Goal: Task Accomplishment & Management: Use online tool/utility

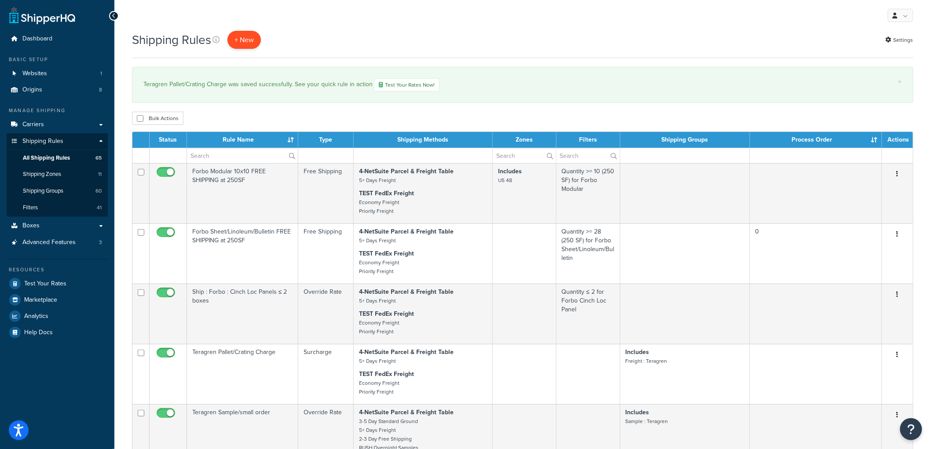
click at [239, 33] on p "+ New" at bounding box center [244, 40] width 33 height 18
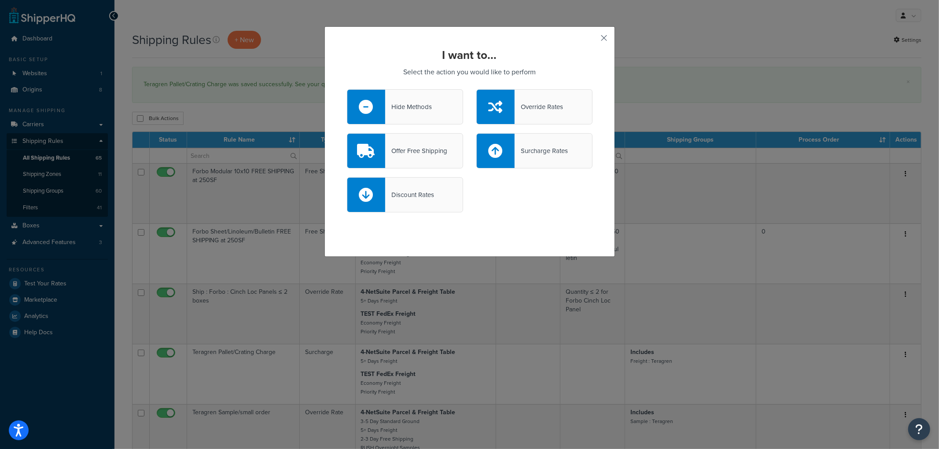
click at [592, 40] on button "button" at bounding box center [591, 41] width 2 height 2
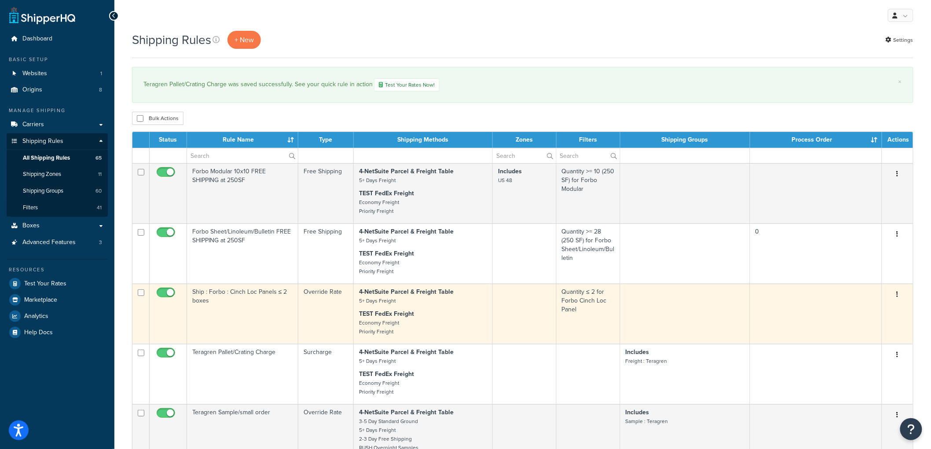
click at [251, 310] on td "Ship : Forbo : Cinch Loc Panels ≤ 2 boxes" at bounding box center [242, 314] width 111 height 60
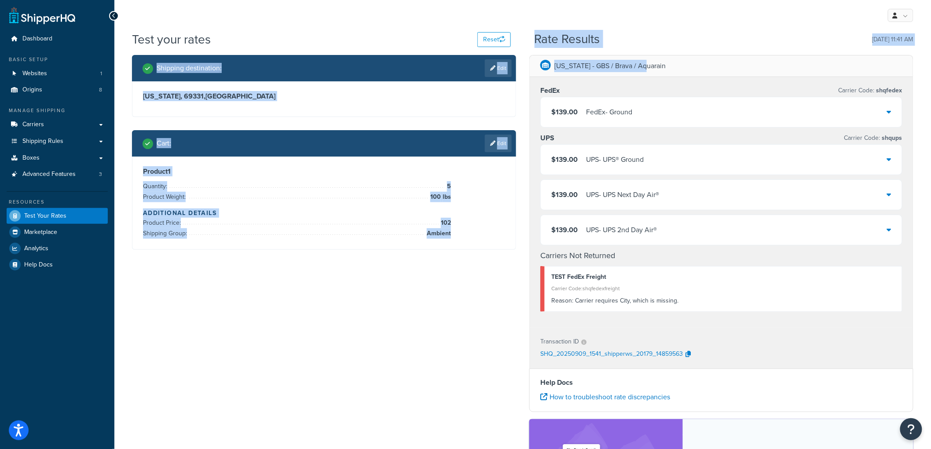
drag, startPoint x: 533, startPoint y: 40, endPoint x: 676, endPoint y: 70, distance: 145.7
click at [676, 70] on div "Test your rates Reset Rate Results 09/09/2025, 11:41 AM Shipping destination : …" at bounding box center [523, 305] width 782 height 548
click at [673, 42] on div "Rate Results 09/09/2025, 11:41 AM" at bounding box center [724, 40] width 379 height 14
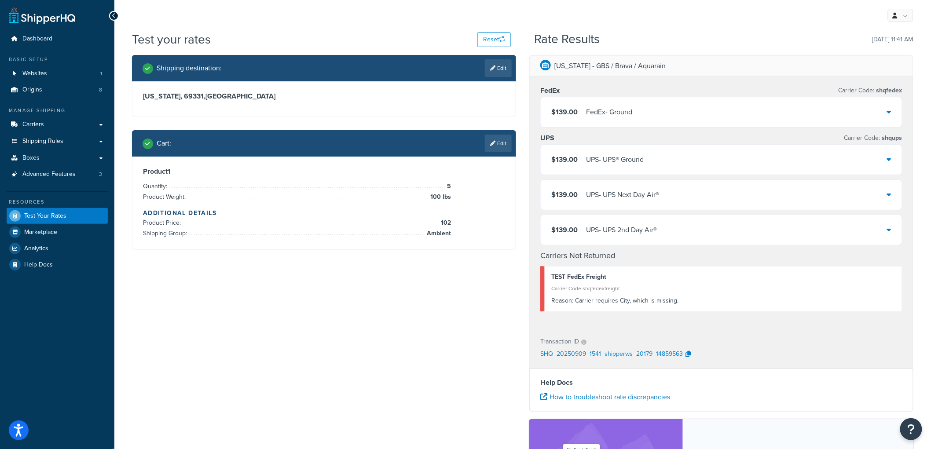
click at [632, 66] on p "Iowa - GBS / Brava / Aquarain" at bounding box center [610, 66] width 111 height 12
click at [668, 67] on div "Iowa - GBS / Brava / Aquarain" at bounding box center [721, 66] width 383 height 22
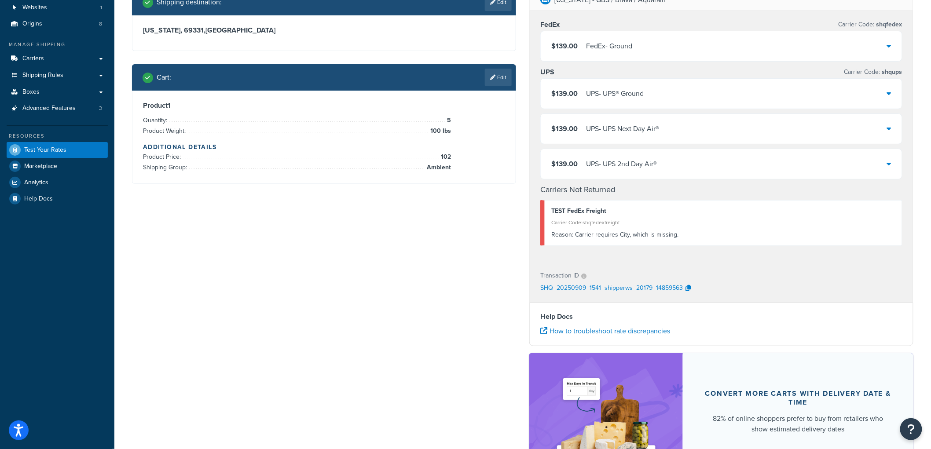
scroll to position [49, 0]
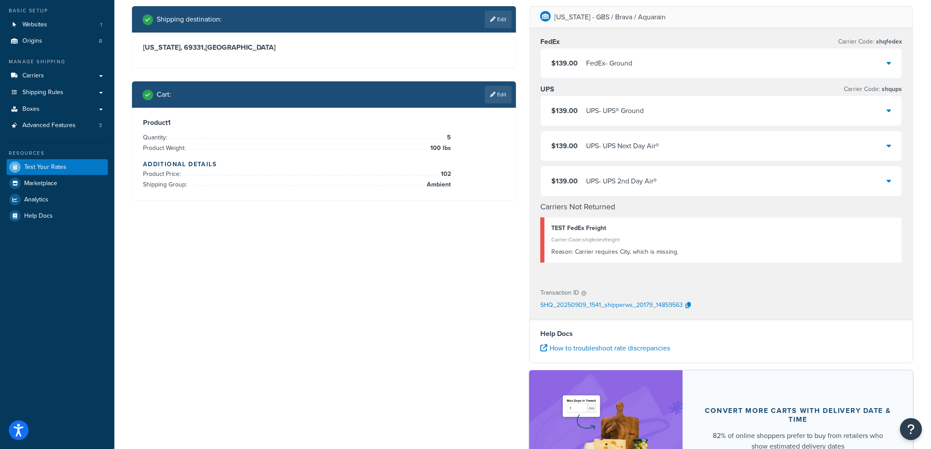
click at [581, 107] on div "$139.00 UPS - UPS® Ground" at bounding box center [598, 111] width 92 height 12
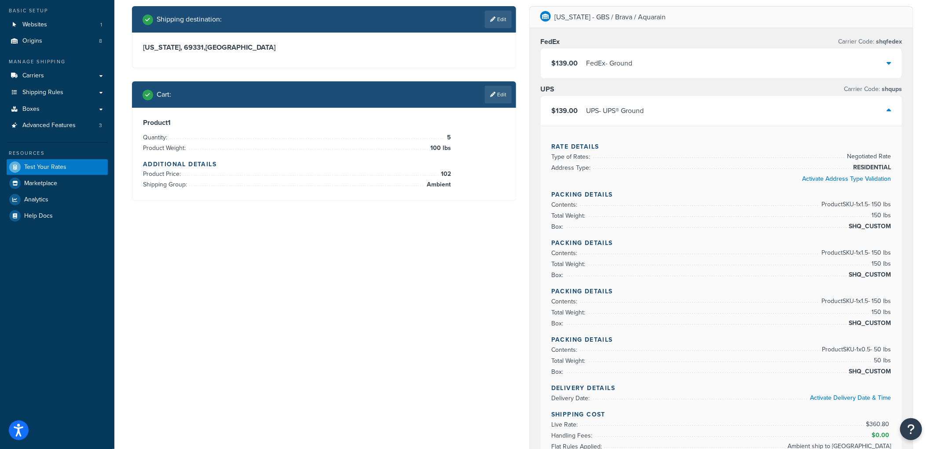
click at [581, 107] on div "$139.00 UPS - UPS® Ground" at bounding box center [598, 111] width 92 height 12
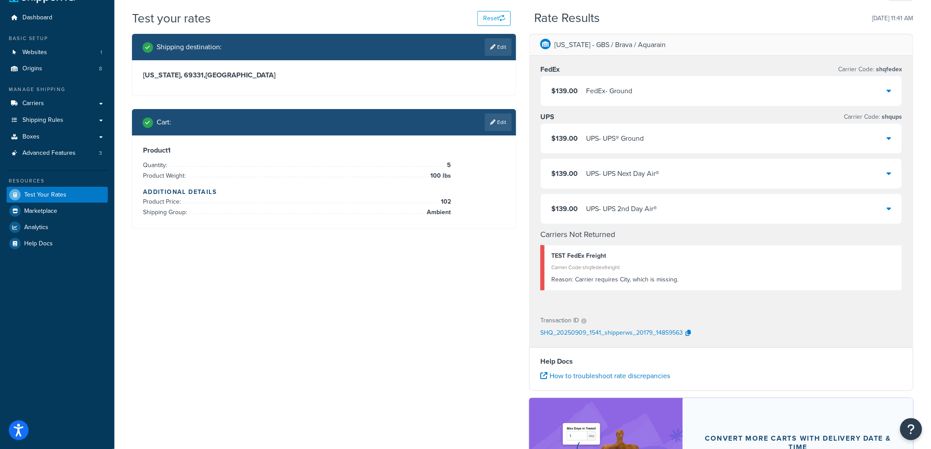
scroll to position [0, 0]
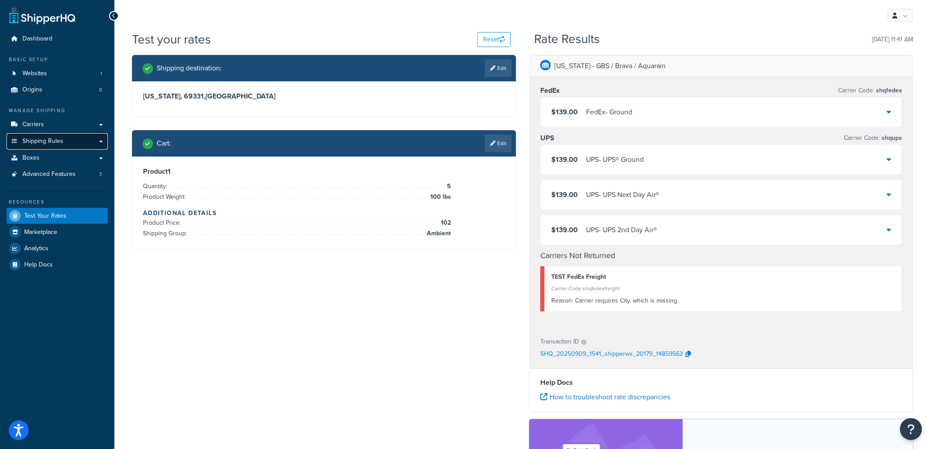
click at [76, 140] on link "Shipping Rules" at bounding box center [57, 141] width 101 height 16
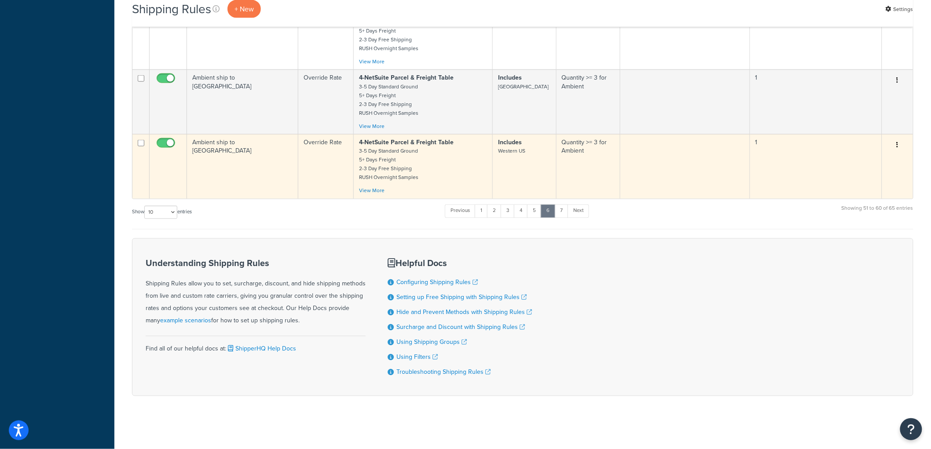
scroll to position [559, 0]
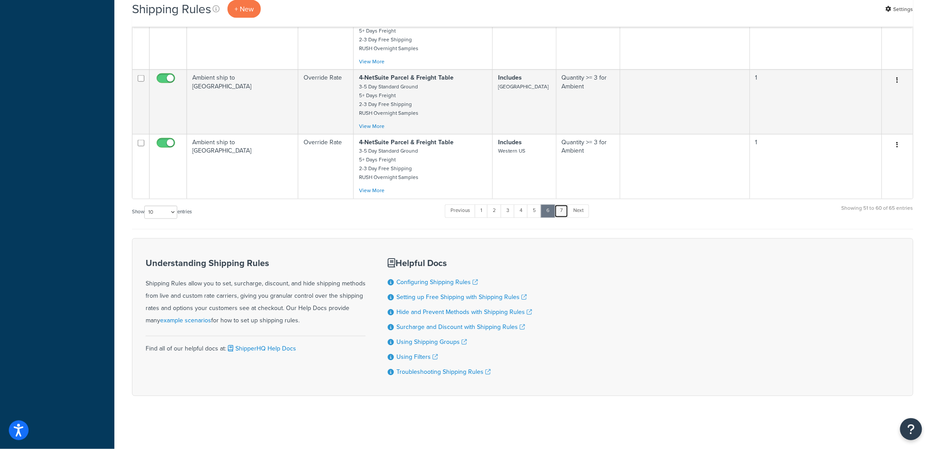
click at [561, 205] on link "7" at bounding box center [562, 211] width 14 height 13
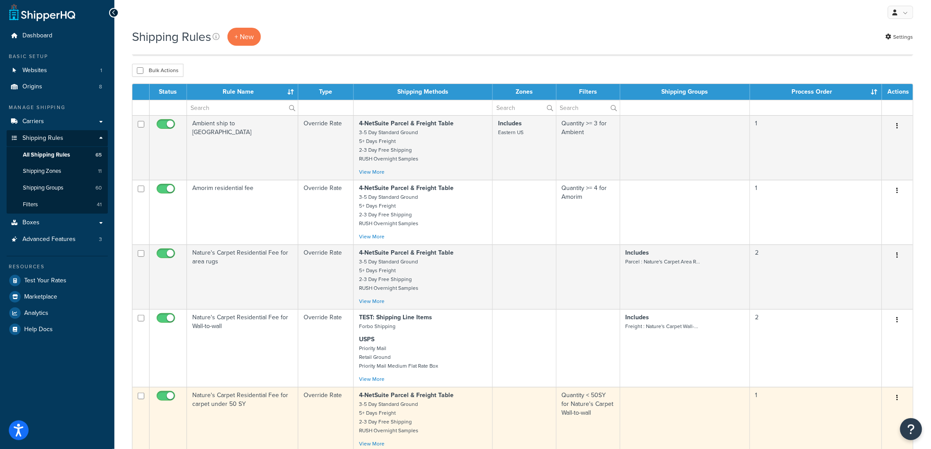
scroll to position [0, 0]
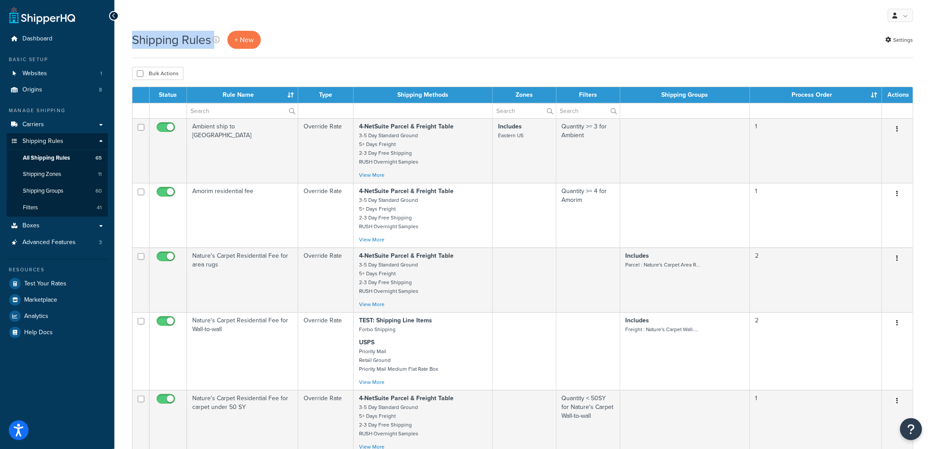
drag, startPoint x: 124, startPoint y: 37, endPoint x: 331, endPoint y: 32, distance: 207.8
click at [331, 32] on div "Shipping Rules + New Settings Bulk Actions Duplicate Delete Contact Us Send Us …" at bounding box center [522, 357] width 817 height 653
click at [331, 32] on div "Shipping Rules + New Settings" at bounding box center [523, 40] width 782 height 18
drag, startPoint x: 156, startPoint y: 22, endPoint x: 318, endPoint y: 40, distance: 163.0
click at [318, 40] on div "My Profile Billing Global Settings Contact Us Logout Shipping Rules + New Setti…" at bounding box center [522, 353] width 817 height 706
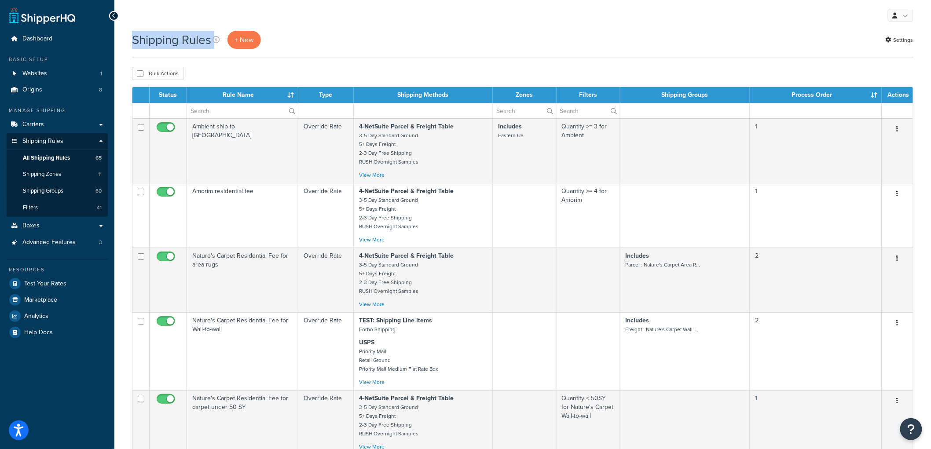
click at [318, 40] on div "Shipping Rules + New Settings" at bounding box center [523, 40] width 782 height 18
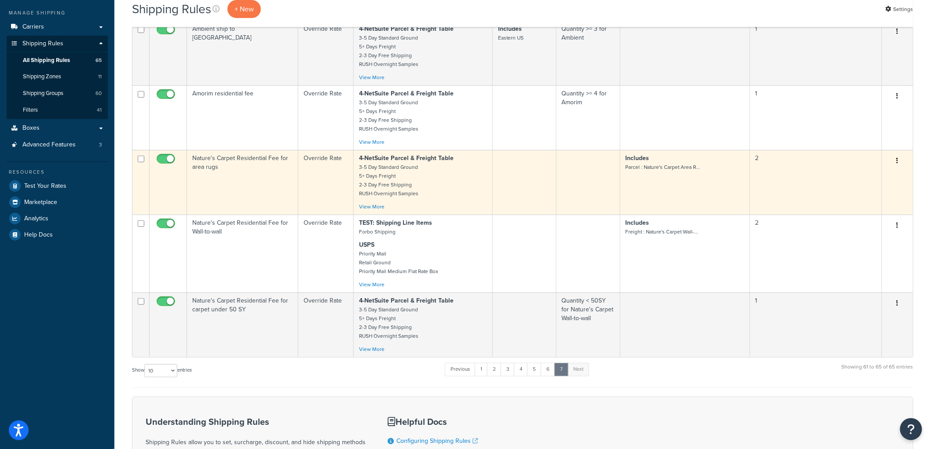
scroll to position [49, 0]
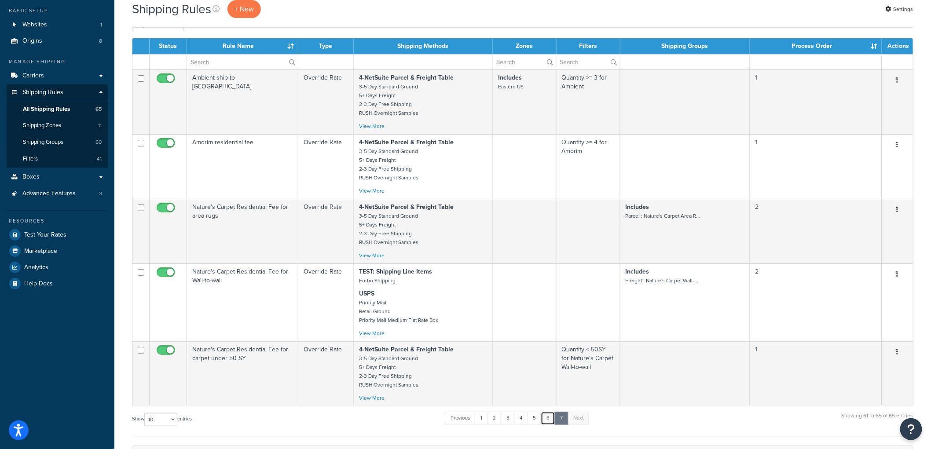
click at [554, 422] on link "6" at bounding box center [548, 418] width 15 height 13
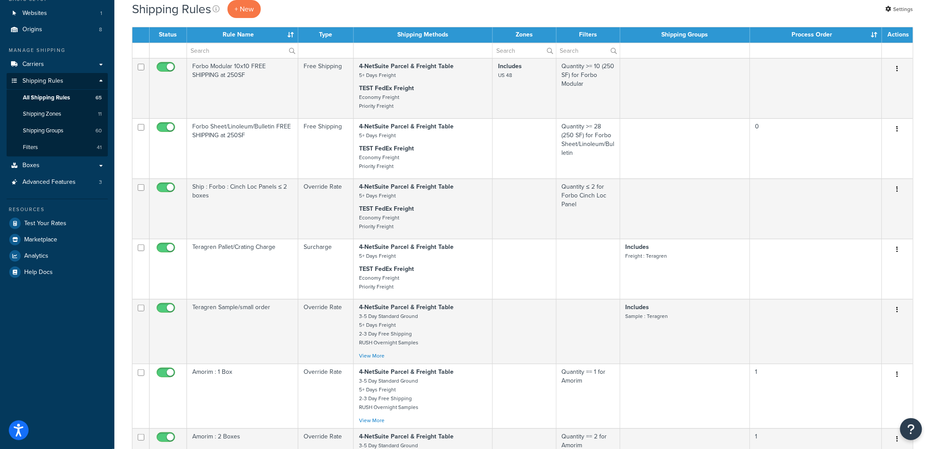
scroll to position [0, 0]
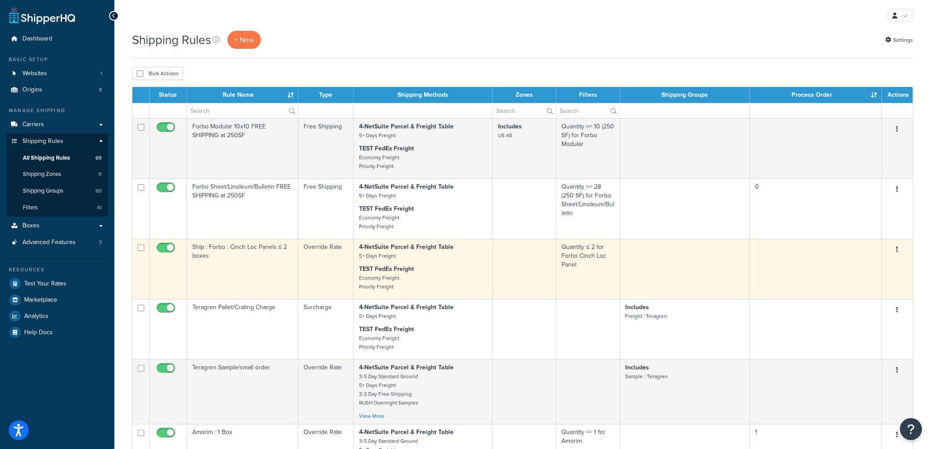
click at [332, 261] on td "Override Rate" at bounding box center [325, 269] width 55 height 60
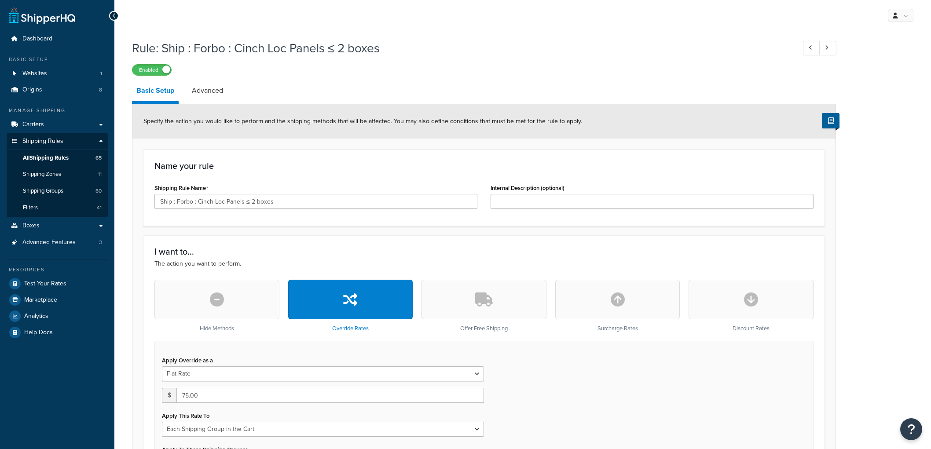
select select "SHIPPING_GROUP"
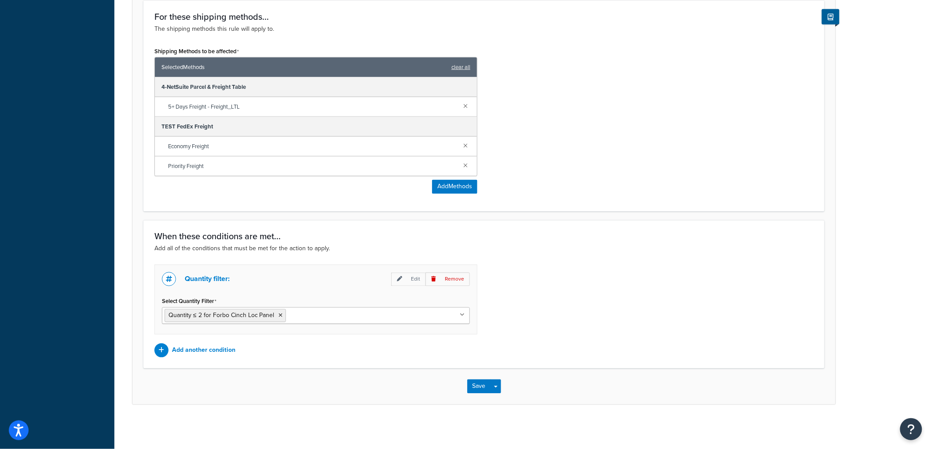
scroll to position [530, 0]
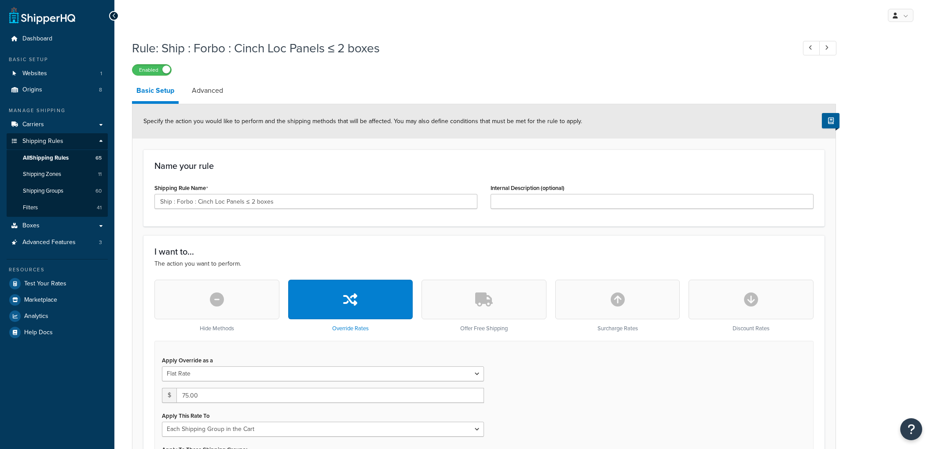
select select "SHIPPING_GROUP"
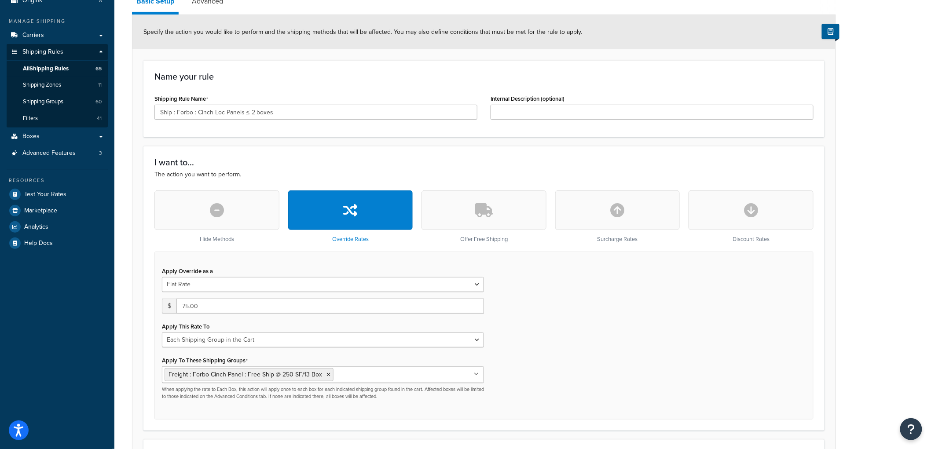
scroll to position [98, 0]
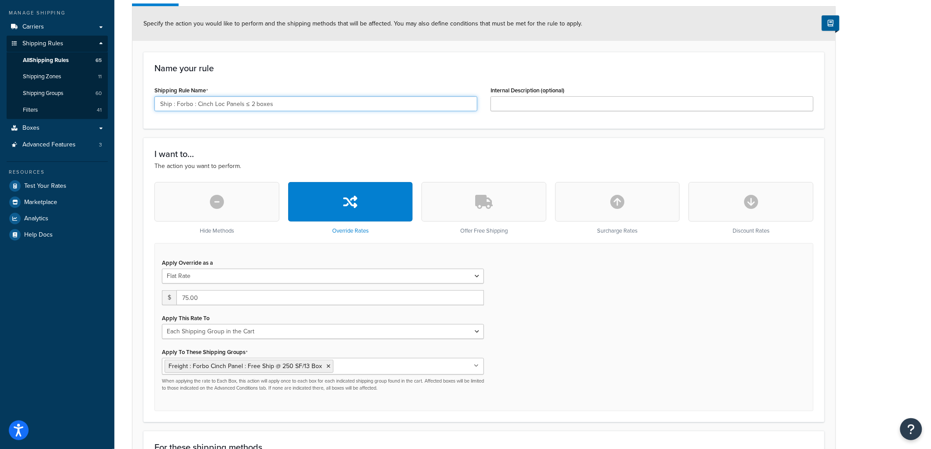
click at [249, 103] on input "Ship : Forbo : Cinch Loc Panels ≤ 2 boxes" at bounding box center [315, 103] width 323 height 15
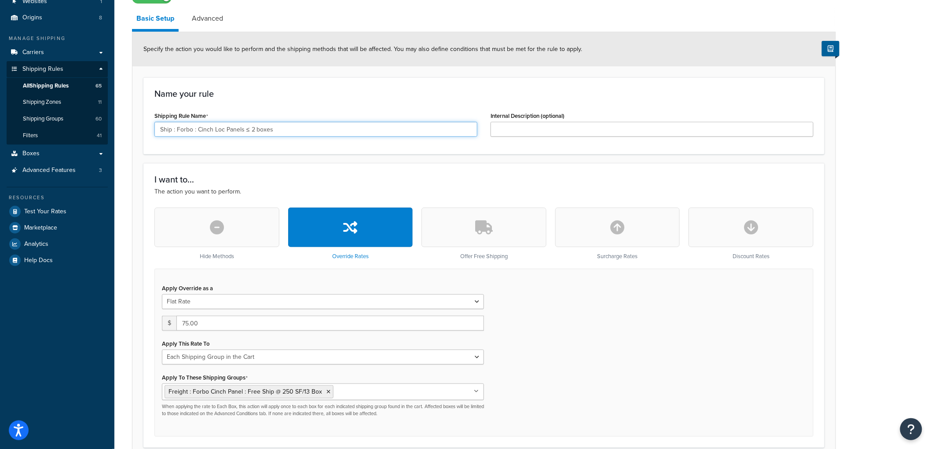
scroll to position [49, 0]
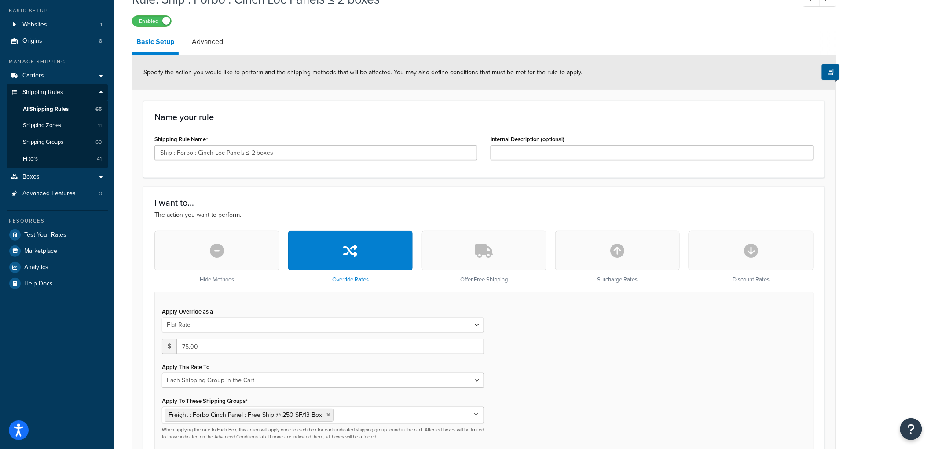
click at [260, 252] on button "button" at bounding box center [216, 251] width 125 height 40
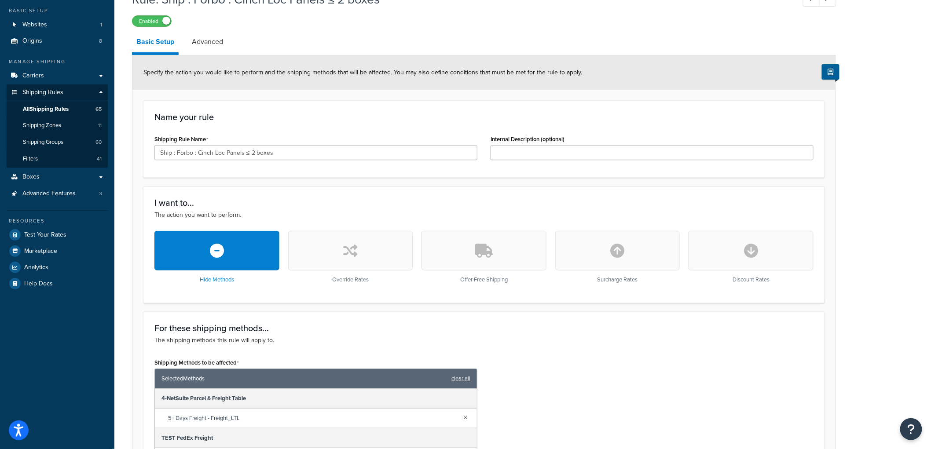
click at [368, 250] on button "button" at bounding box center [350, 251] width 125 height 40
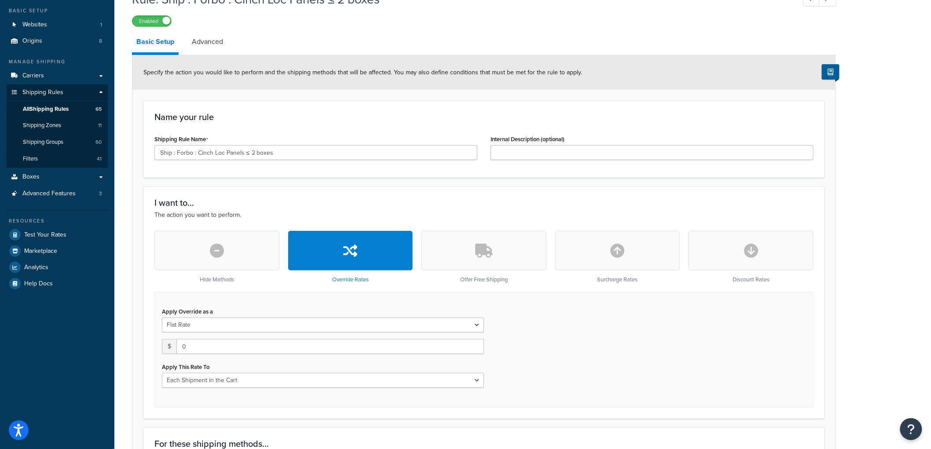
click at [522, 249] on button "button" at bounding box center [484, 251] width 125 height 40
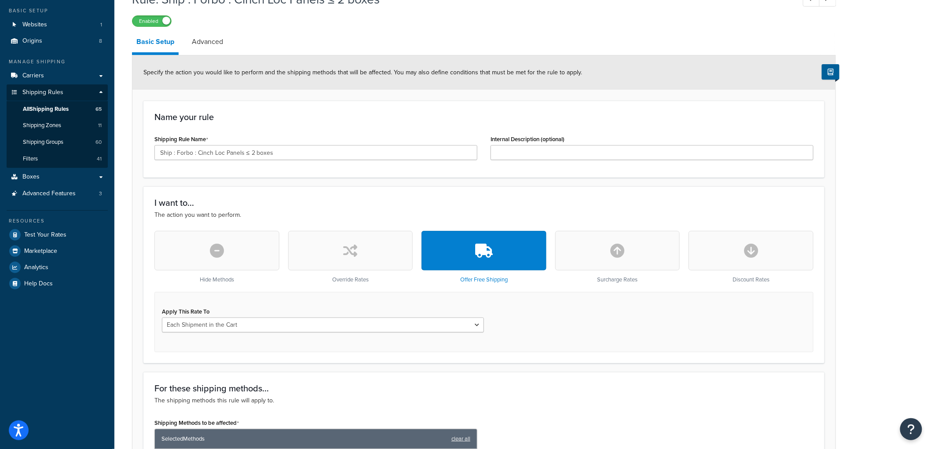
click at [603, 254] on button "button" at bounding box center [617, 251] width 125 height 40
select select "CART"
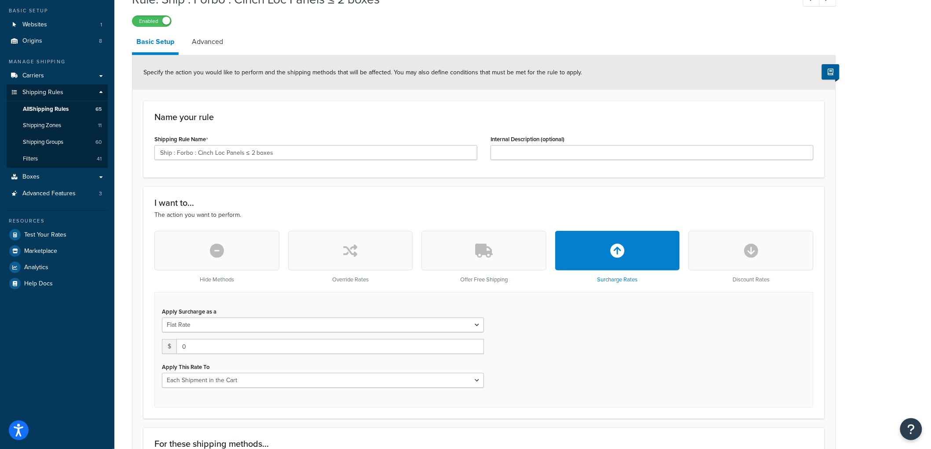
click at [386, 249] on button "button" at bounding box center [350, 251] width 125 height 40
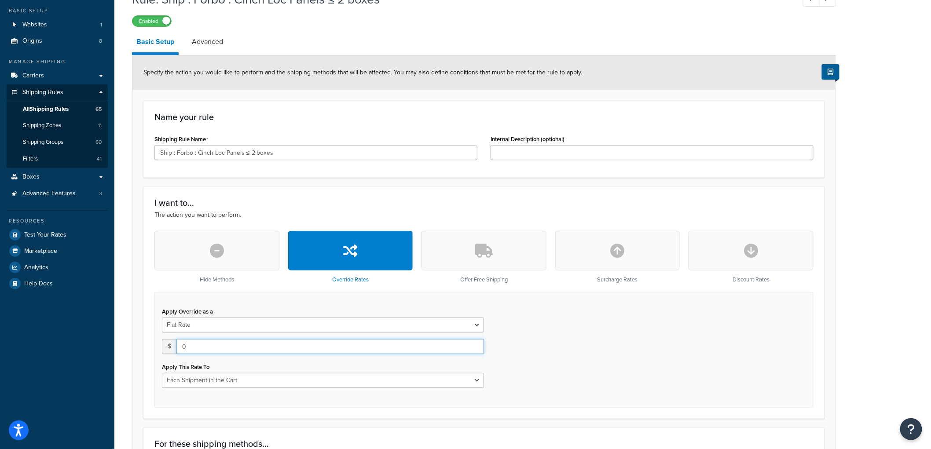
drag, startPoint x: 197, startPoint y: 344, endPoint x: 158, endPoint y: 345, distance: 39.6
click at [158, 345] on div "Apply Override as a Flat Rate Percentage Flat Rate & Percentage $ 0 Apply This …" at bounding box center [322, 346] width 335 height 83
type input "75"
click at [288, 200] on h3 "I want to..." at bounding box center [483, 203] width 659 height 10
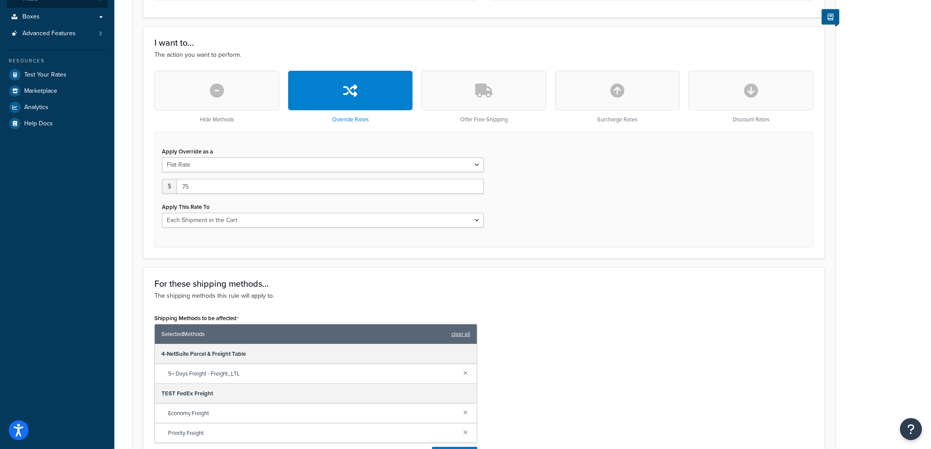
scroll to position [244, 0]
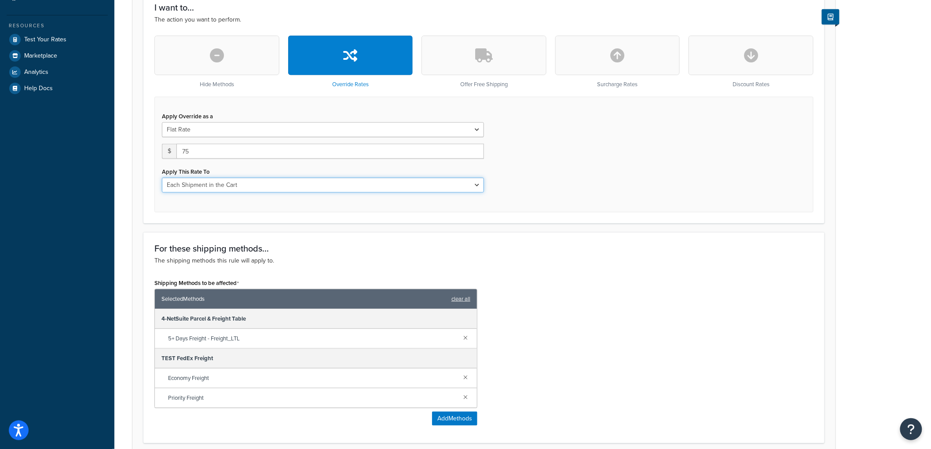
click at [281, 183] on select "Each Shipment in the Cart Each Origin in the Cart Each Shipping Group in the Ca…" at bounding box center [323, 185] width 322 height 15
select select "SHIPPING_GROUP"
click at [162, 178] on select "Each Shipment in the Cart Each Origin in the Cart Each Shipping Group in the Ca…" at bounding box center [323, 185] width 322 height 15
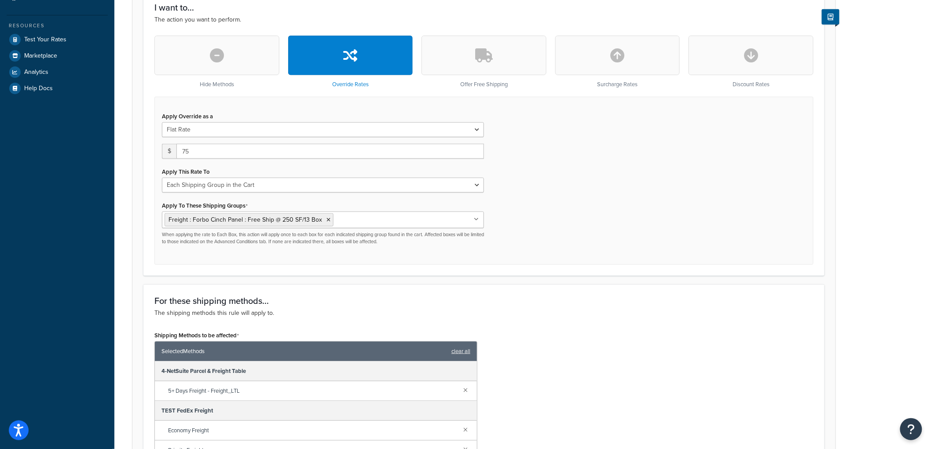
click at [577, 210] on div "Apply Override as a Flat Rate Percentage Flat Rate & Percentage $ 75 Apply This…" at bounding box center [483, 181] width 659 height 168
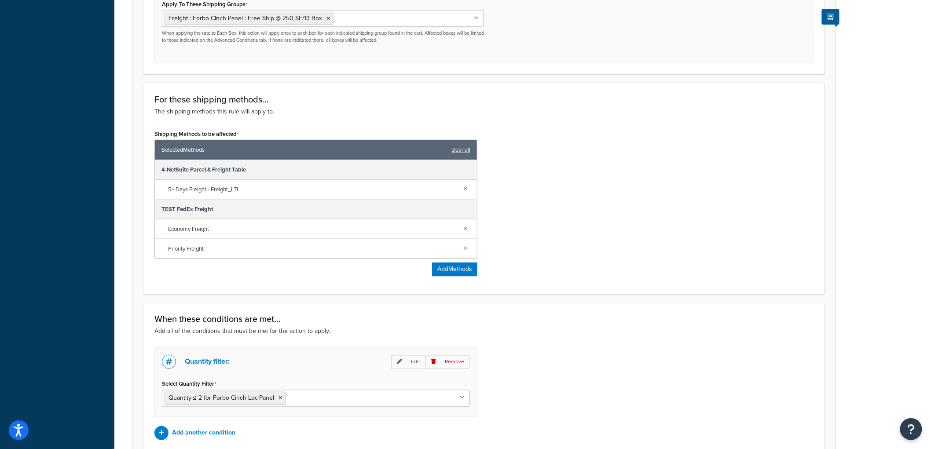
scroll to position [530, 0]
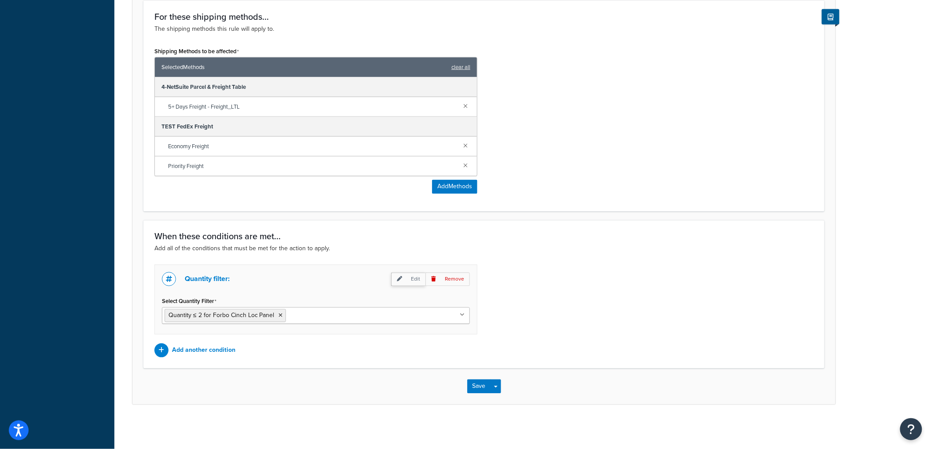
click at [401, 279] on icon at bounding box center [399, 279] width 5 height 5
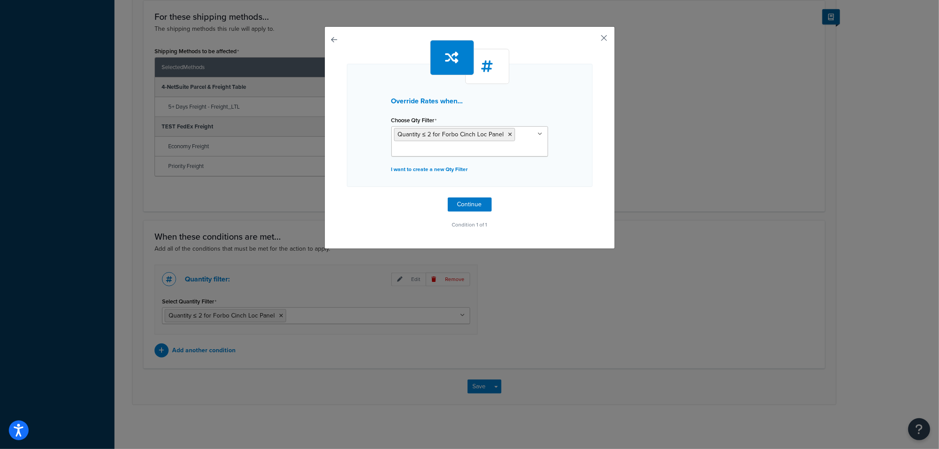
click at [592, 40] on button "button" at bounding box center [591, 41] width 2 height 2
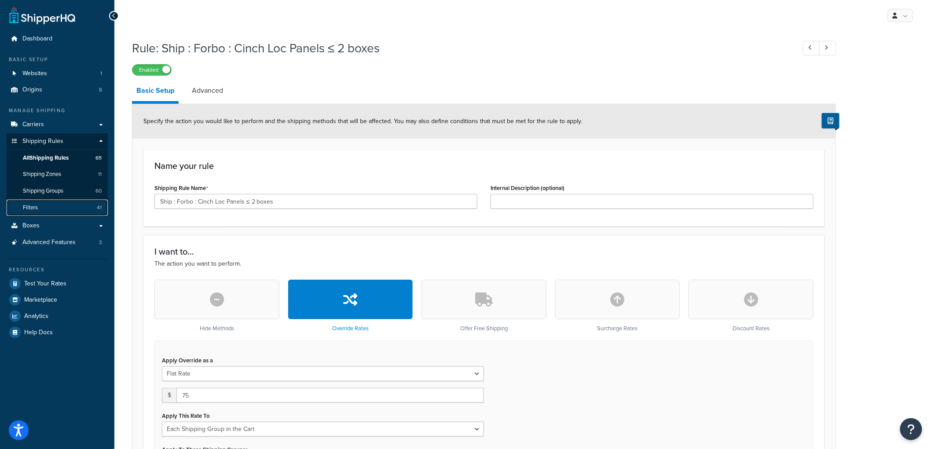
click at [60, 202] on link "Filters 41" at bounding box center [57, 208] width 101 height 16
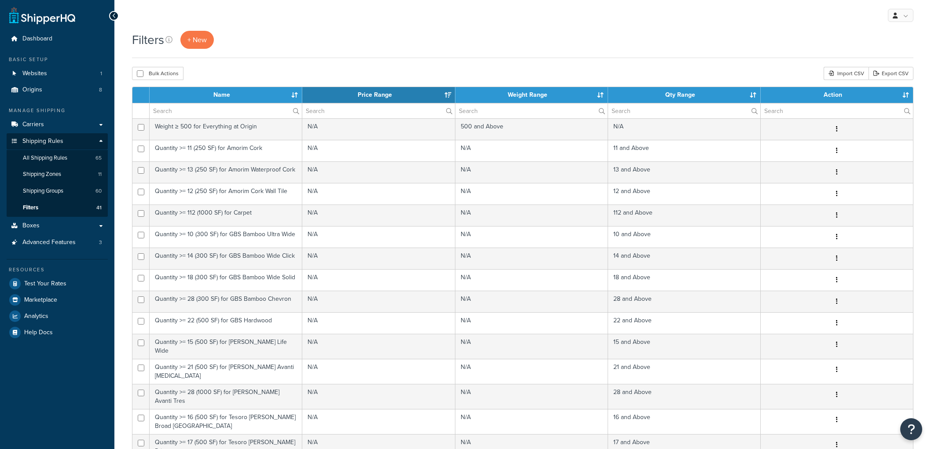
select select "15"
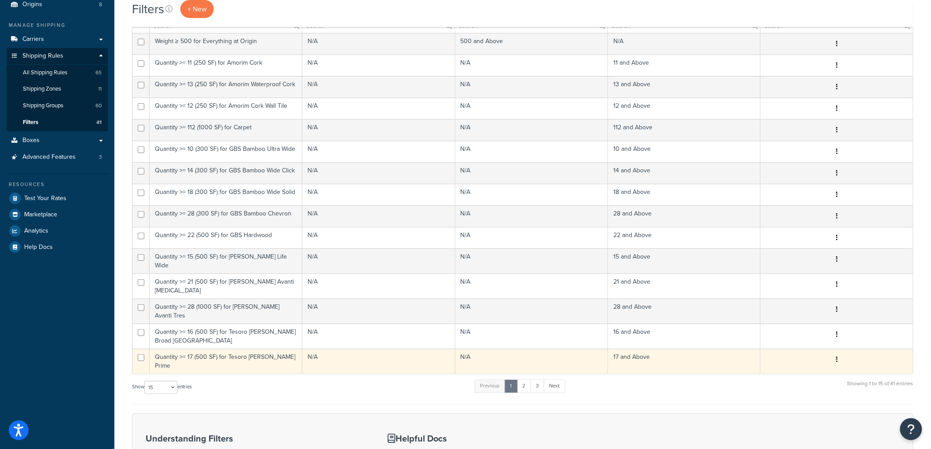
scroll to position [62, 0]
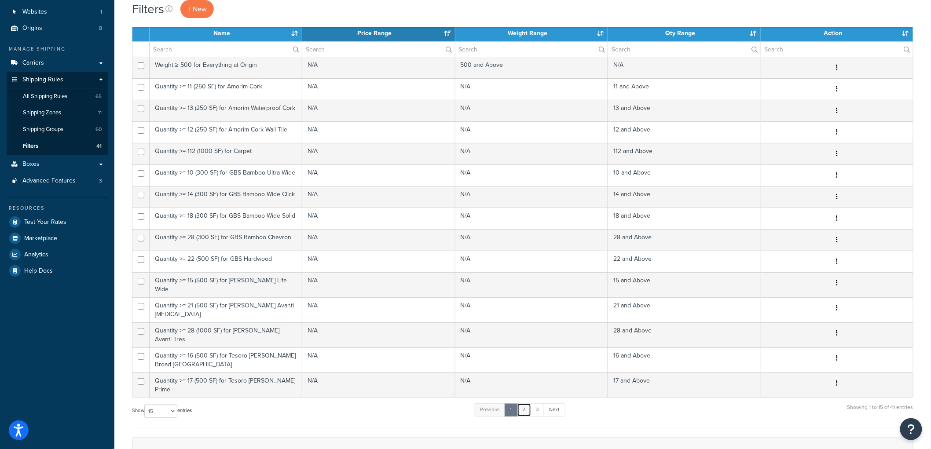
click at [527, 404] on link "2" at bounding box center [524, 410] width 15 height 13
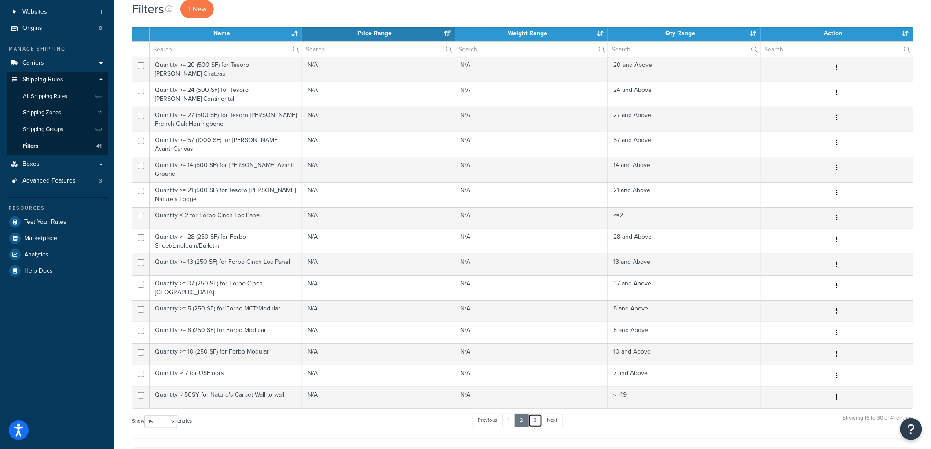
click at [535, 414] on link "3" at bounding box center [536, 420] width 14 height 13
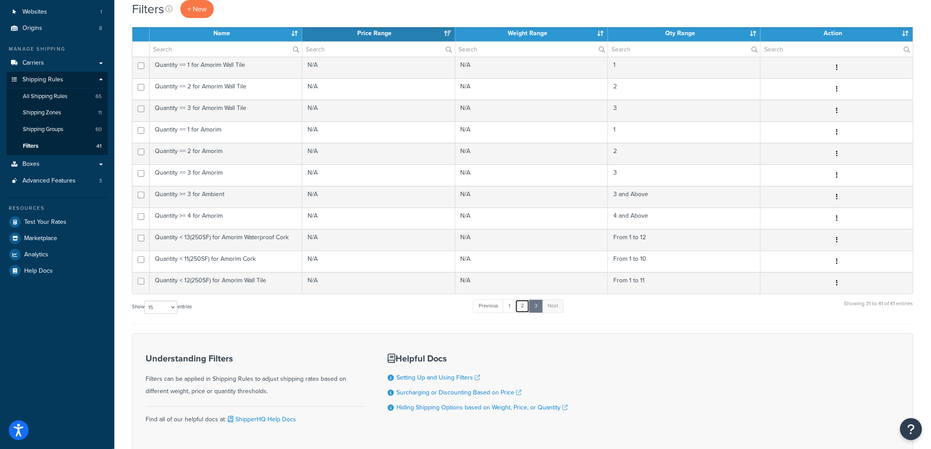
click at [522, 304] on link "2" at bounding box center [522, 306] width 15 height 13
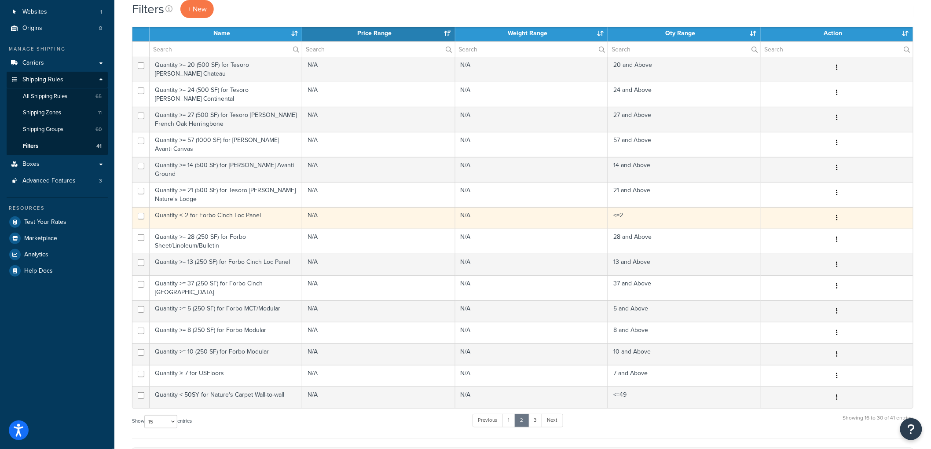
click at [269, 212] on td "Quantity ≤ 2 for Forbo Cinch Loc Panel" at bounding box center [226, 218] width 153 height 22
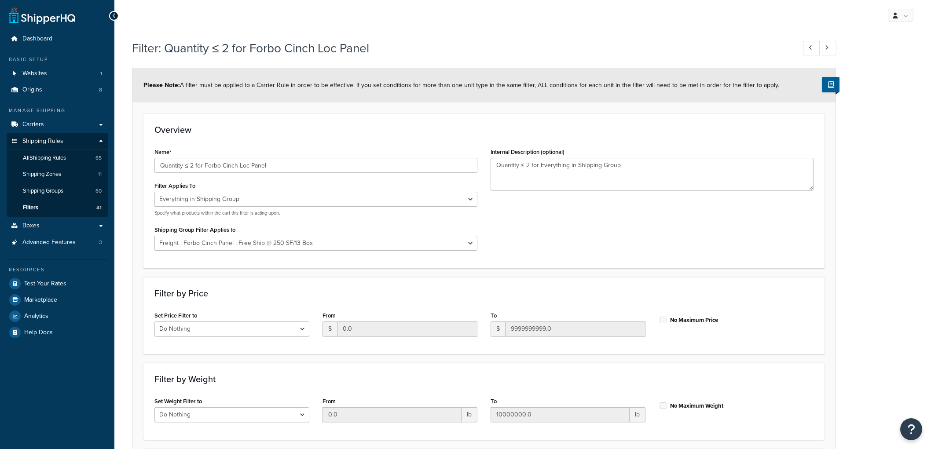
select select "SHIPPING_GROUP"
select select "297317"
select select "range"
click at [187, 165] on input "Quantity ≤ 2 for Forbo Cinch Loc Panel" at bounding box center [315, 165] width 323 height 15
type input "Quantity > 2 for Forbo Cinch Loc Panel"
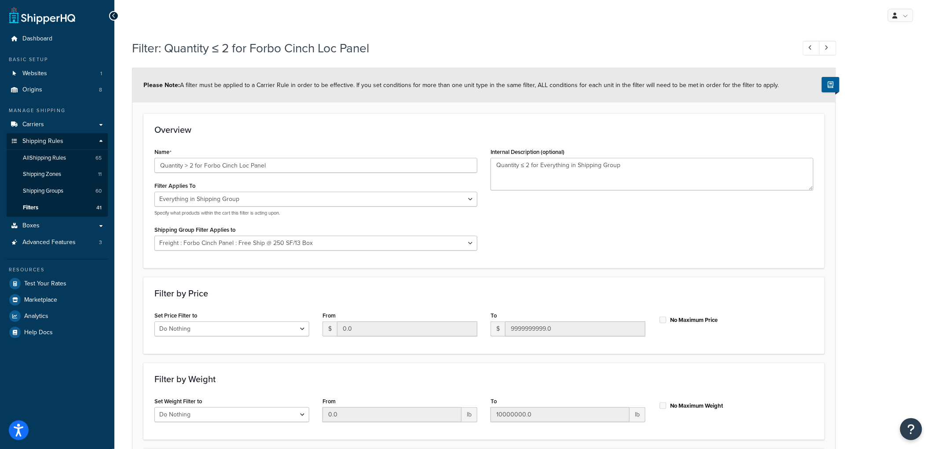
click at [260, 151] on div "Name Quantity > 2 for Forbo Cinch Loc Panel" at bounding box center [315, 159] width 323 height 27
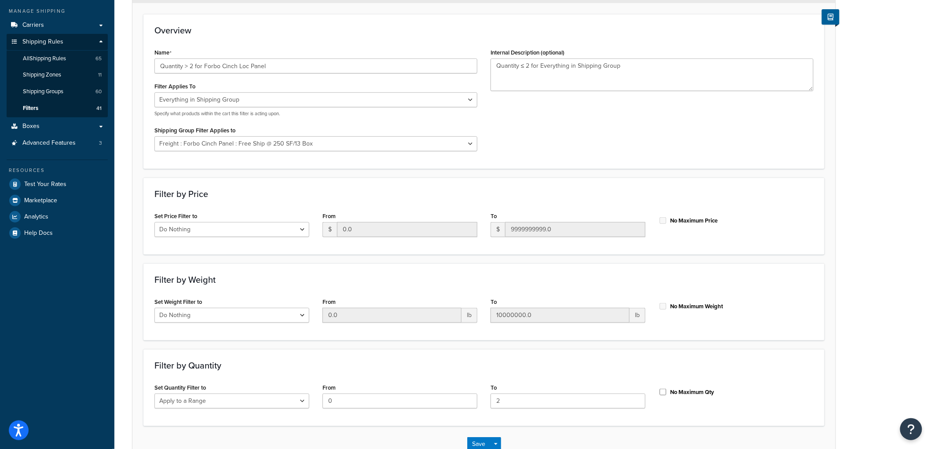
scroll to position [157, 0]
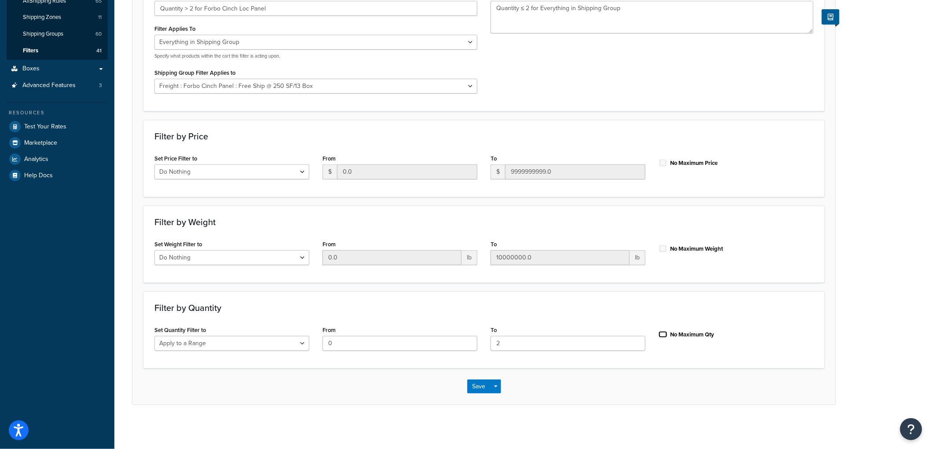
click at [667, 332] on input "No Maximum Qty" at bounding box center [663, 334] width 9 height 7
checkbox input "true"
drag, startPoint x: 447, startPoint y: 346, endPoint x: 201, endPoint y: 322, distance: 247.6
click at [210, 322] on div "Filter by Quantity Set Quantity Filter to Do Nothing Apply to a Range From 0 To…" at bounding box center [483, 330] width 681 height 77
click at [437, 402] on div "Save Save Dropdown Save and Edit Save and Duplicate Save and Create New" at bounding box center [483, 387] width 703 height 36
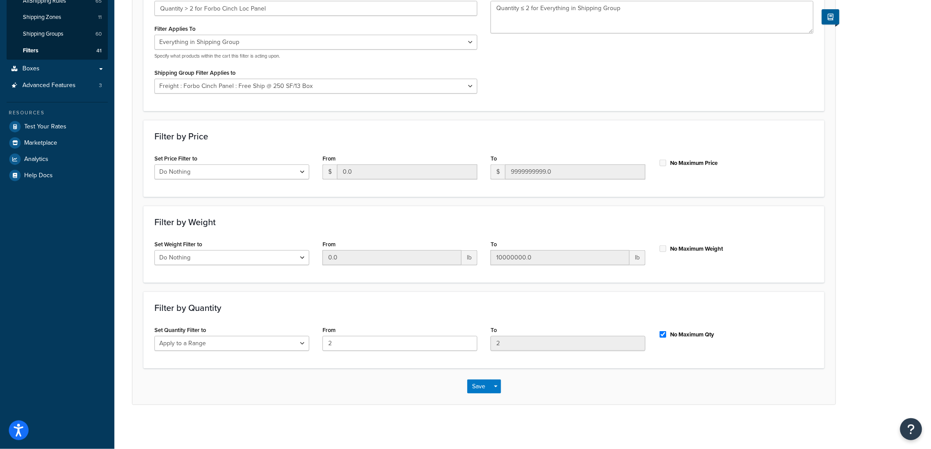
drag, startPoint x: 346, startPoint y: 351, endPoint x: 270, endPoint y: 346, distance: 75.4
click at [270, 346] on div "Set Quantity Filter to Do Nothing Apply to a Range From 2 To 2 No Maximum Qty" at bounding box center [484, 341] width 673 height 34
drag, startPoint x: 334, startPoint y: 344, endPoint x: 316, endPoint y: 345, distance: 18.1
click at [316, 345] on div "From 2" at bounding box center [400, 341] width 168 height 34
type input "3"
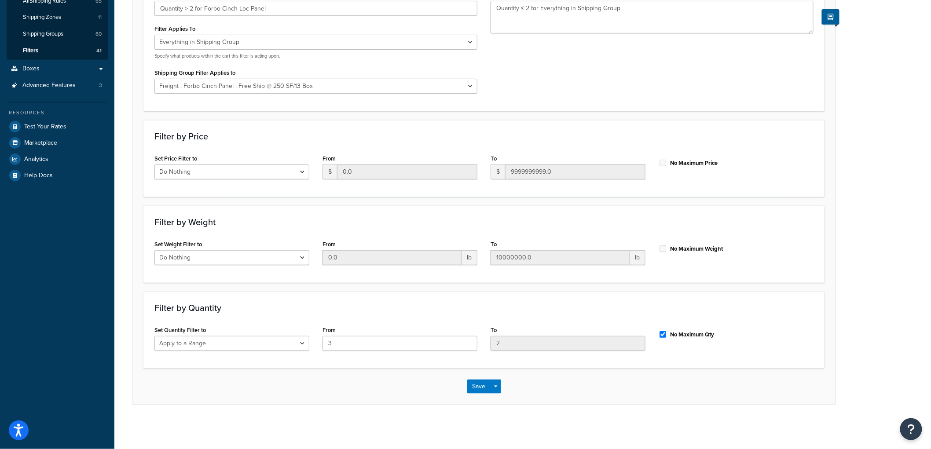
click at [354, 408] on div "Filter: Quantity ≤ 2 for Forbo Cinch Loc Panel Please Note: A filter must be ap…" at bounding box center [522, 152] width 817 height 549
click at [470, 386] on button "Save" at bounding box center [479, 387] width 24 height 14
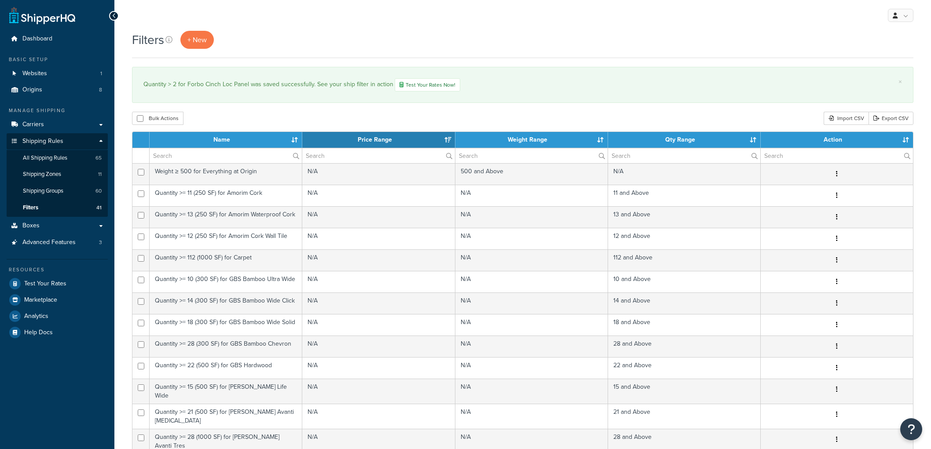
select select "15"
click at [58, 157] on span "All Shipping Rules" at bounding box center [45, 157] width 44 height 7
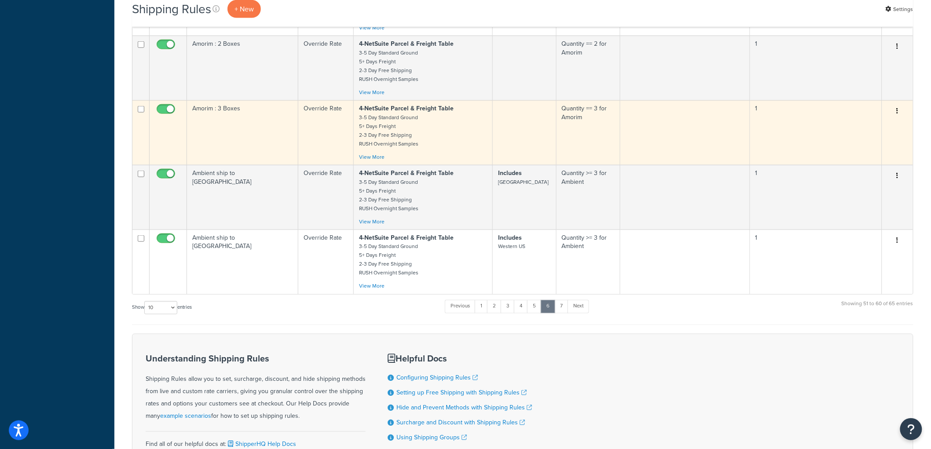
scroll to position [559, 0]
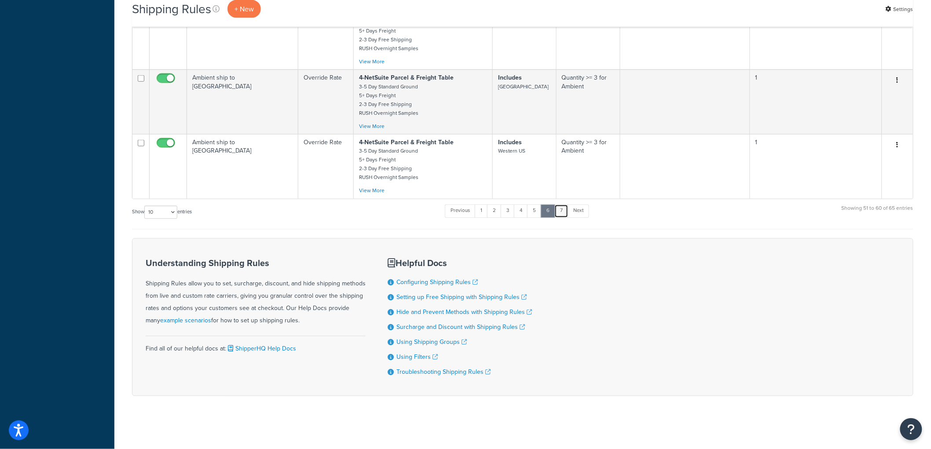
click at [565, 209] on link "7" at bounding box center [562, 211] width 14 height 13
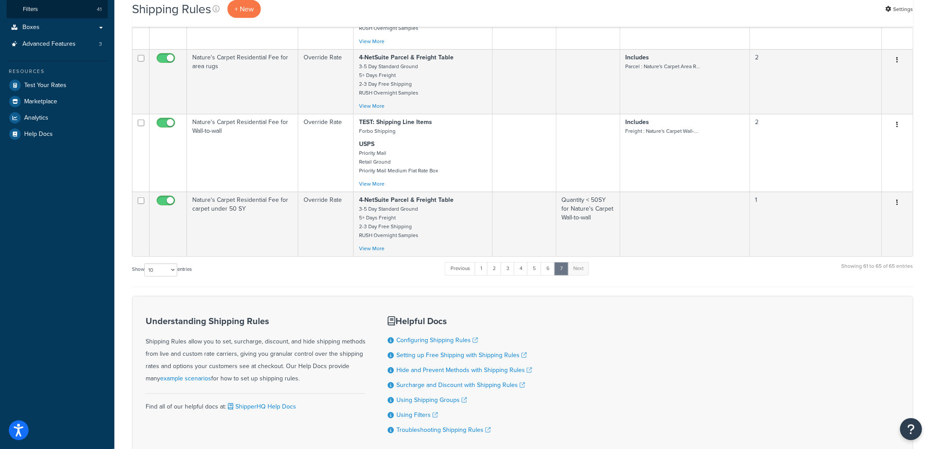
scroll to position [213, 0]
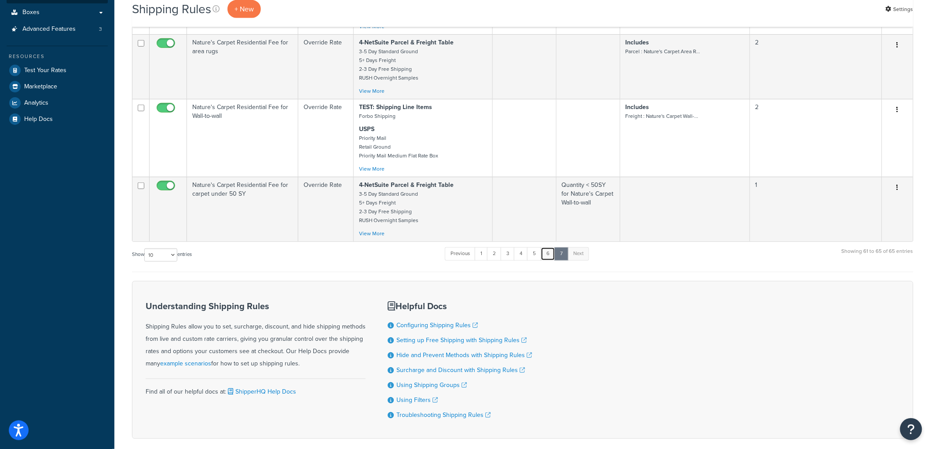
click at [550, 257] on link "6" at bounding box center [548, 253] width 15 height 13
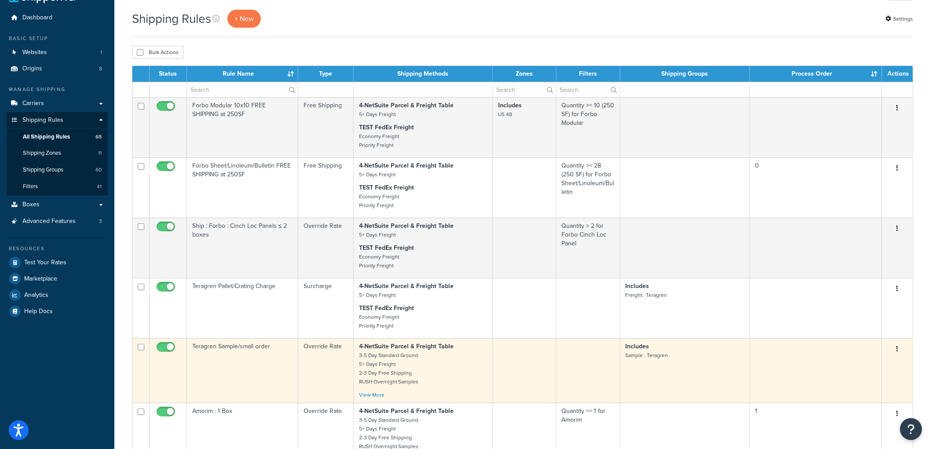
scroll to position [5, 0]
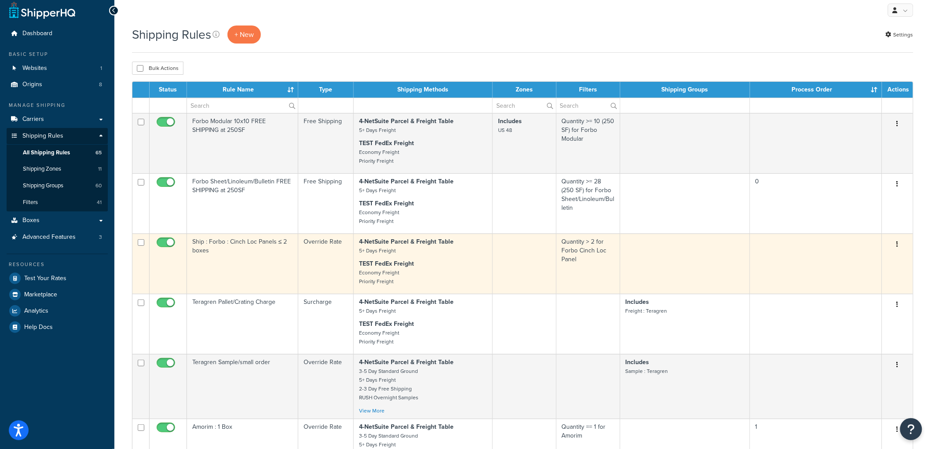
click at [276, 251] on td "Ship : Forbo : Cinch Loc Panels ≤ 2 boxes" at bounding box center [242, 264] width 111 height 60
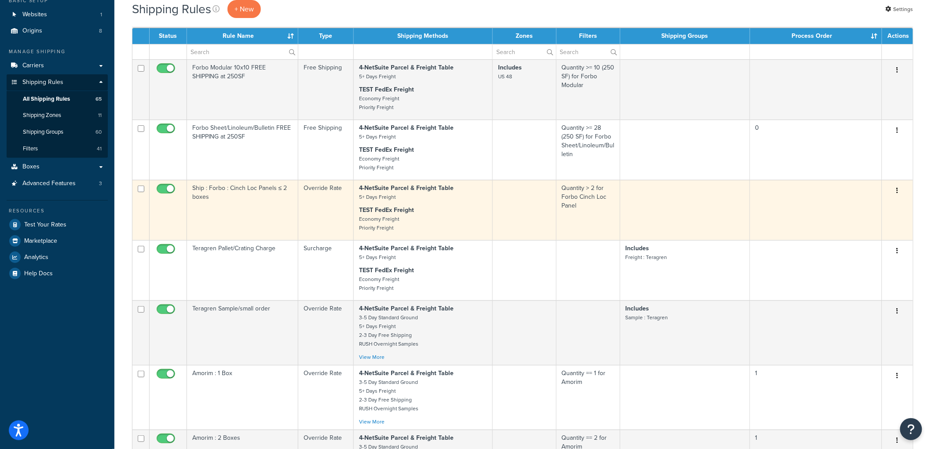
scroll to position [54, 0]
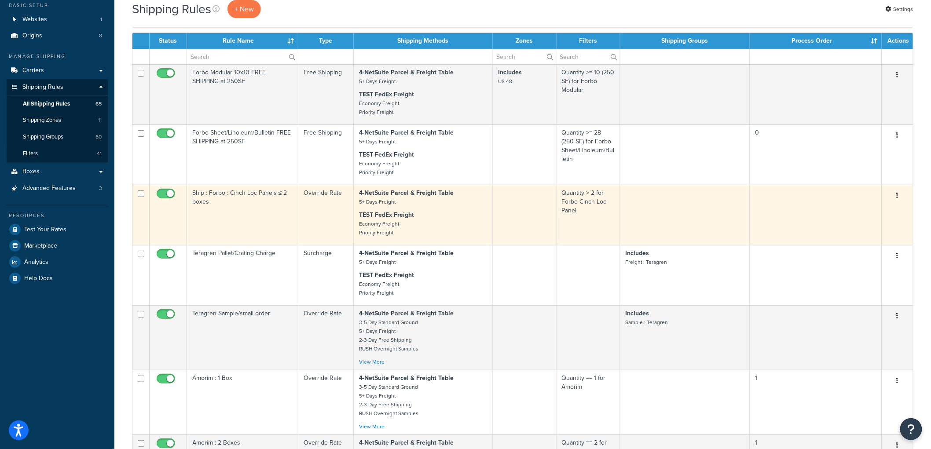
click at [254, 207] on td "Ship : Forbo : Cinch Loc Panels ≤ 2 boxes" at bounding box center [242, 215] width 111 height 60
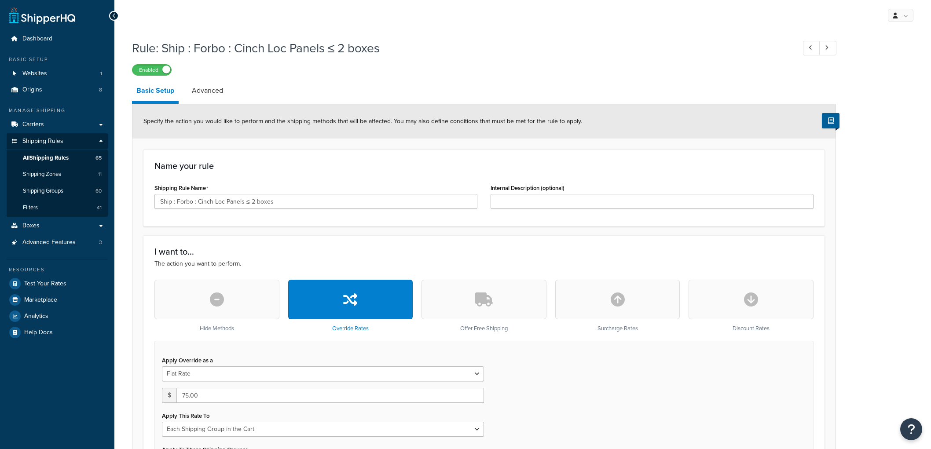
select select "SHIPPING_GROUP"
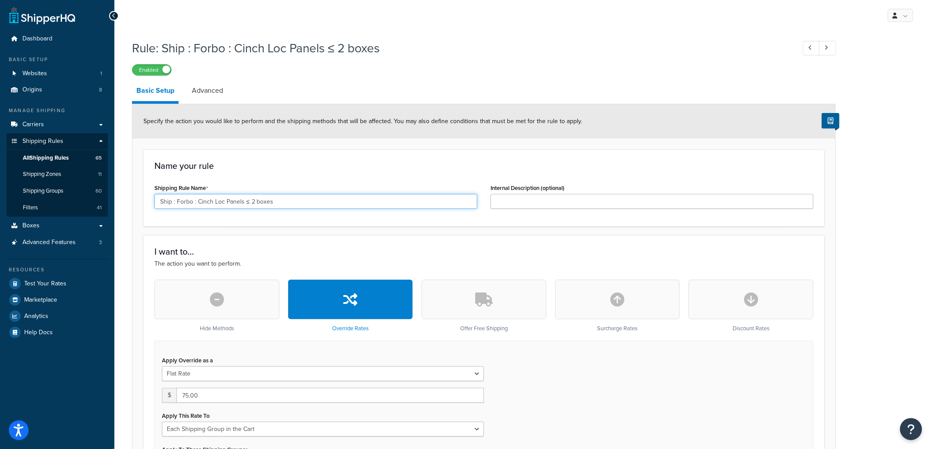
click at [249, 203] on input "Ship : Forbo : Cinch Loc Panels ≤ 2 boxes" at bounding box center [315, 201] width 323 height 15
type input "Ship : Forbo : Cinch Loc Panels > 2 boxes"
click at [283, 166] on h3 "Name your rule" at bounding box center [483, 166] width 659 height 10
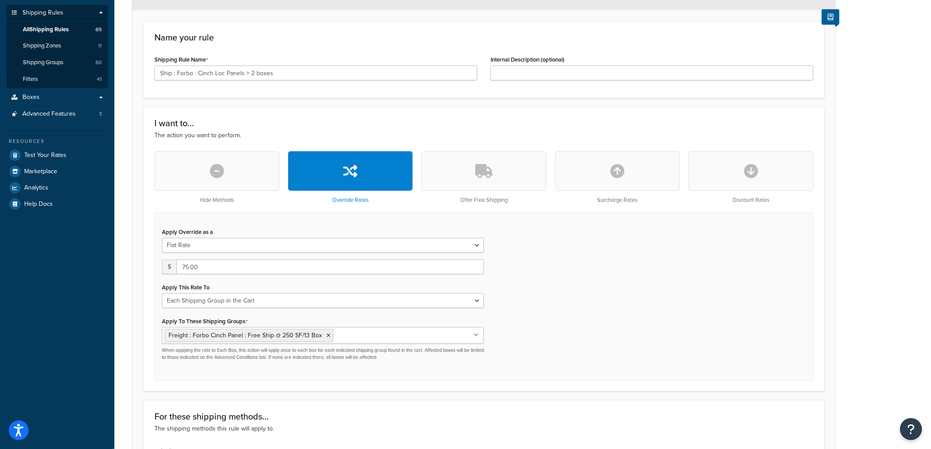
scroll to position [90, 0]
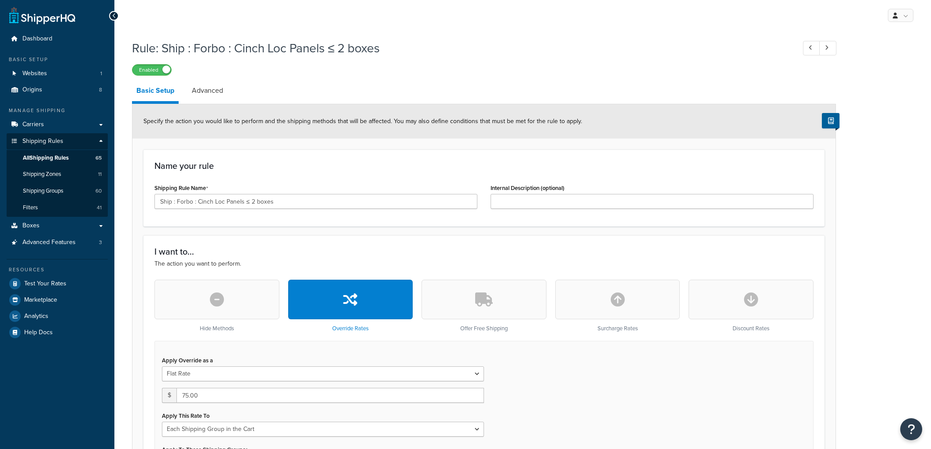
select select "SHIPPING_GROUP"
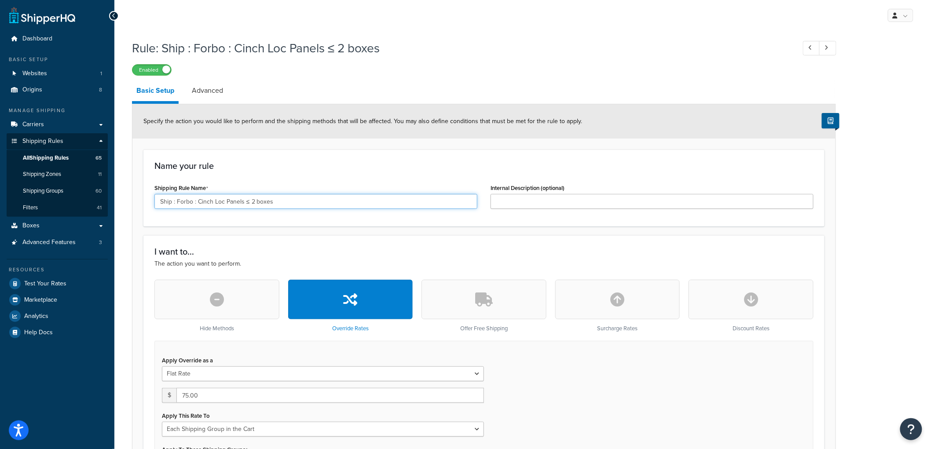
drag, startPoint x: 310, startPoint y: 197, endPoint x: 112, endPoint y: 169, distance: 200.4
type input "Forbo Cinch Loc Panel rate for > 2 boxes"
click at [329, 114] on div "Specify the action you would like to perform and the shipping methods that will…" at bounding box center [483, 121] width 703 height 34
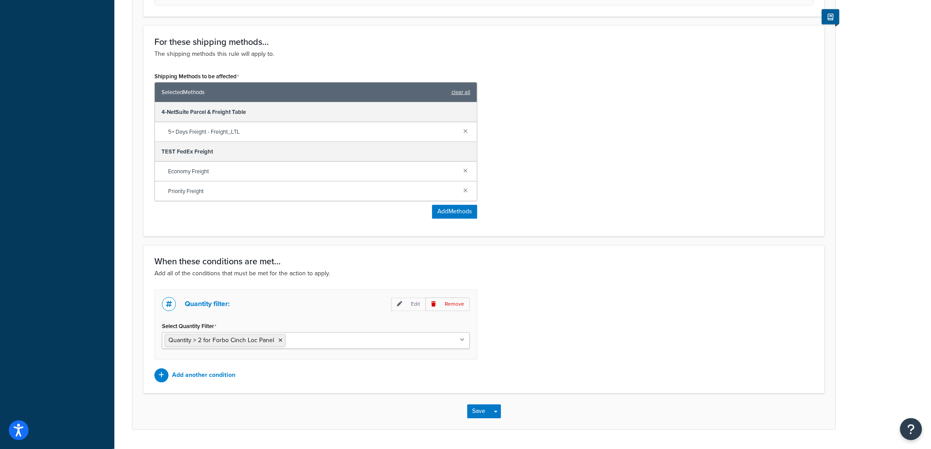
scroll to position [530, 0]
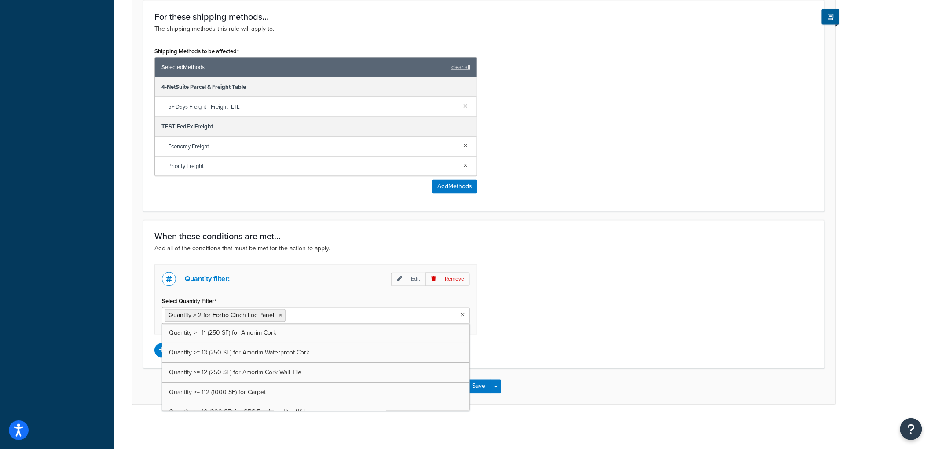
click at [301, 315] on input "Select Quantity Filter" at bounding box center [327, 316] width 78 height 10
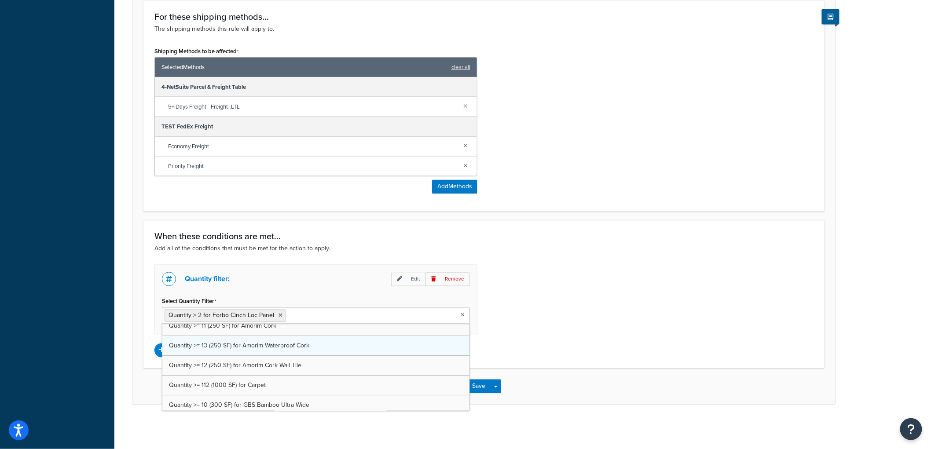
scroll to position [0, 0]
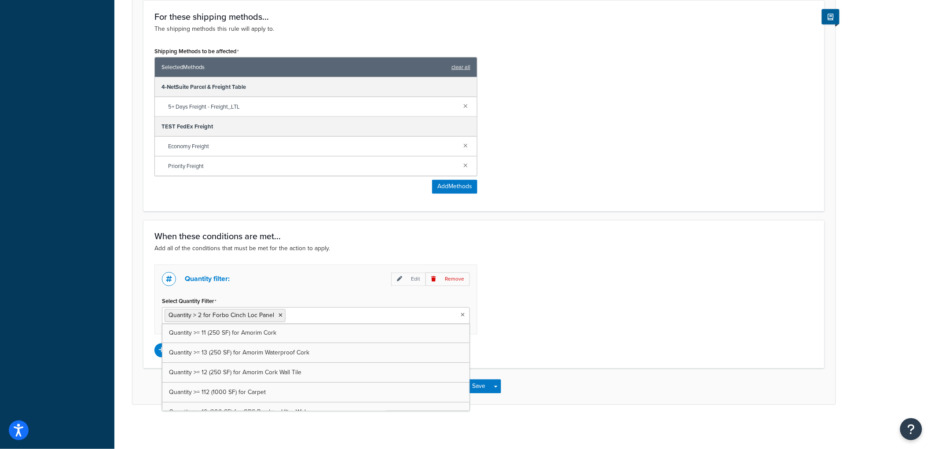
click at [564, 276] on div "Quantity filter: Edit Remove Select Quantity Filter Quantity > 2 for Forbo Cinc…" at bounding box center [484, 311] width 673 height 93
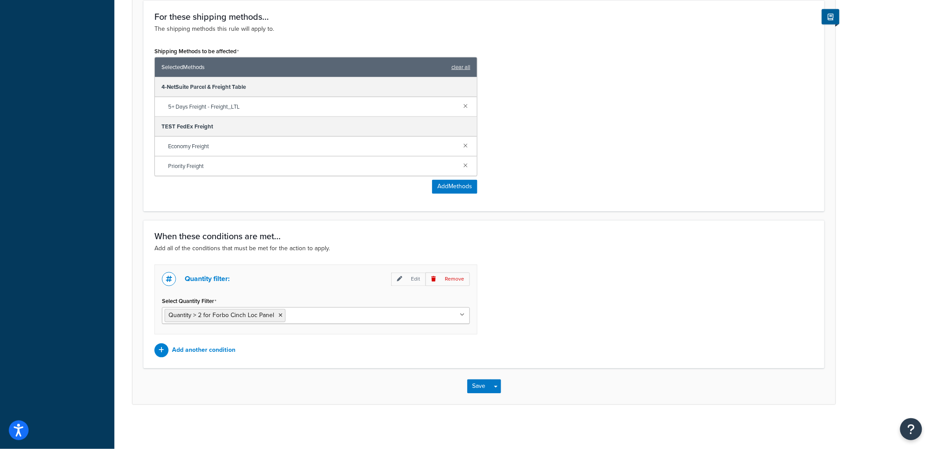
click at [526, 285] on div "Quantity filter: Edit Remove Select Quantity Filter Quantity > 2 for Forbo Cinc…" at bounding box center [484, 311] width 673 height 93
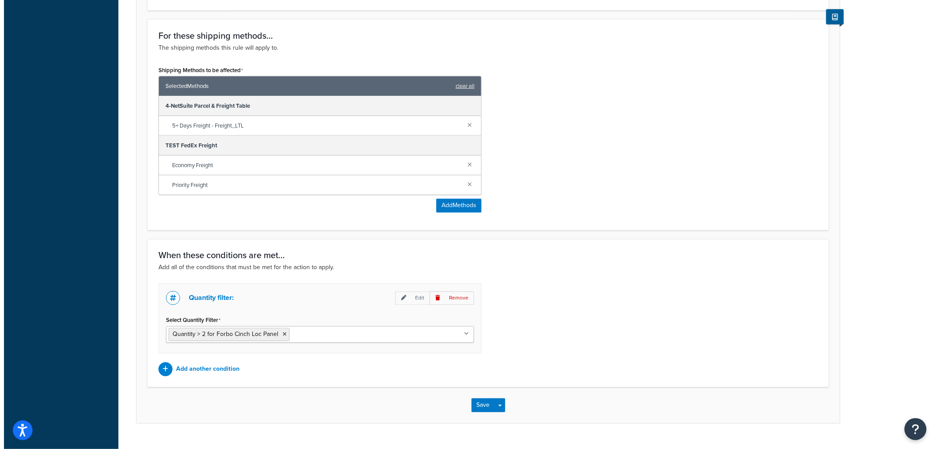
scroll to position [530, 0]
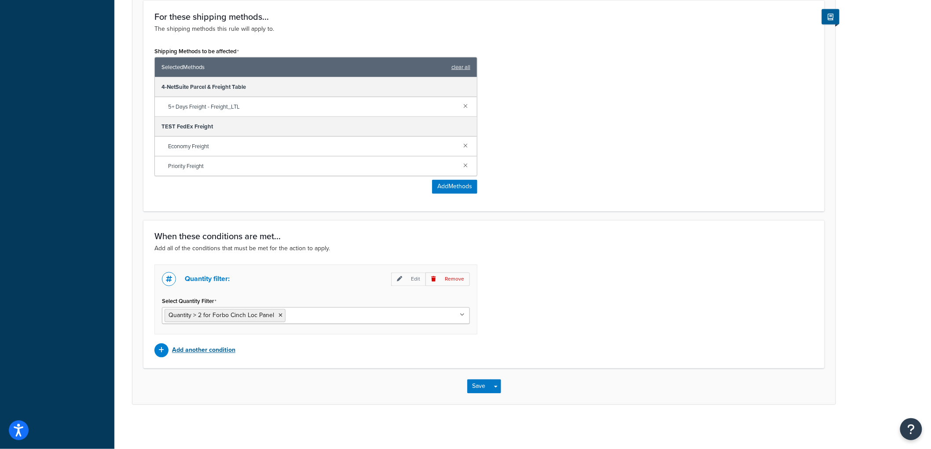
click at [200, 346] on p "Add another condition" at bounding box center [203, 351] width 63 height 12
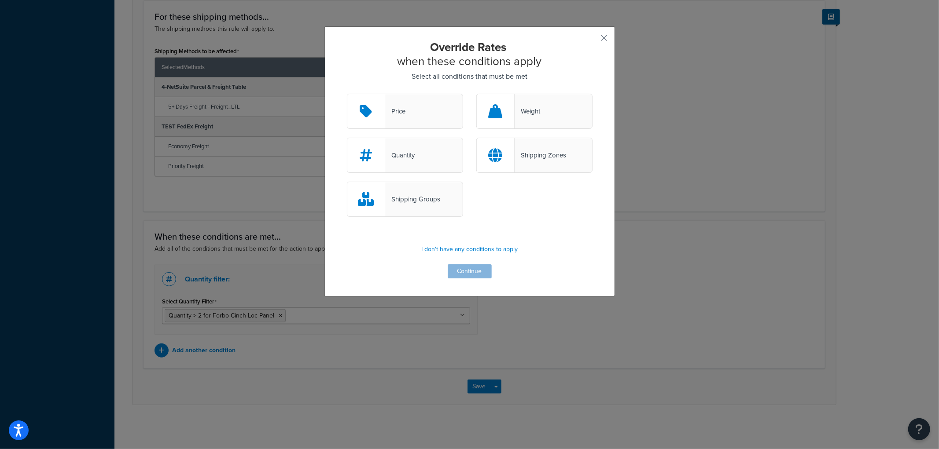
click at [527, 162] on div "Shipping Zones" at bounding box center [534, 155] width 116 height 35
click at [0, 0] on input "Shipping Zones" at bounding box center [0, 0] width 0 height 0
click at [461, 274] on button "Continue" at bounding box center [470, 272] width 44 height 14
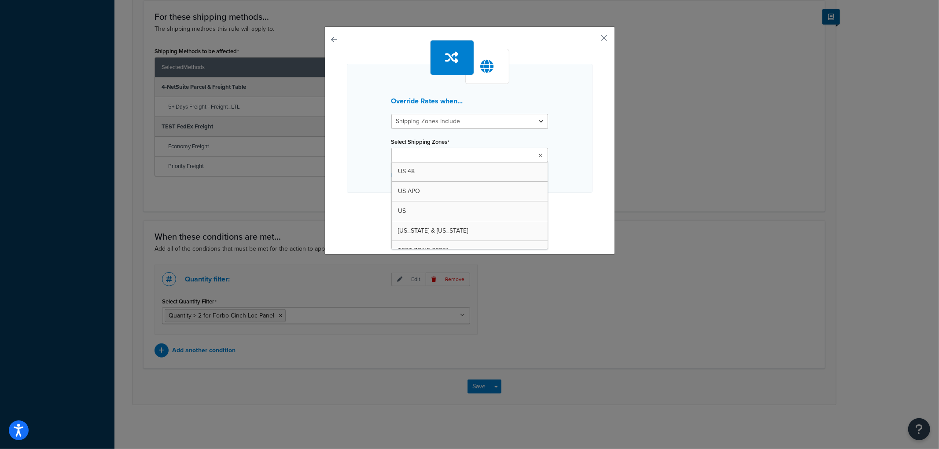
click at [464, 155] on ul at bounding box center [469, 155] width 157 height 15
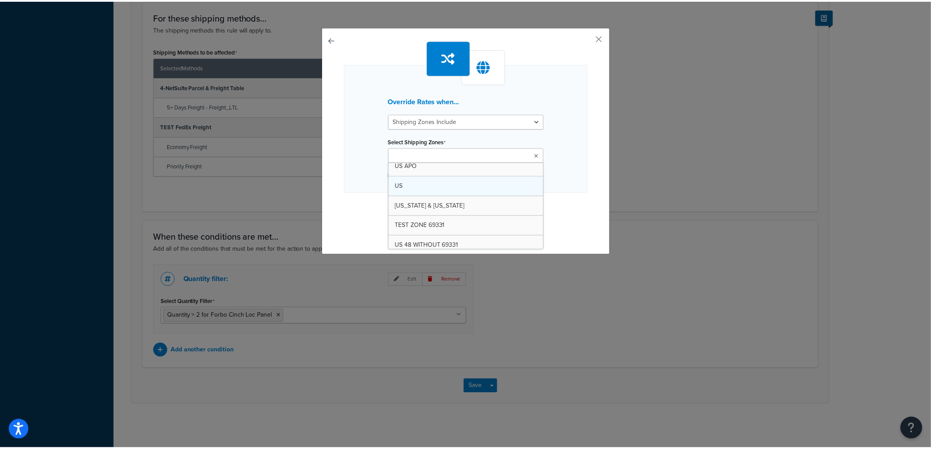
scroll to position [49, 0]
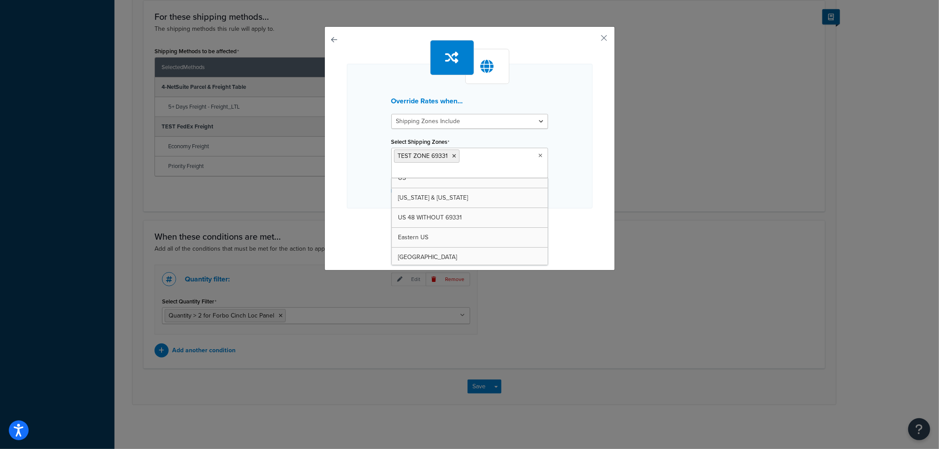
click at [568, 191] on div "Override Rates when... Shipping Zones Include Shipping Zones Do Not Include Sel…" at bounding box center [470, 136] width 246 height 145
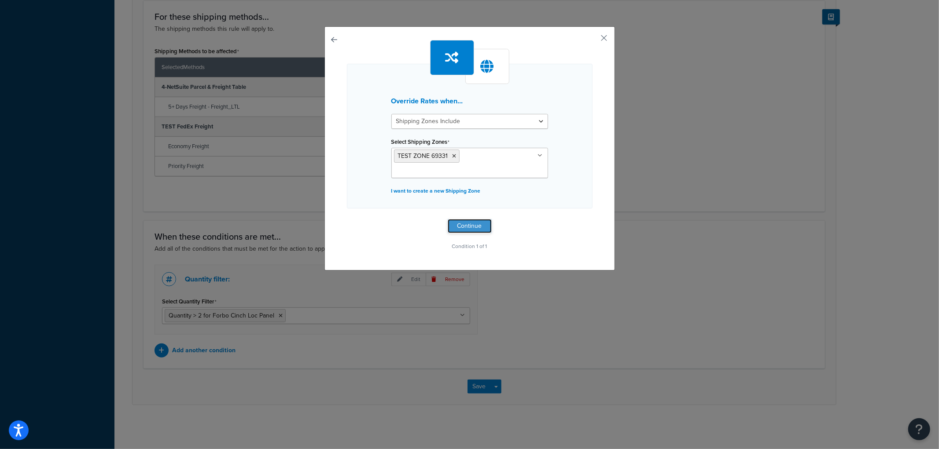
click at [455, 219] on button "Continue" at bounding box center [470, 226] width 44 height 14
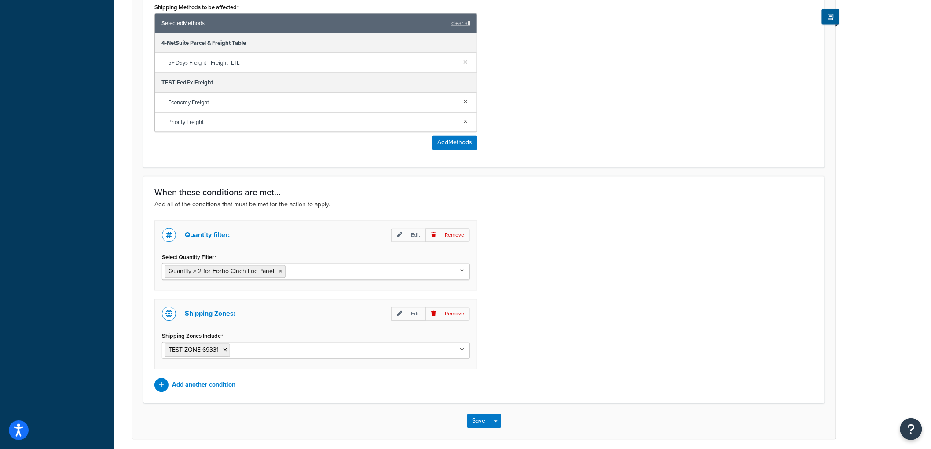
scroll to position [609, 0]
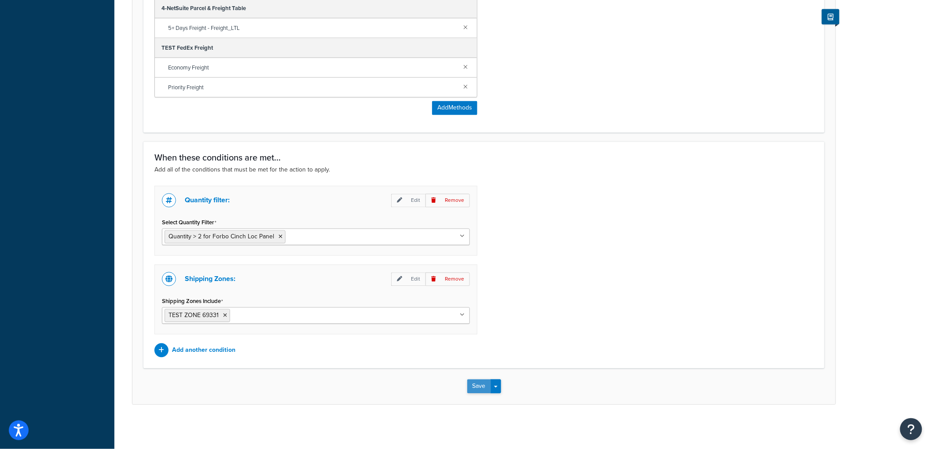
click at [483, 388] on button "Save" at bounding box center [479, 387] width 24 height 14
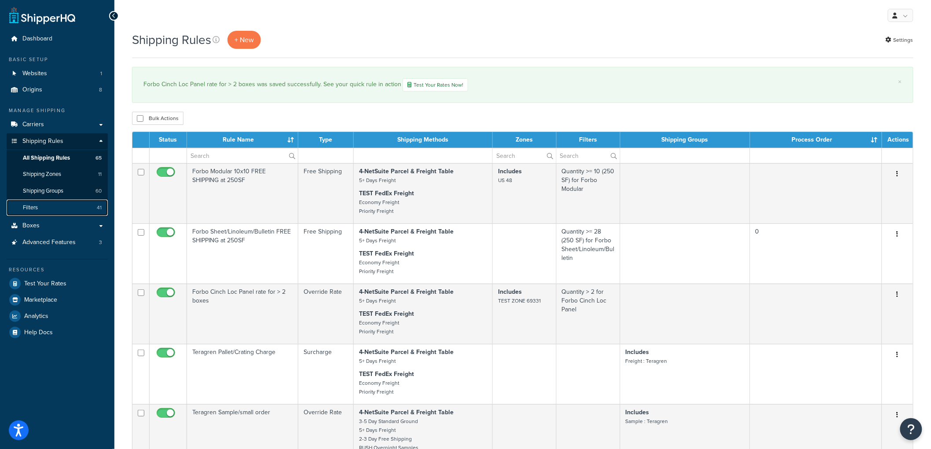
click at [57, 207] on link "Filters 41" at bounding box center [57, 208] width 101 height 16
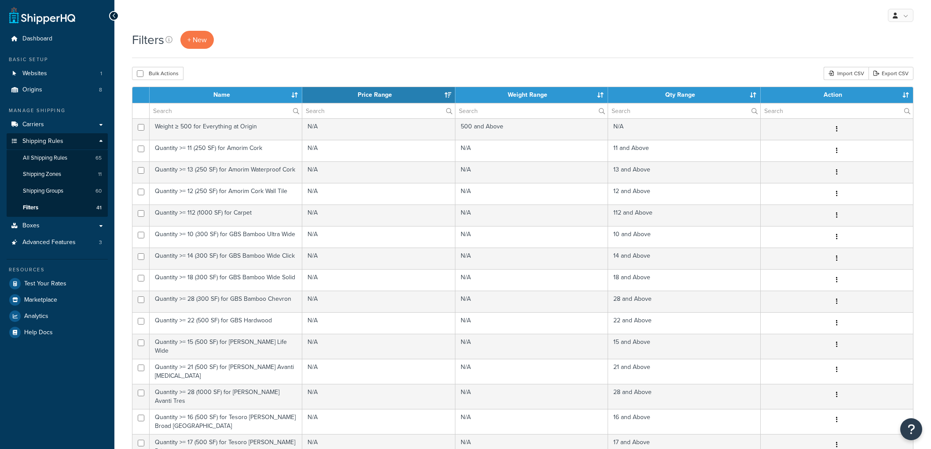
select select "15"
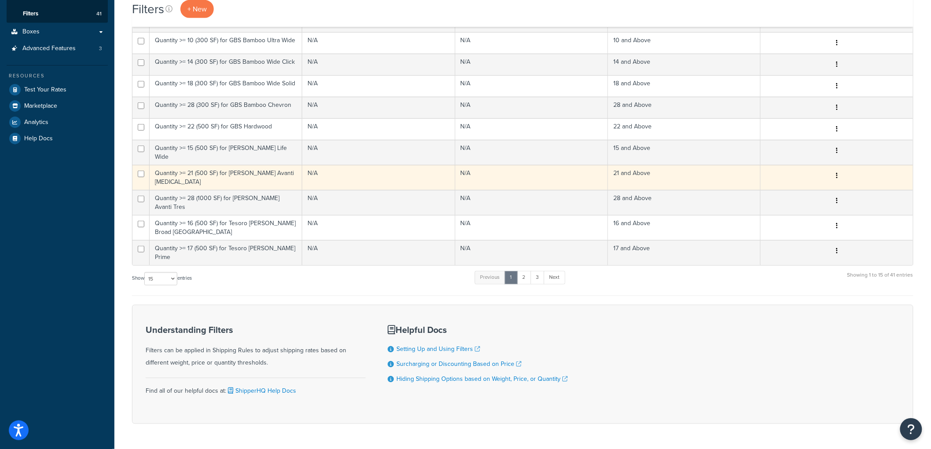
scroll to position [208, 0]
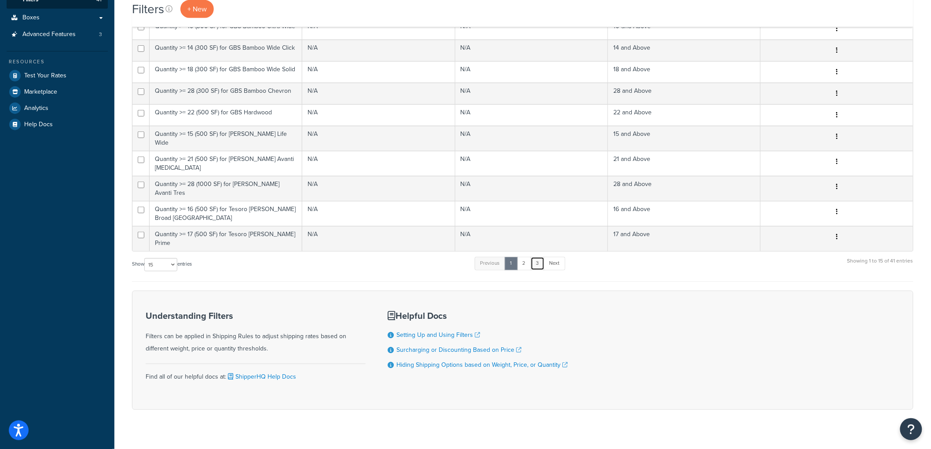
click at [535, 257] on link "3" at bounding box center [538, 263] width 14 height 13
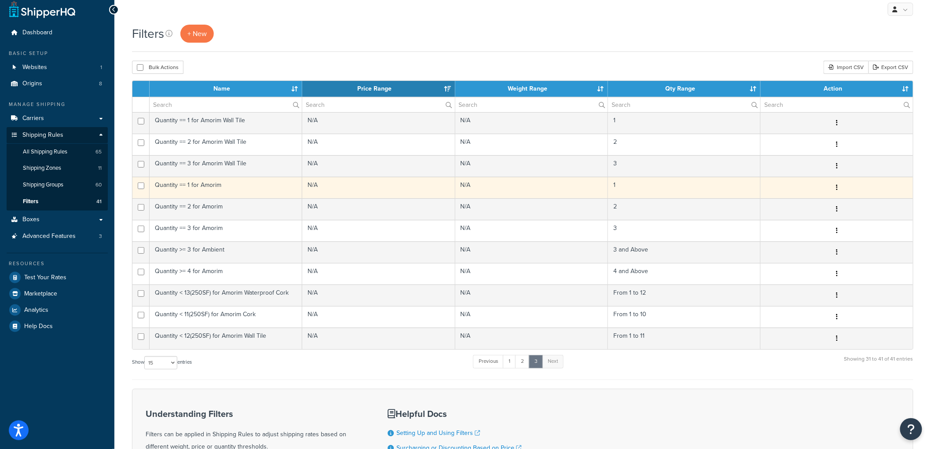
scroll to position [0, 0]
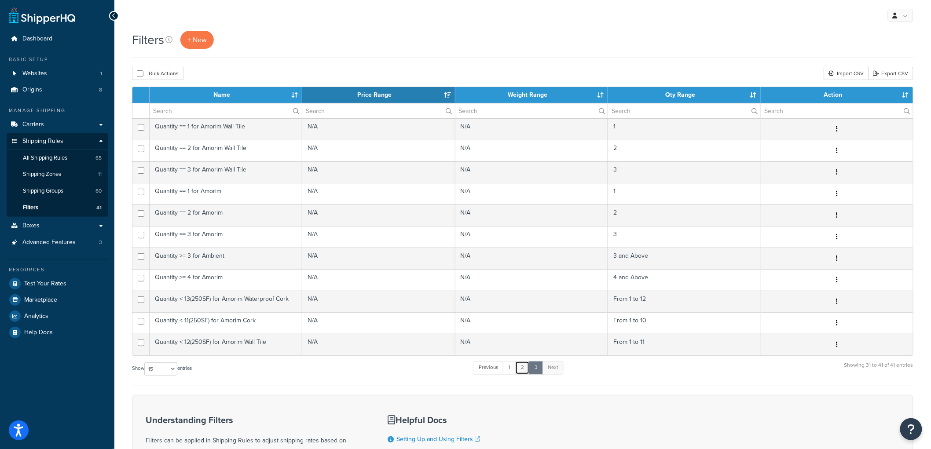
click at [526, 367] on link "2" at bounding box center [522, 367] width 15 height 13
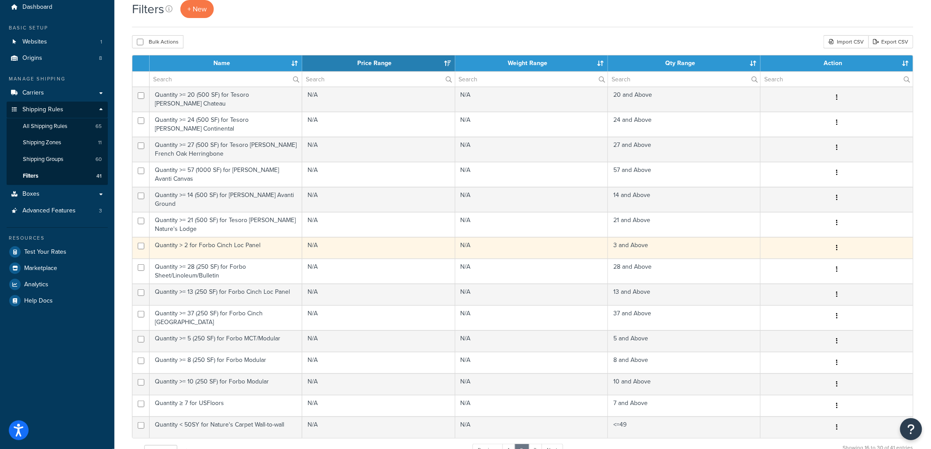
scroll to position [49, 0]
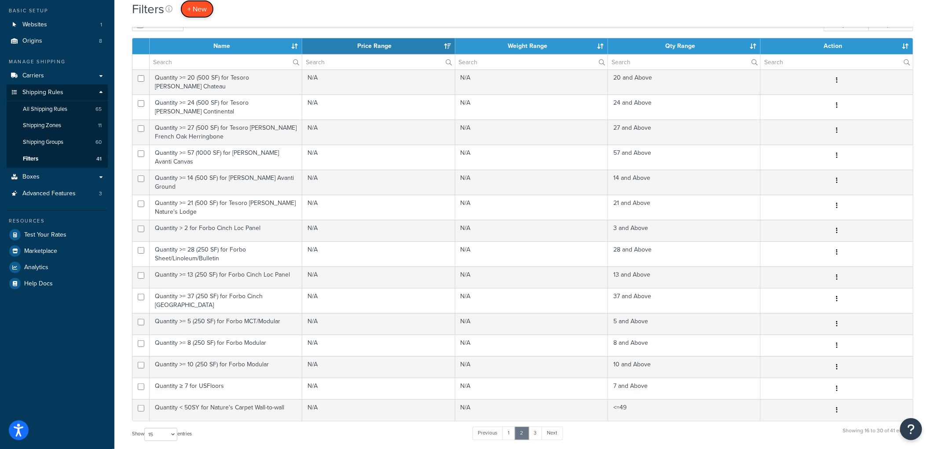
click at [203, 7] on span "+ New" at bounding box center [197, 9] width 19 height 10
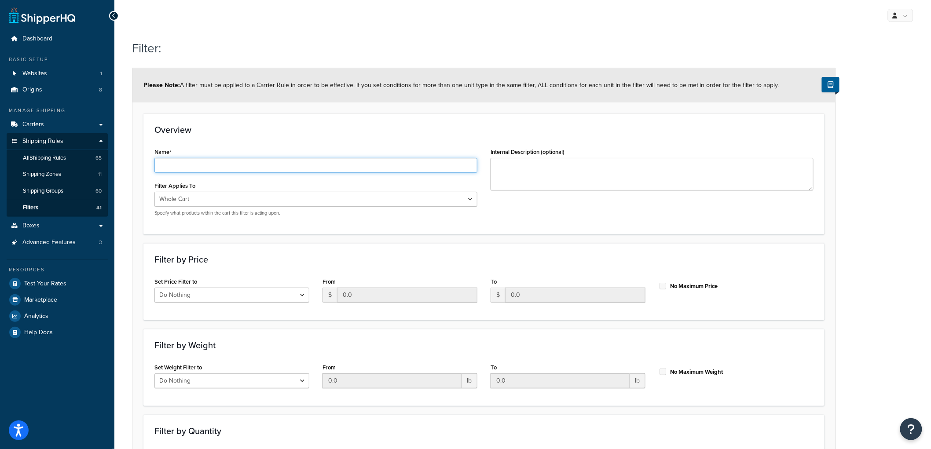
click at [206, 164] on input "Name" at bounding box center [315, 165] width 323 height 15
type input "Quantity > 6 for Forbo Cinch Loc Square"
click at [232, 135] on div "Overview Name Quantity > 6 for Forbo Cinch Loc Square Filter Applies To Whole C…" at bounding box center [483, 174] width 681 height 121
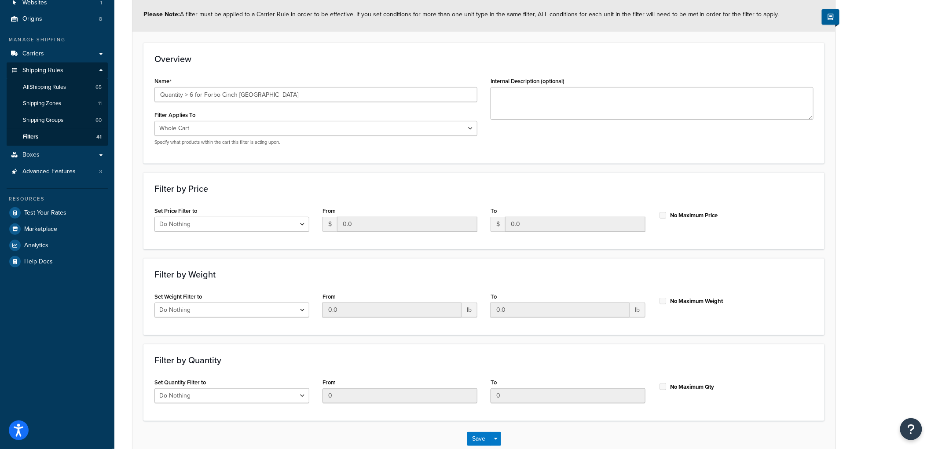
scroll to position [98, 0]
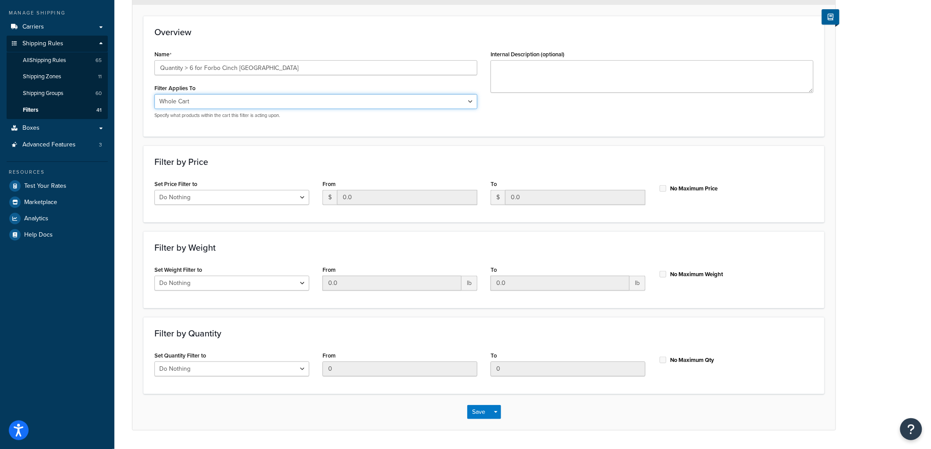
click select "Whole Cart Everything in Shipping Group Everything at Origin Each Item within S…"
select select "SHIPPING_GROUP"
click select "Whole Cart Everything in Shipping Group Everything at Origin Each Item within S…"
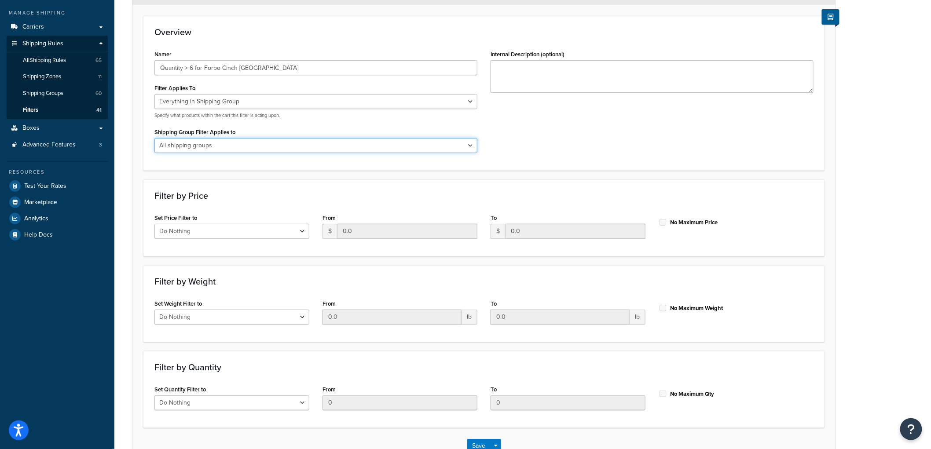
click select "All shipping groups Sample Individual Sample Box Parcel Freight Always Free Shi…"
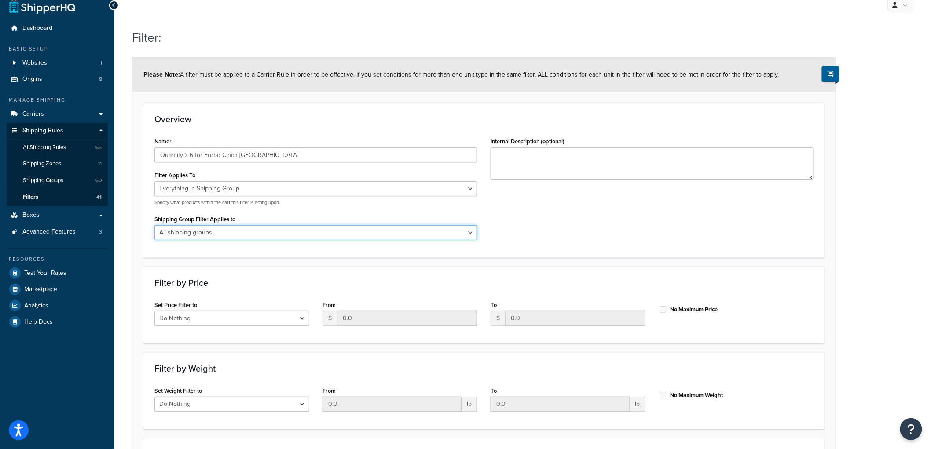
scroll to position [0, 0]
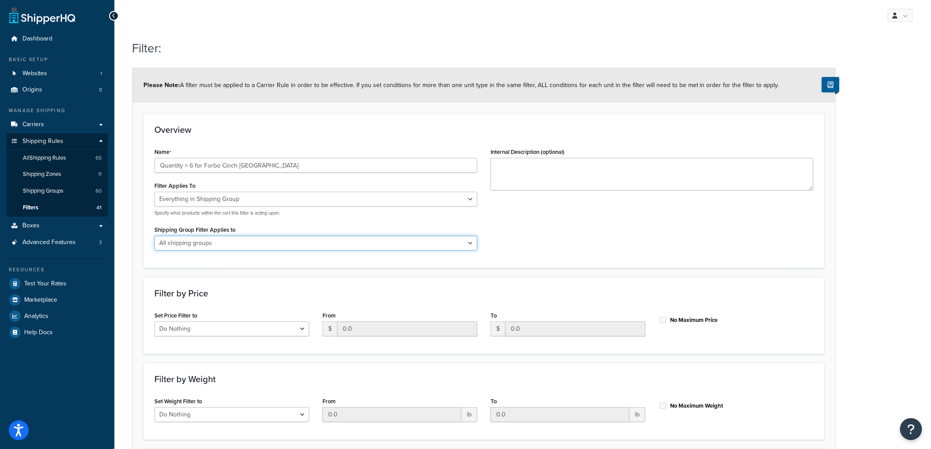
click select "All shipping groups Sample Individual Sample Box Parcel Freight Always Free Shi…"
select select "297318"
click select "All shipping groups Sample Individual Sample Box Parcel Freight Always Free Shi…"
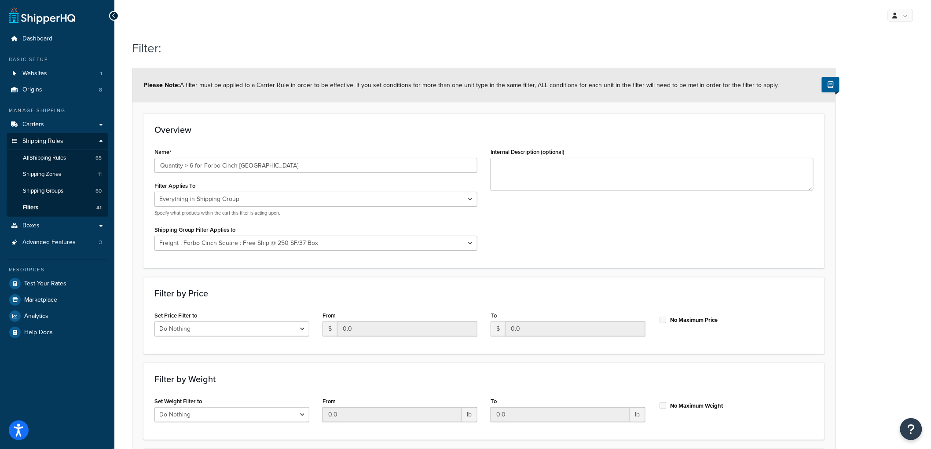
click div "Name Quantity > 6 for Forbo Cinch Loc Square Filter Applies To Whole Cart Every…"
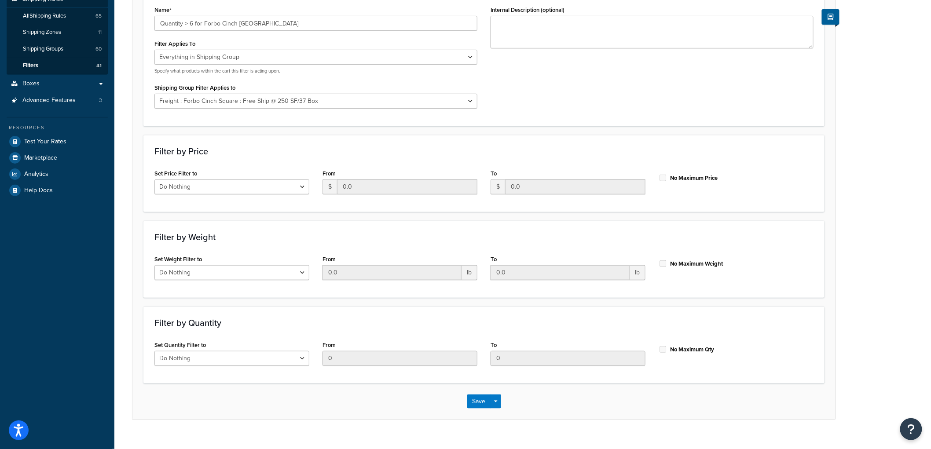
scroll to position [157, 0]
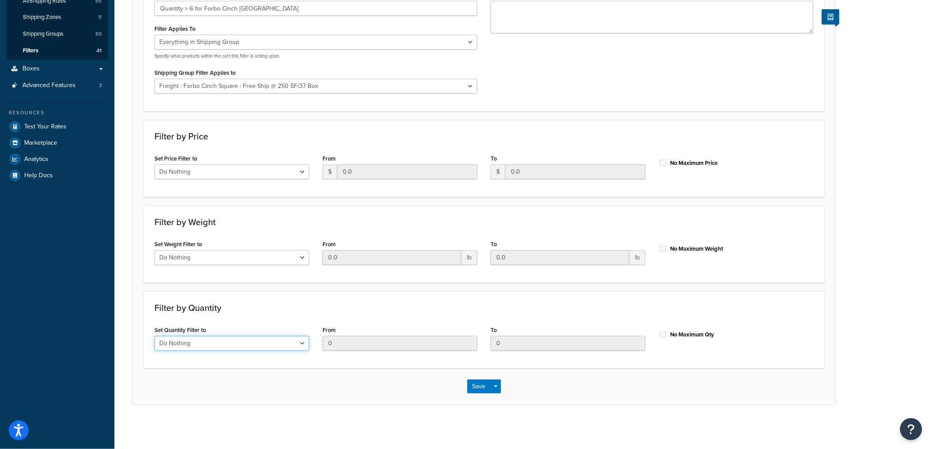
click select "Do Nothing Apply to a Range"
select select "range"
click select "Do Nothing Apply to a Range"
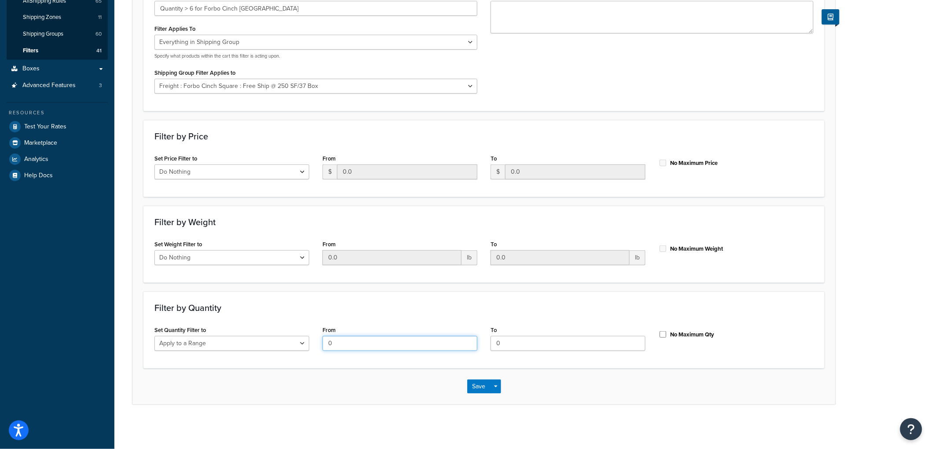
drag, startPoint x: 357, startPoint y: 340, endPoint x: 315, endPoint y: 336, distance: 42.4
click div "Set Quantity Filter to Do Nothing Apply to a Range From 0 To 0 No Maximum Qty"
type input "7"
click input "No Maximum Qty"
checkbox input "true"
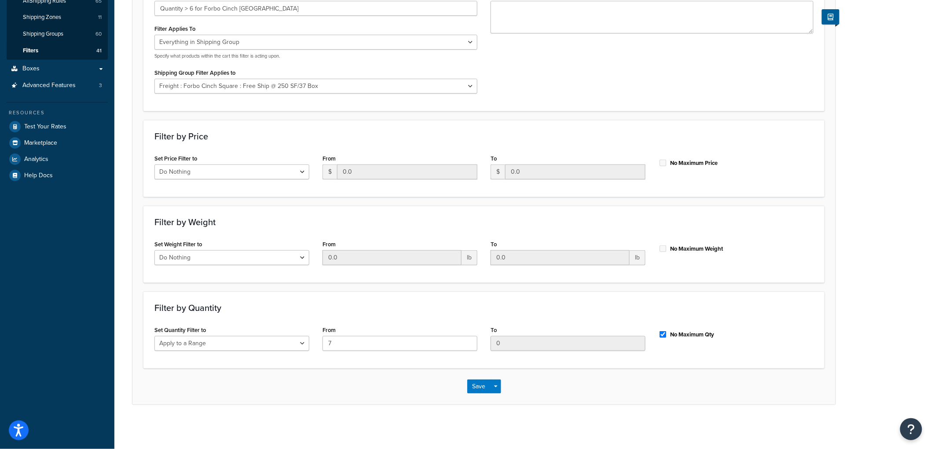
click div "Filter by Quantity Set Quantity Filter to Do Nothing Apply to a Range From 7 To…"
click button "Save"
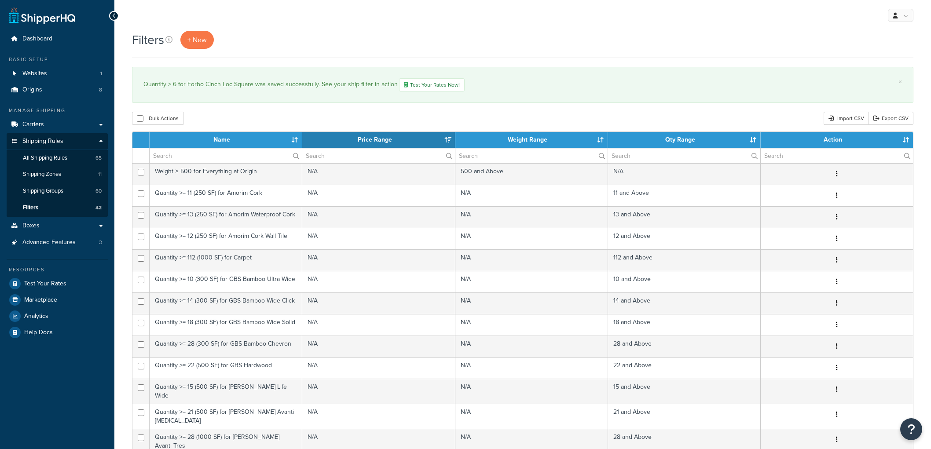
select select "15"
click at [60, 157] on span "All Shipping Rules" at bounding box center [45, 157] width 44 height 7
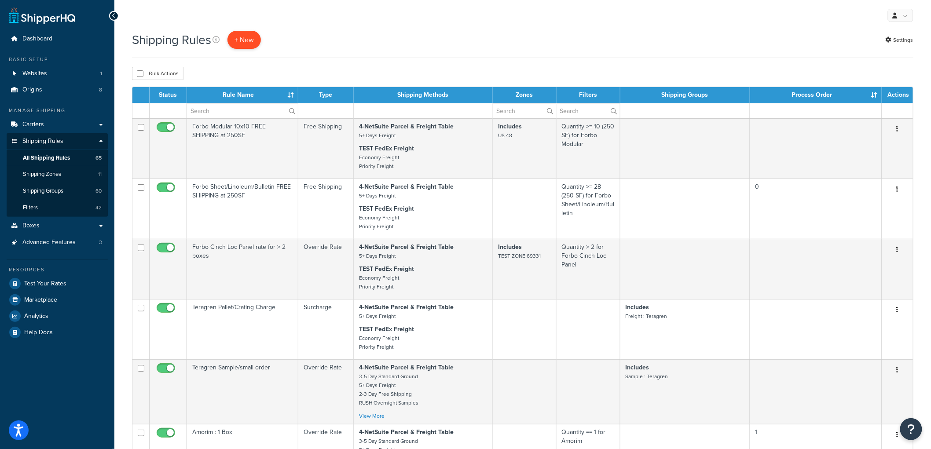
click at [245, 40] on p "+ New" at bounding box center [244, 40] width 33 height 18
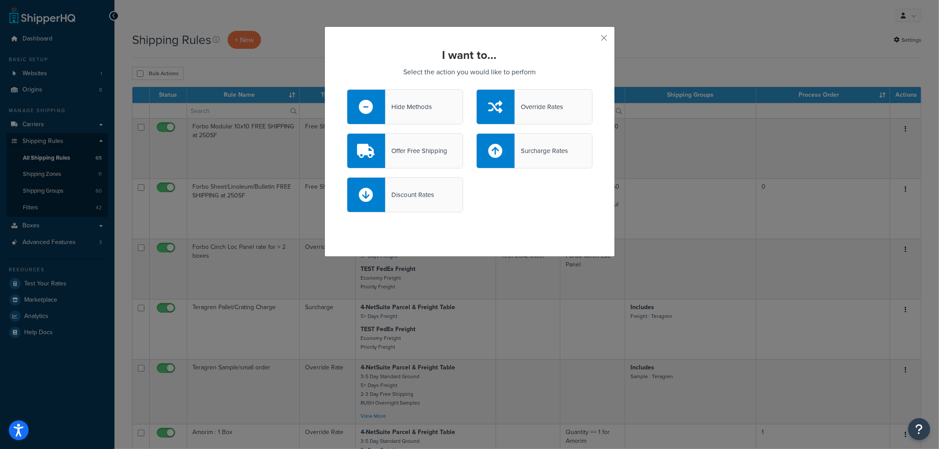
click at [536, 103] on div "Override Rates" at bounding box center [539, 107] width 48 height 12
click at [0, 0] on input "Override Rates" at bounding box center [0, 0] width 0 height 0
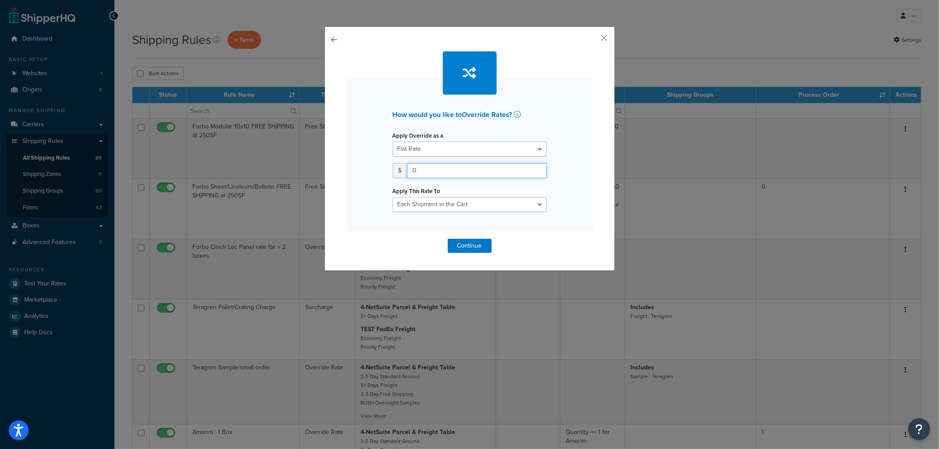
drag, startPoint x: 450, startPoint y: 164, endPoint x: 274, endPoint y: 162, distance: 175.6
click at [274, 162] on div "How would you like to Override Rates ? Apply Override as a Flat Rate Percentage…" at bounding box center [469, 224] width 939 height 449
type input "75"
click at [465, 202] on select "Each Shipment in the Cart Each Origin in the Cart Each Shipping Group in the Ca…" at bounding box center [470, 204] width 154 height 15
select select "SHIPPING_GROUP"
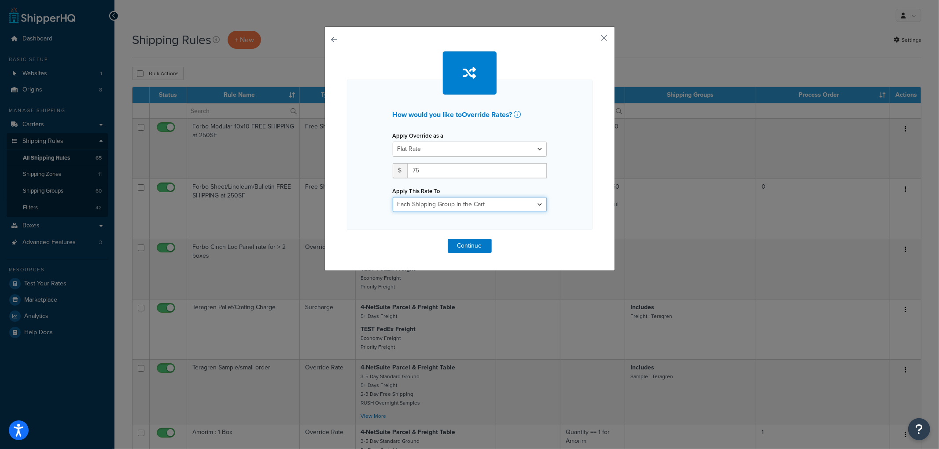
click at [393, 197] on select "Each Shipment in the Cart Each Origin in the Cart Each Shipping Group in the Ca…" at bounding box center [470, 204] width 154 height 15
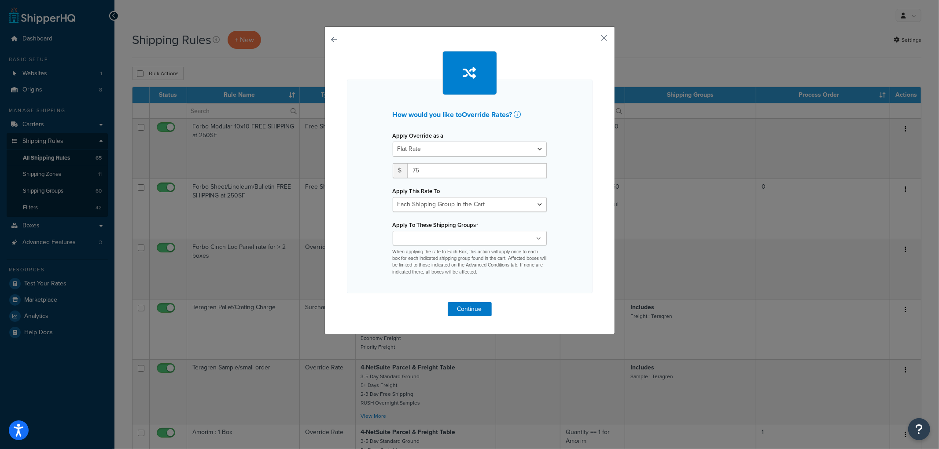
click at [456, 243] on input "Apply To These Shipping Groups" at bounding box center [434, 239] width 78 height 10
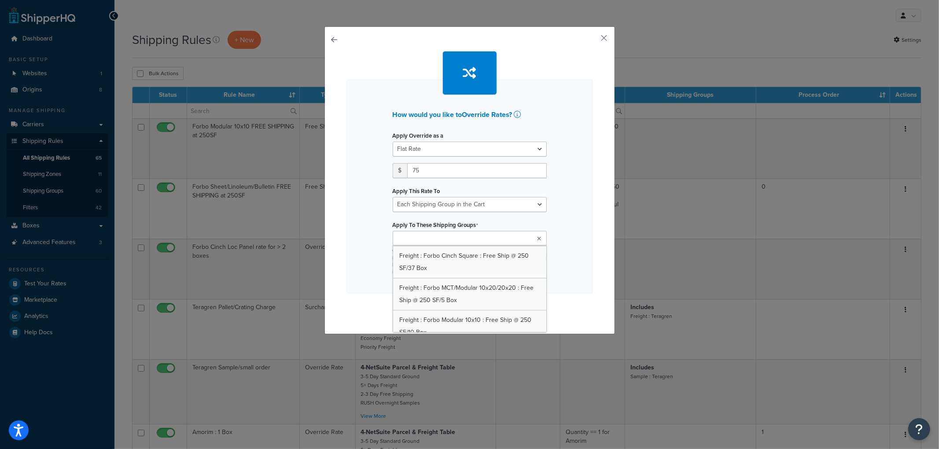
scroll to position [311, 0]
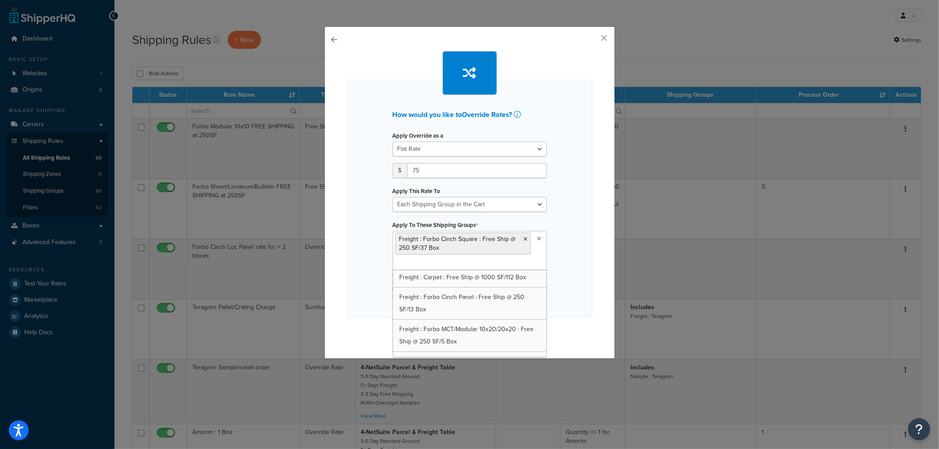
click at [569, 231] on div "How would you like to Override Rates ? Apply Override as a Flat Rate Percentage…" at bounding box center [470, 199] width 246 height 239
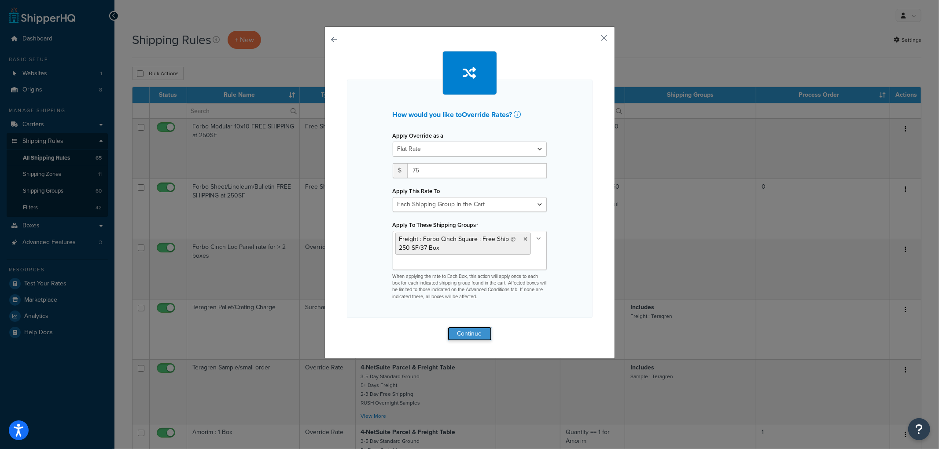
click at [482, 336] on button "Continue" at bounding box center [470, 334] width 44 height 14
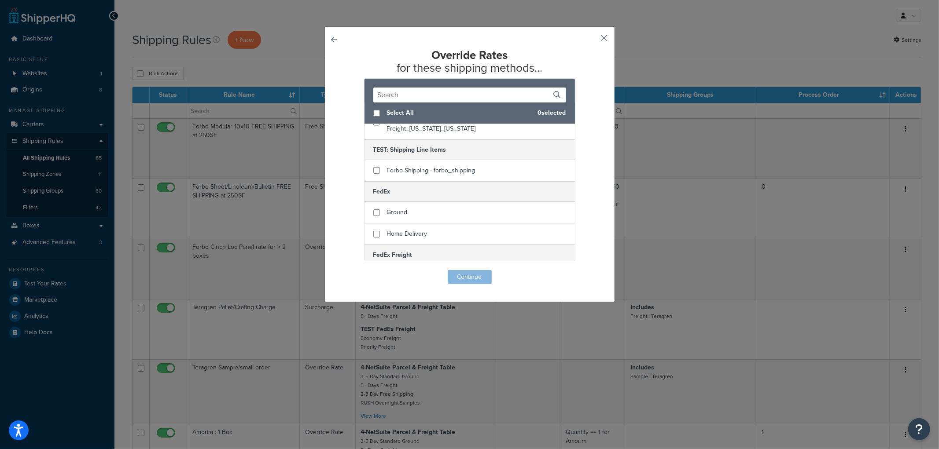
scroll to position [195, 0]
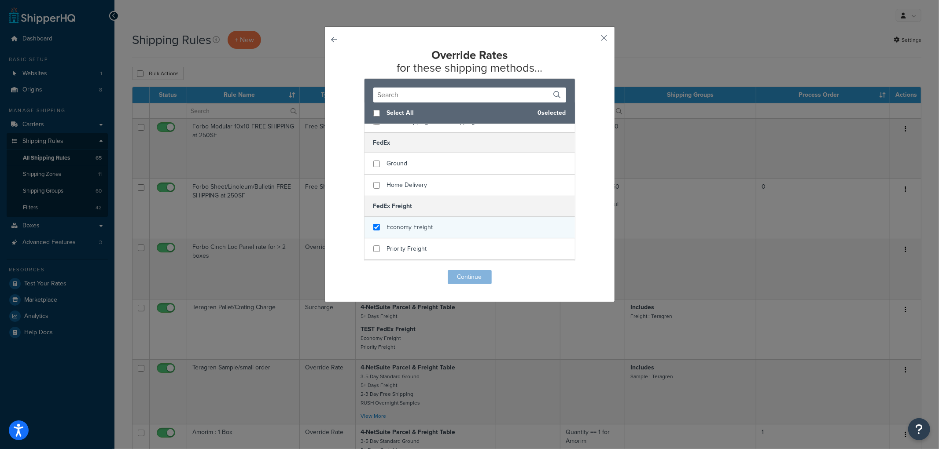
checkbox input "true"
click at [421, 223] on span "Economy Freight" at bounding box center [410, 227] width 46 height 9
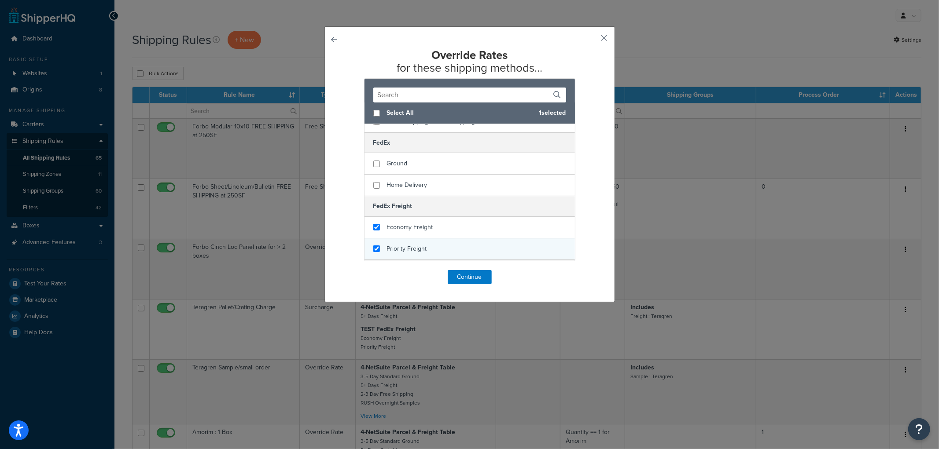
checkbox input "true"
click at [412, 244] on span "Priority Freight" at bounding box center [407, 248] width 40 height 9
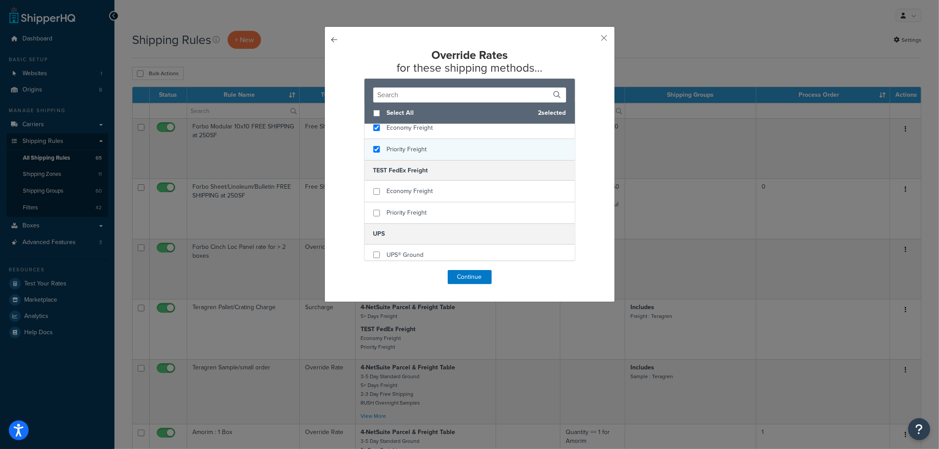
scroll to position [293, 0]
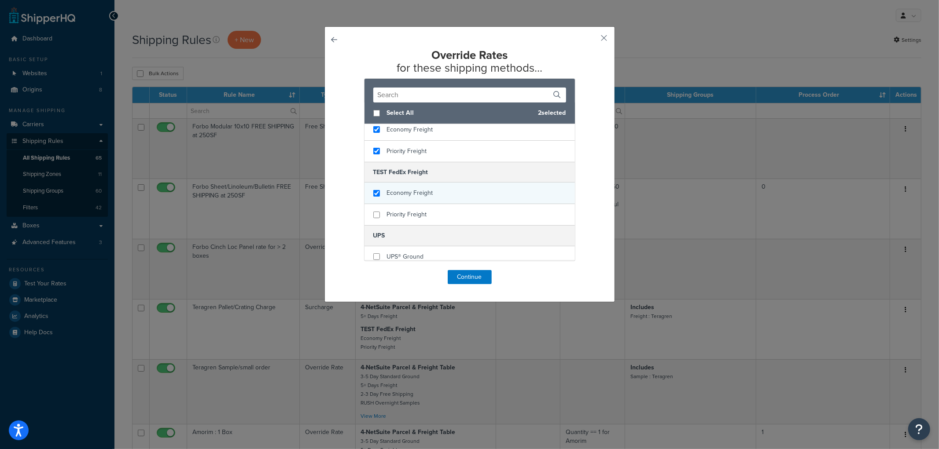
checkbox input "true"
click at [435, 183] on div "Economy Freight" at bounding box center [469, 194] width 210 height 22
checkbox input "true"
click at [434, 213] on div "Priority Freight" at bounding box center [469, 214] width 210 height 21
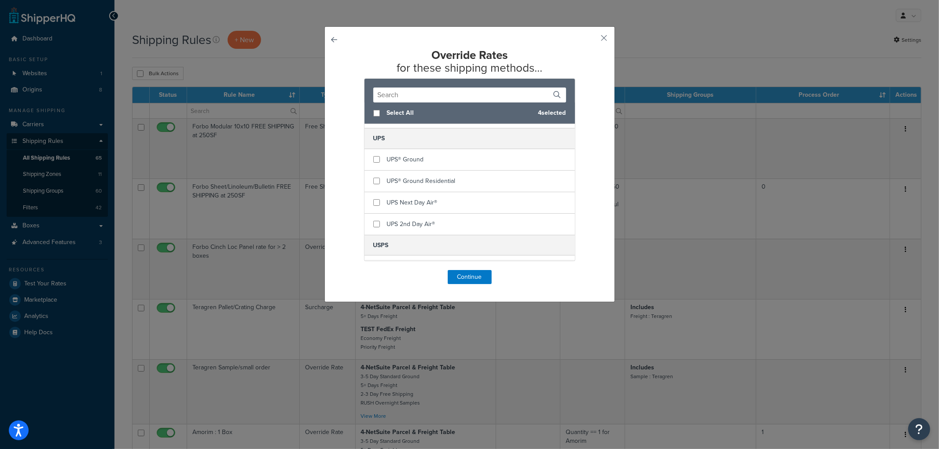
scroll to position [391, 0]
click at [456, 276] on button "Continue" at bounding box center [470, 277] width 44 height 14
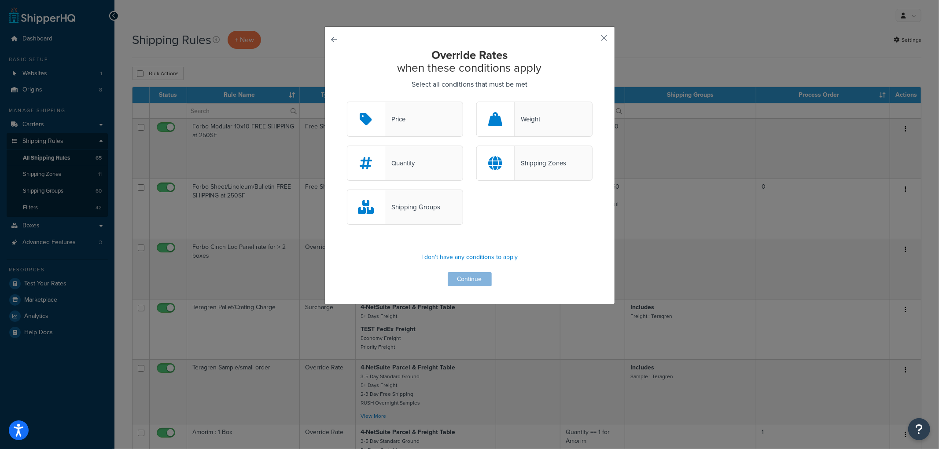
click at [415, 154] on div "Quantity" at bounding box center [405, 163] width 116 height 35
click at [0, 0] on input "Quantity" at bounding box center [0, 0] width 0 height 0
click at [465, 279] on button "Continue" at bounding box center [470, 279] width 44 height 14
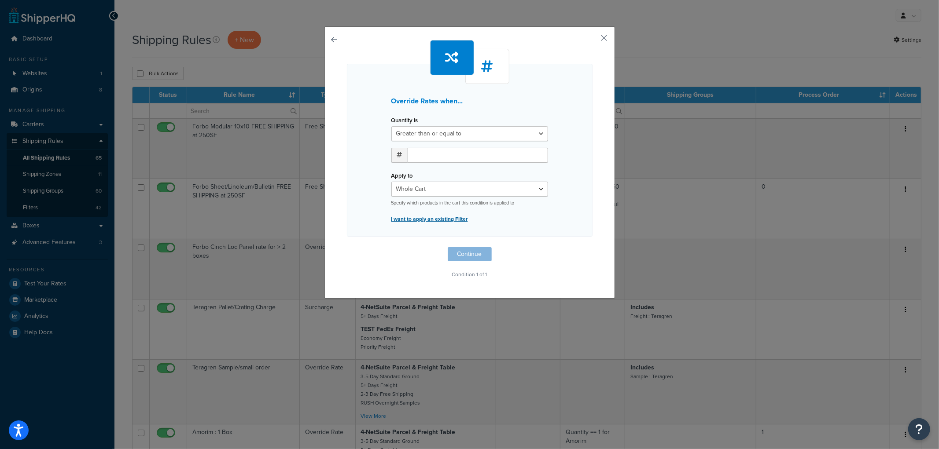
click at [438, 220] on p "I want to apply an existing Filter" at bounding box center [469, 219] width 157 height 12
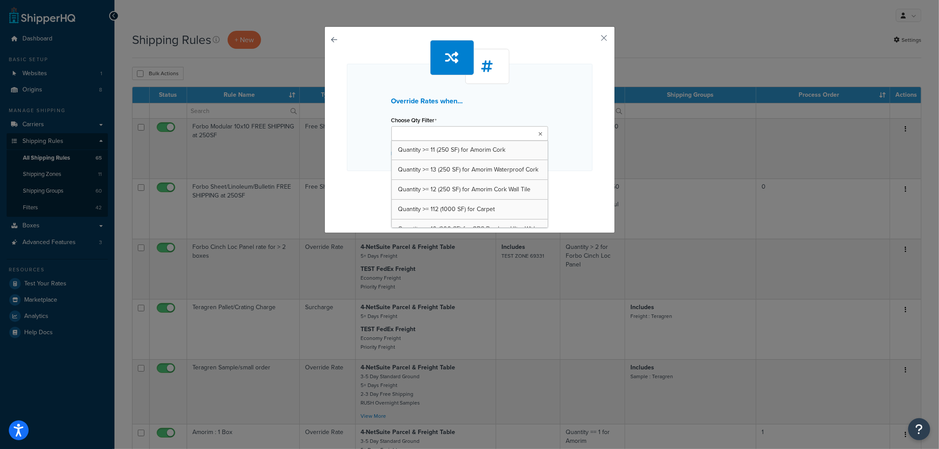
click at [450, 138] on input "Choose Qty Filter" at bounding box center [433, 134] width 78 height 10
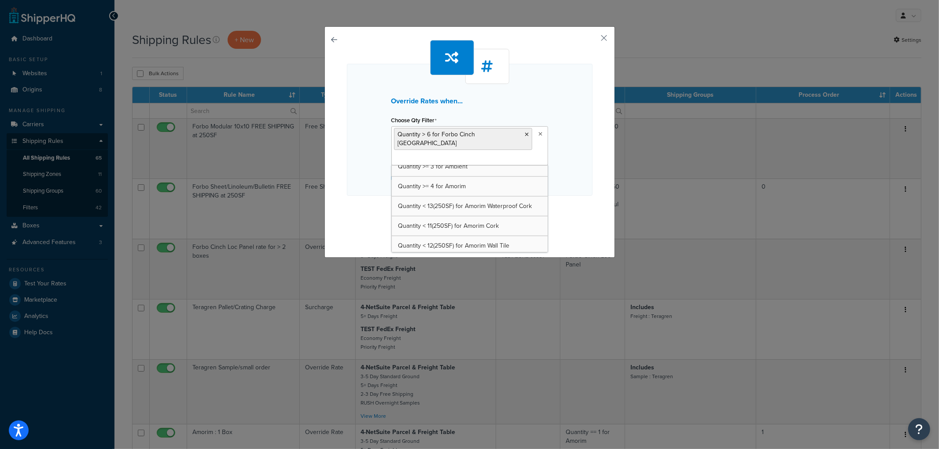
scroll to position [842, 0]
click at [561, 173] on div "Override Rates when... Choose Qty Filter Quantity > 6 for Forbo Cinch Loc Squar…" at bounding box center [470, 130] width 246 height 132
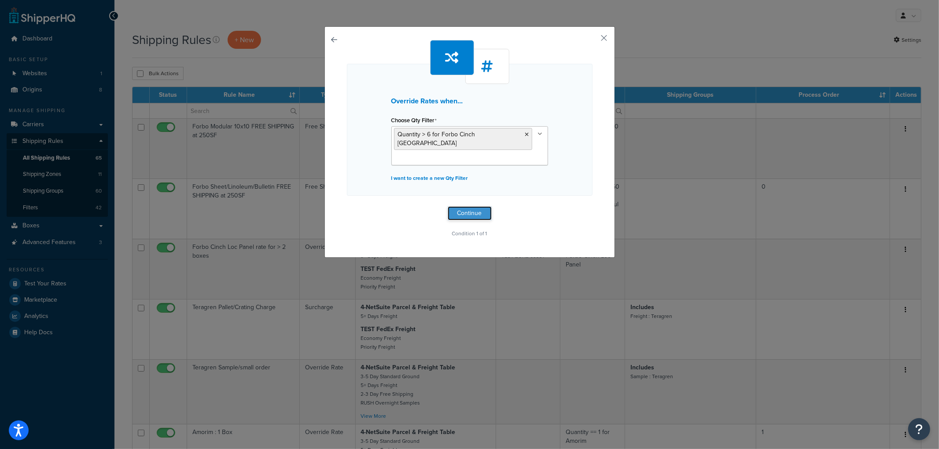
click at [472, 208] on button "Continue" at bounding box center [470, 213] width 44 height 14
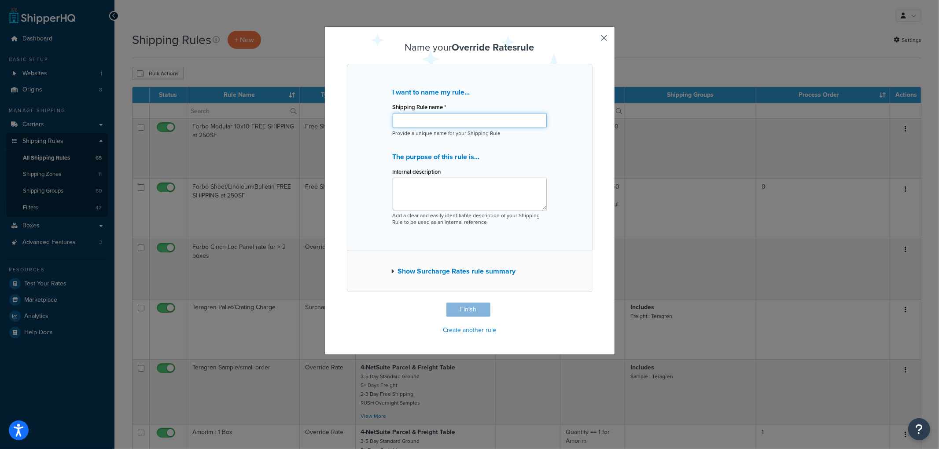
click at [463, 114] on input "Shipping Rule name *" at bounding box center [470, 120] width 154 height 15
type input "Forbo Cinch Loc Square rate for > 6 boxes"
click button "Finish"
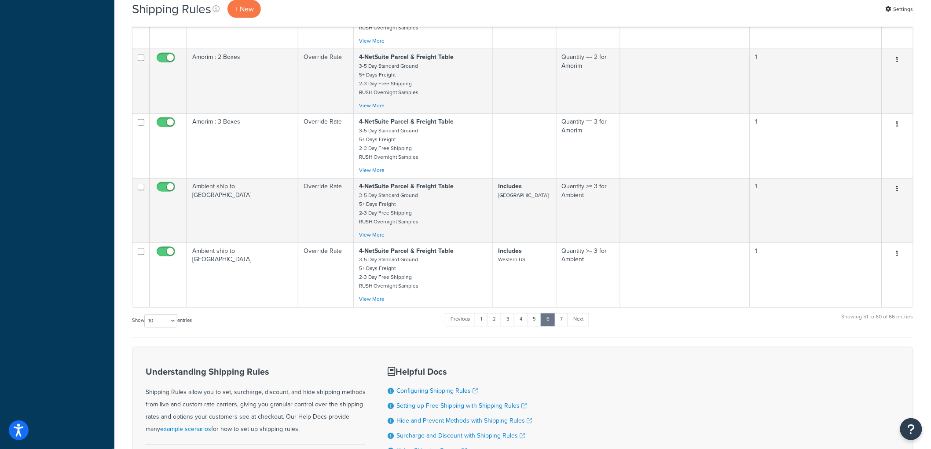
scroll to position [559, 0]
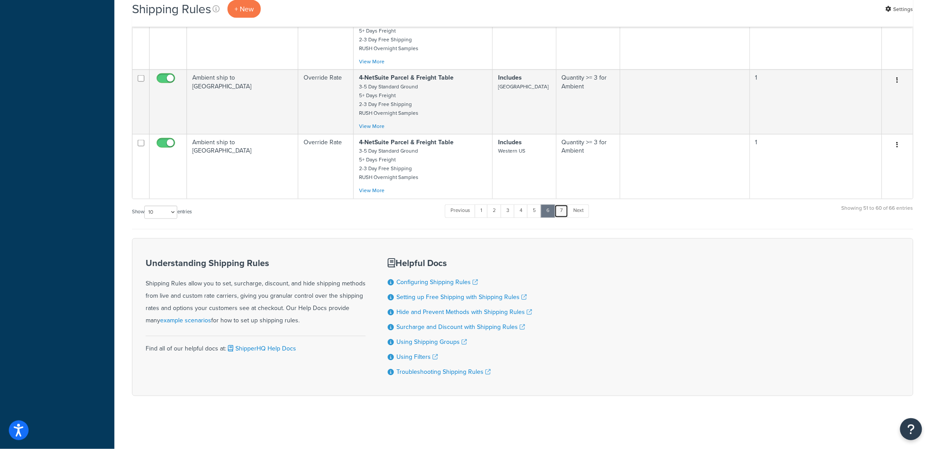
click at [560, 209] on link "7" at bounding box center [562, 211] width 14 height 13
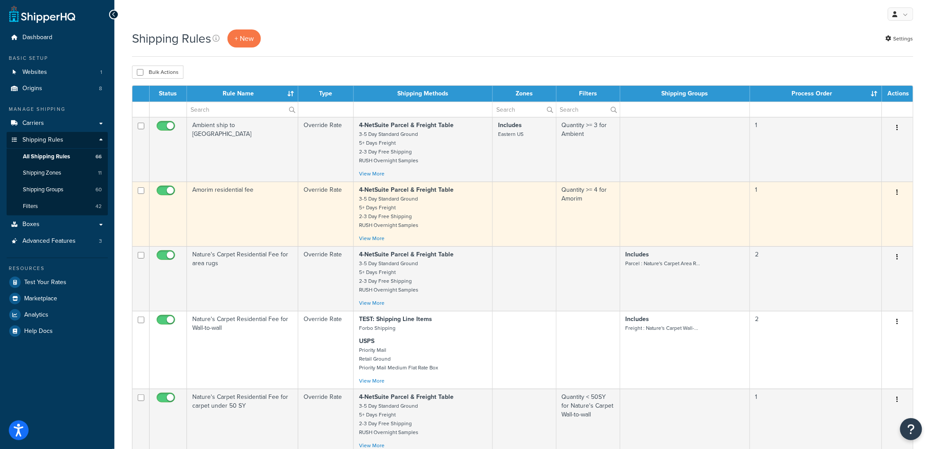
scroll to position [0, 0]
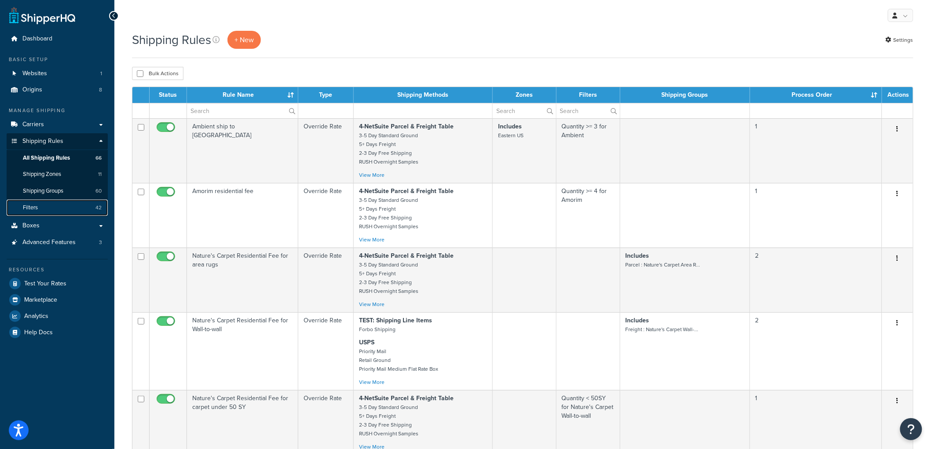
click at [72, 207] on link "Filters 42" at bounding box center [57, 208] width 101 height 16
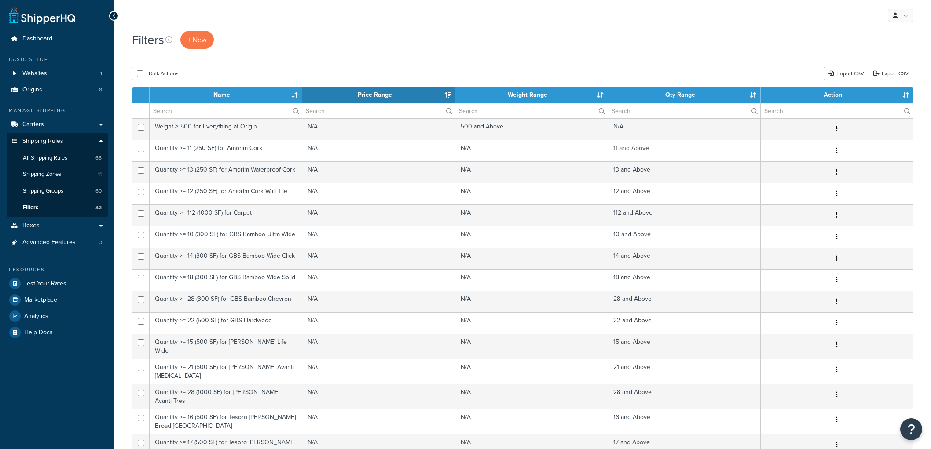
select select "15"
click at [195, 38] on span "+ New" at bounding box center [197, 40] width 19 height 10
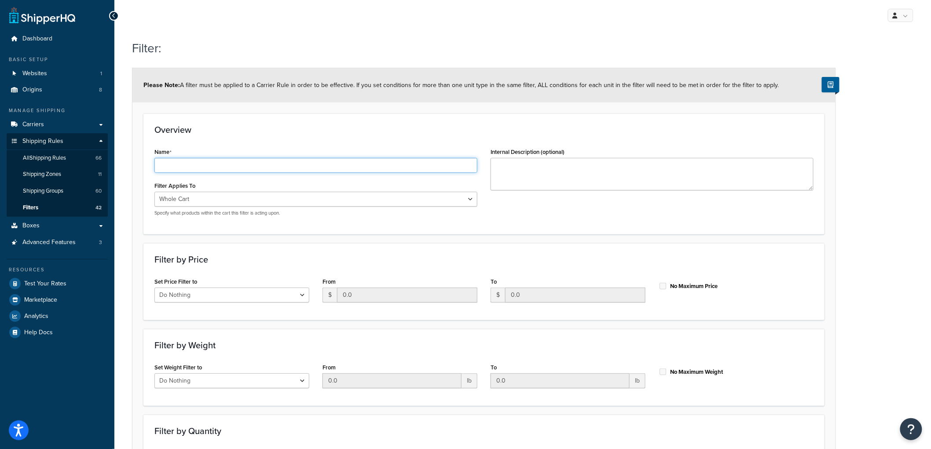
click at [310, 169] on input "Name" at bounding box center [315, 165] width 323 height 15
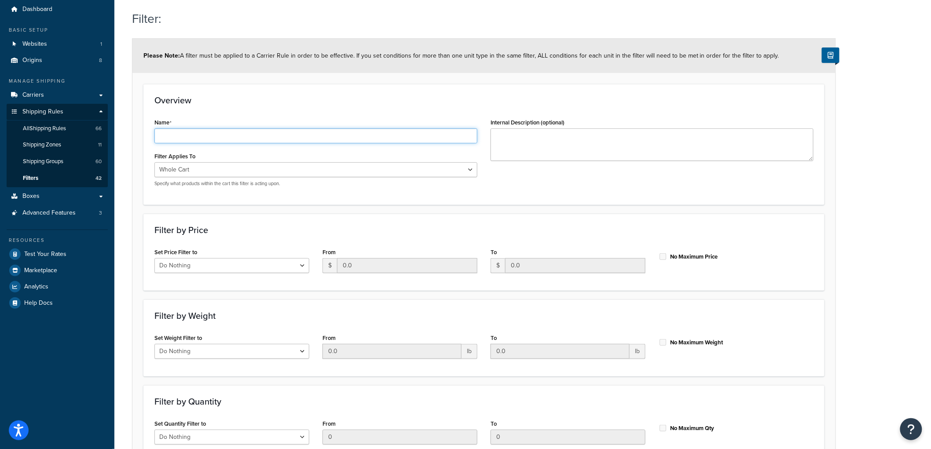
scroll to position [25, 0]
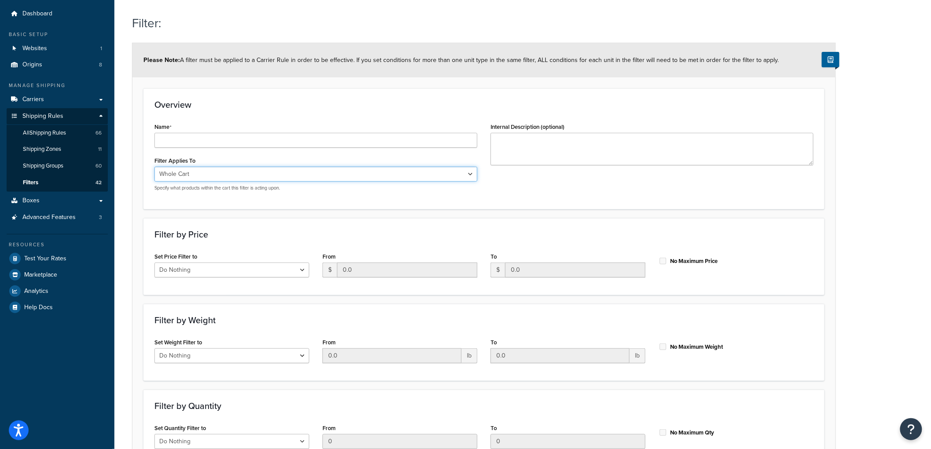
click at [233, 174] on div "Filter Applies To Whole Cart Everything in Shipping Group Everything at Origin …" at bounding box center [315, 172] width 323 height 37
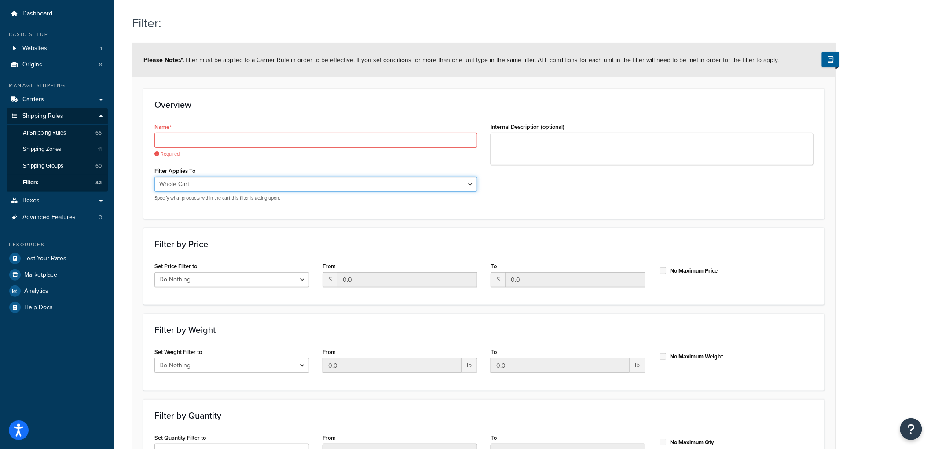
select select "SHIPPING_GROUP"
click at [154, 177] on select "Whole Cart Everything in Shipping Group Everything at Origin Each Item within S…" at bounding box center [315, 184] width 323 height 15
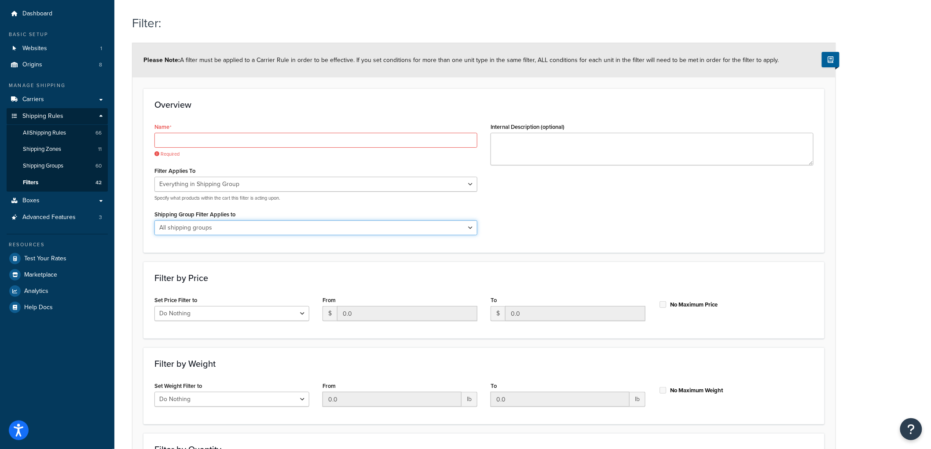
click at [227, 223] on select "All shipping groups Sample Individual Sample Box Parcel Freight Always Free Shi…" at bounding box center [315, 228] width 323 height 15
select select "296799"
click at [154, 221] on select "All shipping groups Sample Individual Sample Box Parcel Freight Always Free Shi…" at bounding box center [315, 228] width 323 height 15
click at [284, 141] on input "Name" at bounding box center [315, 140] width 323 height 15
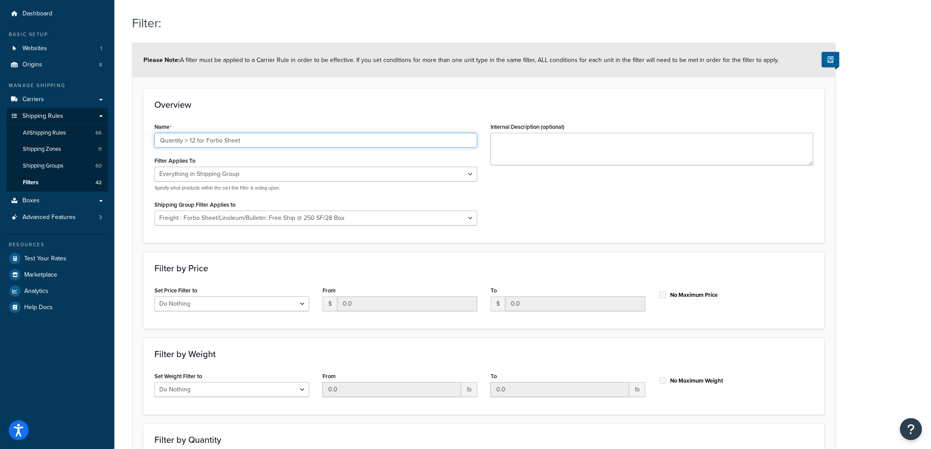
type input "Quantity > 12 for Forbo Sheet"
click at [434, 100] on h3 "Overview" at bounding box center [483, 105] width 659 height 10
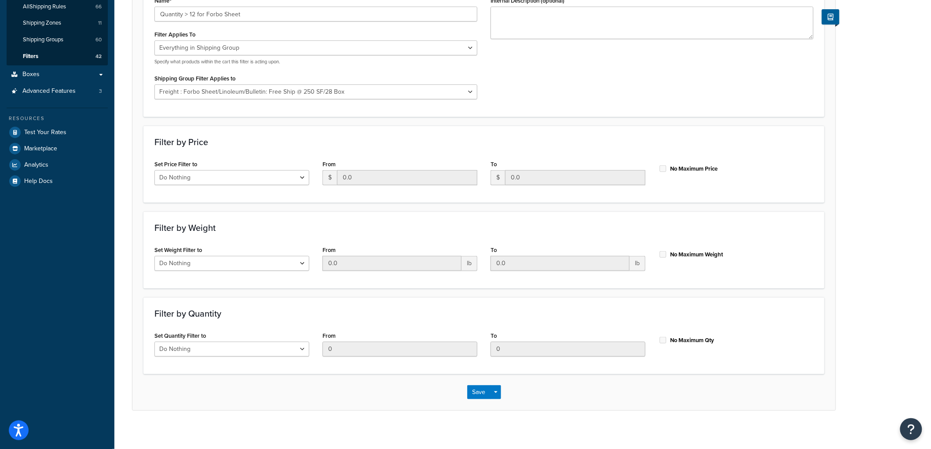
scroll to position [157, 0]
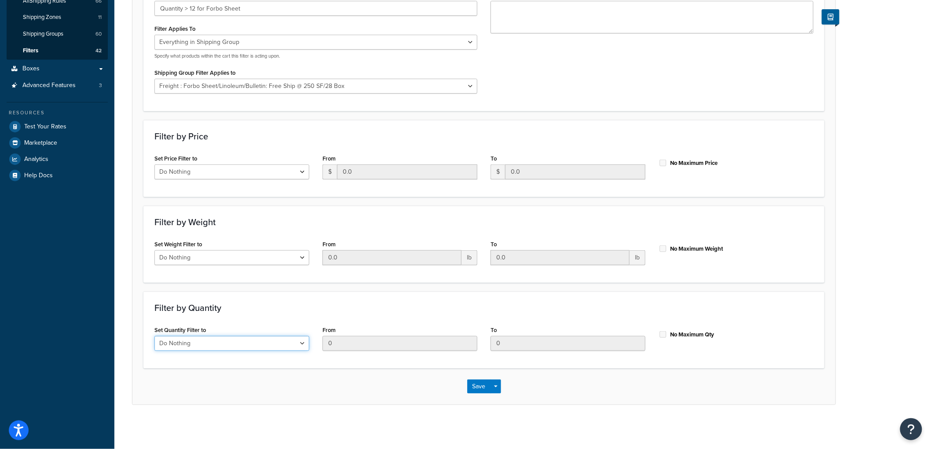
click at [272, 343] on select "Do Nothing Apply to a Range" at bounding box center [231, 343] width 155 height 15
select select "range"
click at [154, 336] on select "Do Nothing Apply to a Range" at bounding box center [231, 343] width 155 height 15
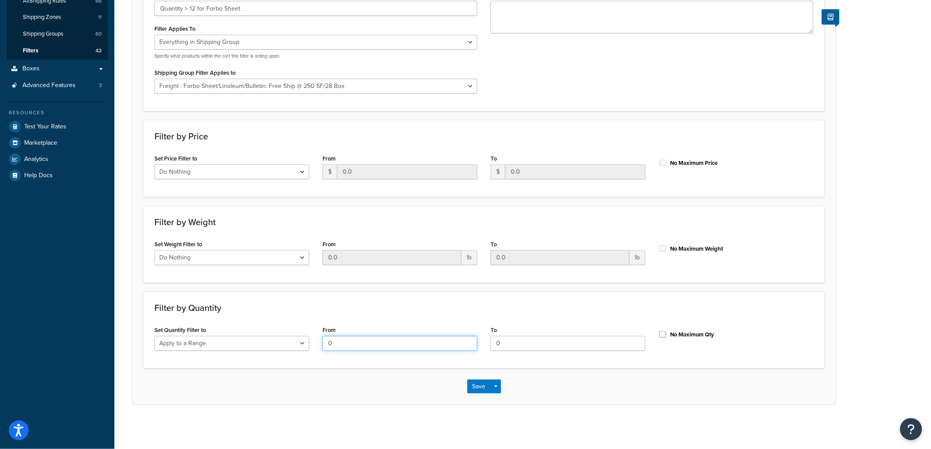
drag, startPoint x: 338, startPoint y: 338, endPoint x: 309, endPoint y: 341, distance: 28.4
click at [309, 341] on div "Set Quantity Filter to Do Nothing Apply to a Range From 0 To 0 No Maximum Qty" at bounding box center [484, 341] width 673 height 34
type input "12"
click at [663, 337] on input "No Maximum Qty" at bounding box center [663, 334] width 9 height 7
checkbox input "true"
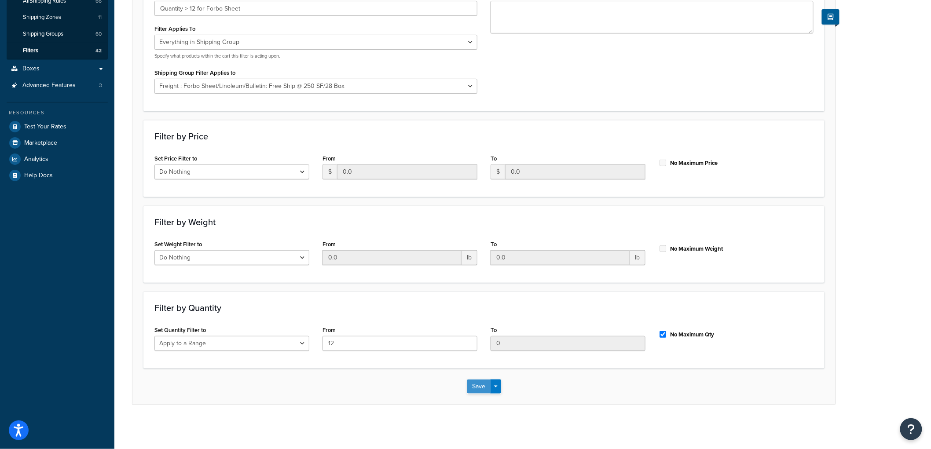
click at [482, 382] on button "Save" at bounding box center [479, 387] width 24 height 14
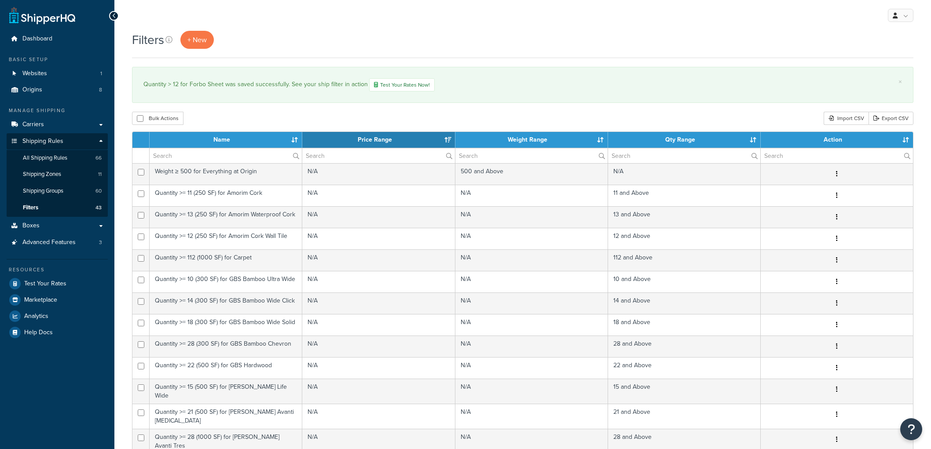
select select "15"
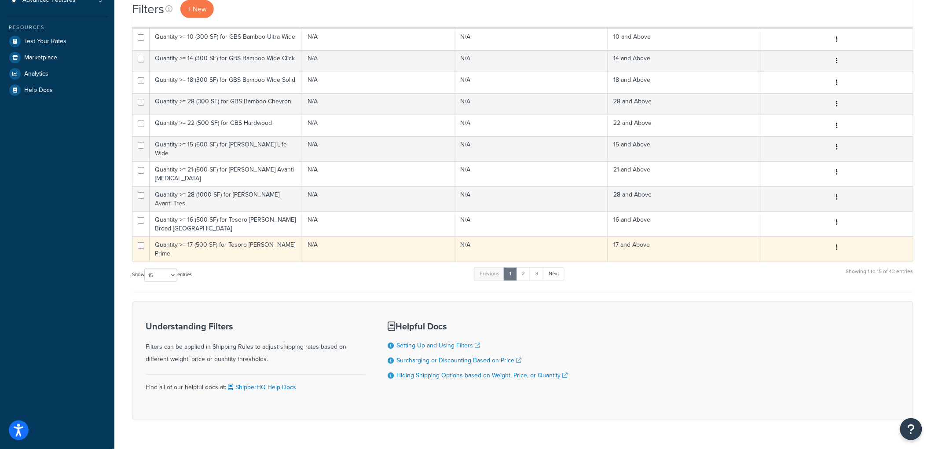
scroll to position [253, 0]
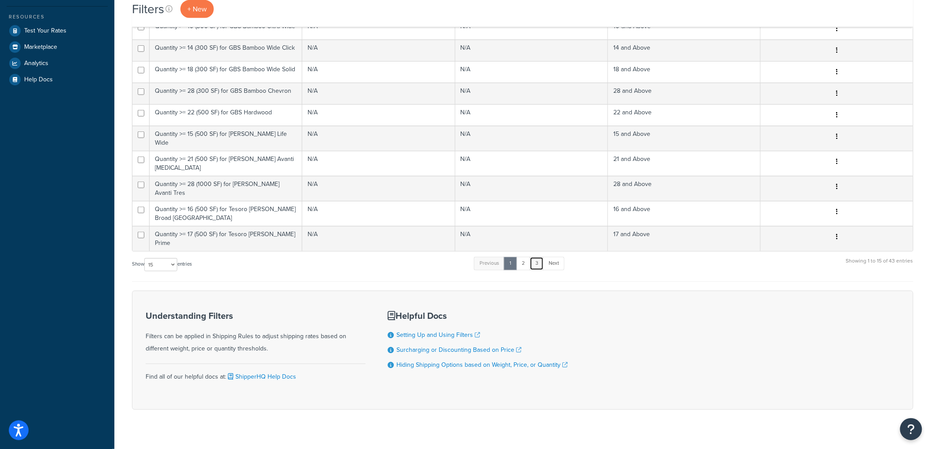
click at [542, 257] on link "3" at bounding box center [537, 263] width 14 height 13
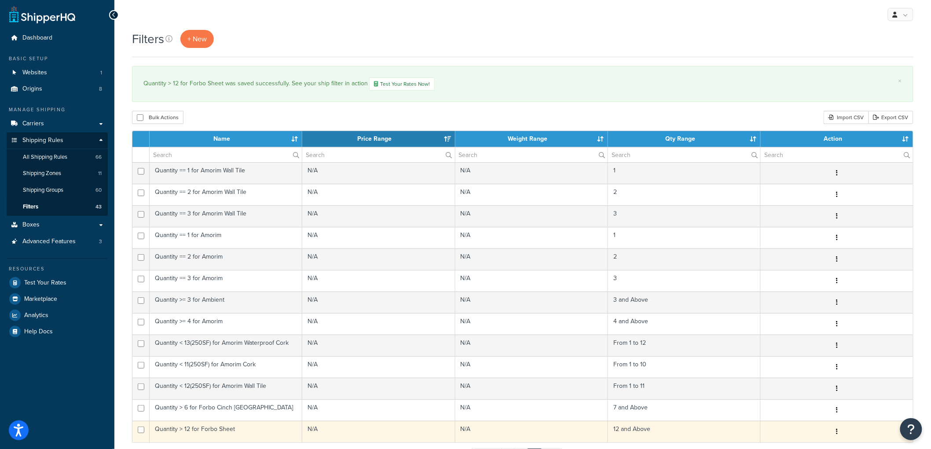
scroll to position [0, 0]
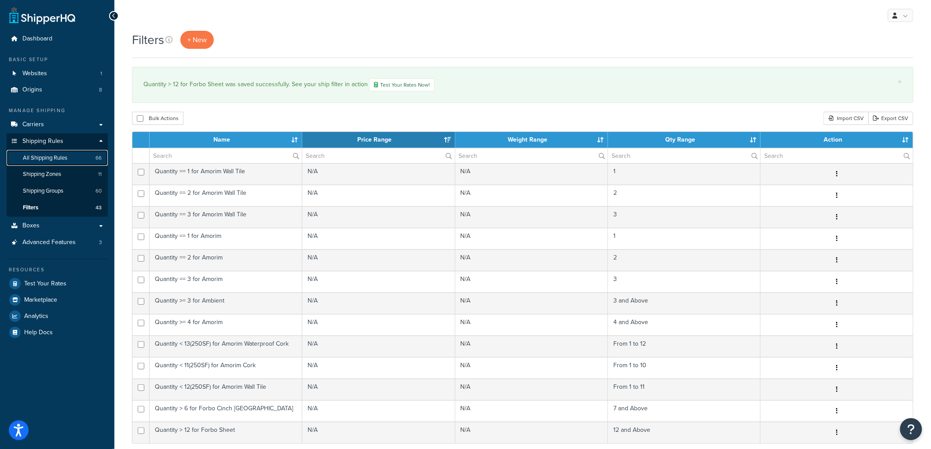
click at [69, 157] on link "All Shipping Rules 66" at bounding box center [57, 158] width 101 height 16
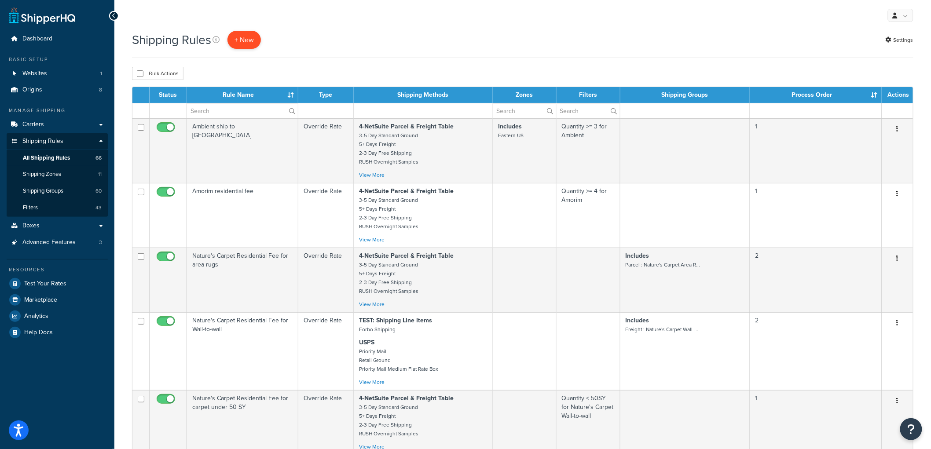
click at [251, 37] on p "+ New" at bounding box center [244, 40] width 33 height 18
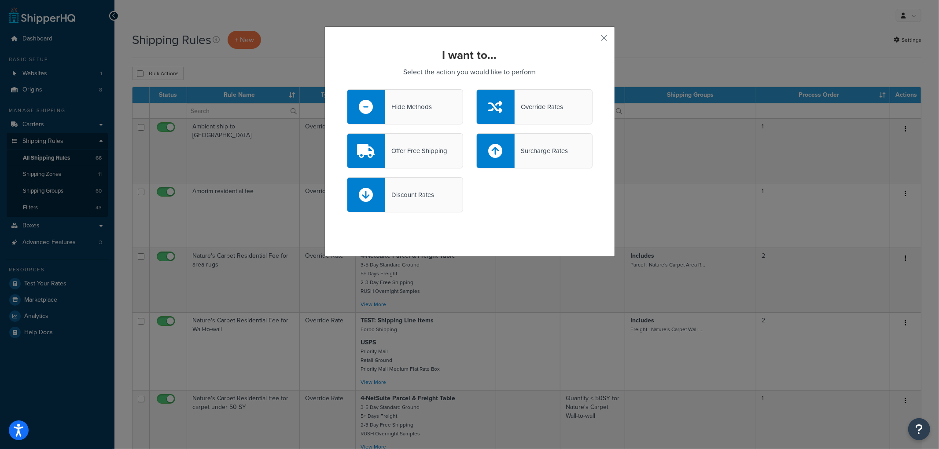
click at [519, 101] on div "Override Rates" at bounding box center [539, 107] width 48 height 12
click at [0, 0] on input "Override Rates" at bounding box center [0, 0] width 0 height 0
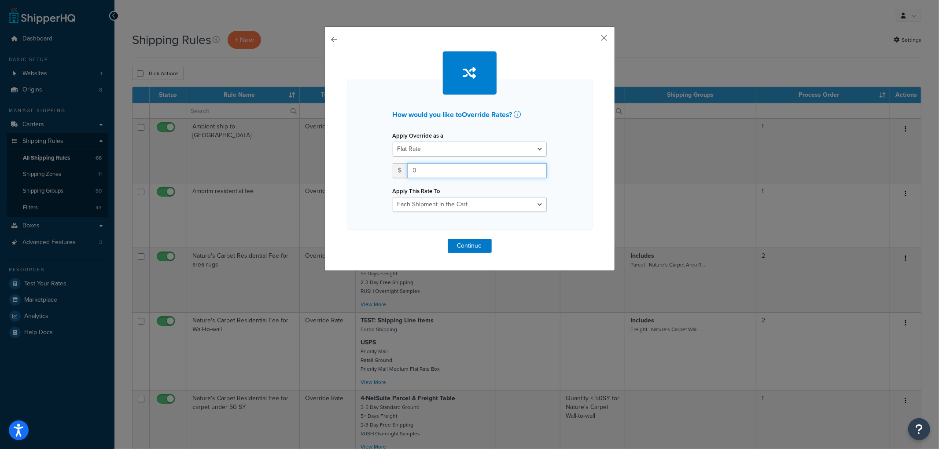
drag, startPoint x: 459, startPoint y: 169, endPoint x: 367, endPoint y: 159, distance: 92.5
click at [367, 159] on div "How would you like to Override Rates ? Apply Override as a Flat Rate Percentage…" at bounding box center [470, 155] width 246 height 151
type input "75"
click at [462, 210] on select "Each Shipment in the Cart Each Origin in the Cart Each Shipping Group in the Ca…" at bounding box center [470, 204] width 154 height 15
select select "SHIPPING_GROUP"
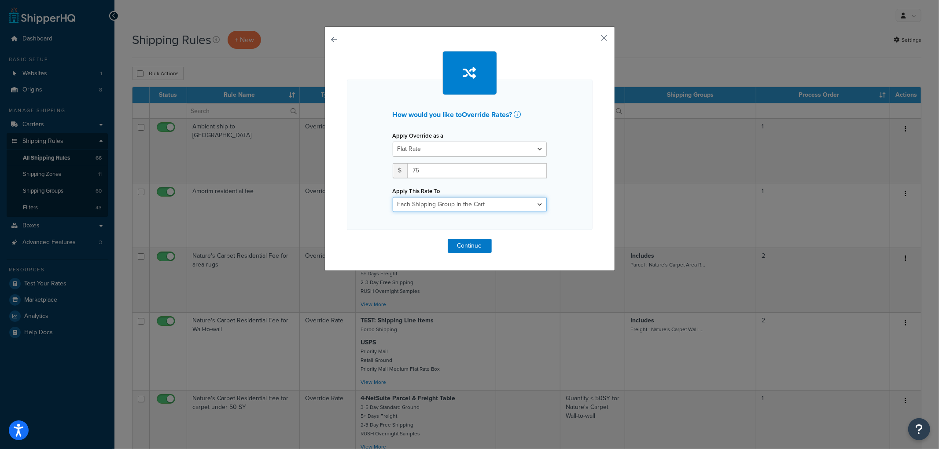
click at [393, 197] on select "Each Shipment in the Cart Each Origin in the Cart Each Shipping Group in the Ca…" at bounding box center [470, 204] width 154 height 15
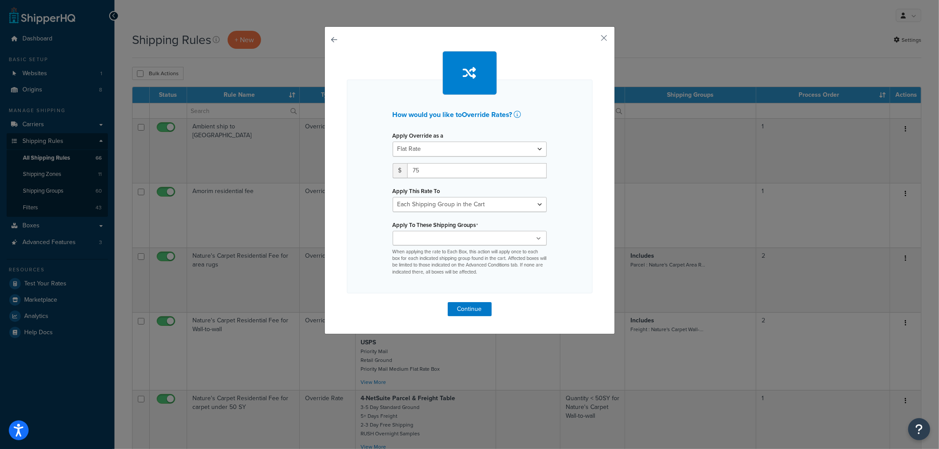
click at [452, 232] on ul at bounding box center [470, 238] width 154 height 15
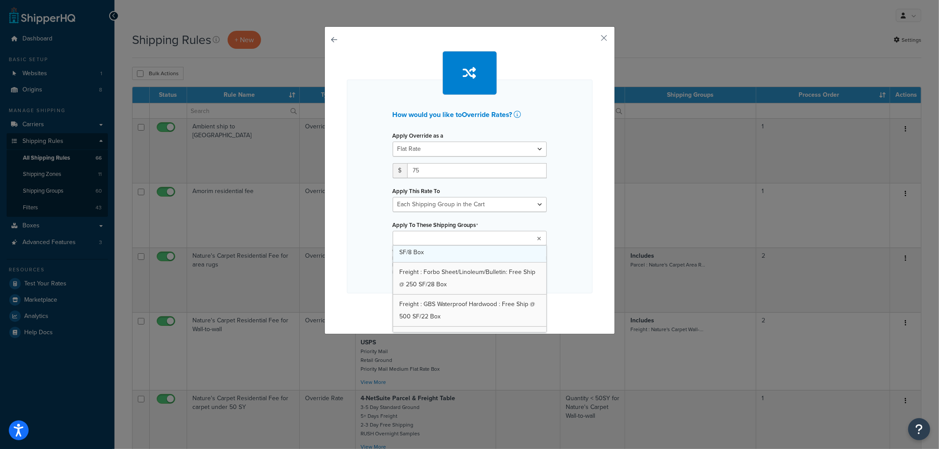
scroll to position [489, 0]
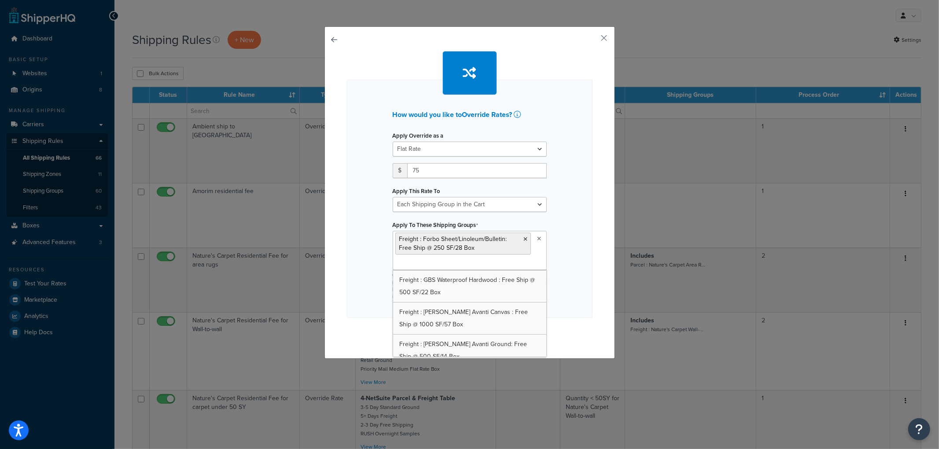
click at [591, 212] on div "How would you like to Override Rates ? Apply Override as a Flat Rate Percentage…" at bounding box center [469, 192] width 290 height 333
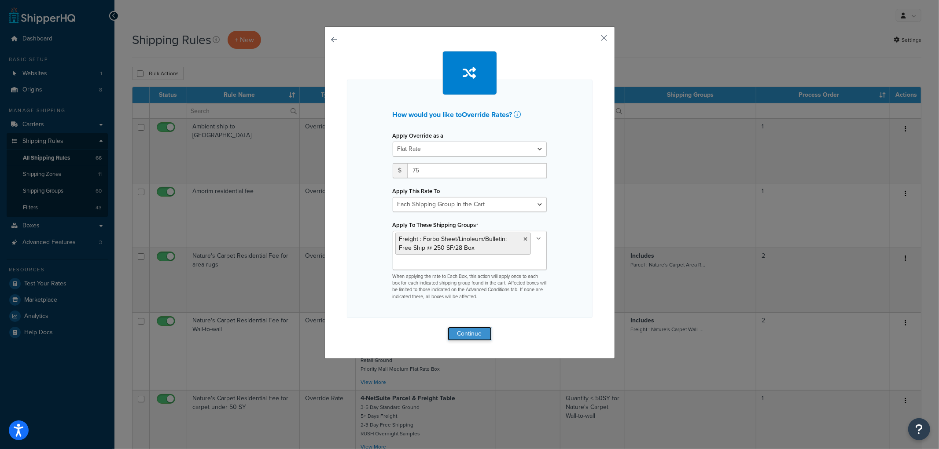
click at [471, 335] on button "Continue" at bounding box center [470, 334] width 44 height 14
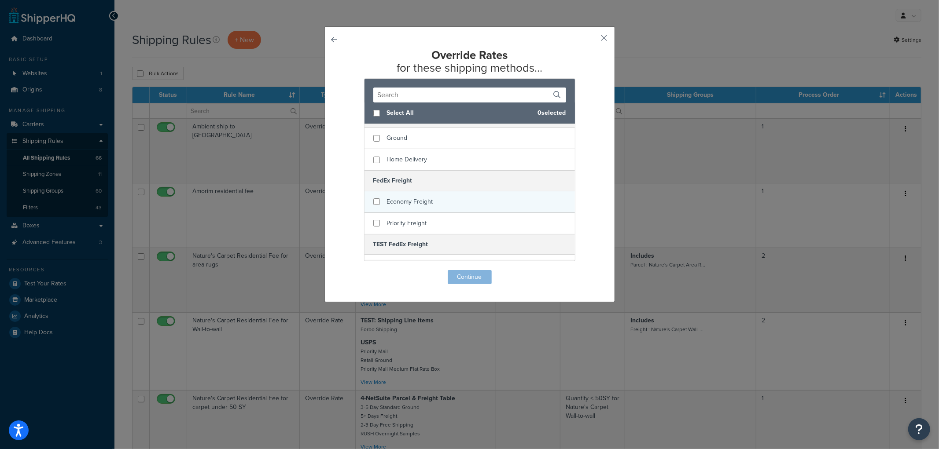
scroll to position [244, 0]
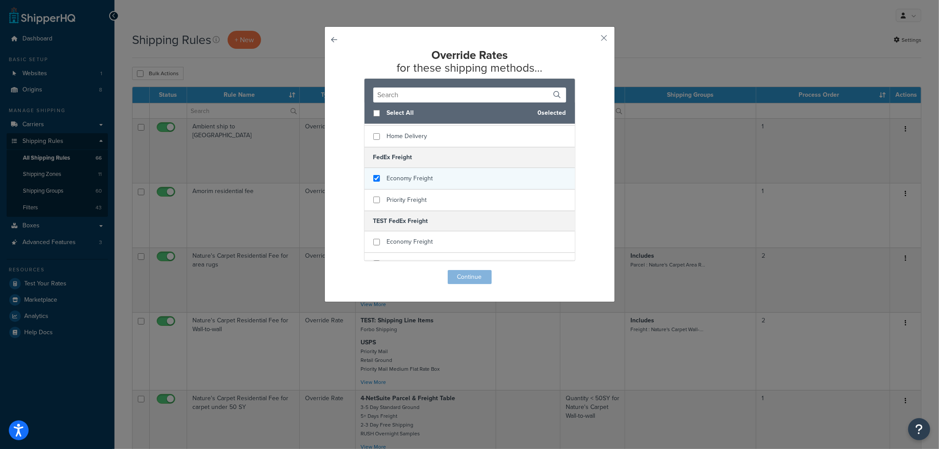
checkbox input "true"
click at [411, 174] on span "Economy Freight" at bounding box center [410, 178] width 46 height 9
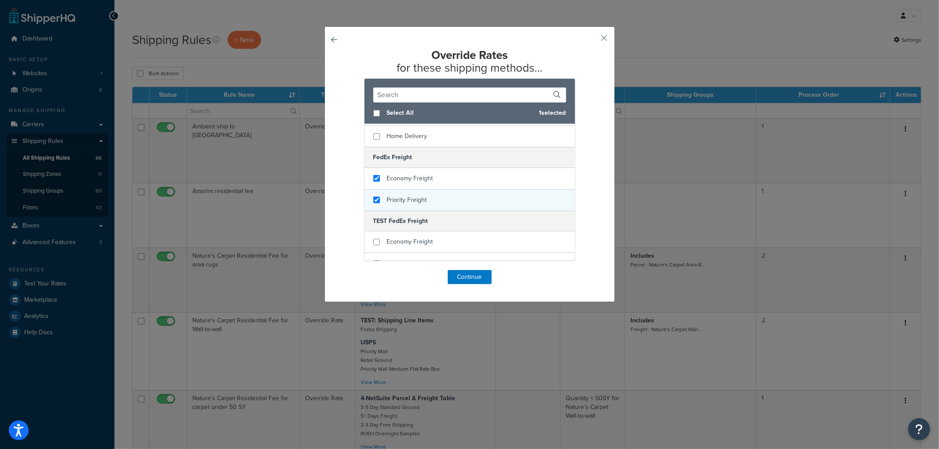
checkbox input "true"
click at [411, 195] on span "Priority Freight" at bounding box center [407, 199] width 40 height 9
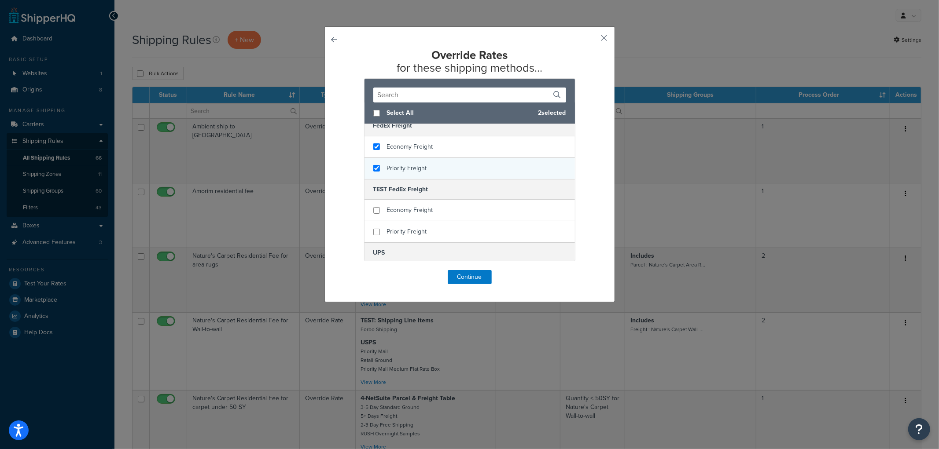
scroll to position [293, 0]
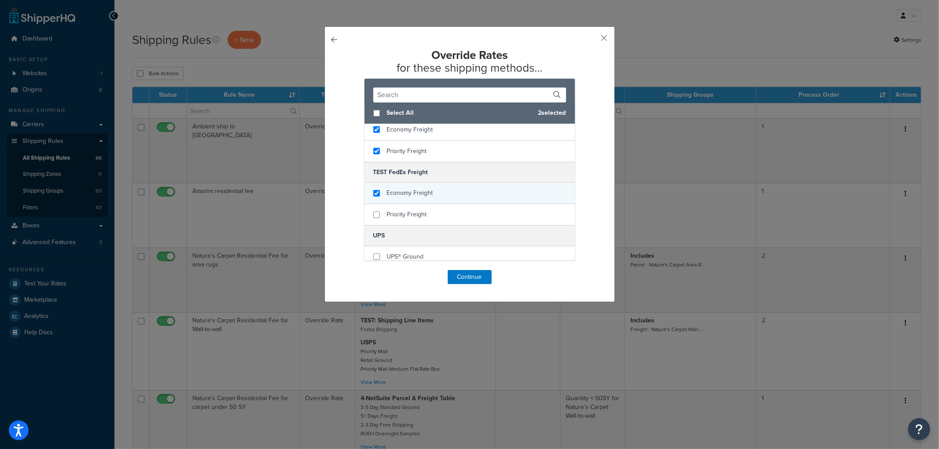
checkbox input "true"
click at [403, 188] on div "Economy Freight" at bounding box center [410, 193] width 46 height 12
checkbox input "true"
click at [393, 210] on span "Priority Freight" at bounding box center [407, 214] width 40 height 9
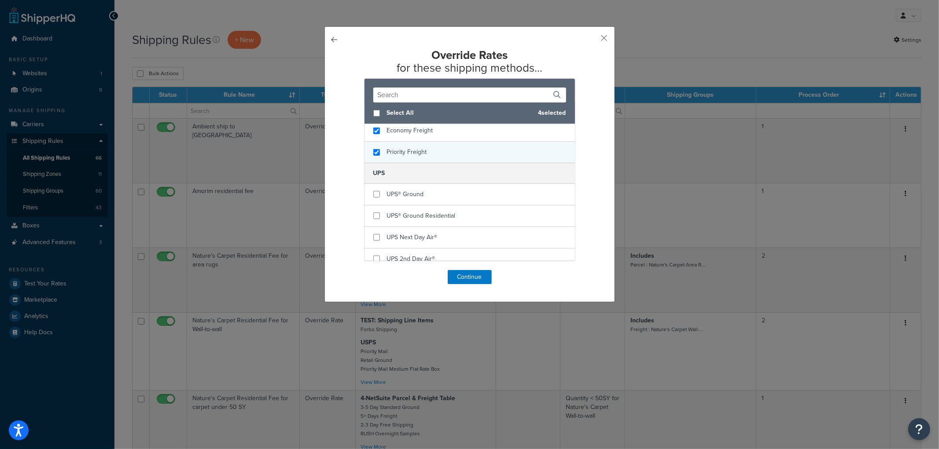
scroll to position [335, 0]
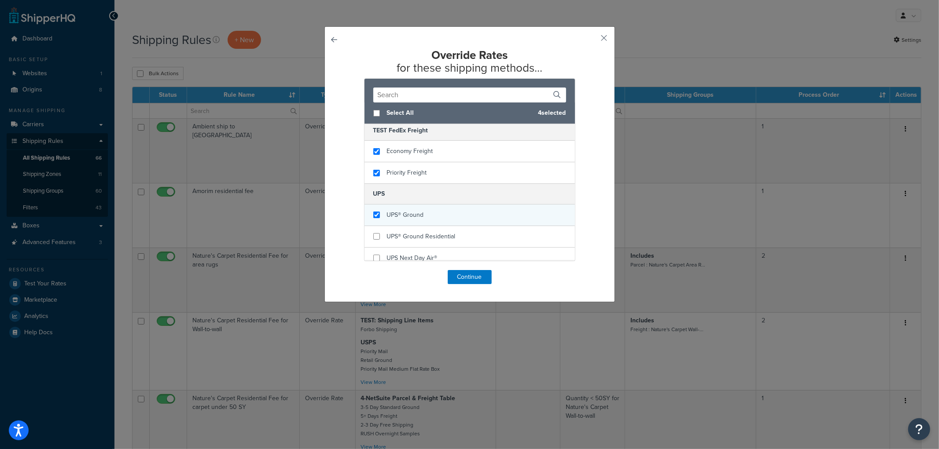
checkbox input "true"
click at [404, 210] on span "UPS® Ground" at bounding box center [405, 214] width 37 height 9
checkbox input "true"
click at [402, 232] on span "UPS® Ground Residential" at bounding box center [421, 236] width 69 height 9
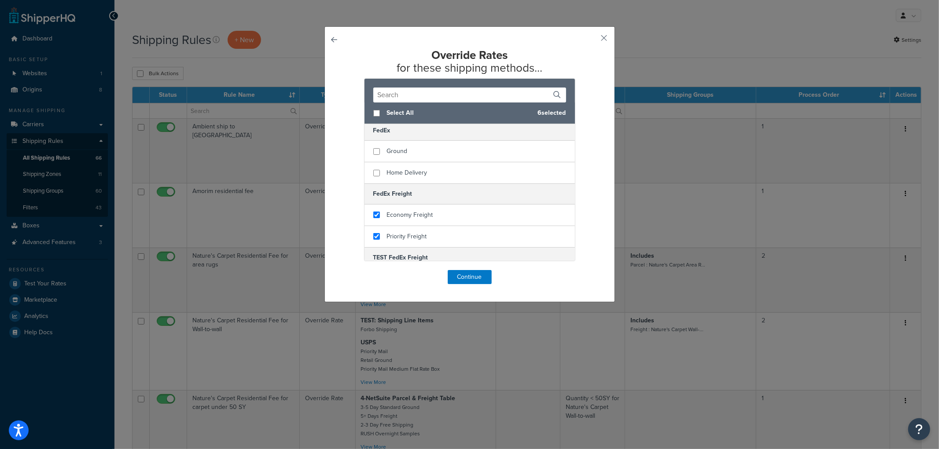
scroll to position [188, 0]
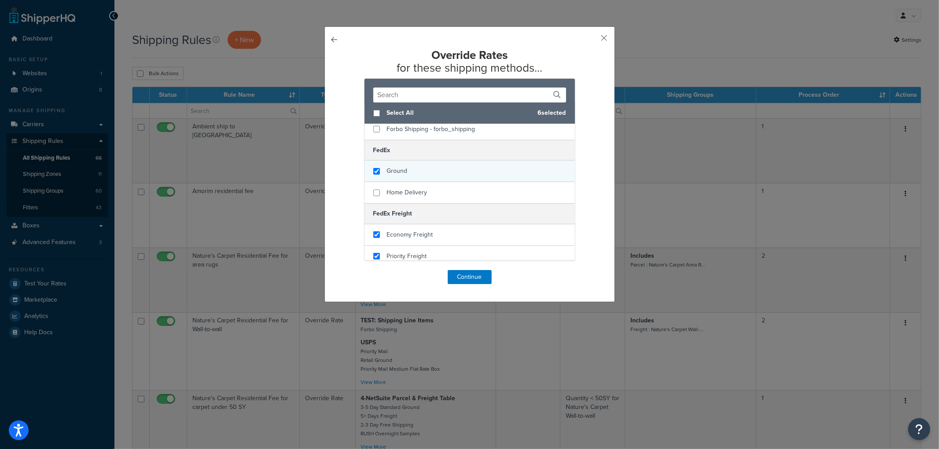
checkbox input "true"
click at [400, 166] on span "Ground" at bounding box center [397, 170] width 21 height 9
checkbox input "true"
click at [401, 188] on span "Home Delivery" at bounding box center [407, 192] width 40 height 9
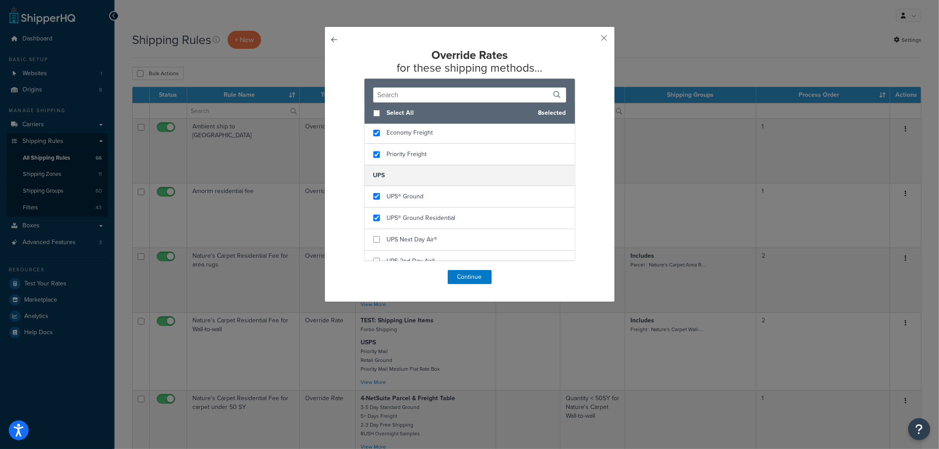
scroll to position [482, 0]
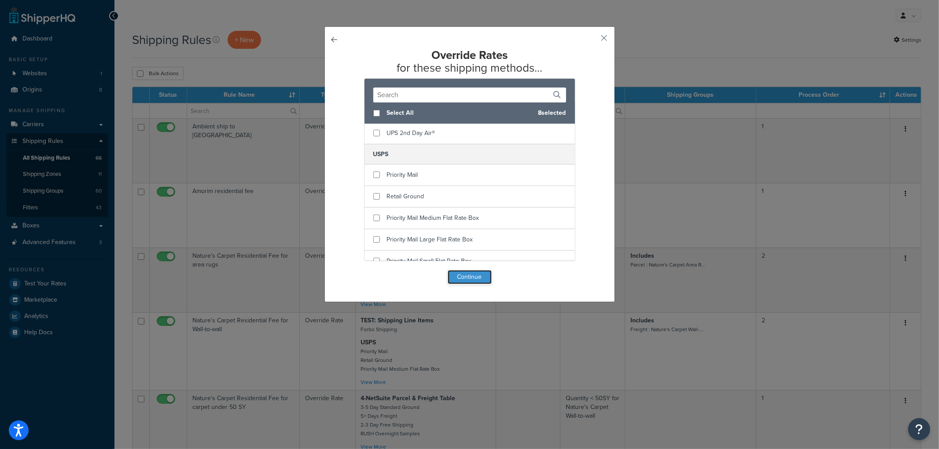
click at [460, 278] on button "Continue" at bounding box center [470, 277] width 44 height 14
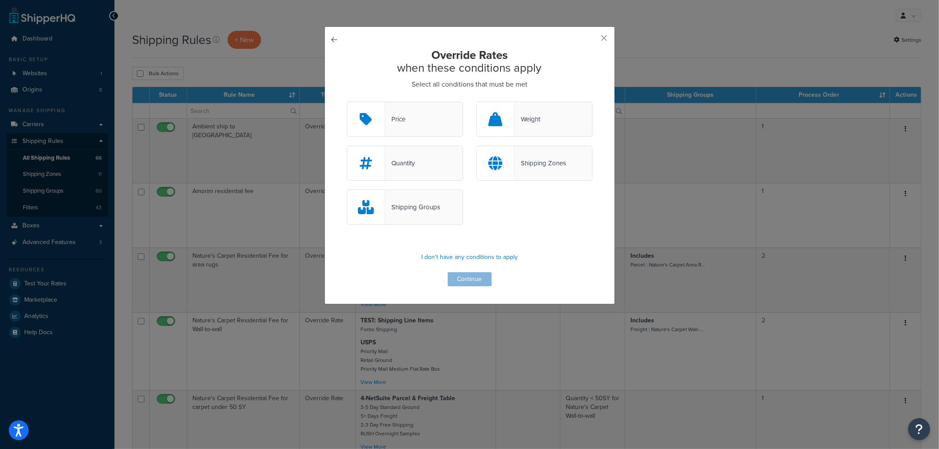
click at [419, 164] on div "Quantity" at bounding box center [405, 163] width 116 height 35
click at [0, 0] on input "Quantity" at bounding box center [0, 0] width 0 height 0
click at [454, 278] on button "Continue" at bounding box center [470, 279] width 44 height 14
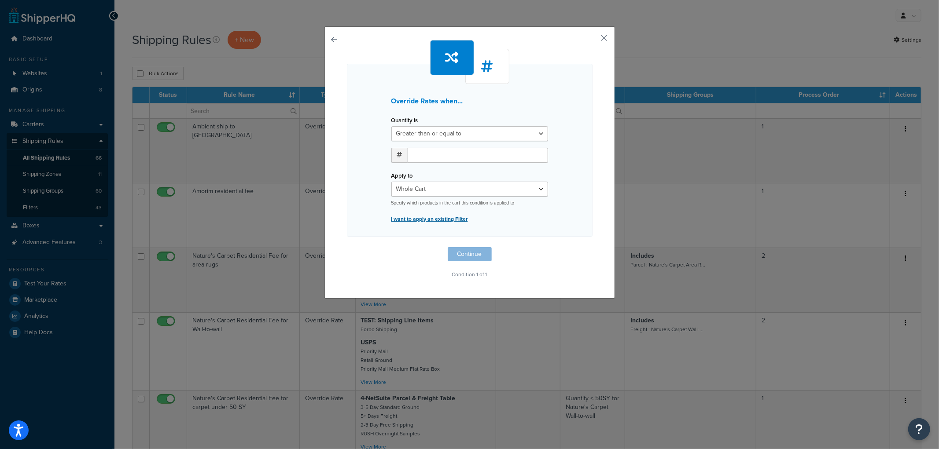
click at [427, 219] on p "I want to apply an existing Filter" at bounding box center [469, 219] width 157 height 12
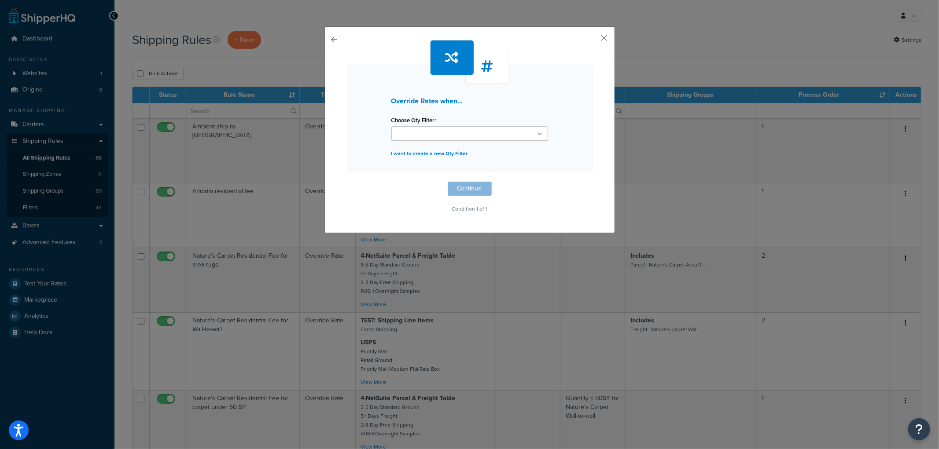
click at [432, 132] on input "Choose Qty Filter" at bounding box center [433, 134] width 78 height 10
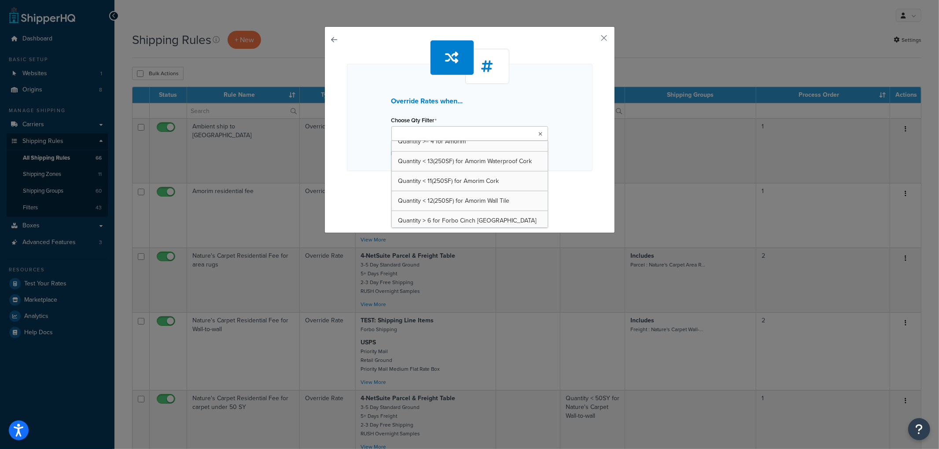
scroll to position [861, 0]
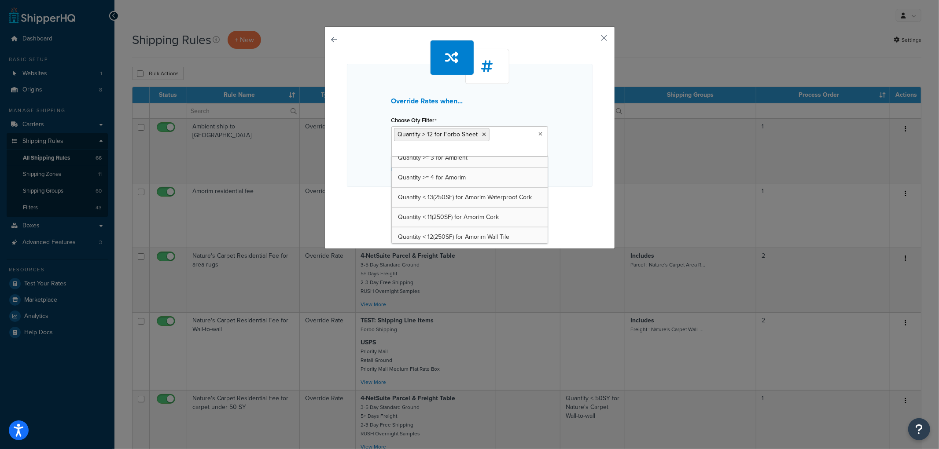
click at [531, 91] on div "Override Rates when... Choose Qty Filter Quantity > 12 for Forbo Sheet Quantity…" at bounding box center [470, 125] width 246 height 123
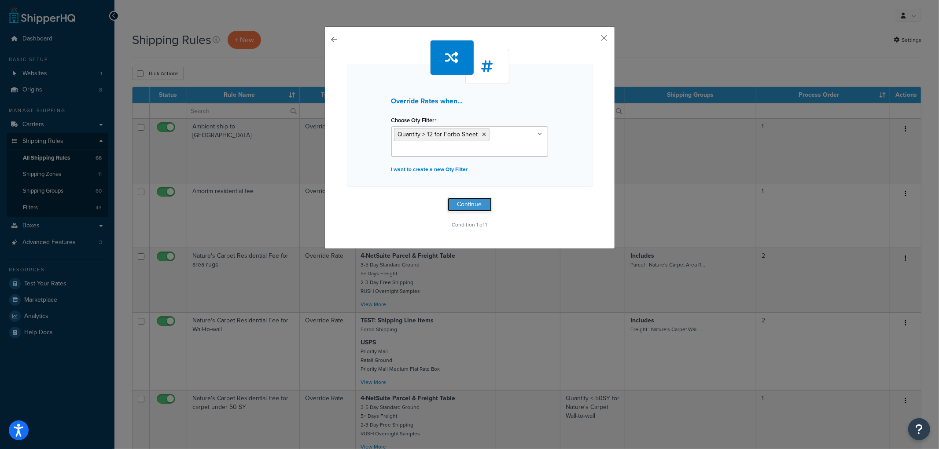
click at [467, 203] on button "Continue" at bounding box center [470, 205] width 44 height 14
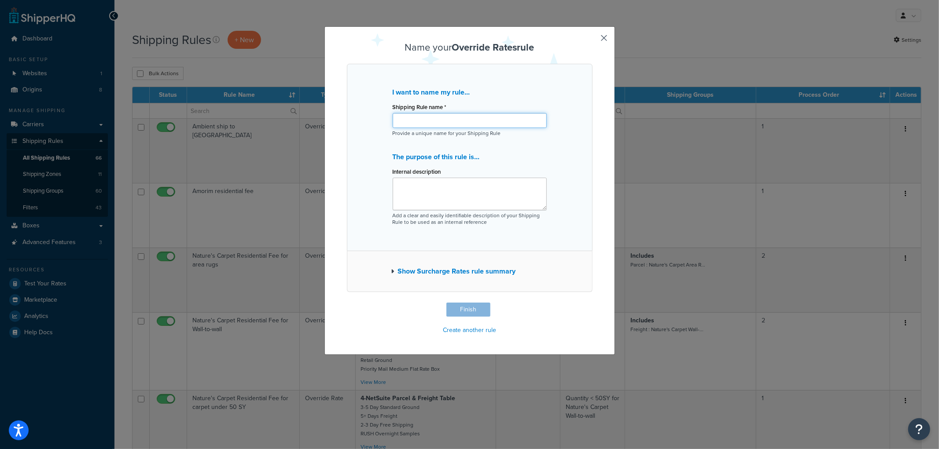
click at [474, 122] on input "Shipping Rule name *" at bounding box center [470, 120] width 154 height 15
type input "Forbo Sheet rate for > 12 SqYd"
click at [476, 309] on button "Finish" at bounding box center [468, 310] width 44 height 14
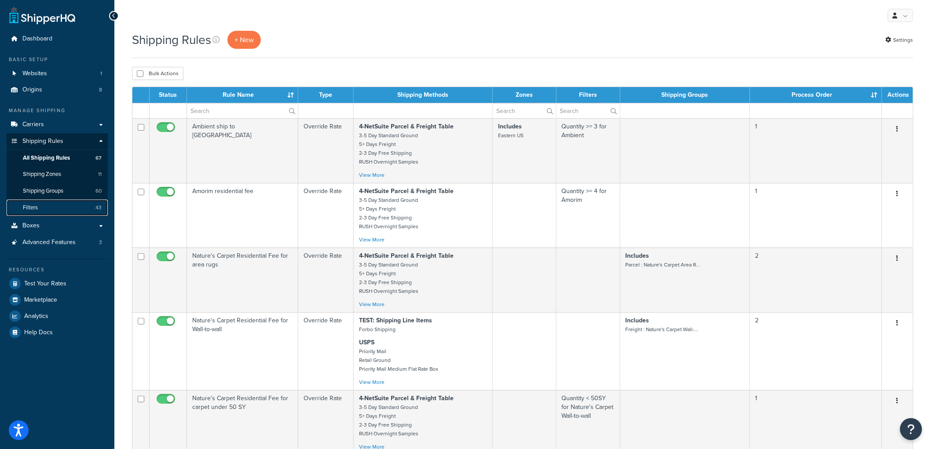
click at [67, 210] on link "Filters 43" at bounding box center [57, 208] width 101 height 16
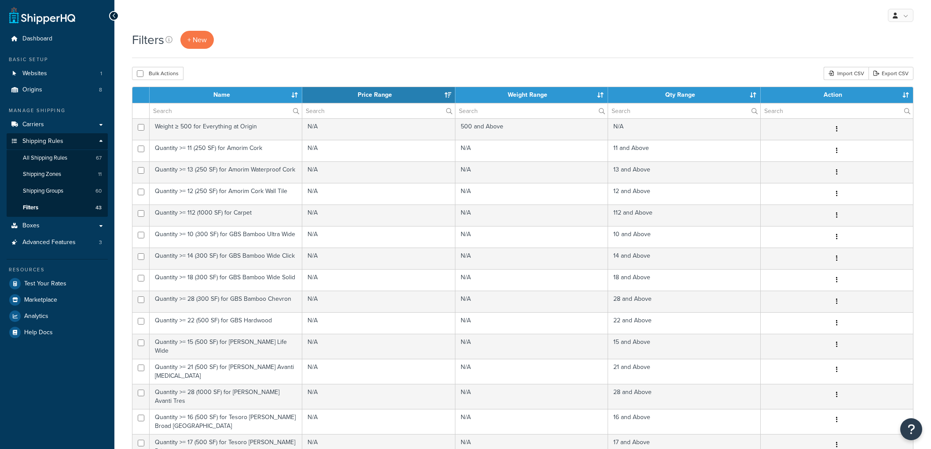
select select "15"
click at [202, 28] on div "My Profile Billing Global Settings Contact Us Logout" at bounding box center [522, 15] width 817 height 31
click at [186, 58] on div "Filters + New" at bounding box center [523, 44] width 782 height 27
click at [192, 36] on span "+ New" at bounding box center [197, 40] width 19 height 10
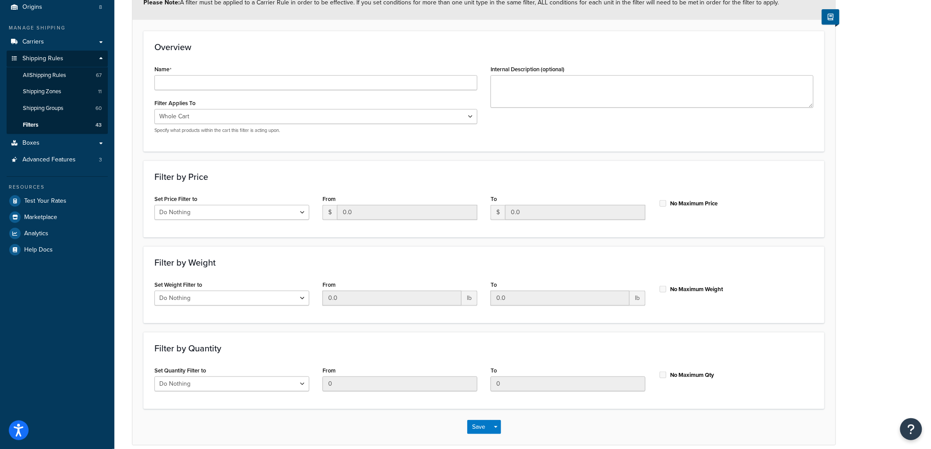
scroll to position [123, 0]
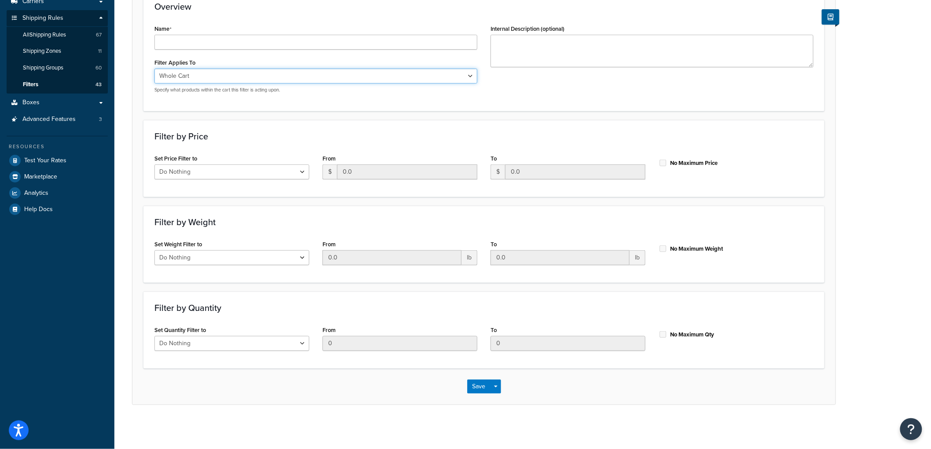
click at [206, 76] on select "Whole Cart Everything in Shipping Group Everything at Origin Each Item within S…" at bounding box center [315, 76] width 323 height 15
select select "SHIPPING_GROUP"
click at [154, 69] on select "Whole Cart Everything in Shipping Group Everything at Origin Each Item within S…" at bounding box center [315, 76] width 323 height 15
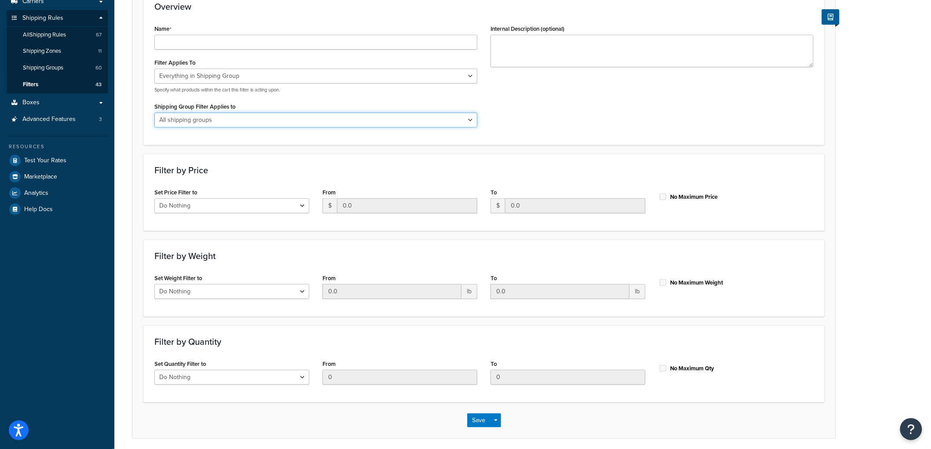
click at [208, 118] on select "All shipping groups Sample Individual Sample Box Parcel Freight Always Free Shi…" at bounding box center [315, 120] width 323 height 15
click at [215, 76] on select "Whole Cart Everything in Shipping Group Everything at Origin Each Item within S…" at bounding box center [315, 76] width 323 height 15
click at [154, 69] on select "Whole Cart Everything in Shipping Group Everything at Origin Each Item within S…" at bounding box center [315, 76] width 323 height 15
click at [201, 121] on select "All shipping groups Sample Individual Sample Box Parcel Freight Always Free Shi…" at bounding box center [315, 120] width 323 height 15
select select "297316"
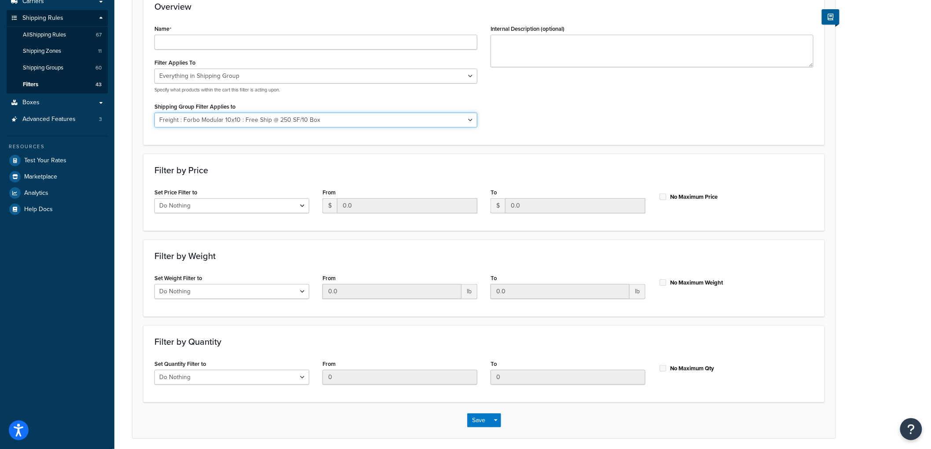
click at [154, 113] on select "All shipping groups Sample Individual Sample Box Parcel Freight Always Free Shi…" at bounding box center [315, 120] width 323 height 15
click at [295, 378] on select "Do Nothing Apply to a Range" at bounding box center [231, 377] width 155 height 15
select select "range"
click at [154, 370] on select "Do Nothing Apply to a Range" at bounding box center [231, 377] width 155 height 15
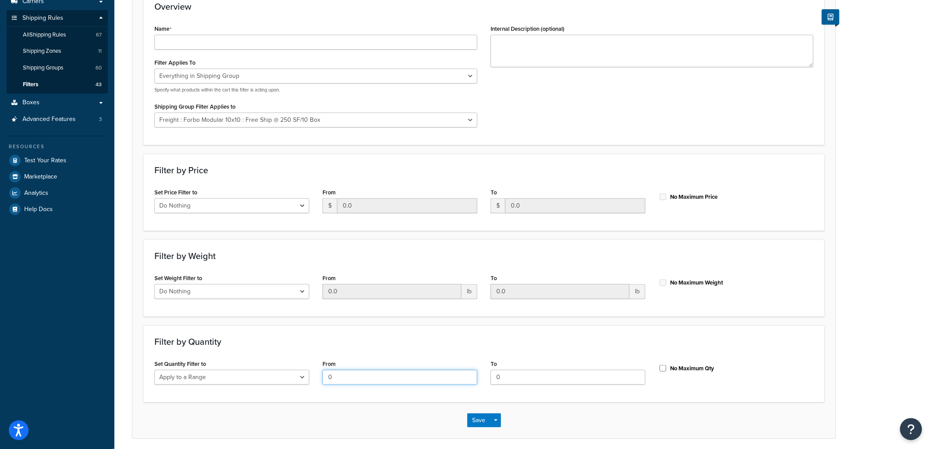
drag, startPoint x: 365, startPoint y: 373, endPoint x: 256, endPoint y: 350, distance: 111.5
click at [252, 361] on div "Set Quantity Filter to Do Nothing Apply to a Range From 0 To 0 No Maximum Qty" at bounding box center [484, 375] width 673 height 34
type input "3"
click at [662, 365] on input "No Maximum Qty" at bounding box center [663, 368] width 9 height 7
checkbox input "true"
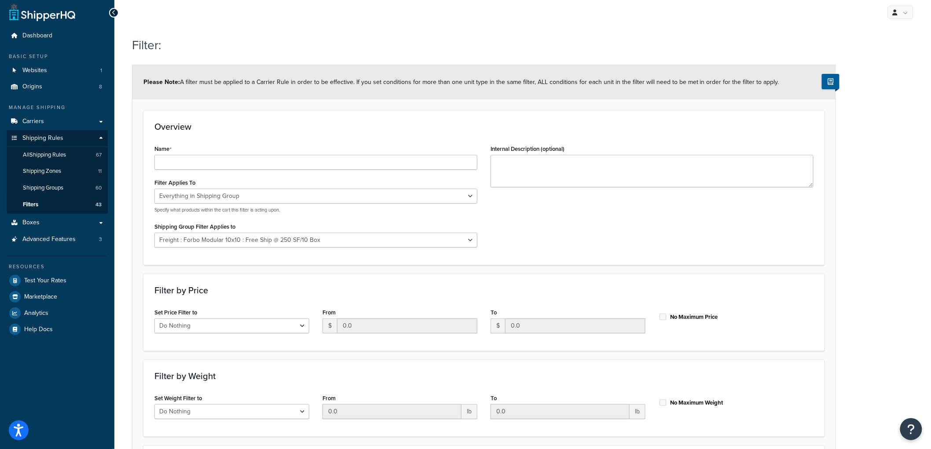
scroll to position [0, 0]
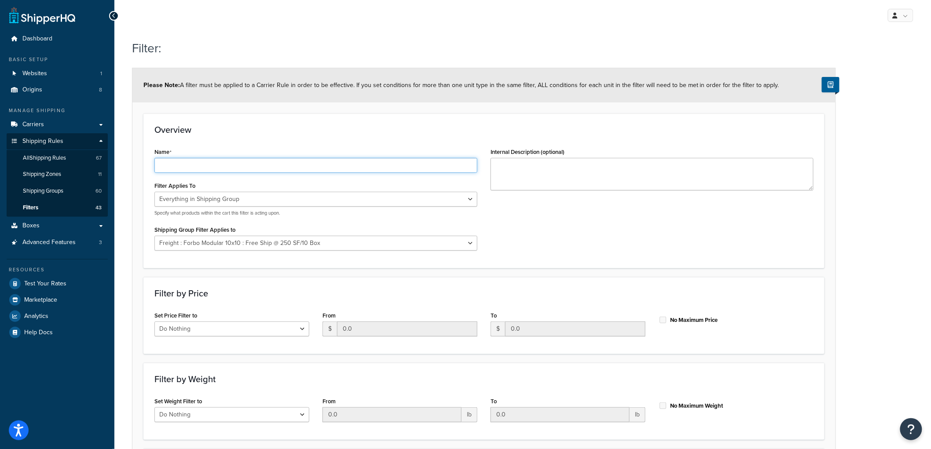
click at [233, 165] on input "Name" at bounding box center [315, 165] width 323 height 15
type input "Quantity > 3 for Forbo Modular 10x10"
click at [297, 139] on div "Overview Name Quantity > 3 for Forbo Modular 10x10 Filter Applies To Whole Cart…" at bounding box center [483, 191] width 681 height 154
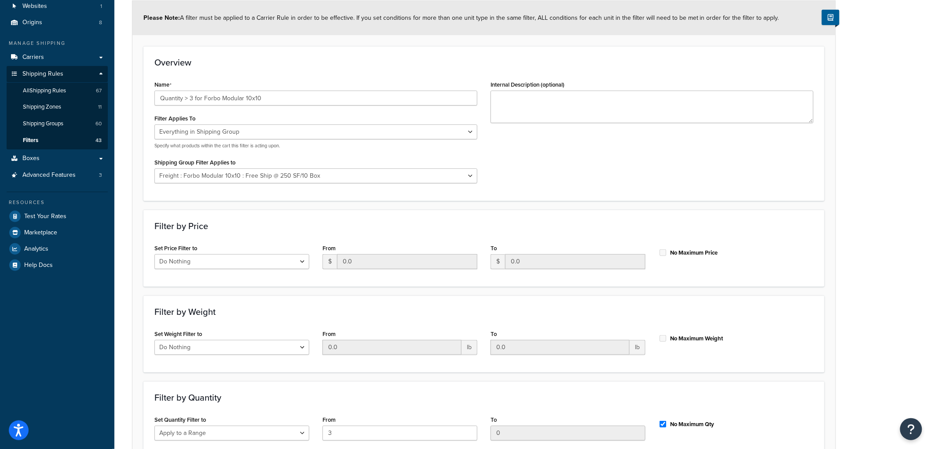
scroll to position [157, 0]
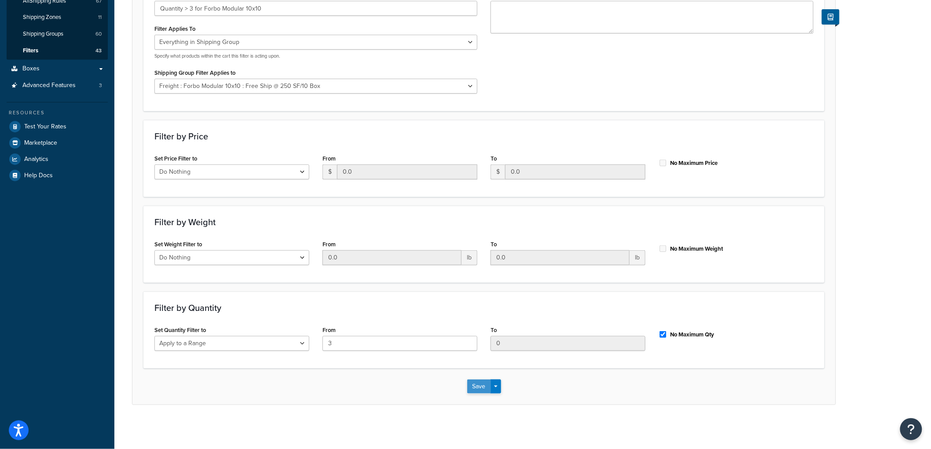
click at [477, 388] on button "Save" at bounding box center [479, 387] width 24 height 14
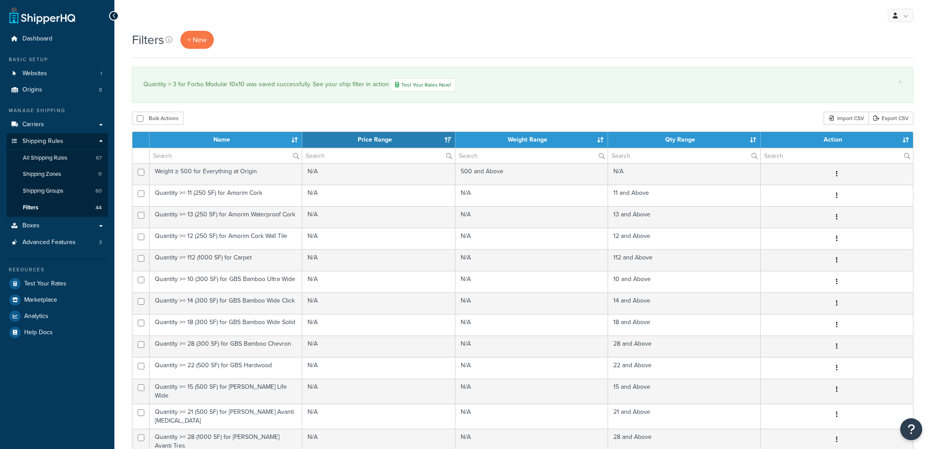
select select "15"
click at [72, 155] on link "All Shipping Rules 67" at bounding box center [57, 158] width 101 height 16
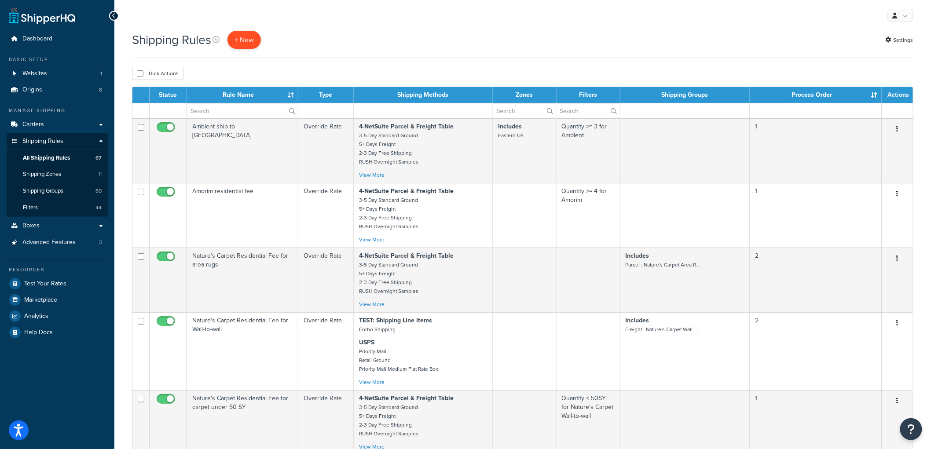
click at [242, 37] on p "+ New" at bounding box center [244, 40] width 33 height 18
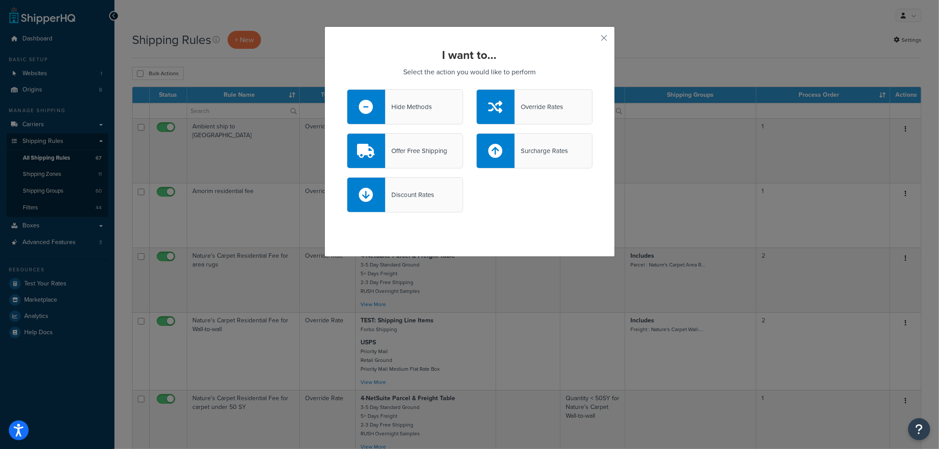
click at [548, 115] on div "Override Rates" at bounding box center [534, 106] width 116 height 35
click at [0, 0] on input "Override Rates" at bounding box center [0, 0] width 0 height 0
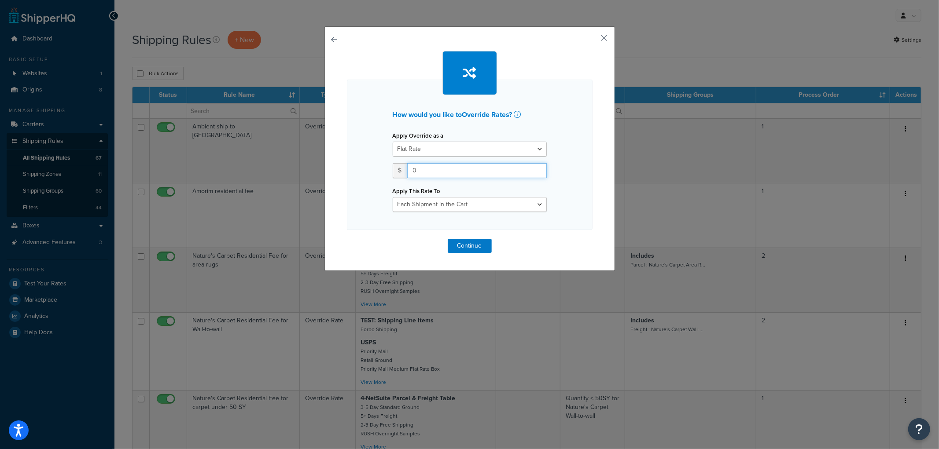
drag, startPoint x: 484, startPoint y: 172, endPoint x: 191, endPoint y: 153, distance: 293.3
click at [191, 153] on div "How would you like to Override Rates ? Apply Override as a Flat Rate Percentage…" at bounding box center [469, 224] width 939 height 449
type input "75"
click at [440, 208] on select "Each Shipment in the Cart Each Origin in the Cart Each Shipping Group in the Ca…" at bounding box center [470, 204] width 154 height 15
select select "SHIPPING_GROUP"
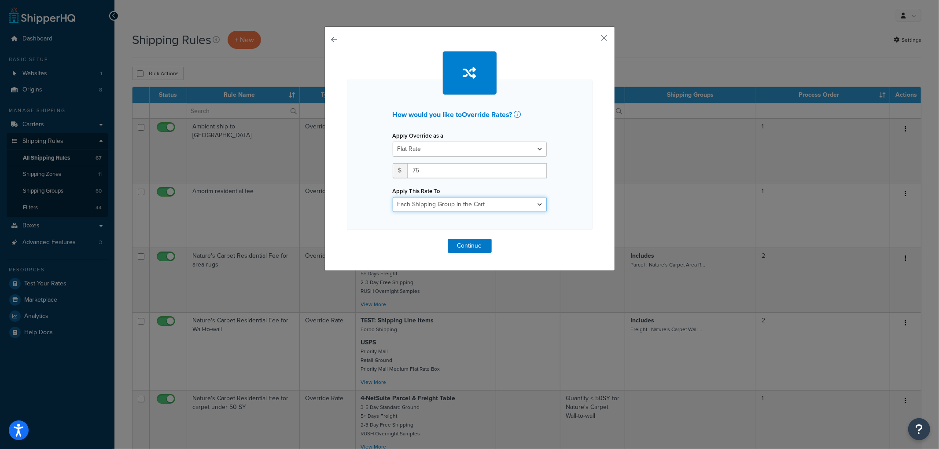
click at [393, 197] on select "Each Shipment in the Cart Each Origin in the Cart Each Shipping Group in the Ca…" at bounding box center [470, 204] width 154 height 15
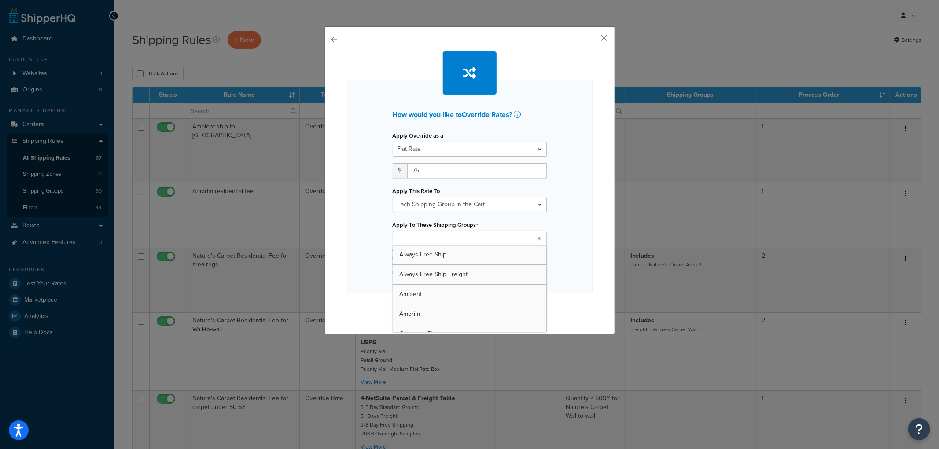
click at [445, 234] on input "Apply To These Shipping Groups" at bounding box center [434, 239] width 78 height 10
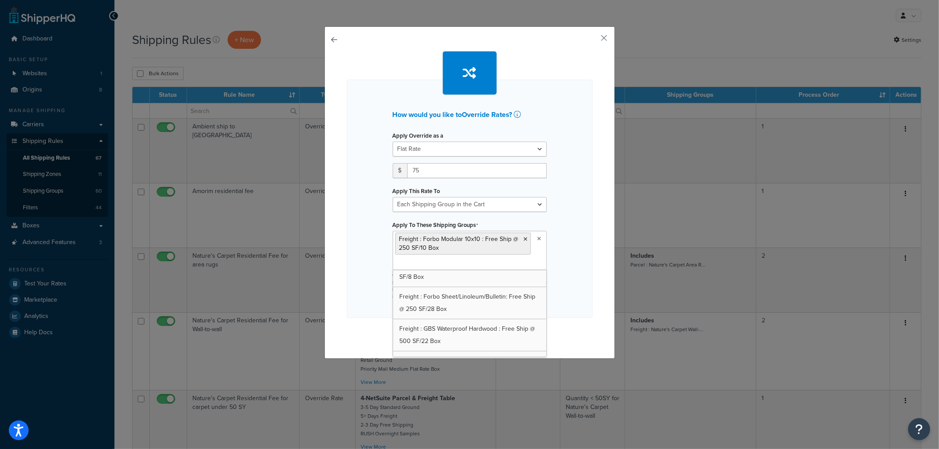
scroll to position [408, 0]
click at [576, 211] on div "How would you like to Override Rates ? Apply Override as a Flat Rate Percentage…" at bounding box center [470, 199] width 246 height 239
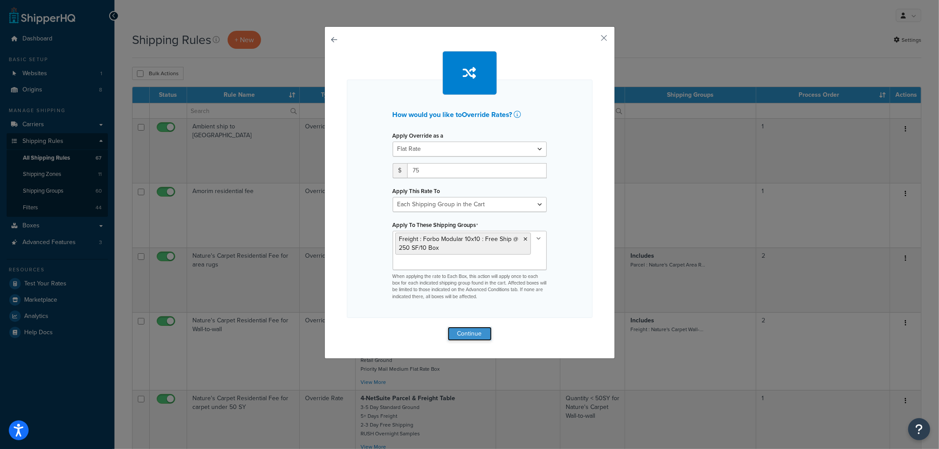
click at [465, 336] on button "Continue" at bounding box center [470, 334] width 44 height 14
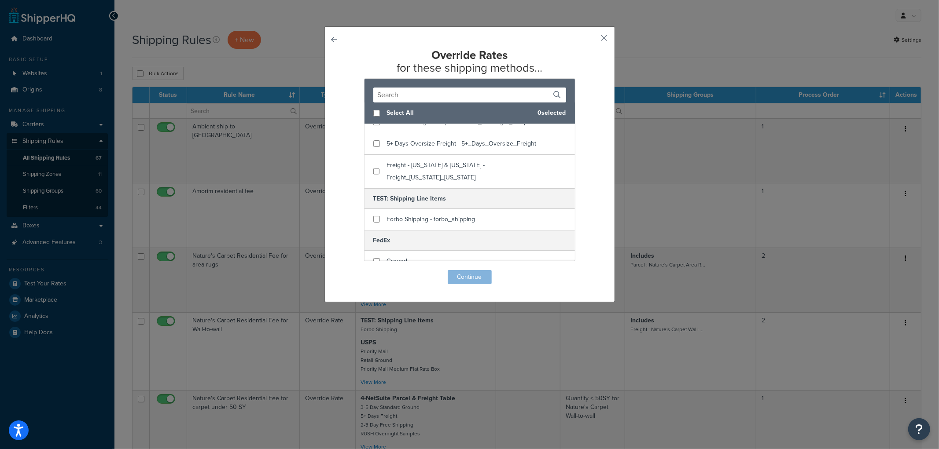
scroll to position [147, 0]
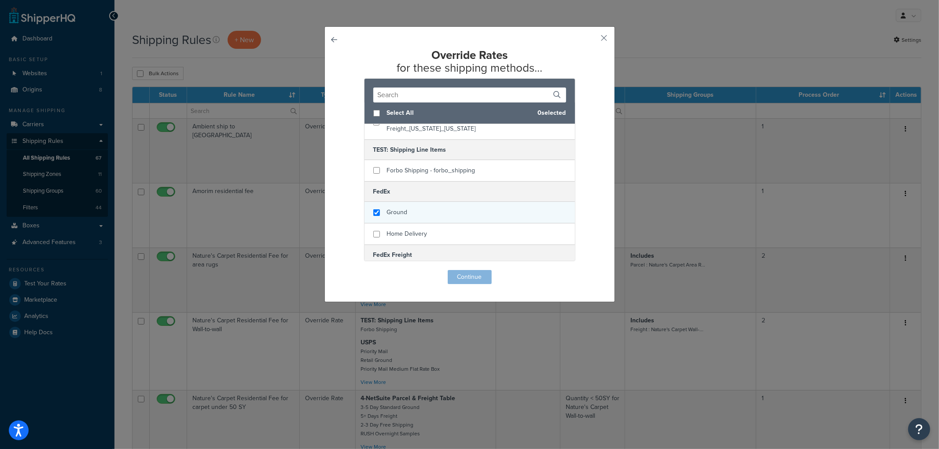
checkbox input "true"
click at [412, 202] on div "Ground" at bounding box center [469, 213] width 210 height 22
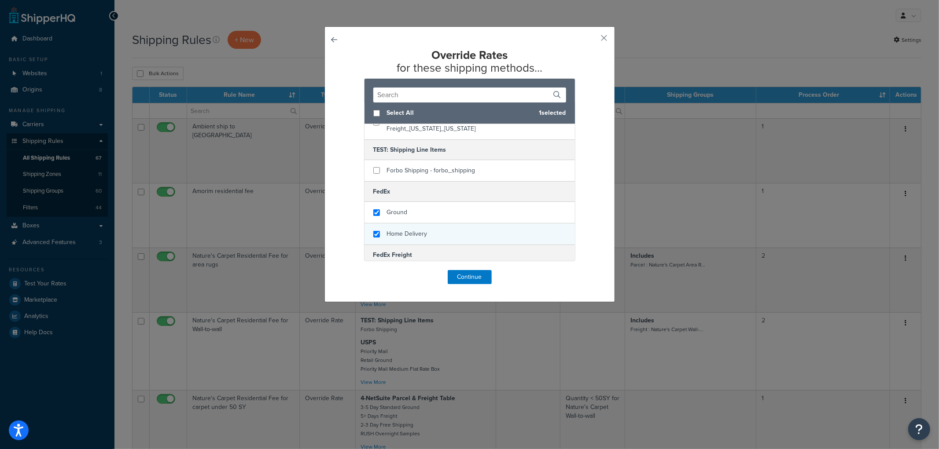
checkbox input "true"
click at [405, 228] on div "Home Delivery" at bounding box center [407, 234] width 40 height 12
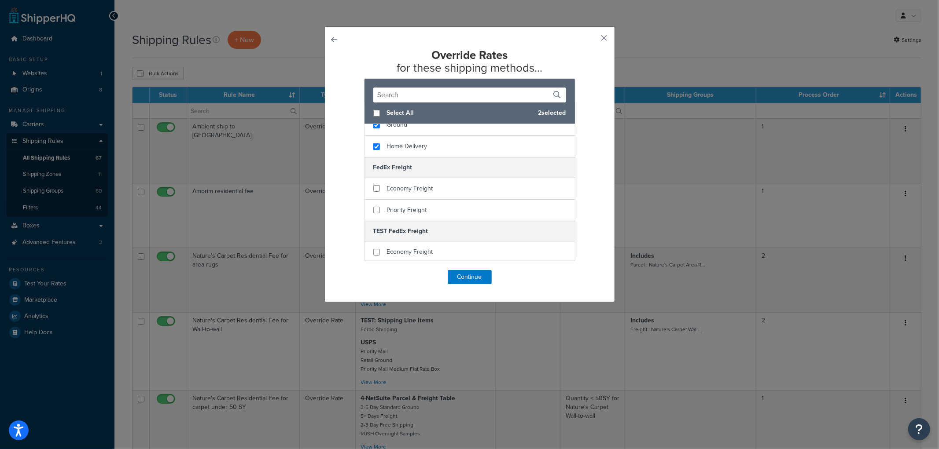
scroll to position [244, 0]
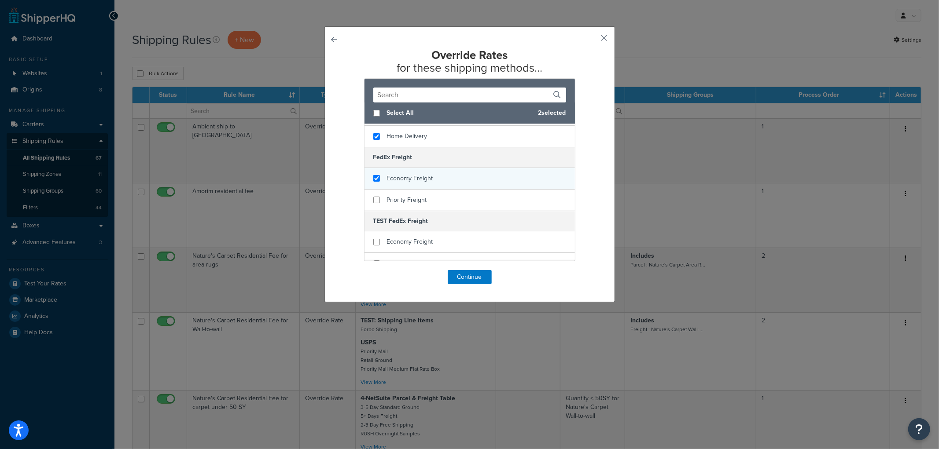
checkbox input "true"
click at [410, 176] on div "Economy Freight" at bounding box center [469, 179] width 210 height 22
checkbox input "true"
click at [407, 195] on span "Priority Freight" at bounding box center [407, 199] width 40 height 9
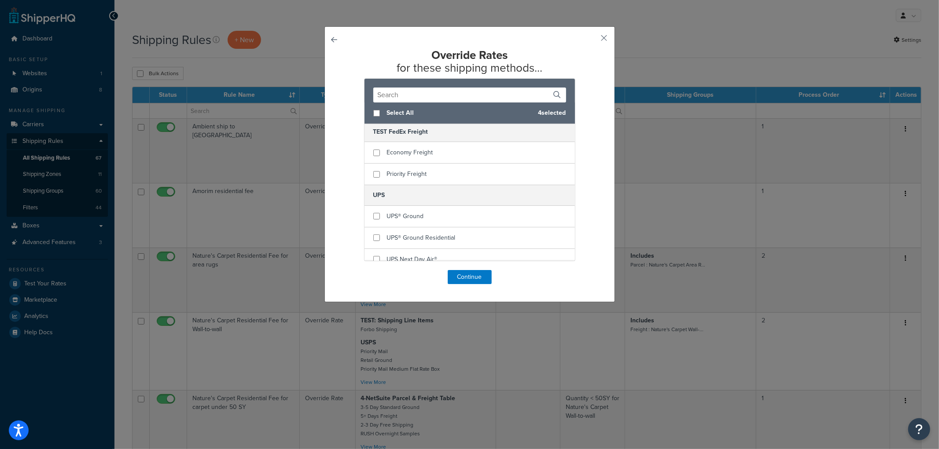
scroll to position [342, 0]
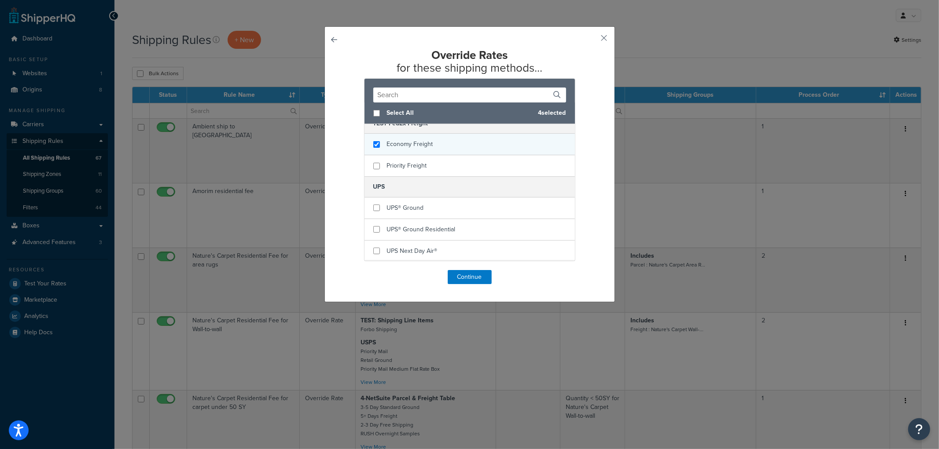
checkbox input "true"
click at [409, 139] on div "Economy Freight" at bounding box center [410, 144] width 46 height 12
click at [406, 176] on h5 "UPS" at bounding box center [469, 186] width 210 height 21
checkbox input "true"
click at [407, 161] on span "Priority Freight" at bounding box center [407, 165] width 40 height 9
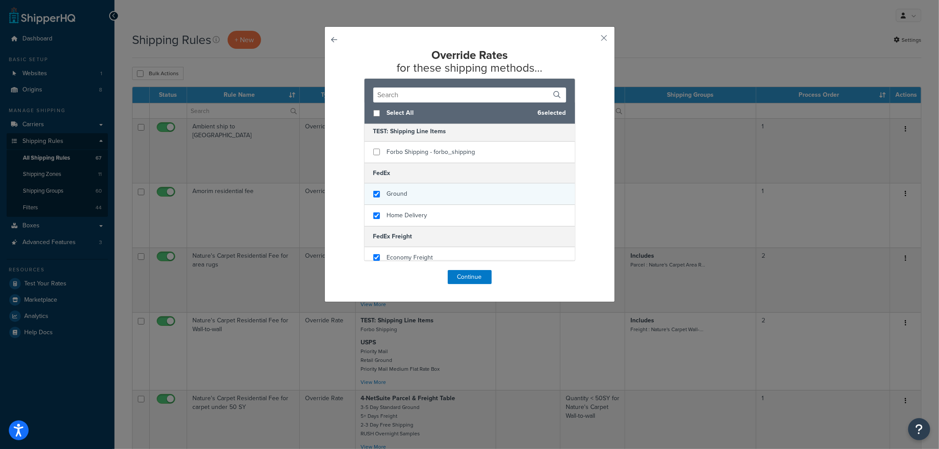
scroll to position [147, 0]
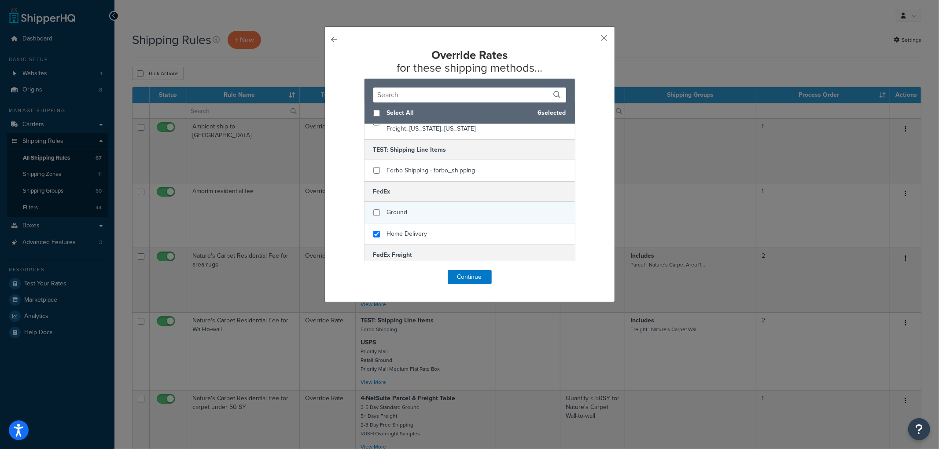
checkbox input "false"
click at [401, 208] on span "Ground" at bounding box center [397, 212] width 21 height 9
checkbox input "false"
click at [393, 229] on span "Home Delivery" at bounding box center [407, 233] width 40 height 9
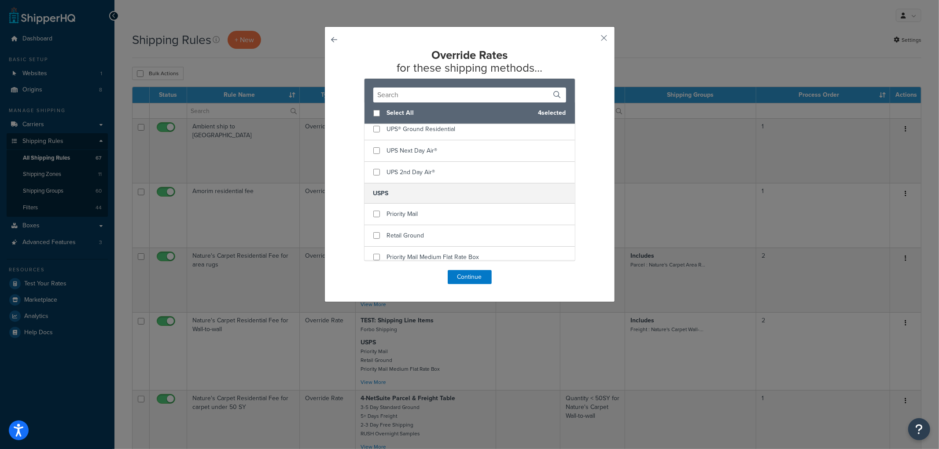
scroll to position [482, 0]
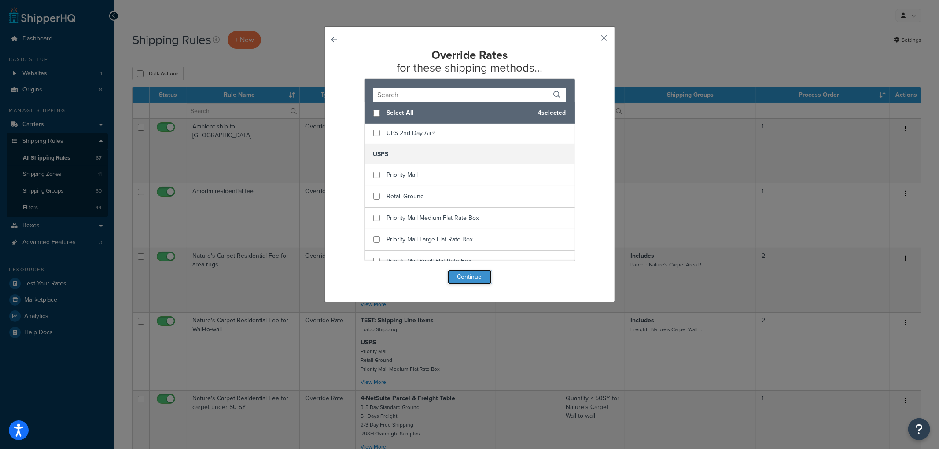
click at [452, 277] on button "Continue" at bounding box center [470, 277] width 44 height 14
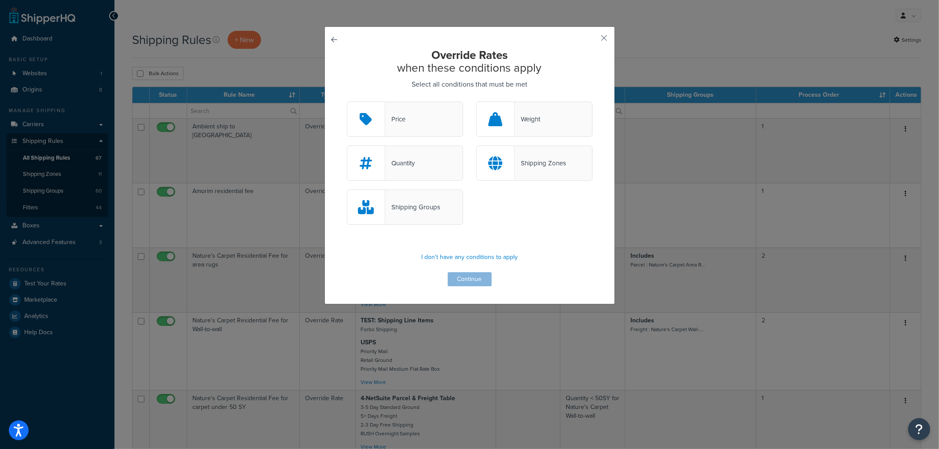
click at [423, 168] on div "Quantity" at bounding box center [405, 163] width 116 height 35
click at [0, 0] on input "Quantity" at bounding box center [0, 0] width 0 height 0
click at [464, 278] on button "Continue" at bounding box center [470, 279] width 44 height 14
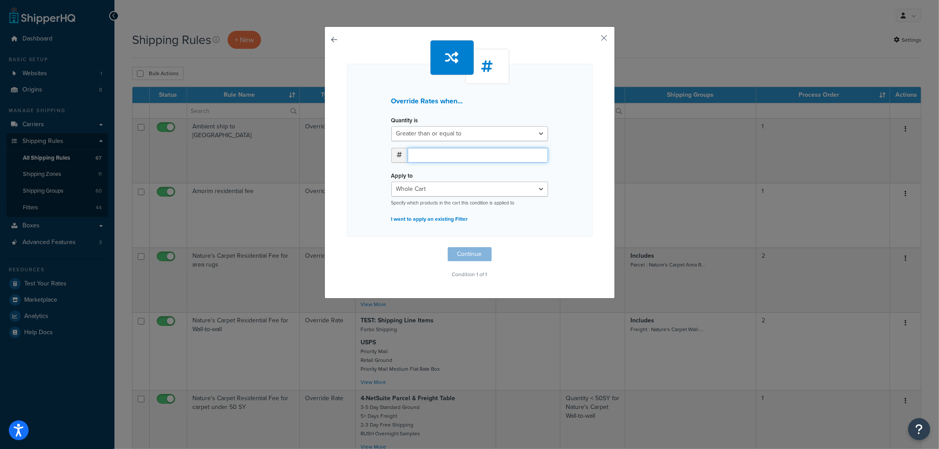
click at [432, 151] on input "number" at bounding box center [478, 155] width 140 height 15
click at [430, 188] on div "Apply to Whole Cart Everything in Shipping Group Everything at Origin Each Item…" at bounding box center [469, 187] width 157 height 37
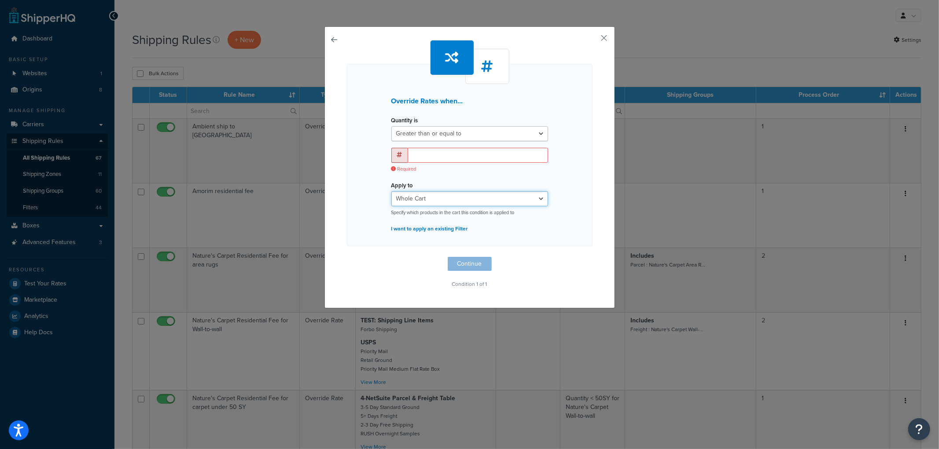
select select "SHIPPING_GROUP"
click at [391, 191] on select "Whole Cart Everything in Shipping Group Everything at Origin Each Item within S…" at bounding box center [469, 198] width 157 height 15
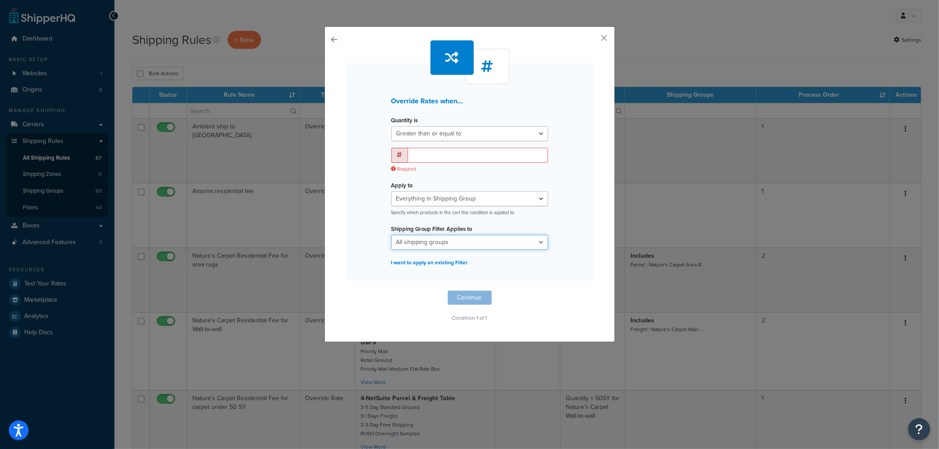
click at [434, 238] on select "All shipping groups Always Free Ship Always Free Ship Freight Ambient Amorim Cu…" at bounding box center [469, 242] width 157 height 15
select select "297316"
click at [391, 235] on select "All shipping groups Always Free Ship Always Free Ship Freight Ambient Amorim Cu…" at bounding box center [469, 242] width 157 height 15
click at [359, 228] on div "Override Rates when... Quantity is Greater than or equal to Between or equal to…" at bounding box center [470, 172] width 246 height 217
click at [419, 195] on select "Whole Cart Everything in Shipping Group Everything at Origin Each Item within S…" at bounding box center [469, 198] width 157 height 15
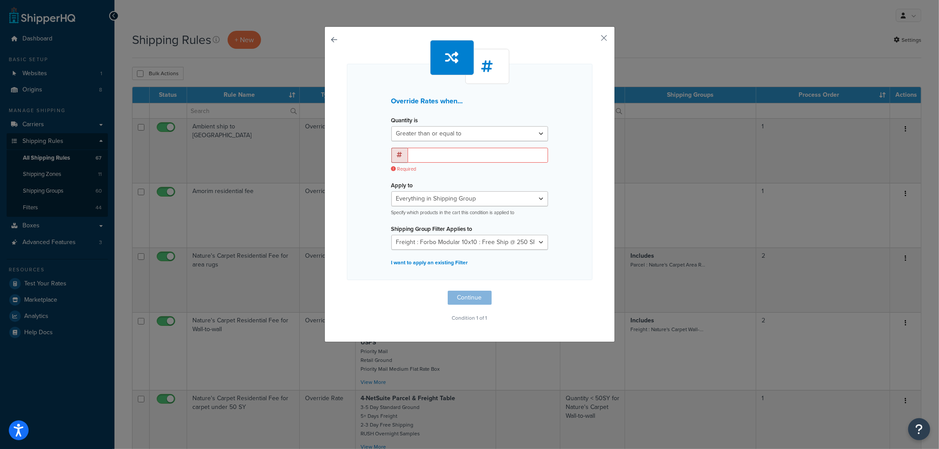
click at [353, 183] on div "Override Rates when... Quantity is Greater than or equal to Between or equal to…" at bounding box center [470, 172] width 246 height 217
click at [432, 259] on p "I want to apply an existing Filter" at bounding box center [469, 263] width 157 height 12
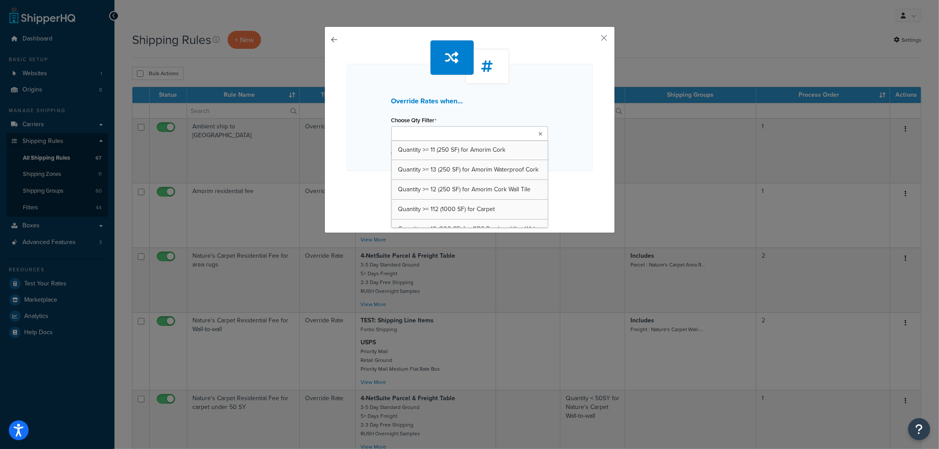
click at [429, 133] on input "Choose Qty Filter" at bounding box center [433, 134] width 78 height 10
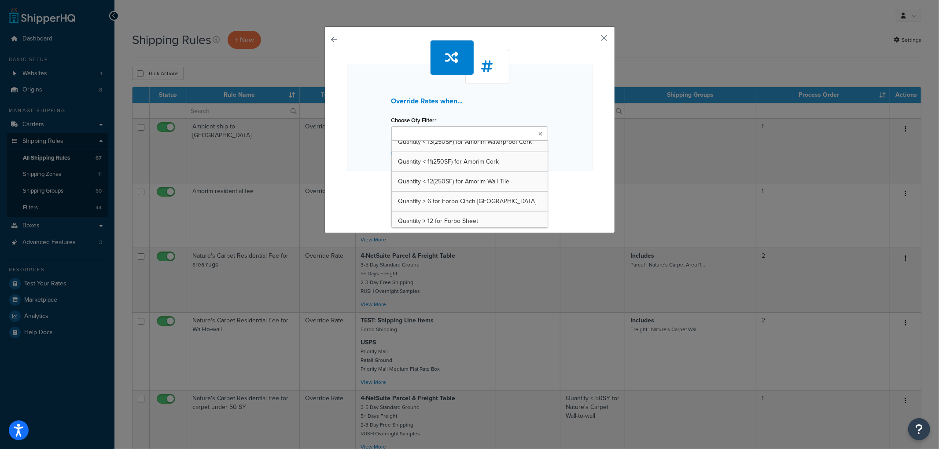
scroll to position [882, 0]
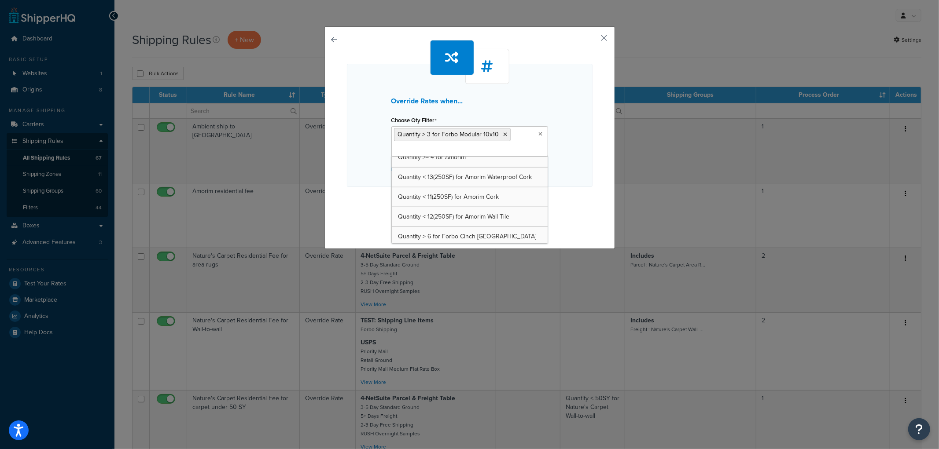
click at [352, 163] on div "Override Rates when... Choose Qty Filter Quantity > 3 for Forbo Modular 10x10 Q…" at bounding box center [470, 125] width 246 height 123
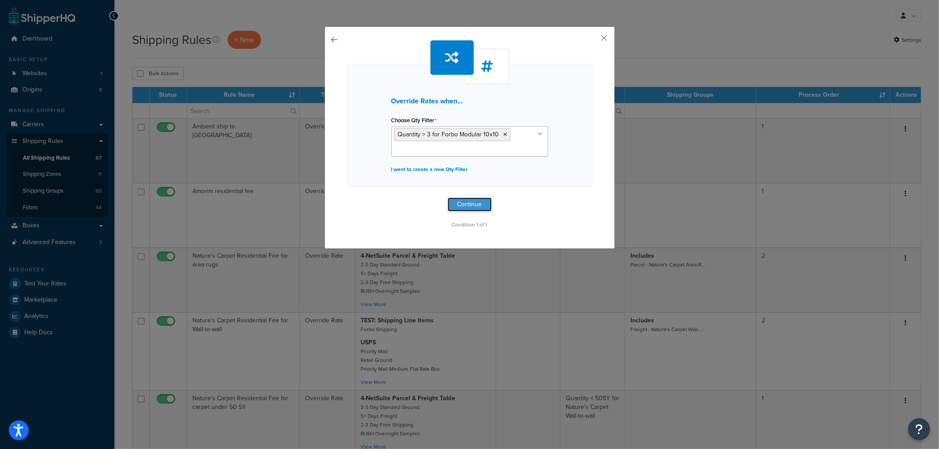
click at [448, 200] on button "Continue" at bounding box center [470, 205] width 44 height 14
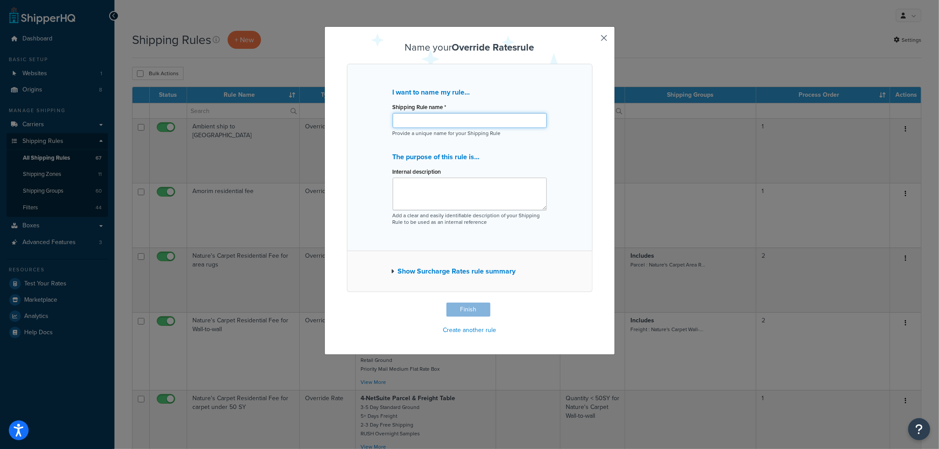
click at [444, 121] on input "Shipping Rule name *" at bounding box center [470, 120] width 154 height 15
type input "Forbo Modular 10x10 rate for > 3 boxes"
click at [466, 309] on button "Finish" at bounding box center [468, 310] width 44 height 14
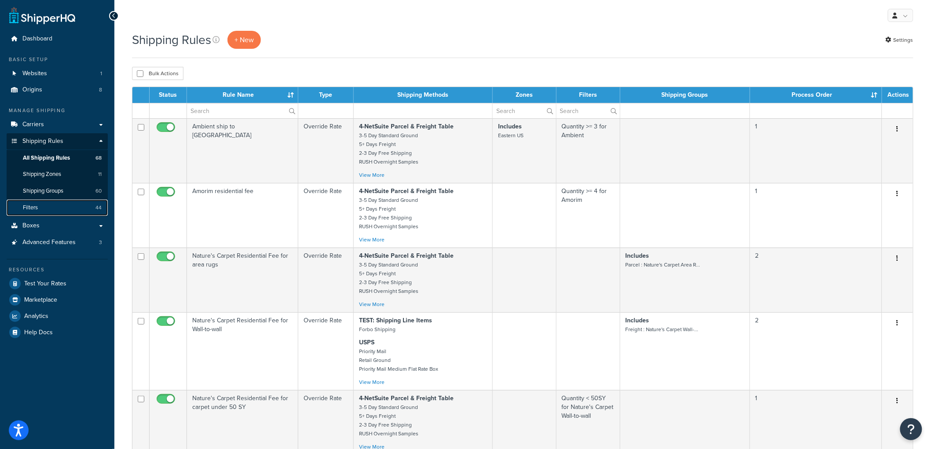
click at [51, 210] on link "Filters 44" at bounding box center [57, 208] width 101 height 16
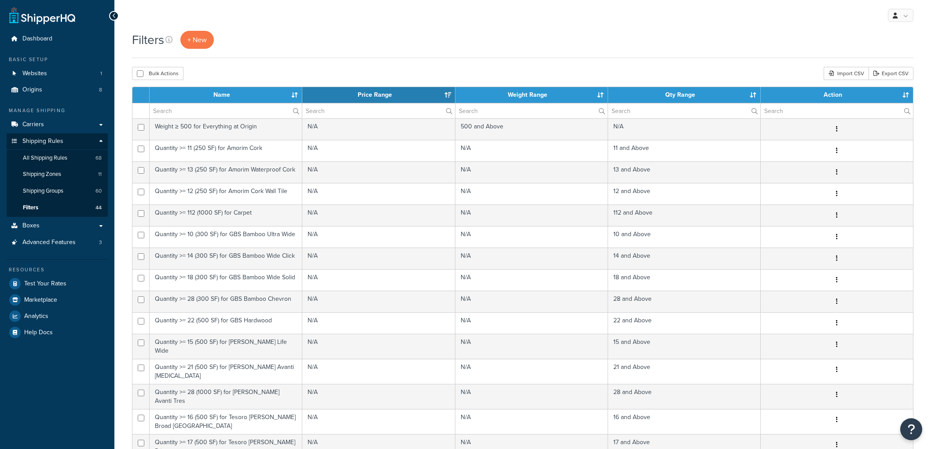
select select "15"
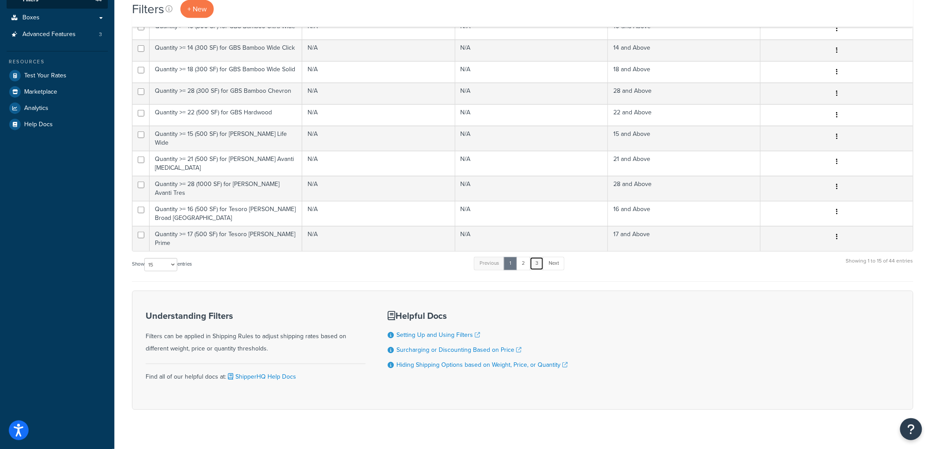
click at [539, 257] on link "3" at bounding box center [537, 263] width 14 height 13
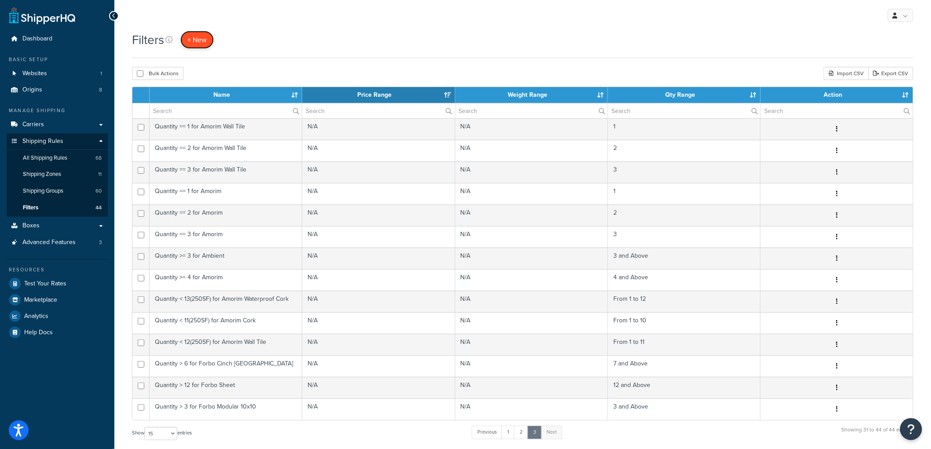
click at [207, 38] on span "+ New" at bounding box center [197, 40] width 19 height 10
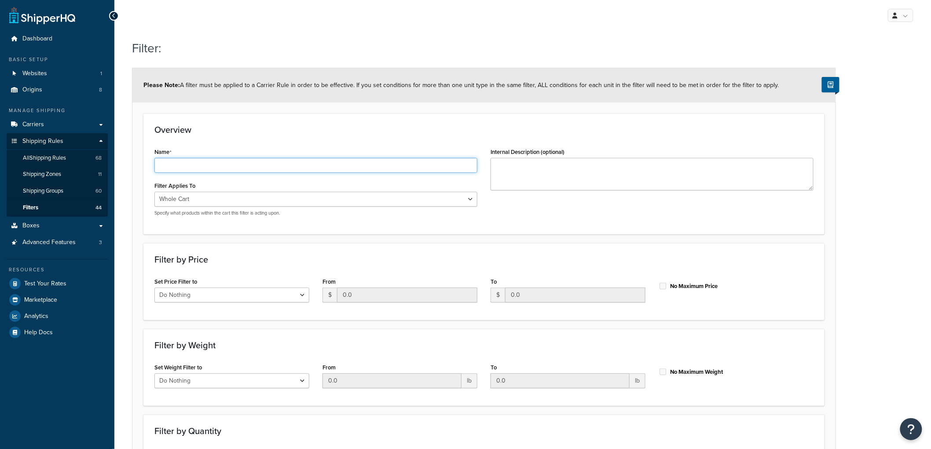
click at [307, 166] on input "Name" at bounding box center [315, 165] width 323 height 15
click at [261, 157] on div "Name Quantity > 3 for Forbo Modular" at bounding box center [315, 159] width 323 height 27
click at [267, 191] on div "Filter Applies To Whole Cart Everything in Shipping Group Everything at Origin …" at bounding box center [315, 198] width 323 height 37
click at [269, 169] on input "Quantity > 3 for Forbo Modular" at bounding box center [315, 165] width 323 height 15
type input "Quantity > 3 for Forbo Modular 10x40"
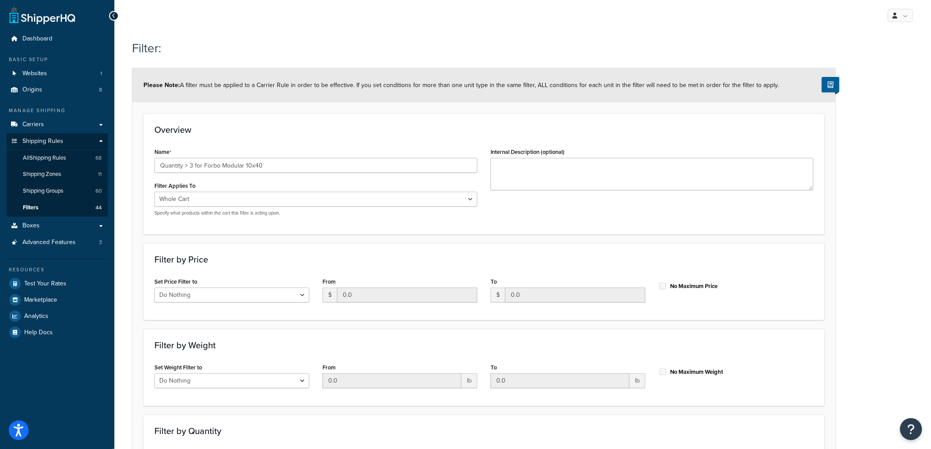
click at [282, 154] on div "Name Quantity > 3 for Forbo Modular 10x40" at bounding box center [315, 159] width 323 height 27
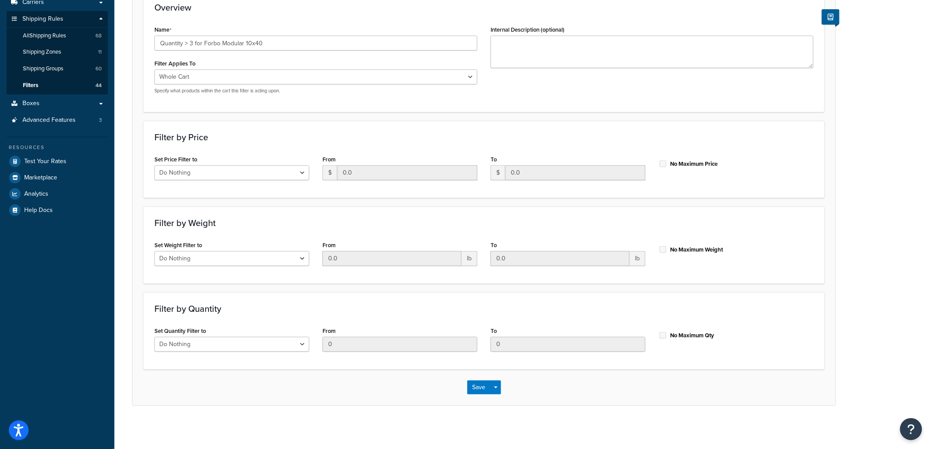
scroll to position [123, 0]
click at [222, 73] on select "Whole Cart Everything in Shipping Group Everything at Origin Each Item within S…" at bounding box center [315, 76] width 323 height 15
select select "SHIPPING_GROUP"
click at [154, 69] on select "Whole Cart Everything in Shipping Group Everything at Origin Each Item within S…" at bounding box center [315, 76] width 323 height 15
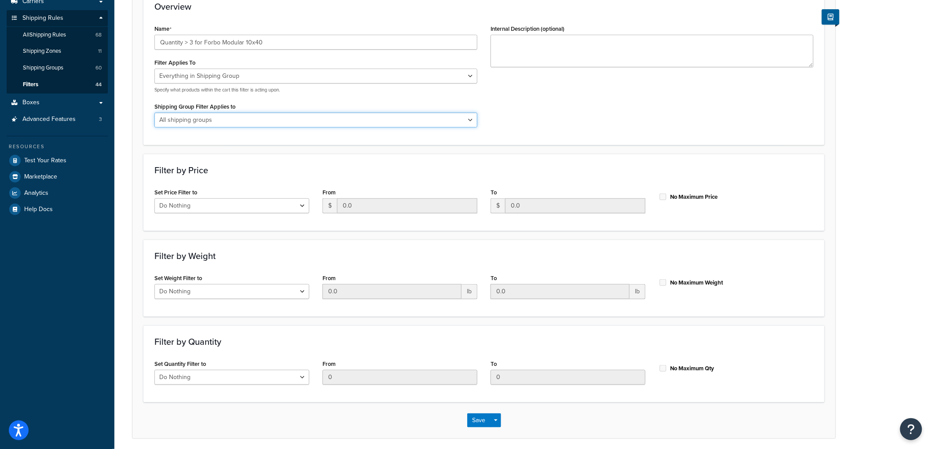
click at [212, 115] on select "All shipping groups Sample Individual Sample Box Parcel Freight Always Free Shi…" at bounding box center [315, 120] width 323 height 15
select select "297320"
click at [154, 113] on select "All shipping groups Sample Individual Sample Box Parcel Freight Always Free Shi…" at bounding box center [315, 120] width 323 height 15
click at [296, 163] on div "Filter by Price Set Price Filter to Do Nothing Apply to a Range From $ 0.0 To $…" at bounding box center [483, 192] width 681 height 77
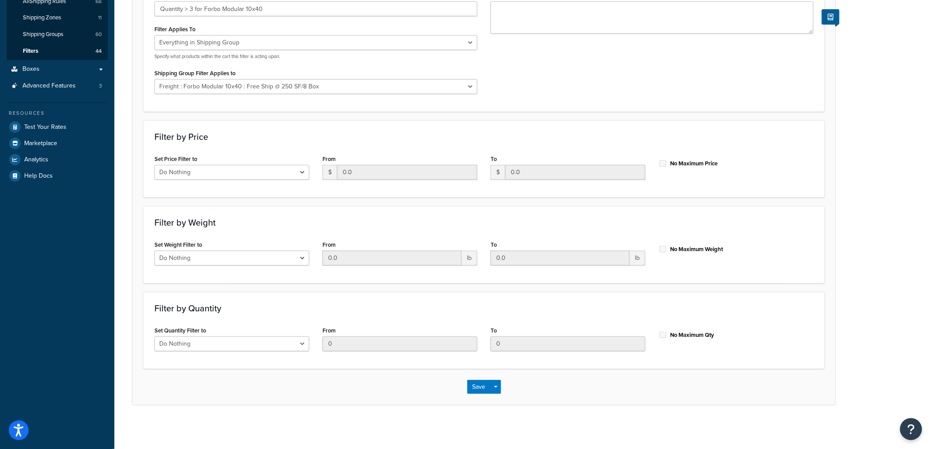
scroll to position [157, 0]
click at [249, 340] on select "Do Nothing Apply to a Range" at bounding box center [231, 343] width 155 height 15
drag, startPoint x: 196, startPoint y: 342, endPoint x: 191, endPoint y: 345, distance: 5.9
click at [196, 342] on select "Do Nothing Apply to a Range" at bounding box center [231, 343] width 155 height 15
select select "range"
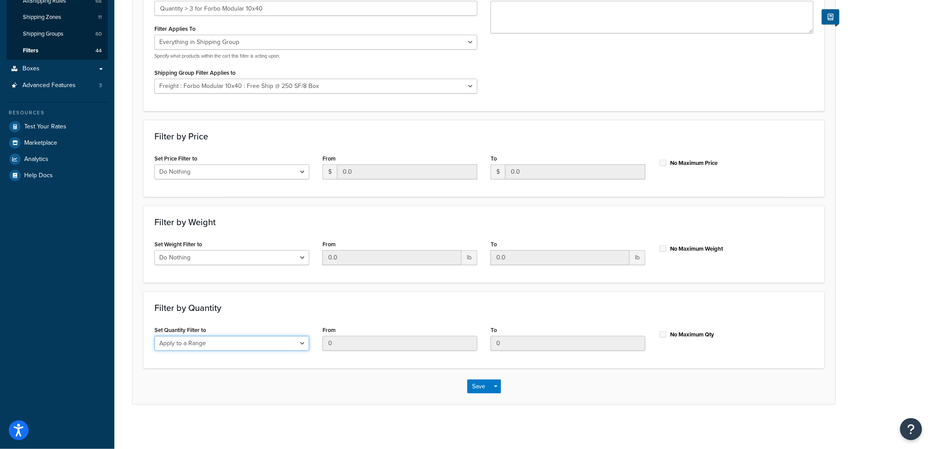
click at [154, 336] on select "Do Nothing Apply to a Range" at bounding box center [231, 343] width 155 height 15
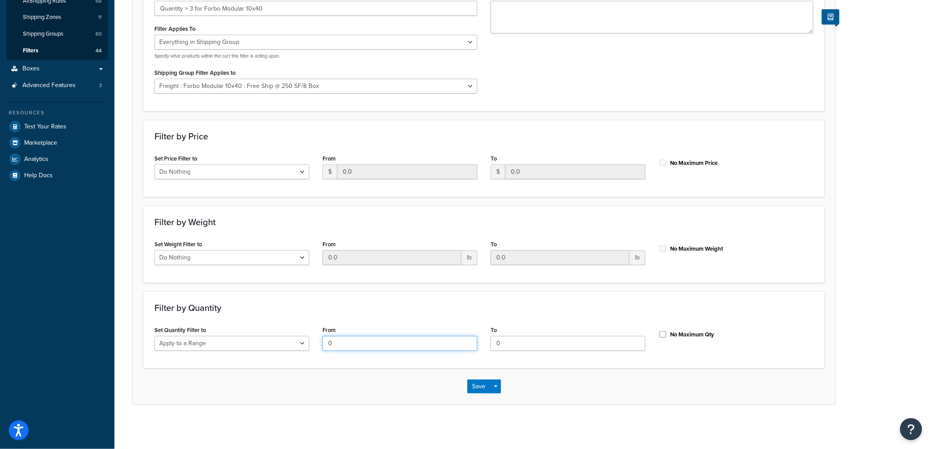
drag, startPoint x: 326, startPoint y: 344, endPoint x: 293, endPoint y: 335, distance: 34.7
click at [293, 335] on div "Set Quantity Filter to Do Nothing Apply to a Range From 0 To 0 No Maximum Qty" at bounding box center [484, 341] width 673 height 34
type input "3"
click at [680, 333] on label "No Maximum Qty" at bounding box center [692, 335] width 44 height 8
click at [668, 333] on input "No Maximum Qty" at bounding box center [663, 334] width 9 height 7
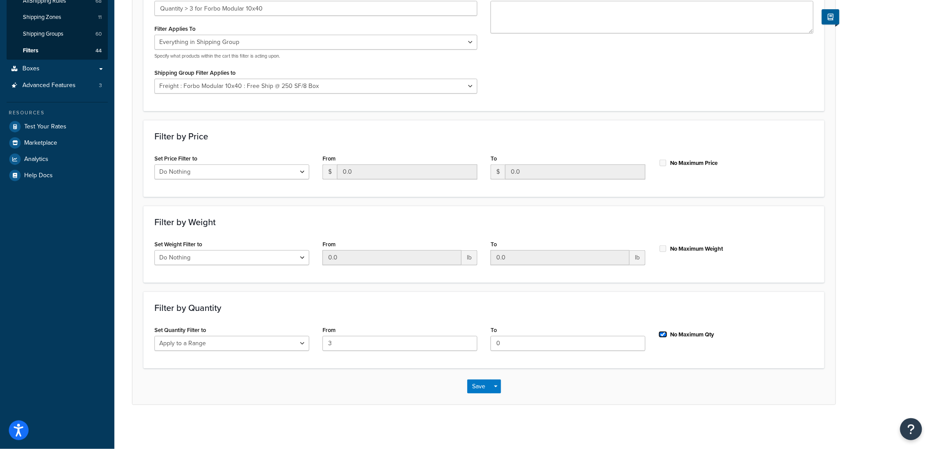
checkbox input "true"
click at [469, 386] on button "Save" at bounding box center [479, 387] width 24 height 14
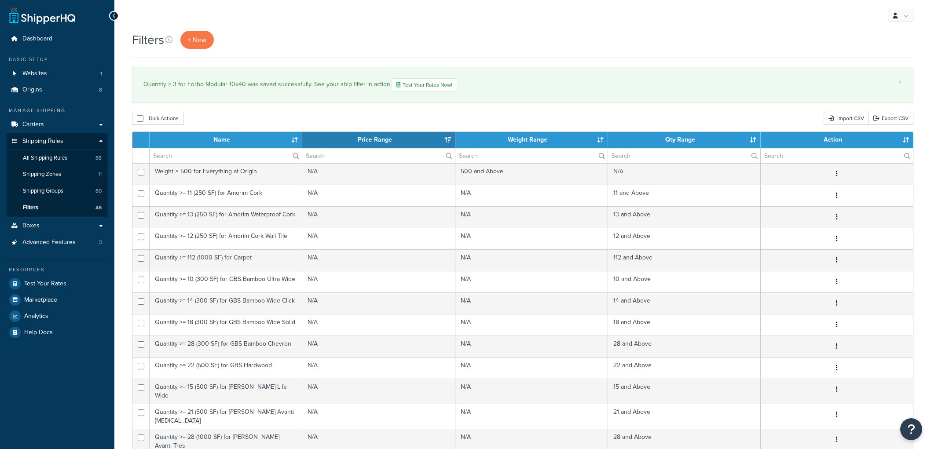
select select "15"
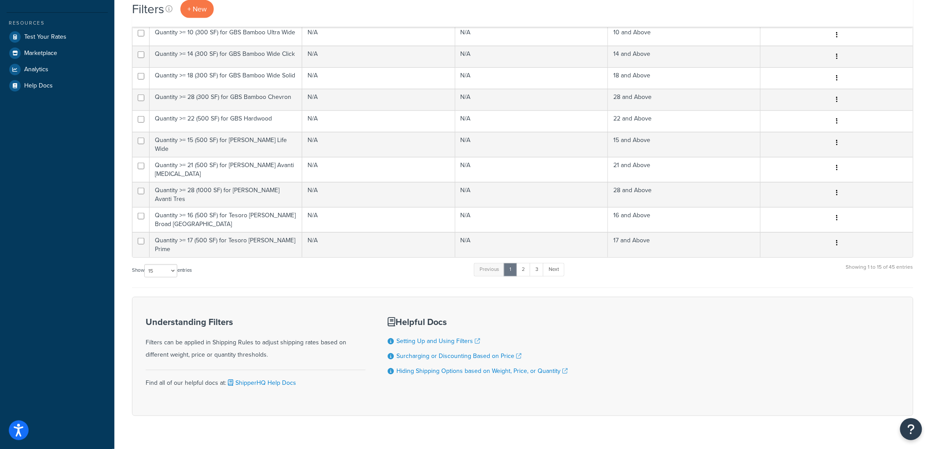
scroll to position [253, 0]
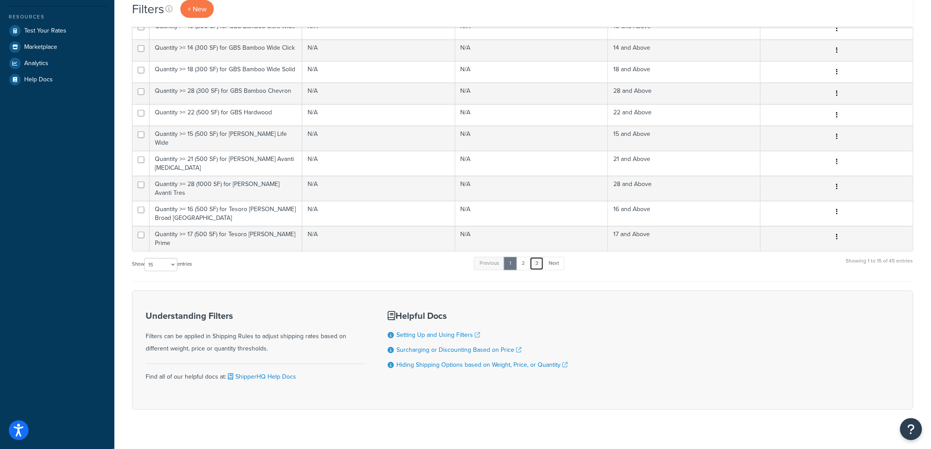
click at [541, 257] on link "3" at bounding box center [537, 263] width 14 height 13
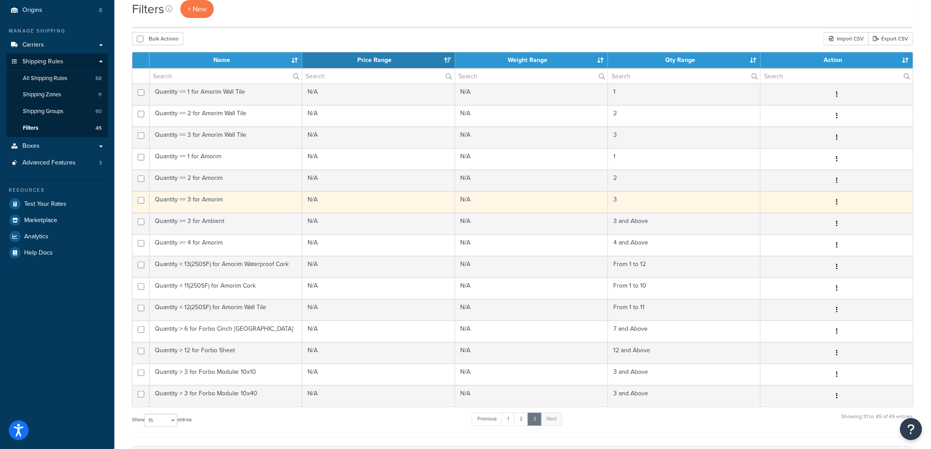
scroll to position [54, 0]
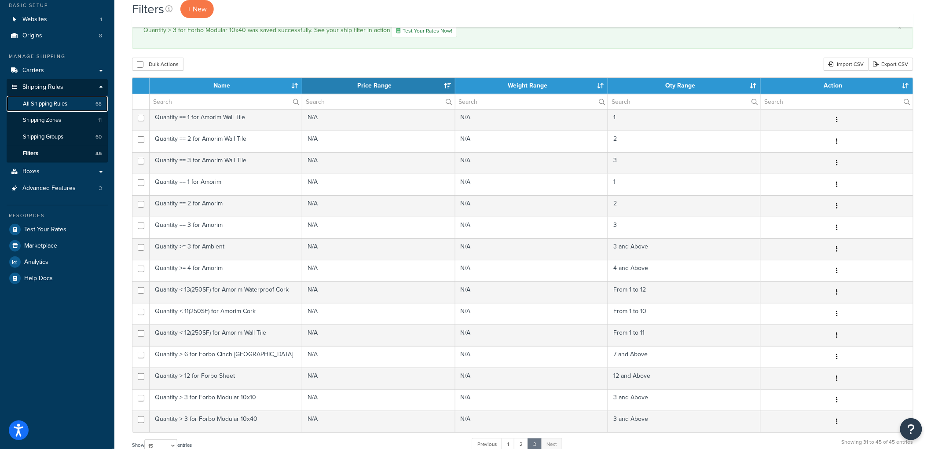
click at [70, 103] on link "All Shipping Rules 68" at bounding box center [57, 104] width 101 height 16
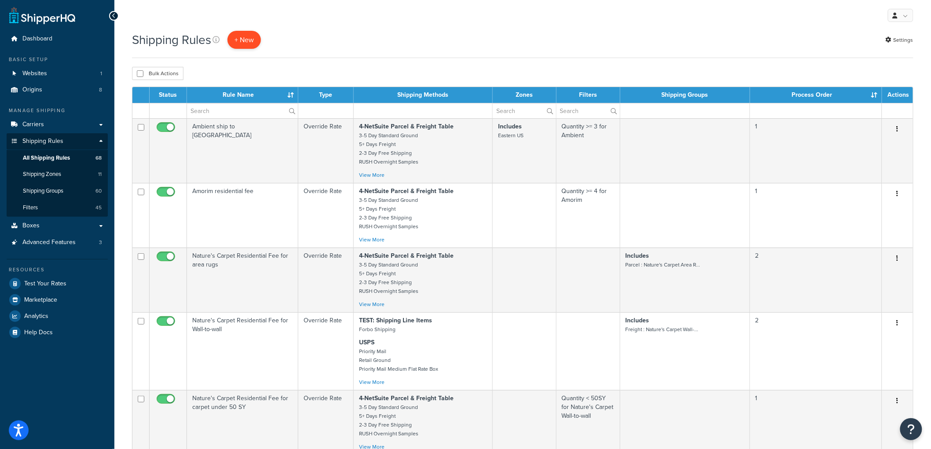
click at [254, 42] on p "+ New" at bounding box center [244, 40] width 33 height 18
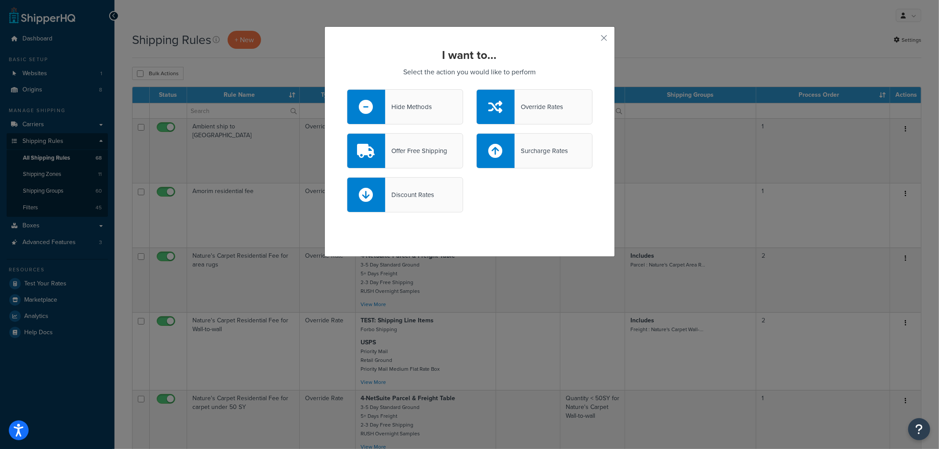
click at [557, 113] on div "Override Rates" at bounding box center [539, 107] width 48 height 12
click at [0, 0] on input "Override Rates" at bounding box center [0, 0] width 0 height 0
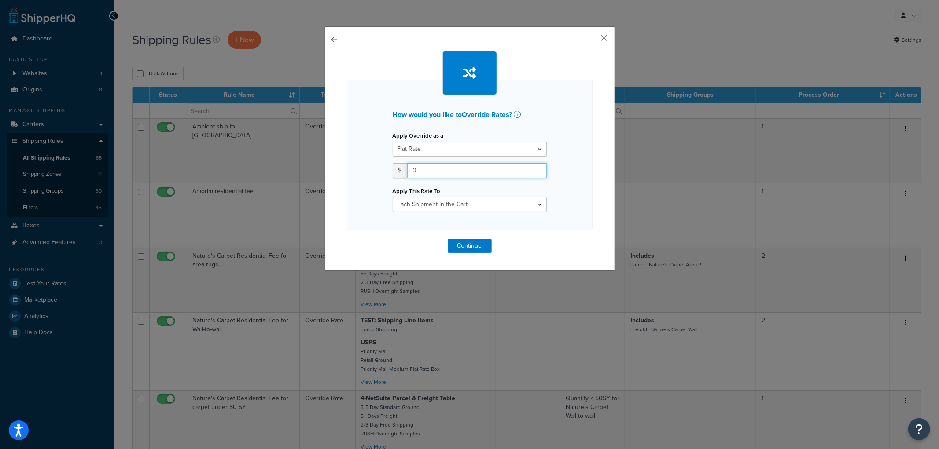
drag, startPoint x: 456, startPoint y: 176, endPoint x: 307, endPoint y: 169, distance: 148.9
click at [307, 169] on div "How would you like to Override Rates ? Apply Override as a Flat Rate Percentage…" at bounding box center [469, 224] width 939 height 449
type input "75"
drag, startPoint x: 443, startPoint y: 206, endPoint x: 438, endPoint y: 210, distance: 6.2
click at [443, 206] on select "Each Shipment in the Cart Each Origin in the Cart Each Shipping Group in the Ca…" at bounding box center [470, 204] width 154 height 15
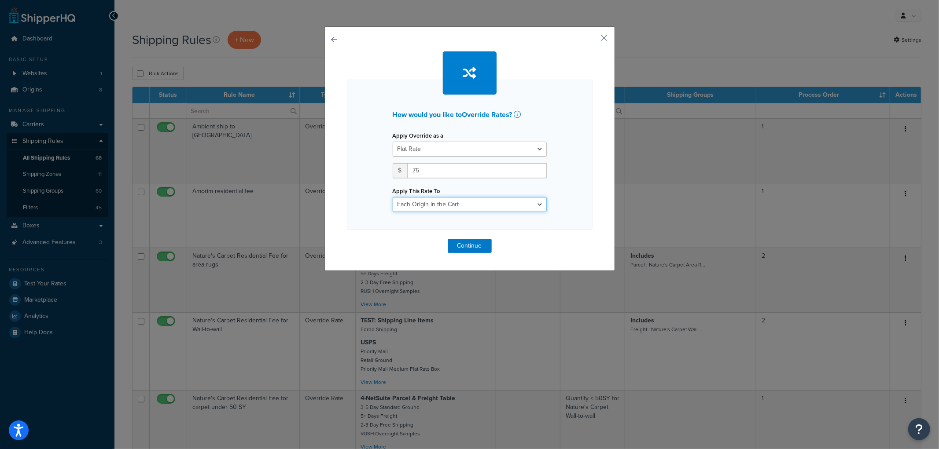
click at [393, 197] on select "Each Shipment in the Cart Each Origin in the Cart Each Shipping Group in the Ca…" at bounding box center [470, 204] width 154 height 15
click at [430, 208] on select "Each Shipment in the Cart Each Origin in the Cart Each Shipping Group in the Ca…" at bounding box center [470, 204] width 154 height 15
select select "SHIPPING_GROUP"
click at [393, 197] on select "Each Shipment in the Cart Each Origin in the Cart Each Shipping Group in the Ca…" at bounding box center [470, 204] width 154 height 15
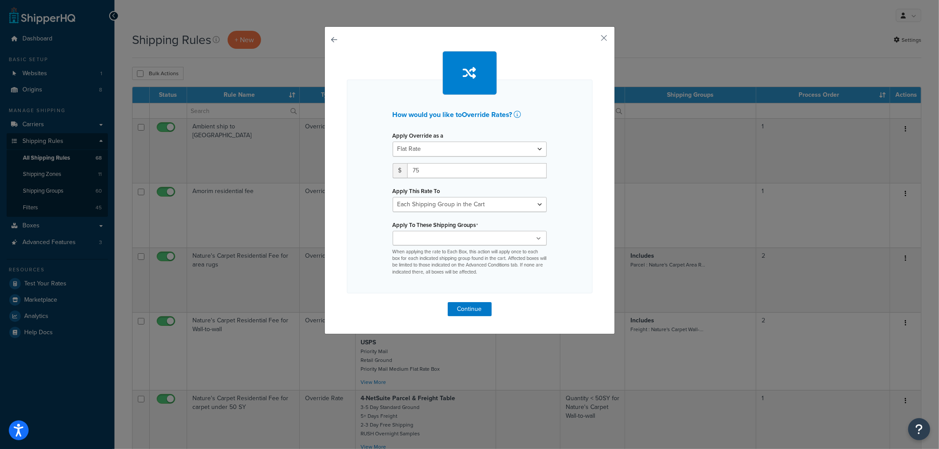
click at [427, 235] on input "Apply To These Shipping Groups" at bounding box center [434, 239] width 78 height 10
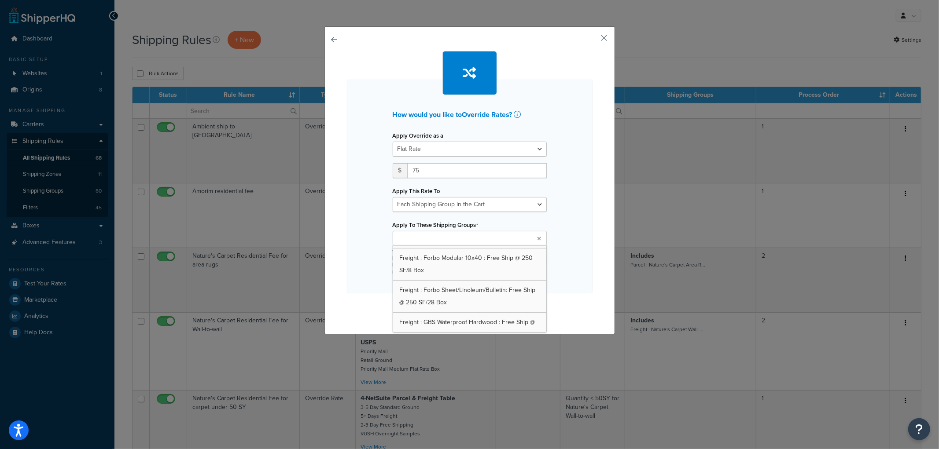
scroll to position [408, 0]
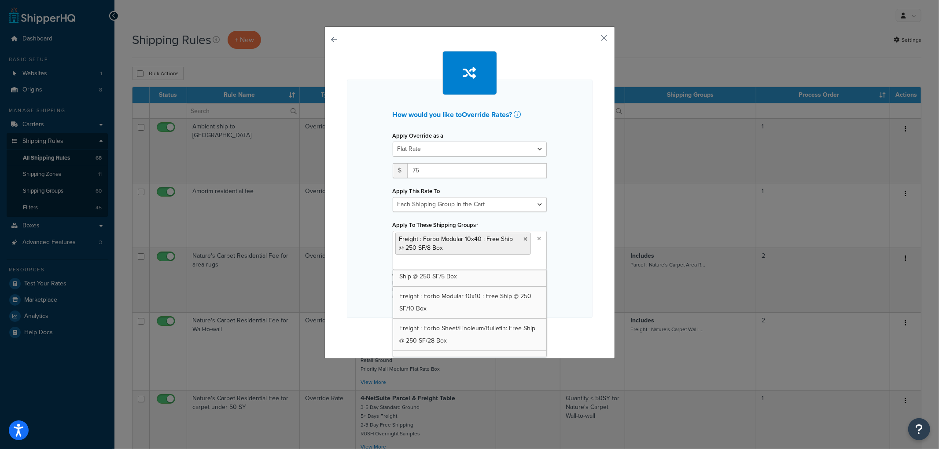
click at [590, 225] on div "How would you like to Override Rates ? Apply Override as a Flat Rate Percentage…" at bounding box center [469, 192] width 290 height 333
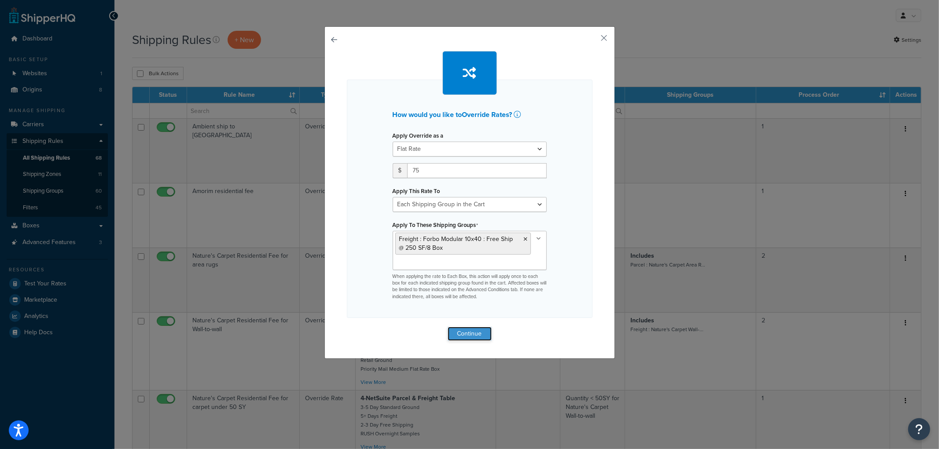
click at [464, 329] on button "Continue" at bounding box center [470, 334] width 44 height 14
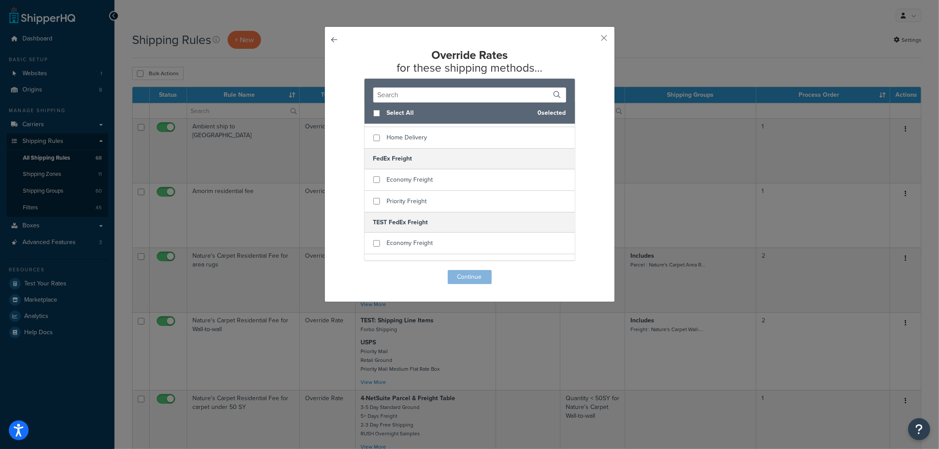
scroll to position [244, 0]
checkbox input "true"
click at [403, 195] on span "Priority Freight" at bounding box center [407, 199] width 40 height 9
checkbox input "true"
click at [403, 174] on span "Economy Freight" at bounding box center [410, 178] width 46 height 9
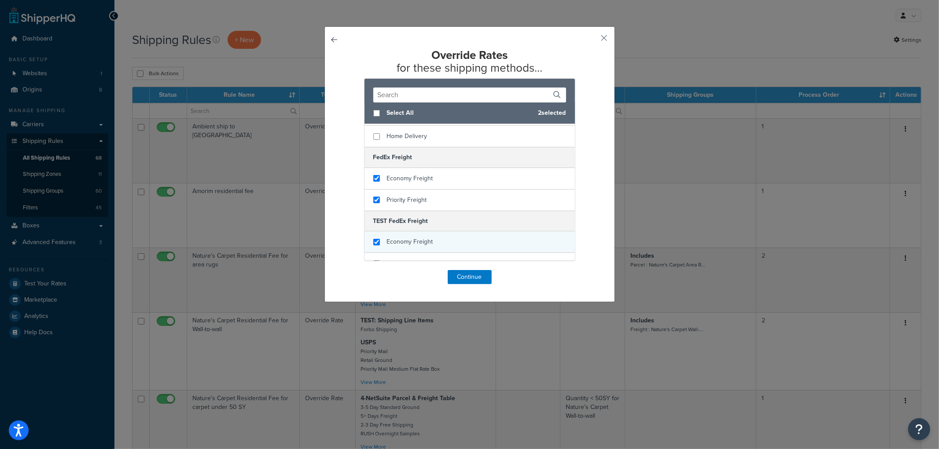
checkbox input "true"
click at [404, 237] on span "Economy Freight" at bounding box center [410, 241] width 46 height 9
checkbox input "true"
click at [404, 259] on span "Priority Freight" at bounding box center [407, 263] width 40 height 9
click at [460, 276] on button "Continue" at bounding box center [470, 277] width 44 height 14
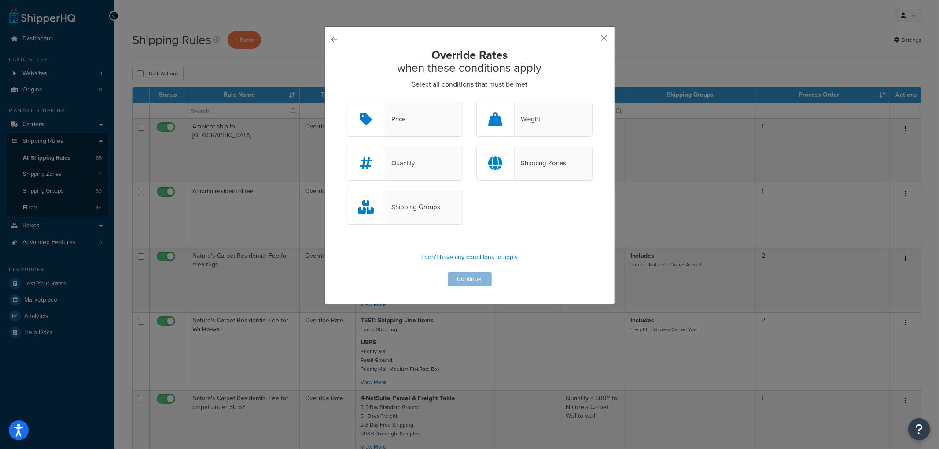
click at [433, 169] on div "Quantity" at bounding box center [405, 163] width 116 height 35
click at [0, 0] on input "Quantity" at bounding box center [0, 0] width 0 height 0
click at [462, 280] on button "Continue" at bounding box center [470, 279] width 44 height 14
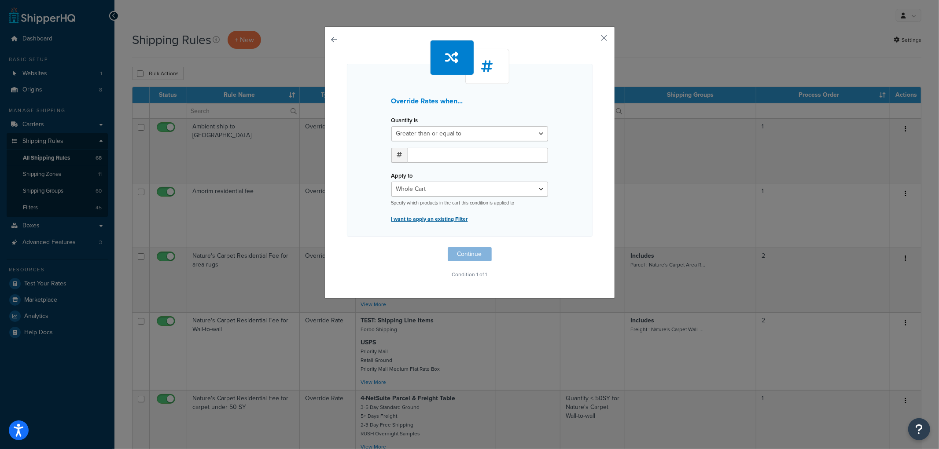
click at [458, 216] on p "I want to apply an existing Filter" at bounding box center [469, 219] width 157 height 12
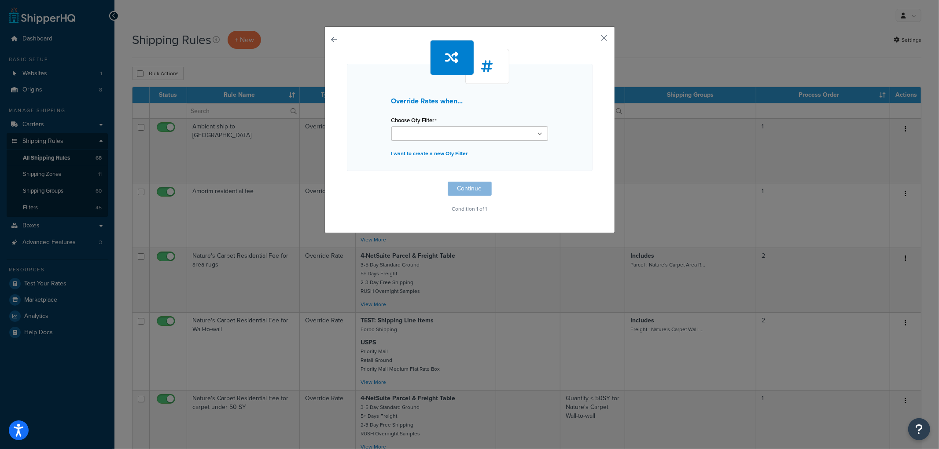
click at [450, 136] on input "Choose Qty Filter" at bounding box center [433, 134] width 78 height 10
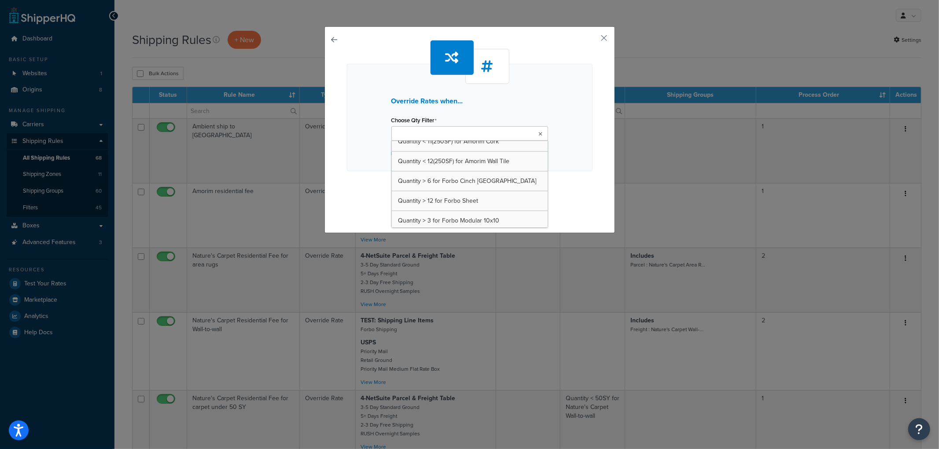
scroll to position [901, 0]
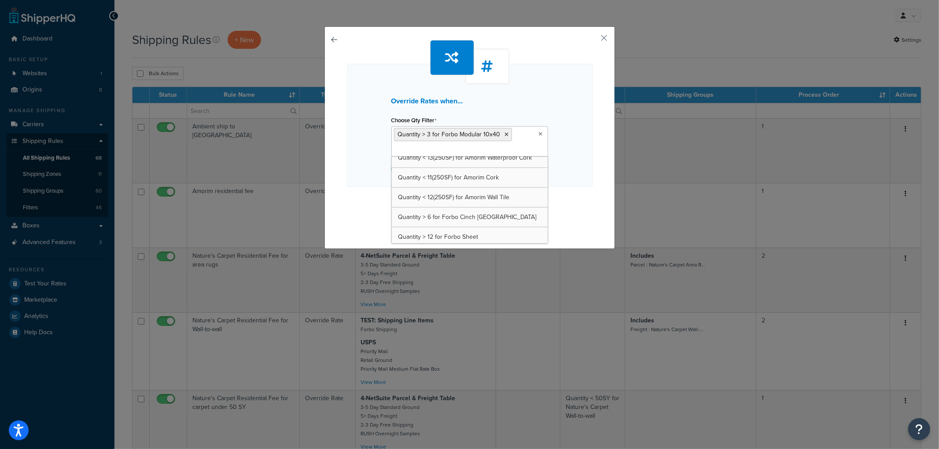
click at [577, 193] on div "Override Rates when... Choose Qty Filter Quantity > 3 for Forbo Modular 10x40 Q…" at bounding box center [470, 135] width 246 height 191
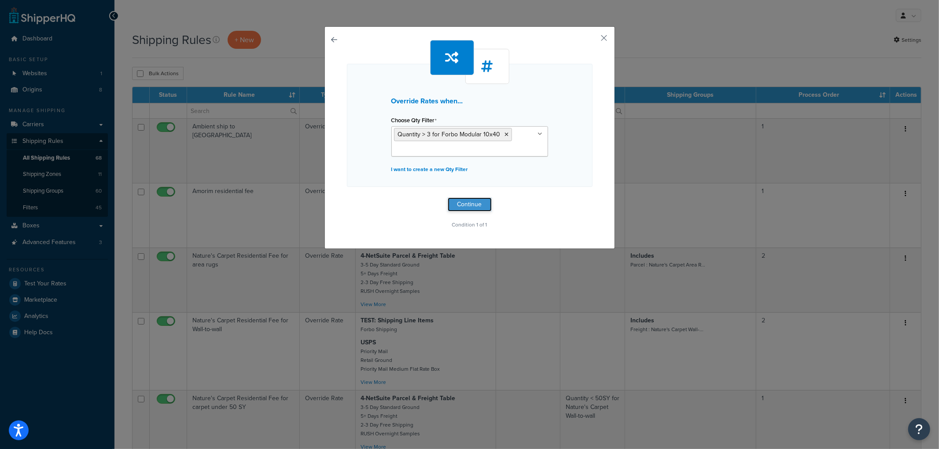
click at [477, 201] on button "Continue" at bounding box center [470, 205] width 44 height 14
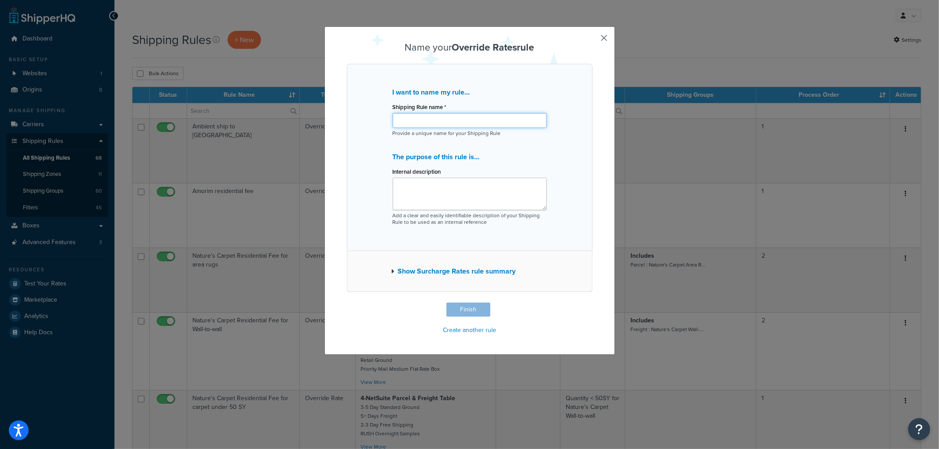
click at [474, 119] on input "Shipping Rule name *" at bounding box center [470, 120] width 154 height 15
type input "Forbo Modular 10x40 rate for > 3 boxes"
click at [463, 310] on button "Finish" at bounding box center [468, 310] width 44 height 14
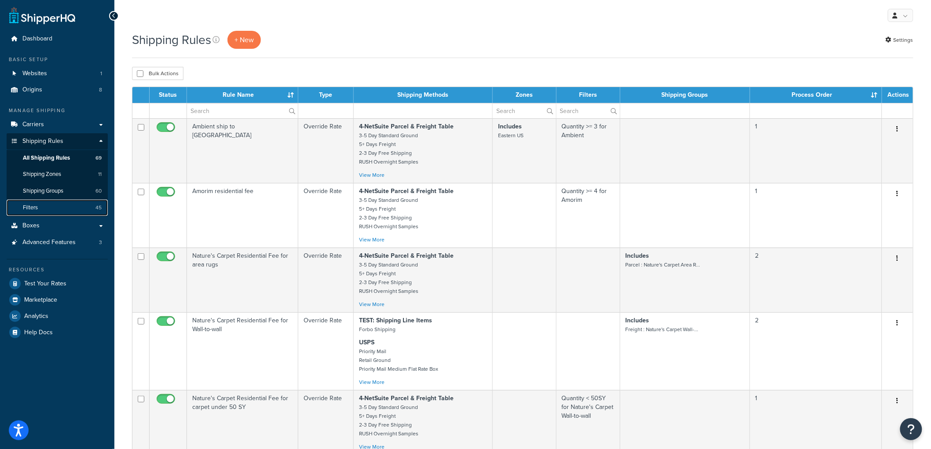
click at [55, 209] on link "Filters 45" at bounding box center [57, 208] width 101 height 16
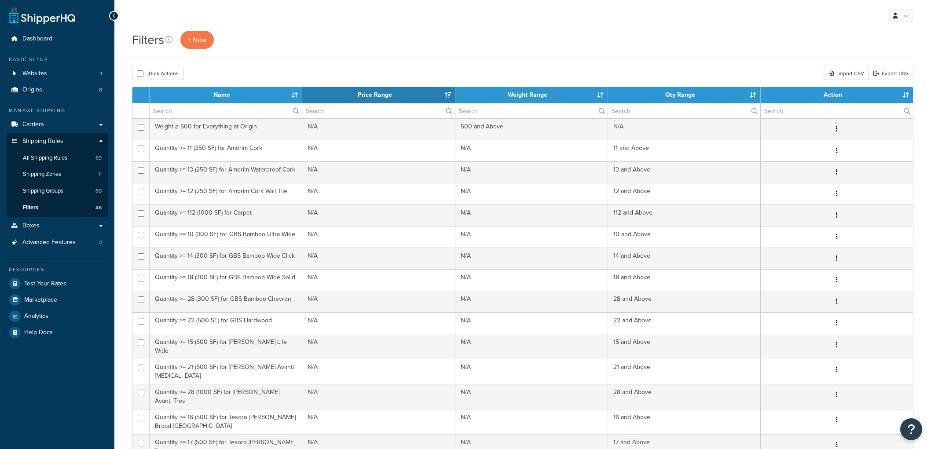
select select "15"
click at [192, 38] on span "+ New" at bounding box center [197, 40] width 19 height 10
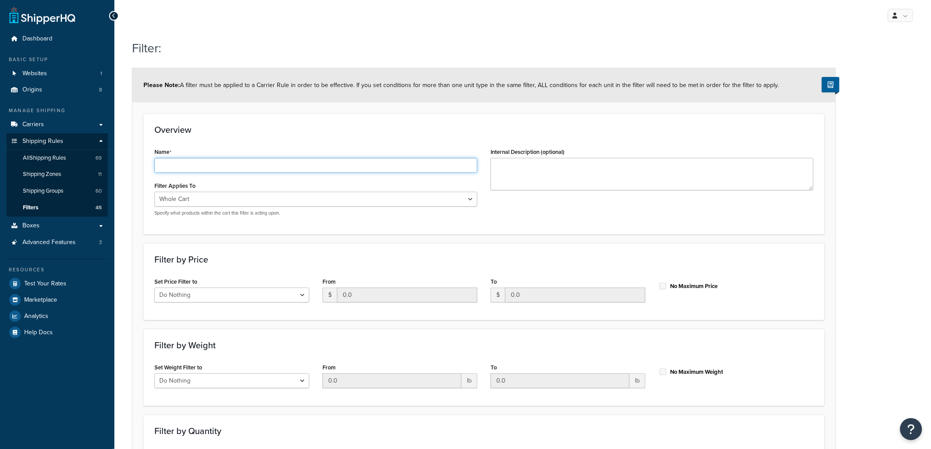
click at [309, 159] on input "Name" at bounding box center [315, 165] width 323 height 15
type input "Quantity > 1 for Forbo Modular/MCT"
drag, startPoint x: 361, startPoint y: 150, endPoint x: 342, endPoint y: 166, distance: 25.3
click at [361, 150] on div "Name Quantity > 1 for Forbo Modular/MCT" at bounding box center [315, 159] width 323 height 27
drag, startPoint x: 303, startPoint y: 195, endPoint x: 294, endPoint y: 201, distance: 10.5
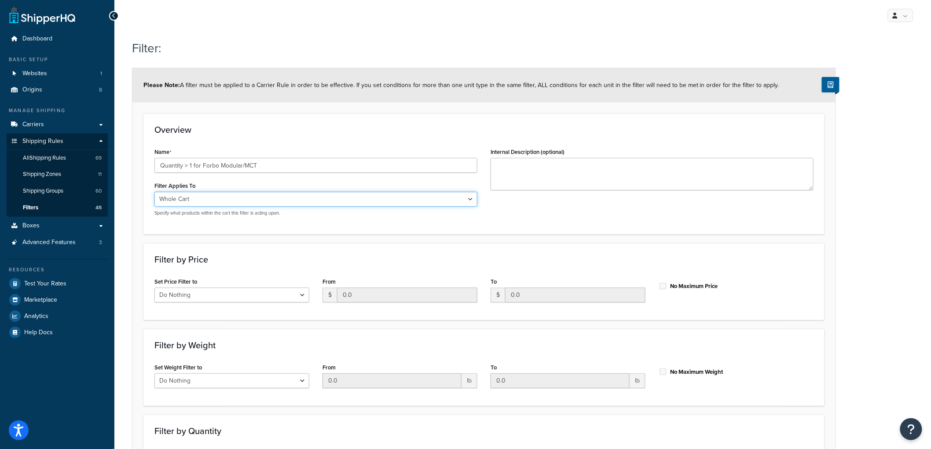
click at [303, 195] on select "Whole Cart Everything in Shipping Group Everything at Origin Each Item within S…" at bounding box center [315, 199] width 323 height 15
select select "SHIPPING_GROUP"
click at [154, 192] on select "Whole Cart Everything in Shipping Group Everything at Origin Each Item within S…" at bounding box center [315, 199] width 323 height 15
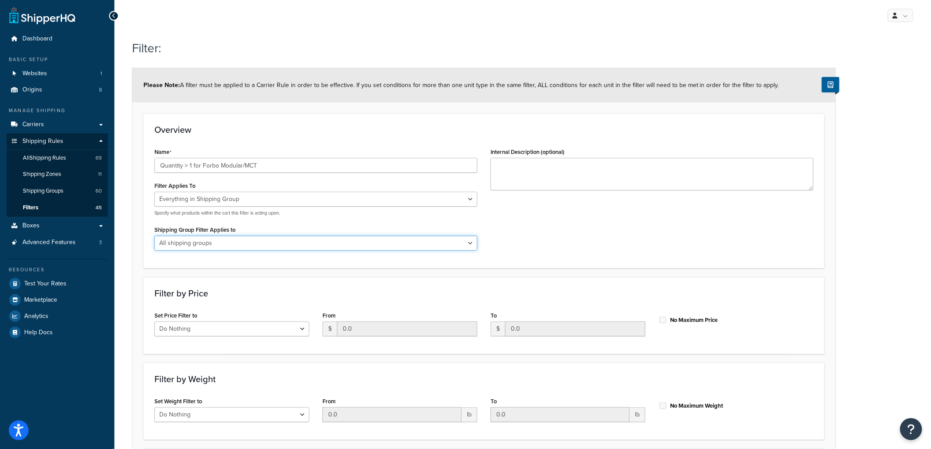
click at [243, 238] on select "All shipping groups Sample Individual Sample Box Parcel Freight Always Free Shi…" at bounding box center [315, 243] width 323 height 15
select select "297319"
click at [154, 236] on select "All shipping groups Sample Individual Sample Box Parcel Freight Always Free Shi…" at bounding box center [315, 243] width 323 height 15
drag, startPoint x: 274, startPoint y: 167, endPoint x: 221, endPoint y: 162, distance: 53.5
click at [221, 162] on input "Quantity > 1 for Forbo Modular/MCT" at bounding box center [315, 165] width 323 height 15
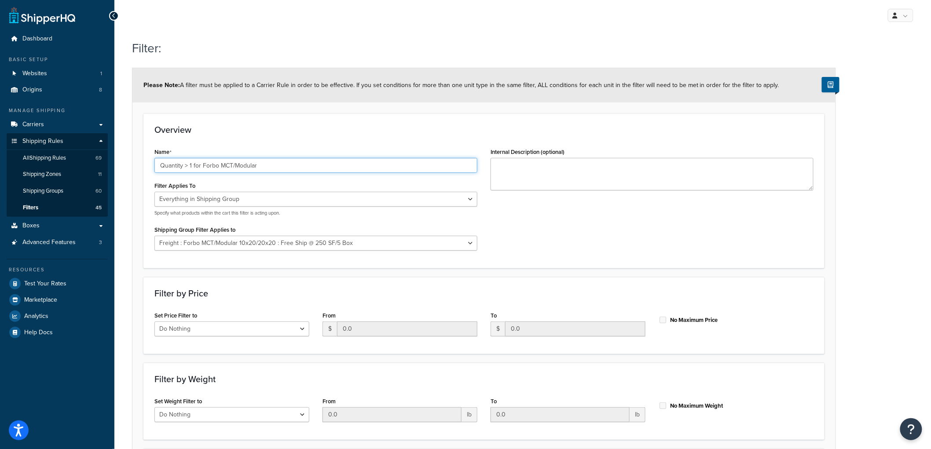
type input "Quantity > 1 for Forbo MCT/Modular"
click at [309, 114] on div "Overview Name Quantity > 1 for Forbo MCT/Modular Filter Applies To Whole Cart E…" at bounding box center [483, 191] width 681 height 154
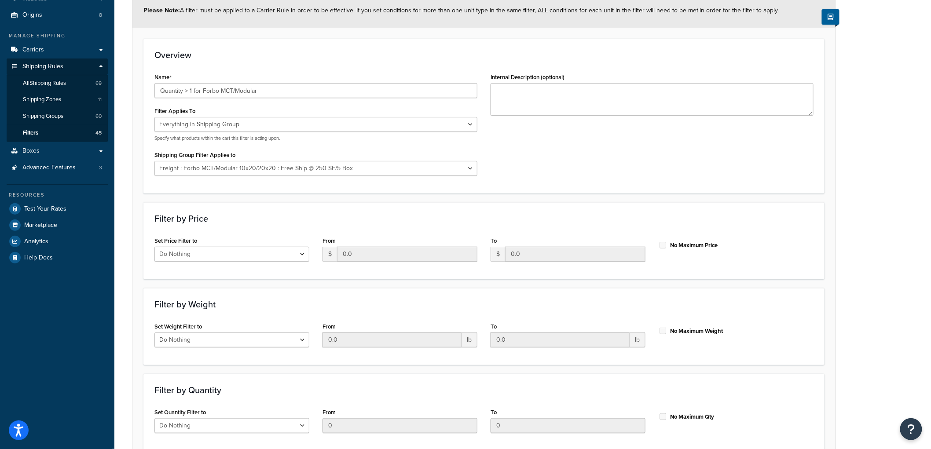
scroll to position [157, 0]
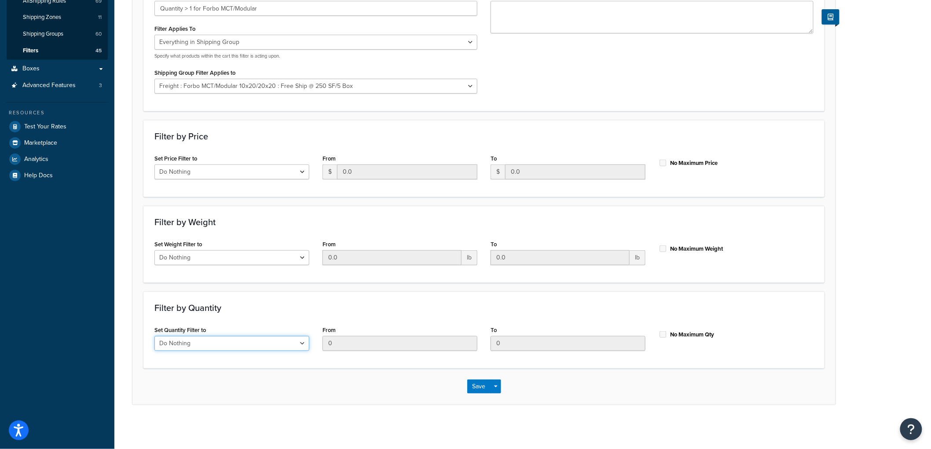
drag, startPoint x: 292, startPoint y: 344, endPoint x: 286, endPoint y: 349, distance: 7.6
click at [292, 344] on select "Do Nothing Apply to a Range" at bounding box center [231, 343] width 155 height 15
select select "range"
click at [154, 336] on select "Do Nothing Apply to a Range" at bounding box center [231, 343] width 155 height 15
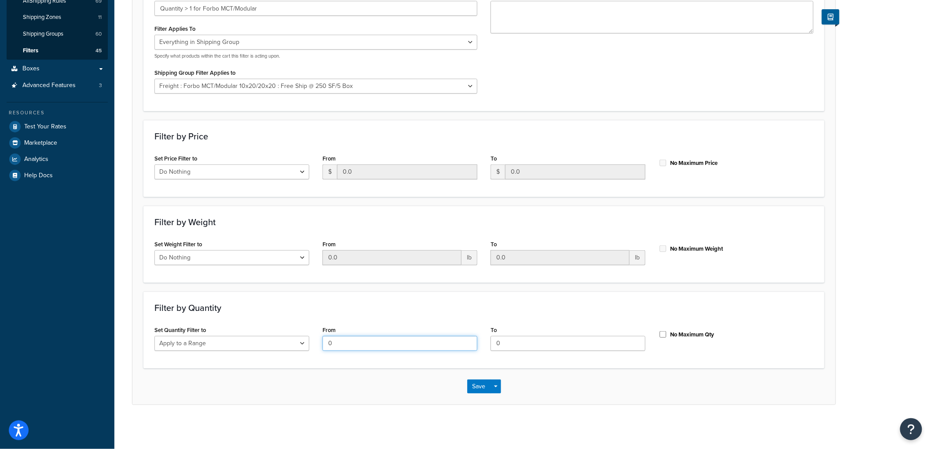
drag, startPoint x: 337, startPoint y: 345, endPoint x: 310, endPoint y: 337, distance: 28.4
click at [310, 337] on div "Set Quantity Filter to Do Nothing Apply to a Range From 0 To 0 No Maximum Qty" at bounding box center [484, 341] width 673 height 34
type input "2"
click at [662, 338] on div "No Maximum Qty" at bounding box center [736, 333] width 155 height 13
click at [663, 336] on input "No Maximum Qty" at bounding box center [663, 334] width 9 height 7
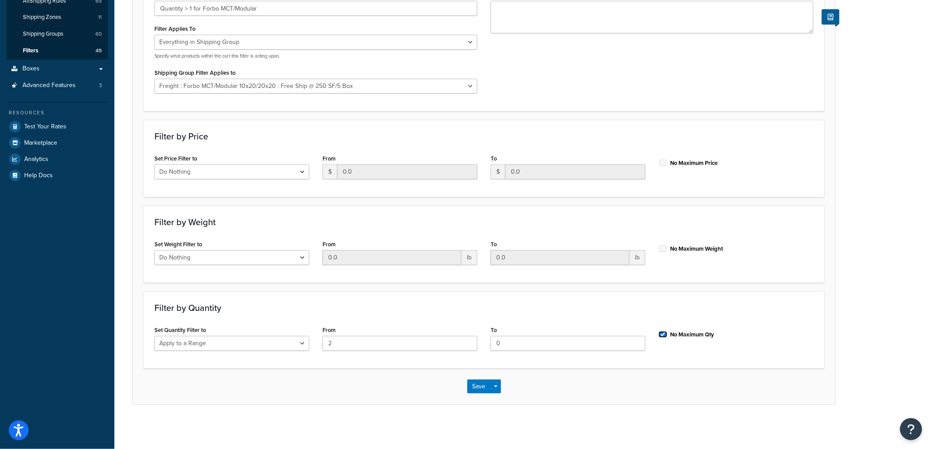
checkbox input "true"
click at [470, 389] on button "Save" at bounding box center [479, 387] width 24 height 14
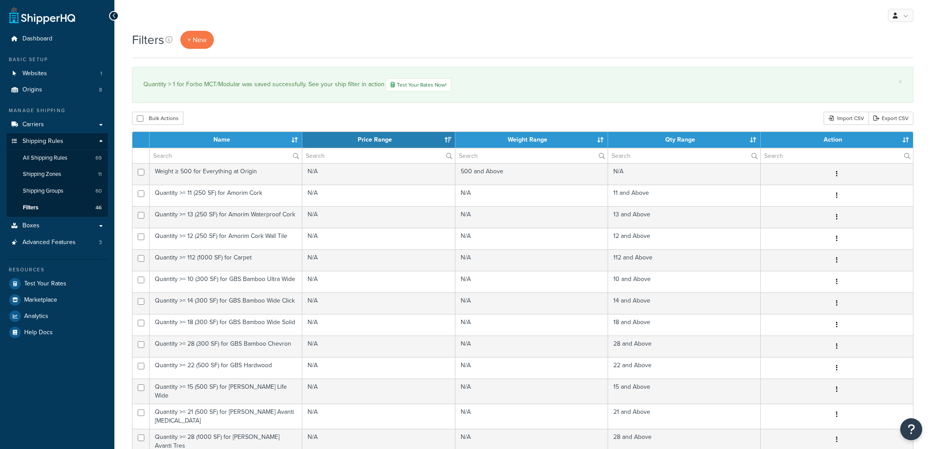
select select "15"
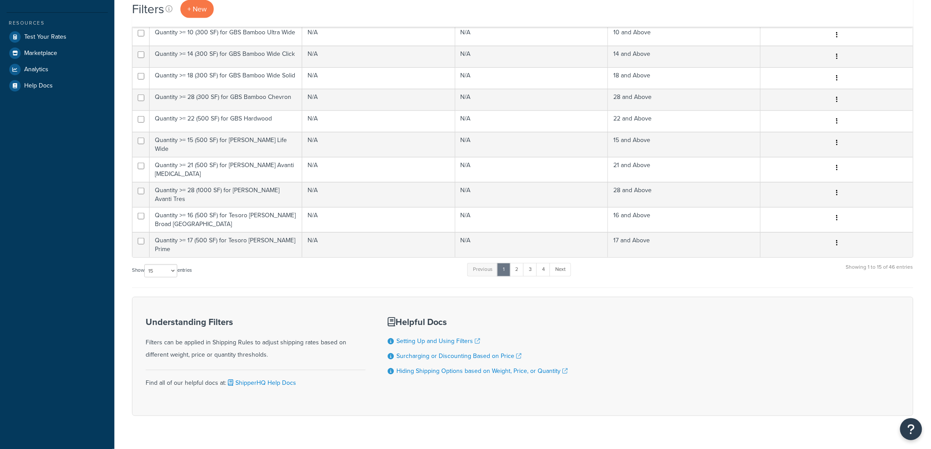
scroll to position [253, 0]
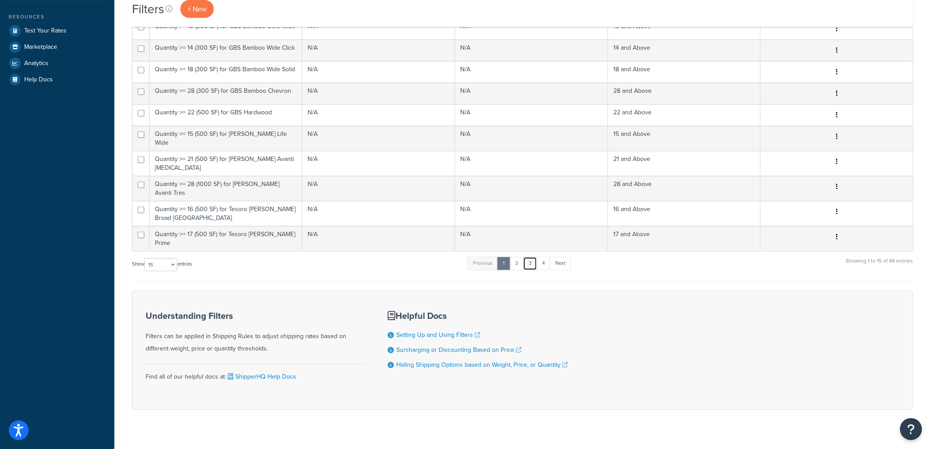
click at [531, 257] on link "3" at bounding box center [530, 263] width 14 height 13
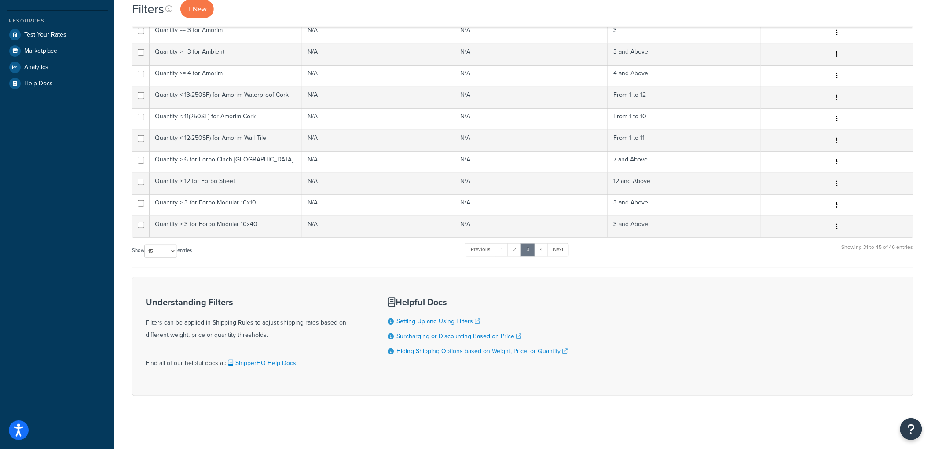
scroll to position [250, 0]
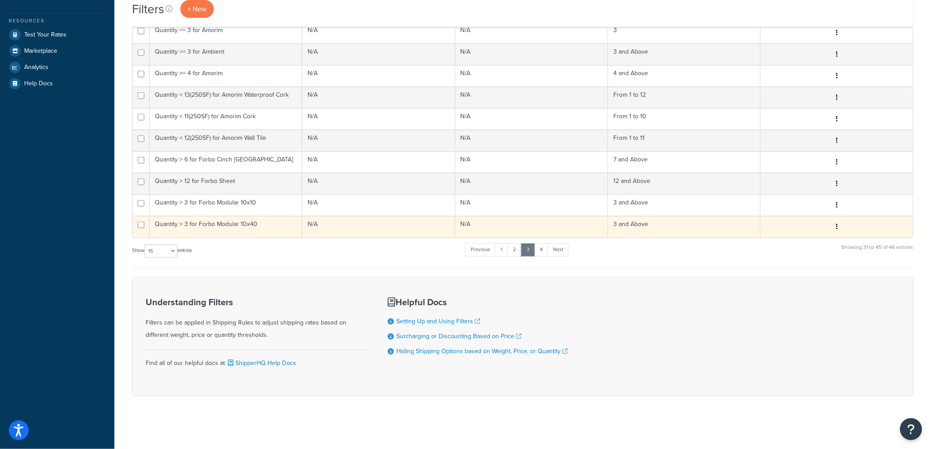
click at [276, 232] on td "Quantity > 3 for Forbo Modular 10x40" at bounding box center [226, 227] width 153 height 22
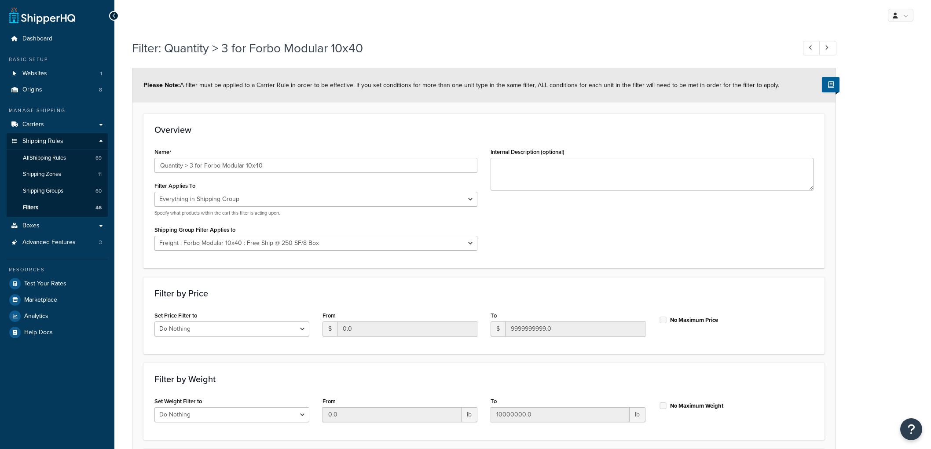
select select "SHIPPING_GROUP"
select select "297320"
select select "range"
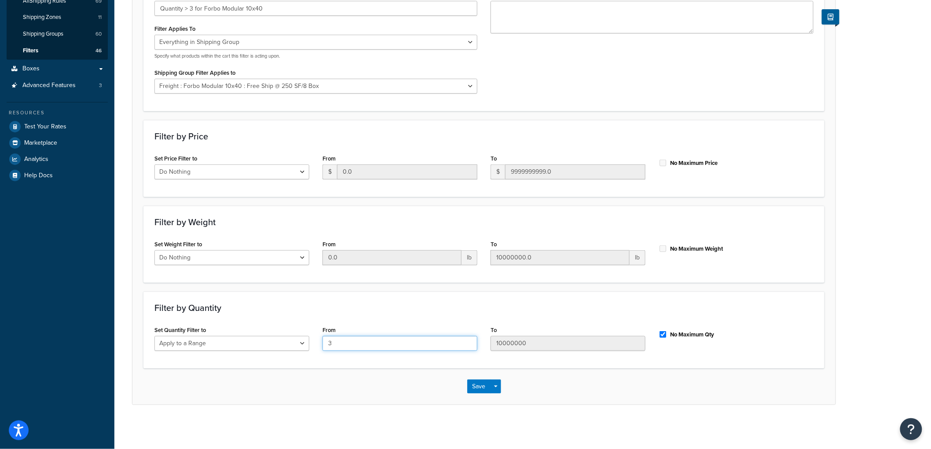
drag, startPoint x: 353, startPoint y: 350, endPoint x: 300, endPoint y: 340, distance: 54.3
click at [300, 340] on div "Set Quantity Filter to Do Nothing Apply to a Range From 3 To 10000000 No Maximu…" at bounding box center [484, 341] width 673 height 34
type input "4"
click at [471, 385] on button "Save" at bounding box center [479, 387] width 24 height 14
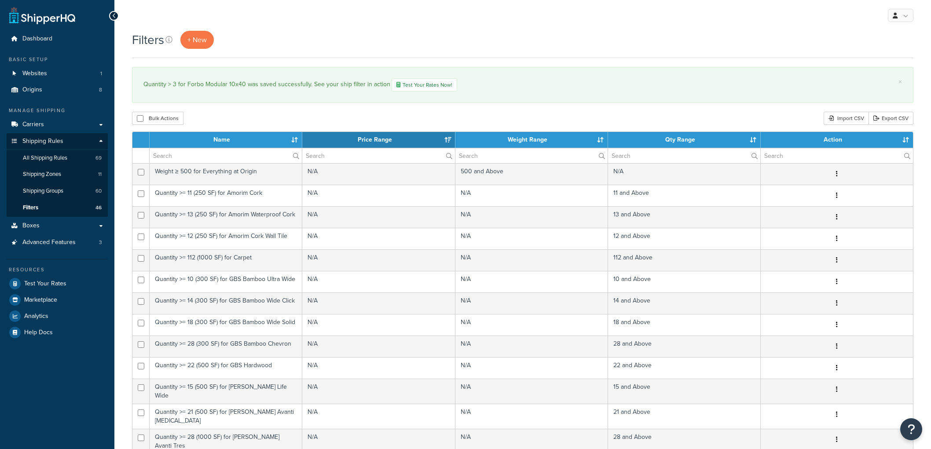
select select "15"
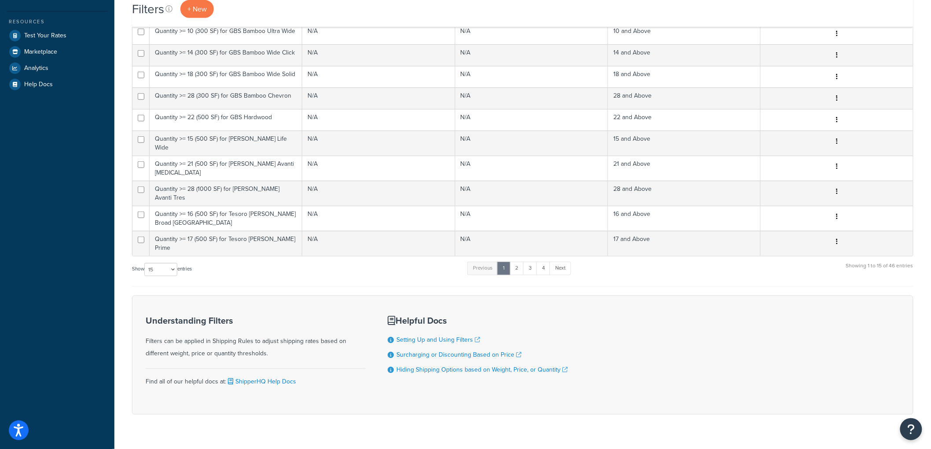
scroll to position [253, 0]
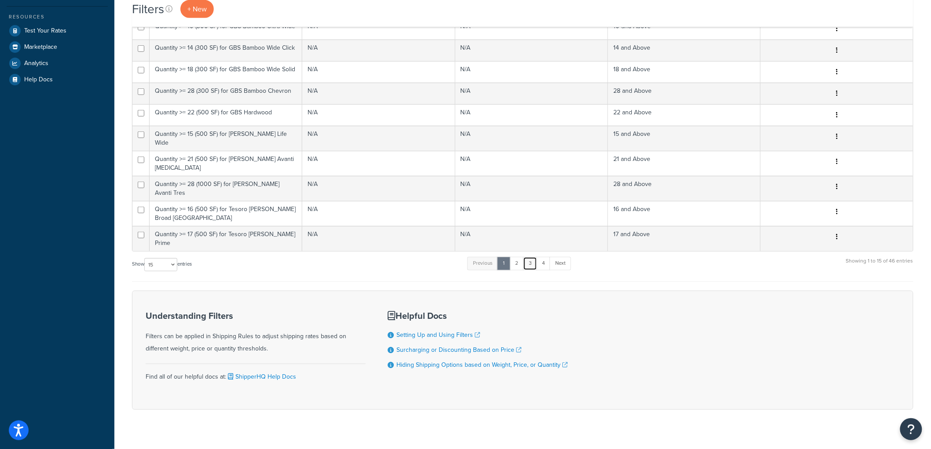
click at [529, 257] on link "3" at bounding box center [530, 263] width 14 height 13
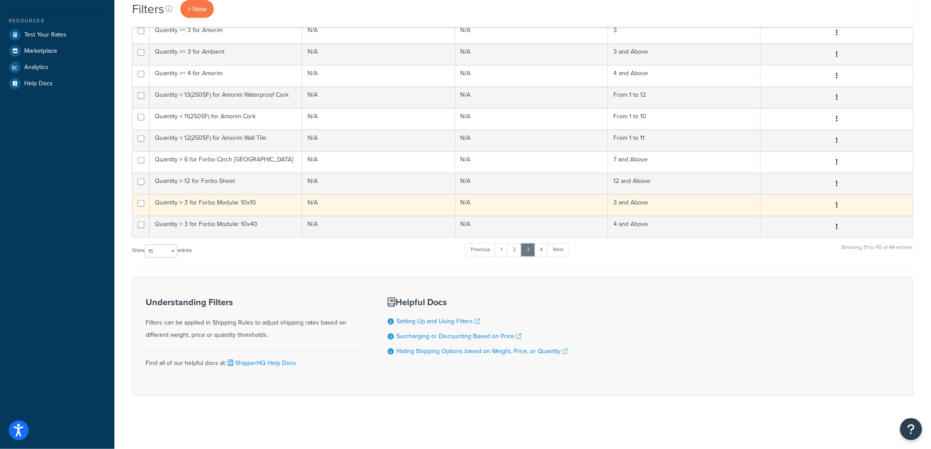
click at [254, 210] on td "Quantity > 3 for Forbo Modular 10x10" at bounding box center [226, 206] width 153 height 22
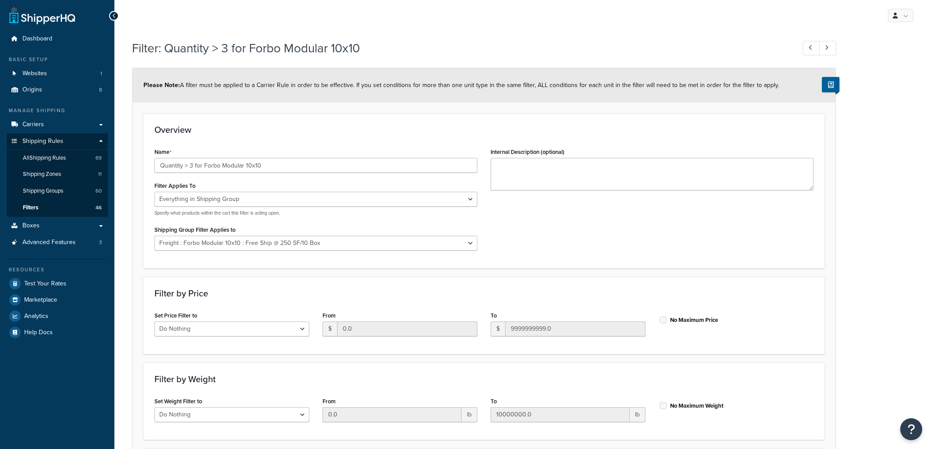
select select "SHIPPING_GROUP"
select select "297316"
select select "range"
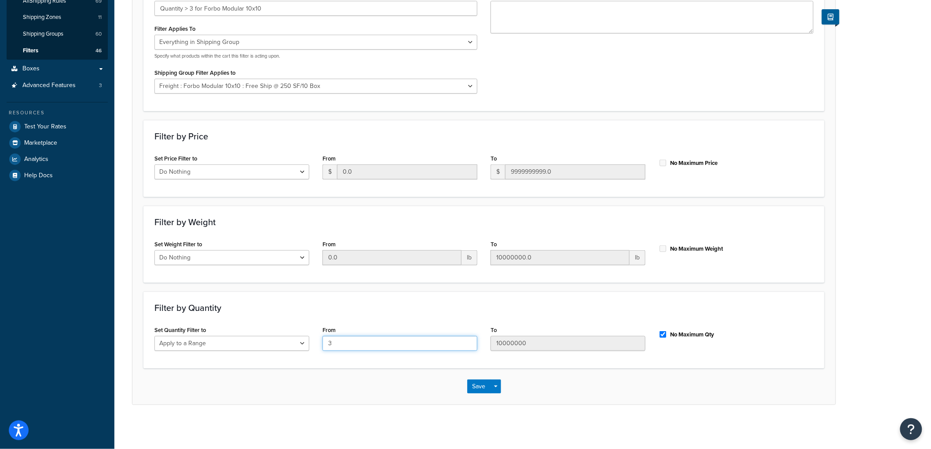
drag, startPoint x: 266, startPoint y: 326, endPoint x: 365, endPoint y: 316, distance: 99.5
click at [239, 322] on div "Filter by Quantity Set Quantity Filter to Do Nothing Apply to a Range From 3 To…" at bounding box center [483, 330] width 681 height 77
type input "4"
click at [478, 384] on button "Save" at bounding box center [479, 387] width 24 height 14
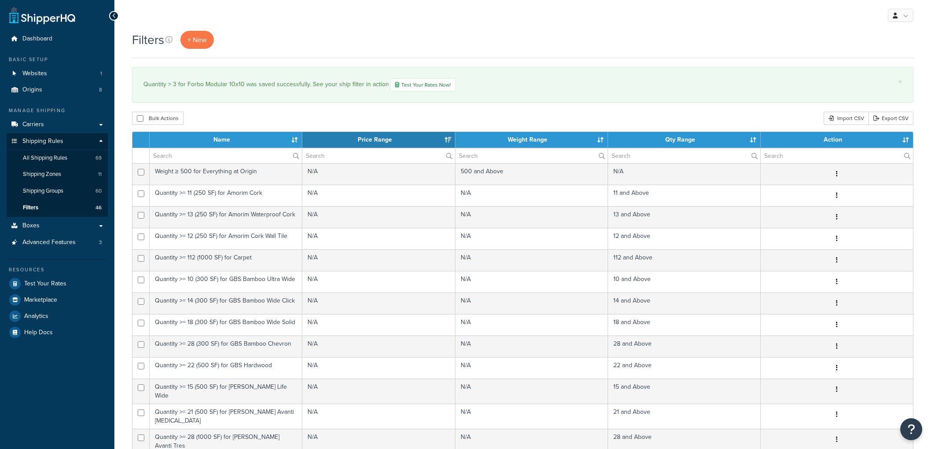
select select "15"
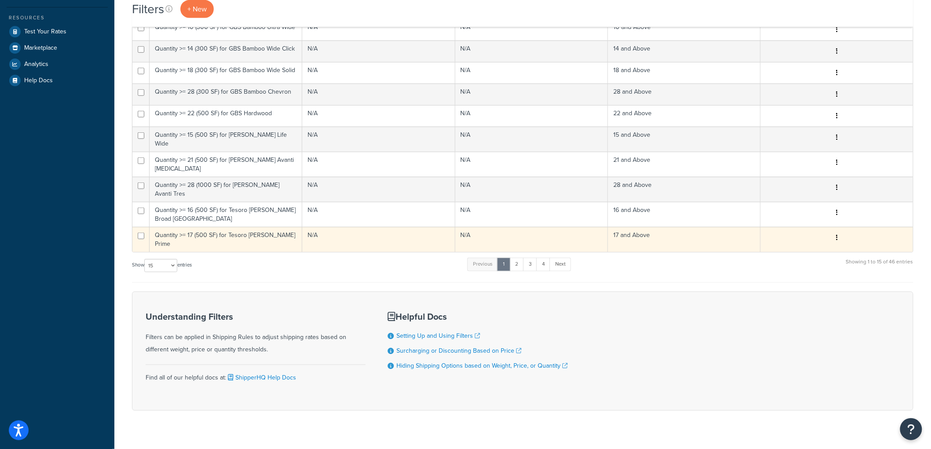
scroll to position [253, 0]
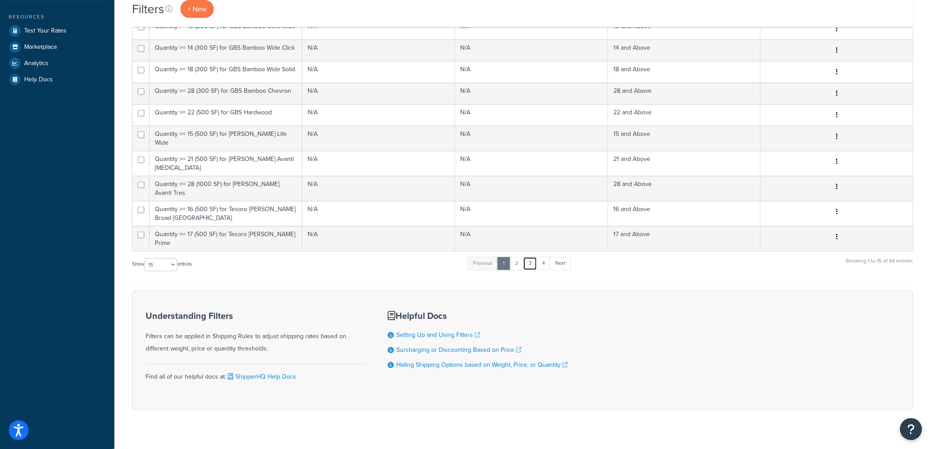
click at [535, 257] on link "3" at bounding box center [530, 263] width 14 height 13
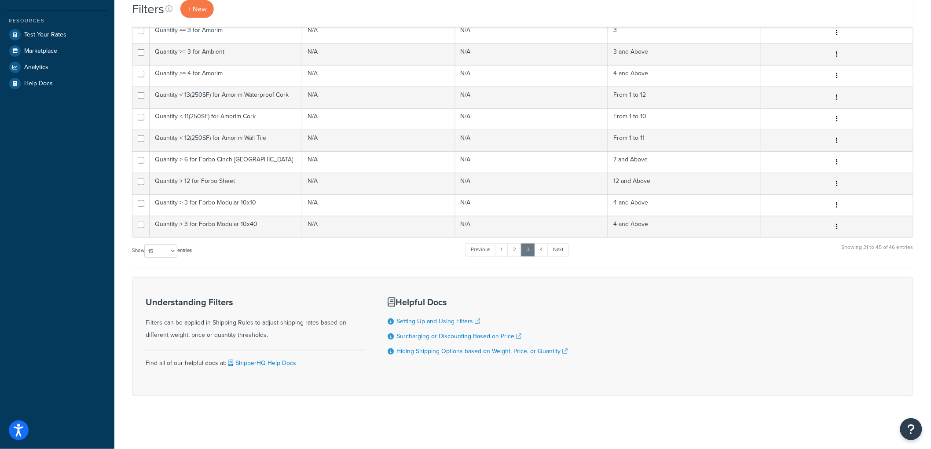
scroll to position [250, 0]
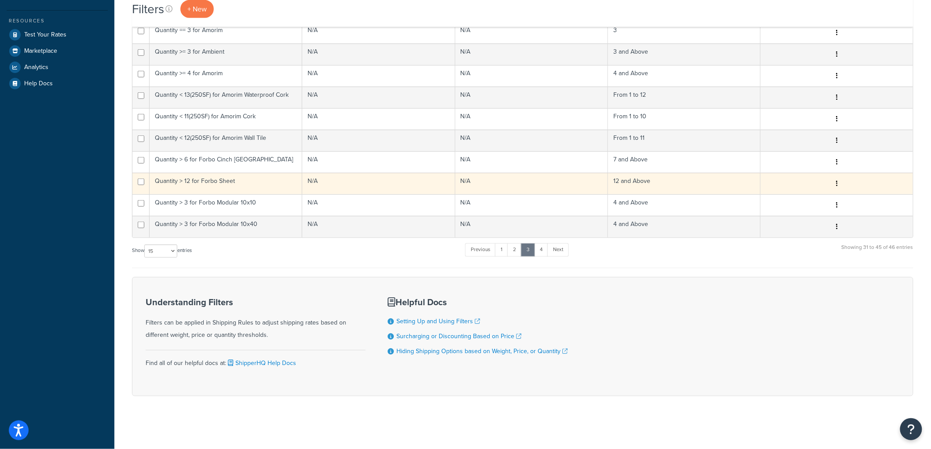
click at [266, 186] on td "Quantity > 12 for Forbo Sheet" at bounding box center [226, 184] width 153 height 22
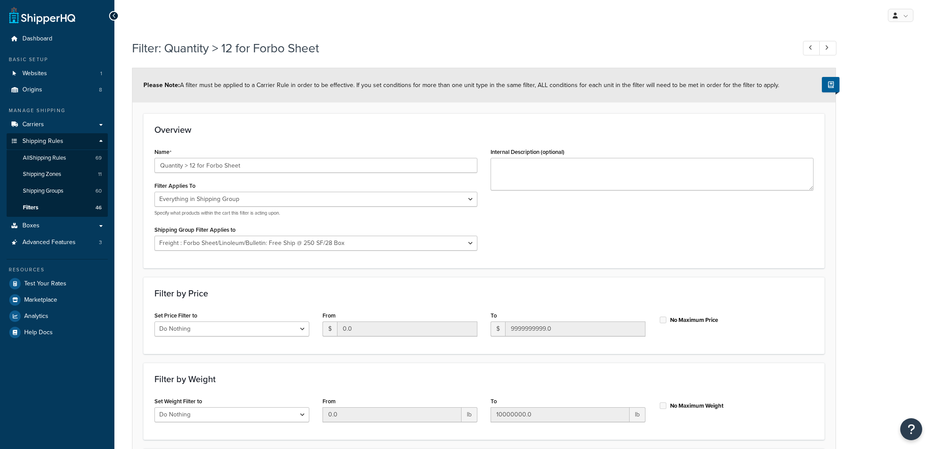
select select "SHIPPING_GROUP"
select select "296799"
select select "range"
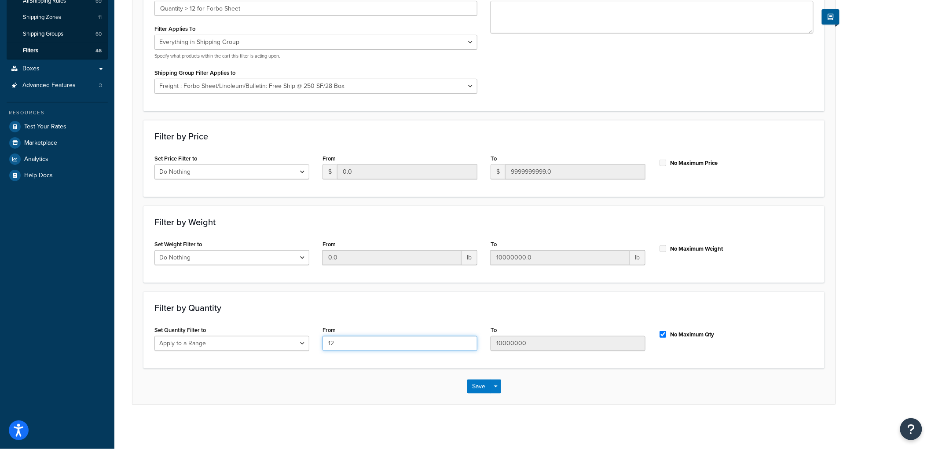
drag, startPoint x: 366, startPoint y: 342, endPoint x: 303, endPoint y: 338, distance: 63.1
click at [303, 338] on div "Set Quantity Filter to Do Nothing Apply to a Range From 12 To 10000000 No Maxim…" at bounding box center [484, 341] width 673 height 34
type input "13"
click at [475, 380] on button "Save" at bounding box center [479, 387] width 24 height 14
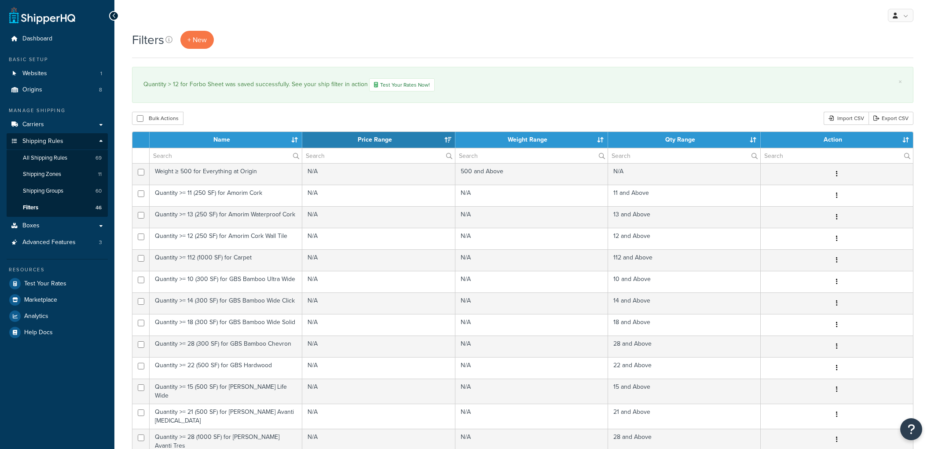
select select "15"
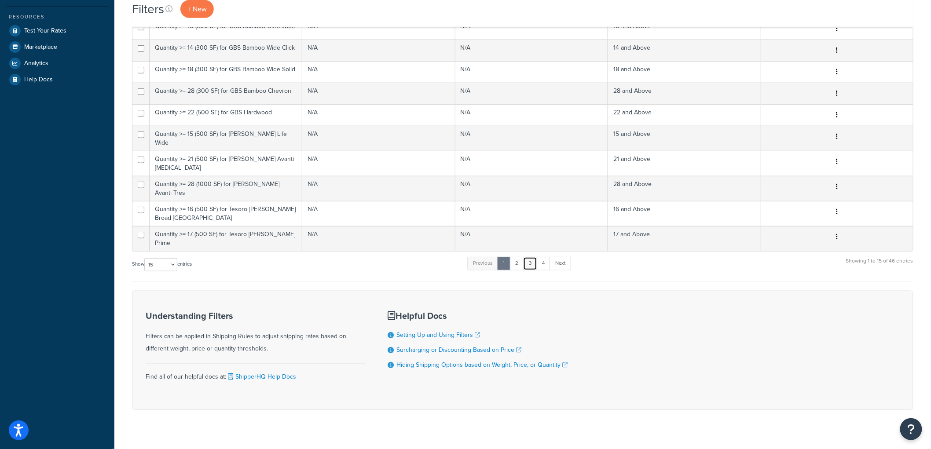
click at [534, 257] on link "3" at bounding box center [530, 263] width 14 height 13
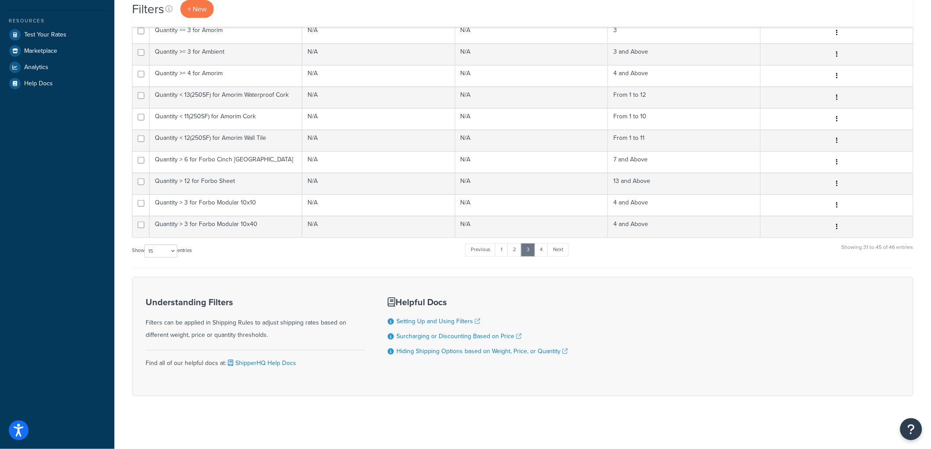
scroll to position [250, 0]
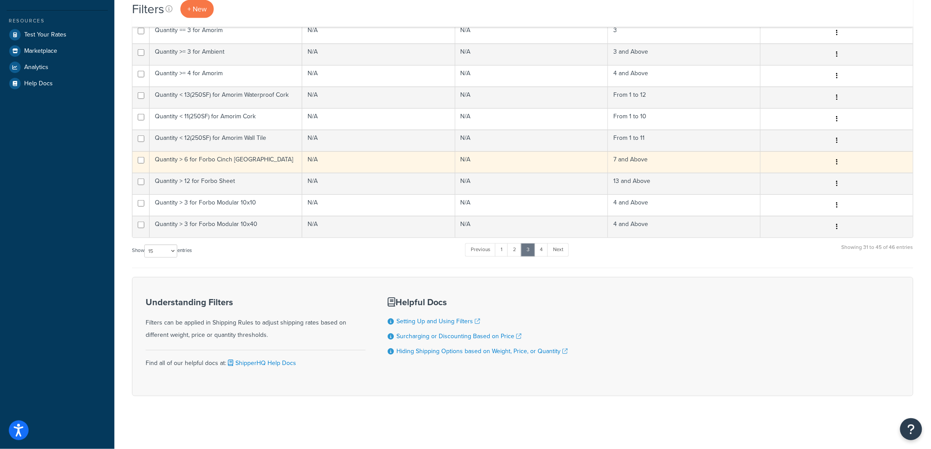
click at [273, 166] on td "Quantity > 6 for Forbo Cinch [GEOGRAPHIC_DATA]" at bounding box center [226, 162] width 153 height 22
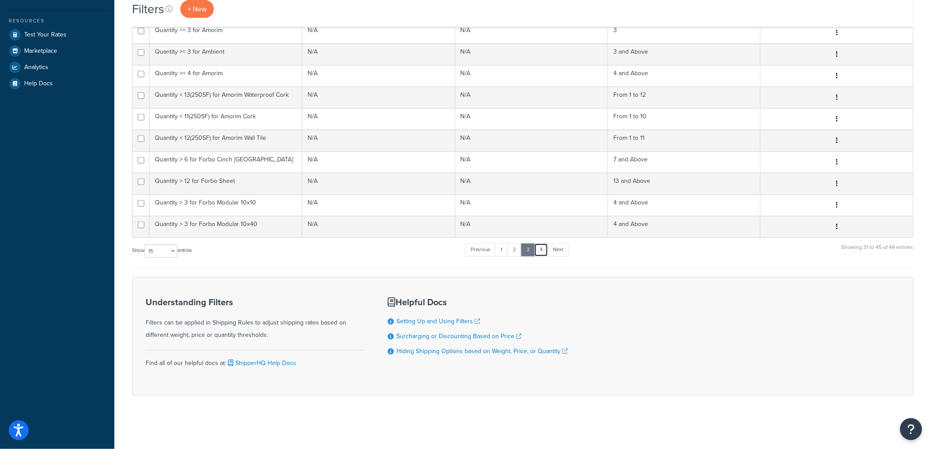
click at [541, 250] on link "4" at bounding box center [541, 249] width 14 height 13
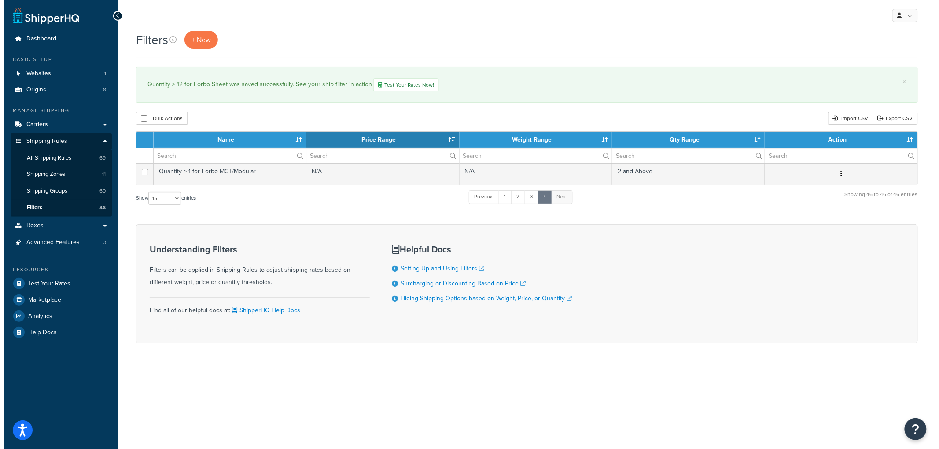
scroll to position [0, 0]
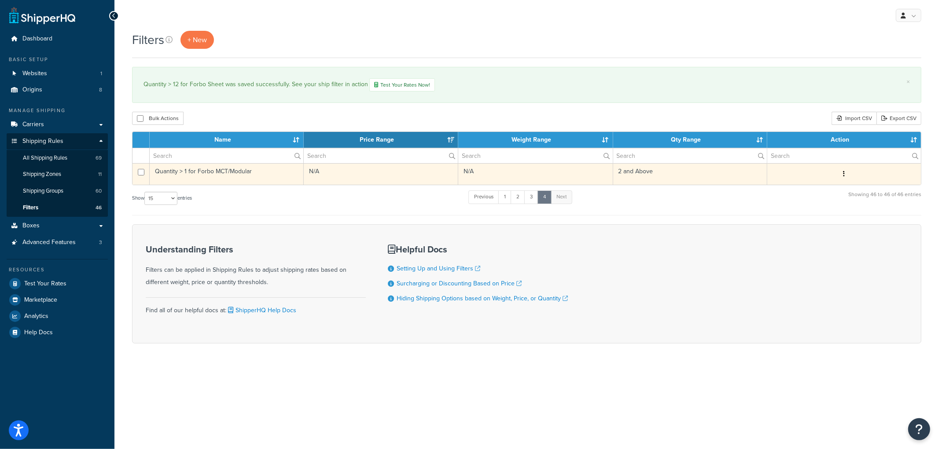
click at [258, 176] on td "Quantity > 1 for Forbo MCT/Modular" at bounding box center [227, 174] width 154 height 22
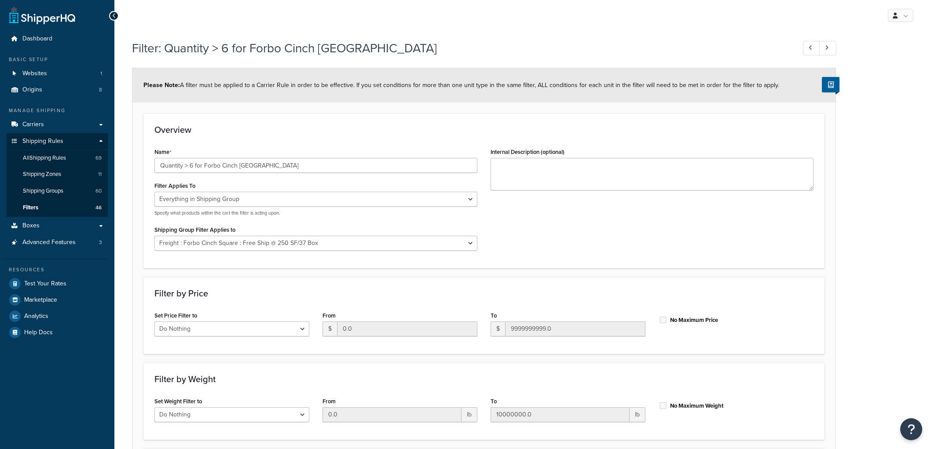
select select "SHIPPING_GROUP"
select select "297318"
select select "range"
select select "SHIPPING_GROUP"
select select "297319"
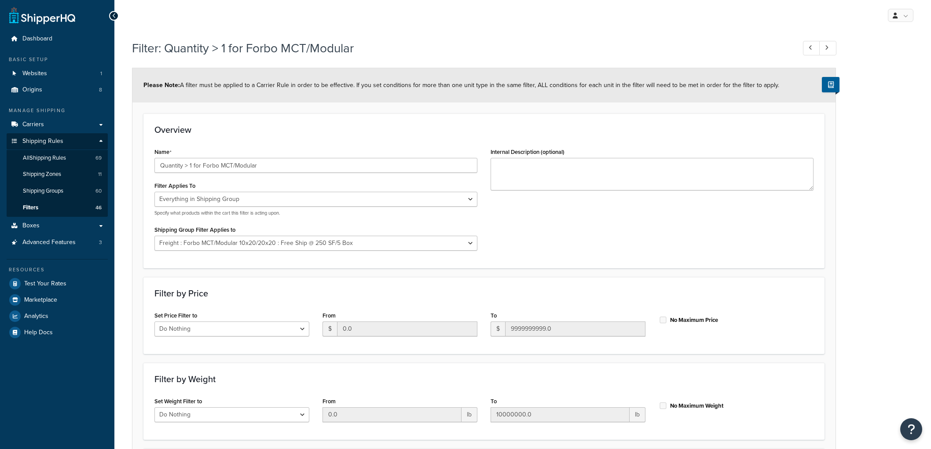
select select "range"
click at [52, 155] on span "All Shipping Rules" at bounding box center [44, 157] width 43 height 7
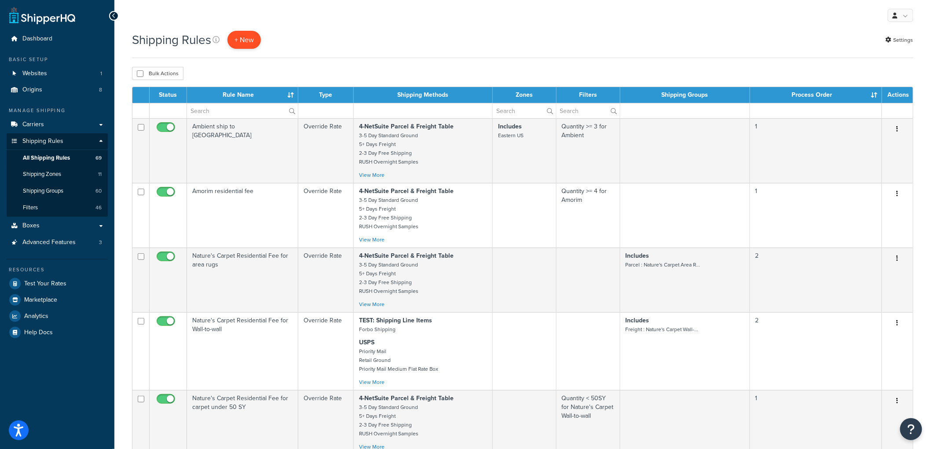
click at [254, 42] on p "+ New" at bounding box center [244, 40] width 33 height 18
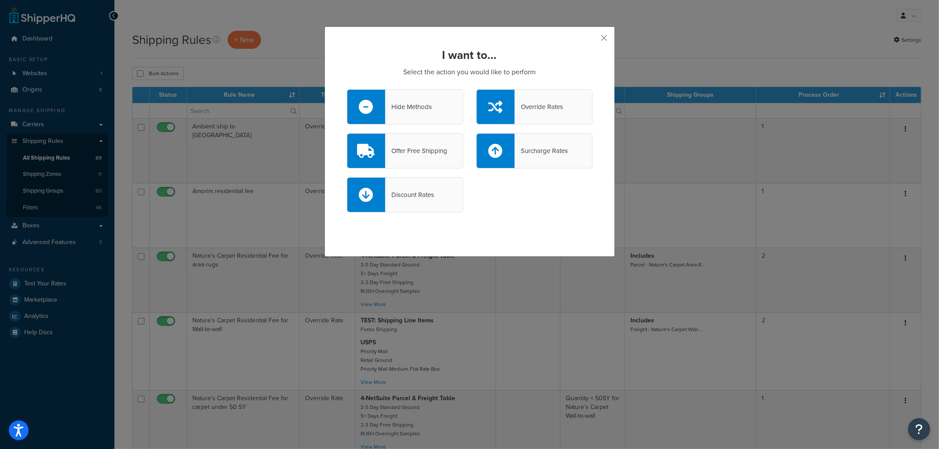
click at [547, 119] on div "Override Rates" at bounding box center [534, 106] width 116 height 35
click at [0, 0] on input "Override Rates" at bounding box center [0, 0] width 0 height 0
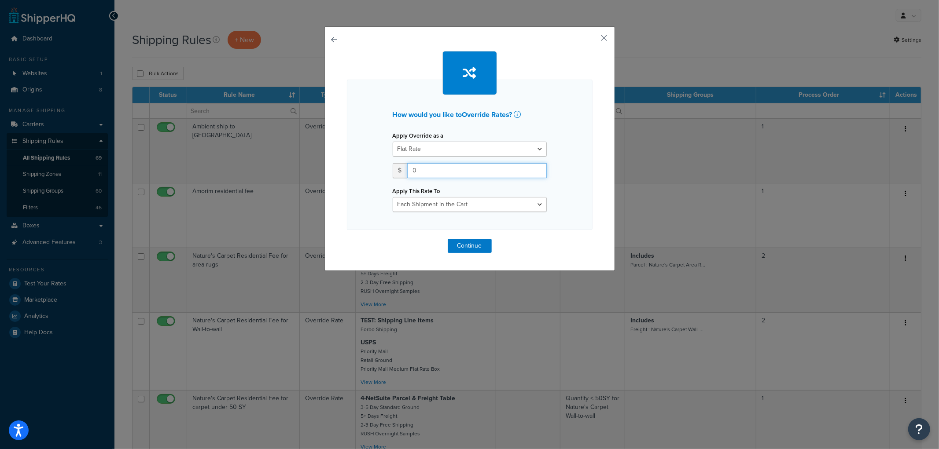
drag, startPoint x: 451, startPoint y: 171, endPoint x: 207, endPoint y: 153, distance: 244.9
click at [207, 153] on div "How would you like to Override Rates ? Apply Override as a Flat Rate Percentage…" at bounding box center [469, 224] width 939 height 449
type input "75"
click at [405, 204] on select "Each Shipment in the Cart Each Origin in the Cart Each Shipping Group in the Ca…" at bounding box center [470, 204] width 154 height 15
select select "SHIPPING_GROUP"
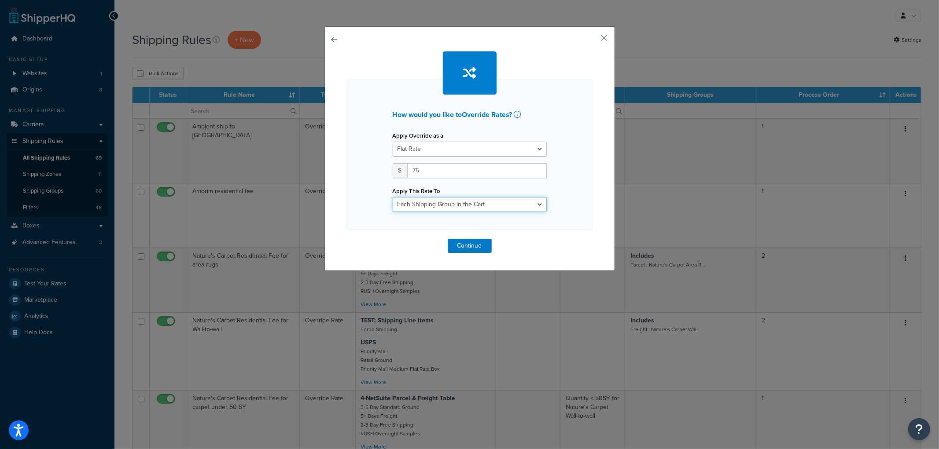
click at [393, 197] on select "Each Shipment in the Cart Each Origin in the Cart Each Shipping Group in the Ca…" at bounding box center [470, 204] width 154 height 15
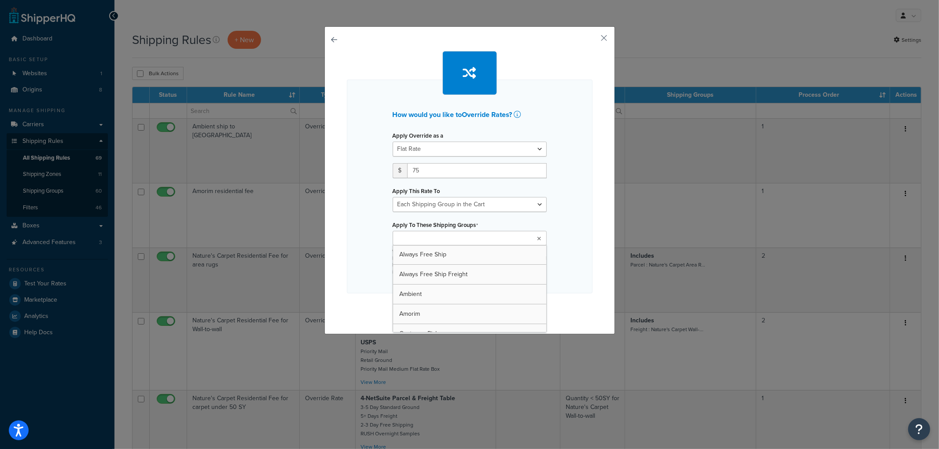
click at [438, 231] on ul at bounding box center [470, 238] width 154 height 15
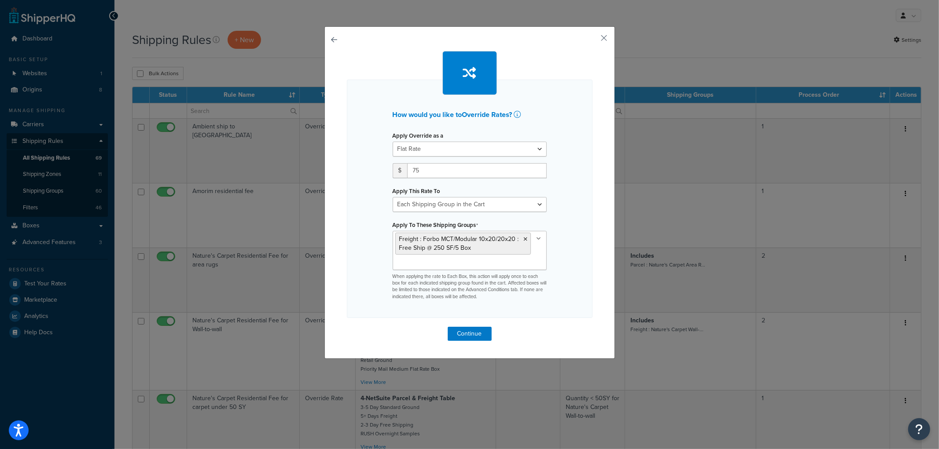
click at [563, 243] on div "How would you like to Override Rates ? Apply Override as a Flat Rate Percentage…" at bounding box center [470, 199] width 246 height 239
click at [482, 330] on button "Continue" at bounding box center [470, 334] width 44 height 14
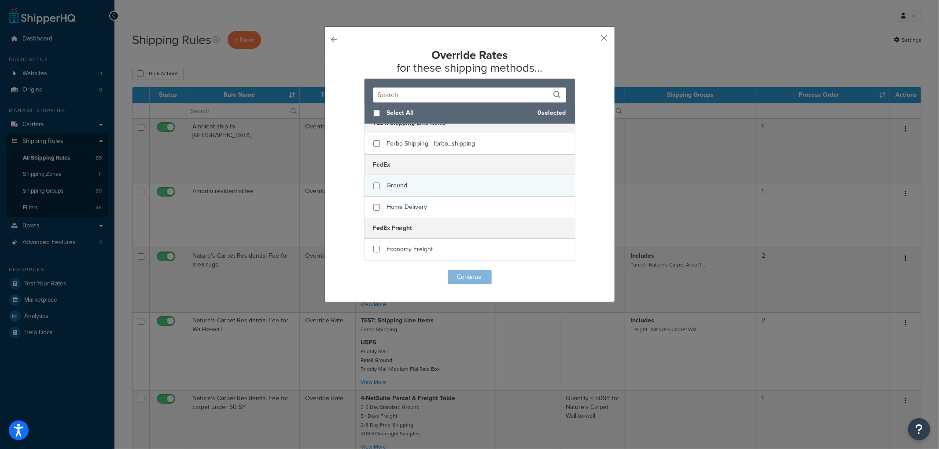
scroll to position [195, 0]
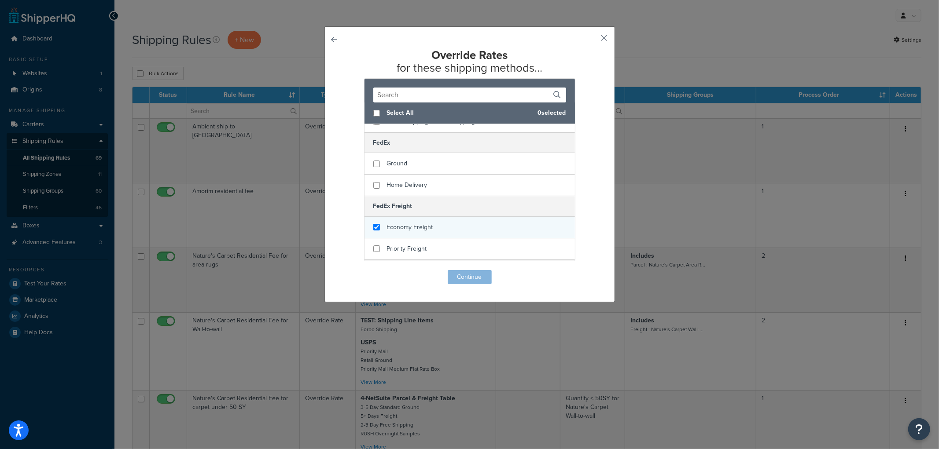
checkbox input "true"
click at [411, 223] on span "Economy Freight" at bounding box center [410, 227] width 46 height 9
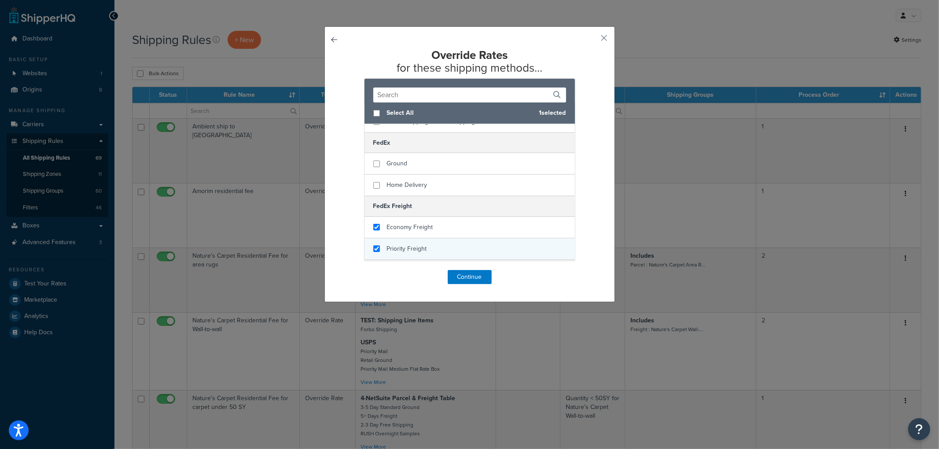
checkbox input "true"
click at [403, 243] on div "Priority Freight" at bounding box center [407, 249] width 40 height 12
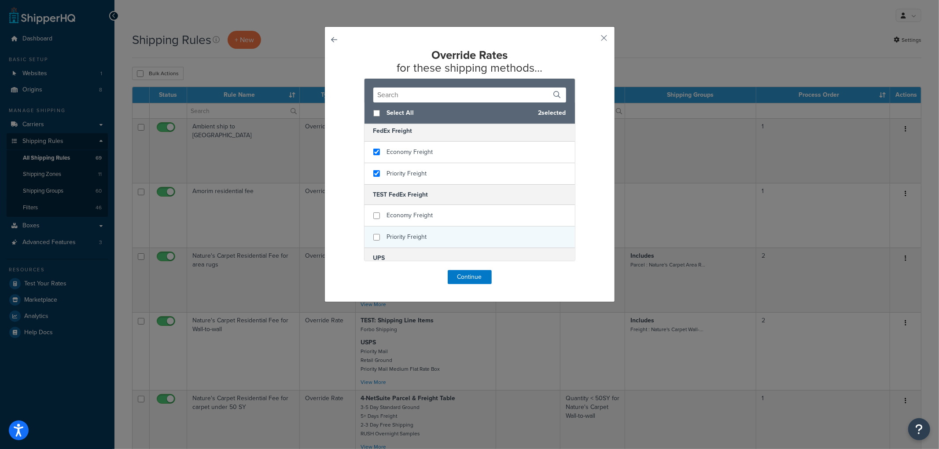
scroll to position [293, 0]
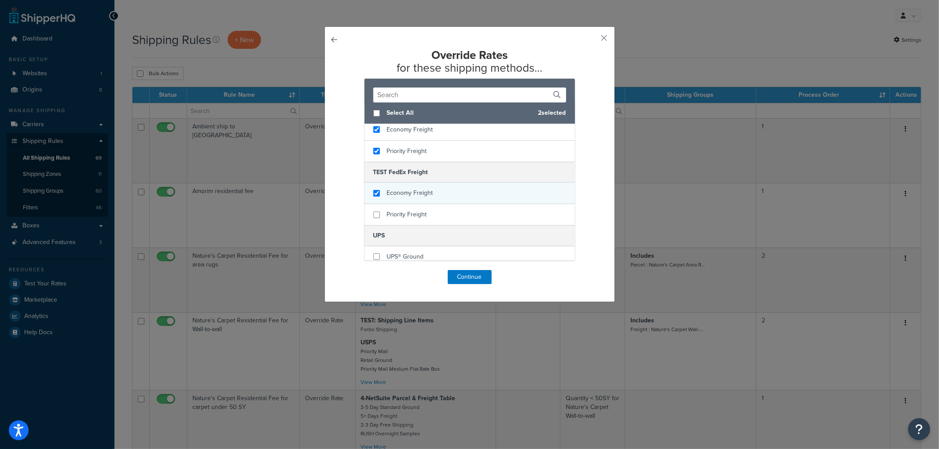
checkbox input "true"
click at [397, 188] on span "Economy Freight" at bounding box center [410, 192] width 46 height 9
checkbox input "true"
click at [399, 210] on span "Priority Freight" at bounding box center [407, 214] width 40 height 9
click at [464, 273] on button "Continue" at bounding box center [470, 277] width 44 height 14
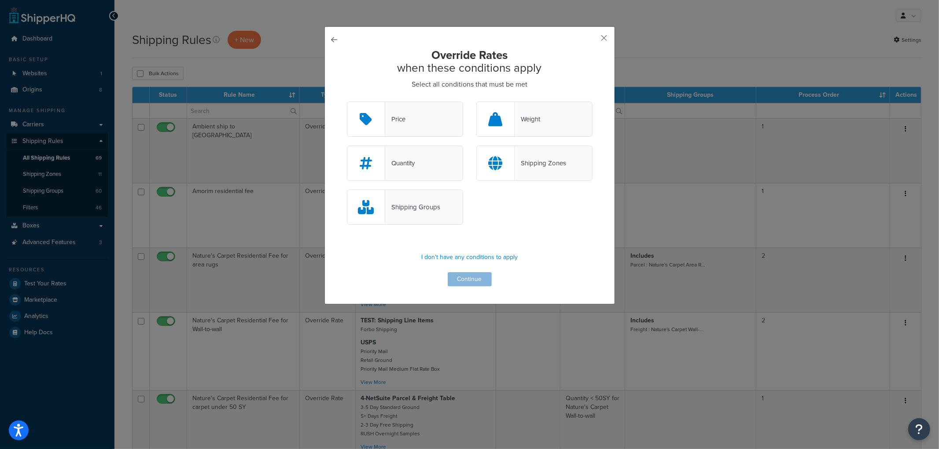
click at [419, 163] on div "Quantity" at bounding box center [405, 163] width 116 height 35
click at [0, 0] on input "Quantity" at bounding box center [0, 0] width 0 height 0
click at [471, 280] on button "Continue" at bounding box center [470, 279] width 44 height 14
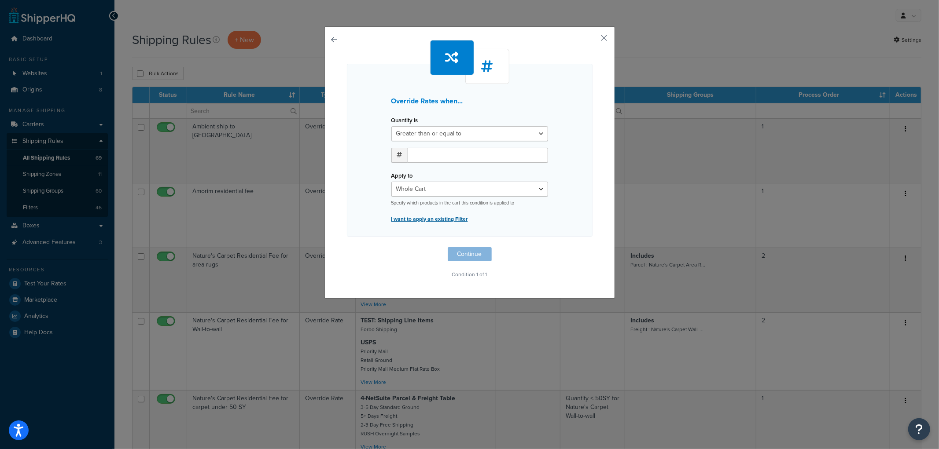
click at [429, 216] on p "I want to apply an existing Filter" at bounding box center [469, 219] width 157 height 12
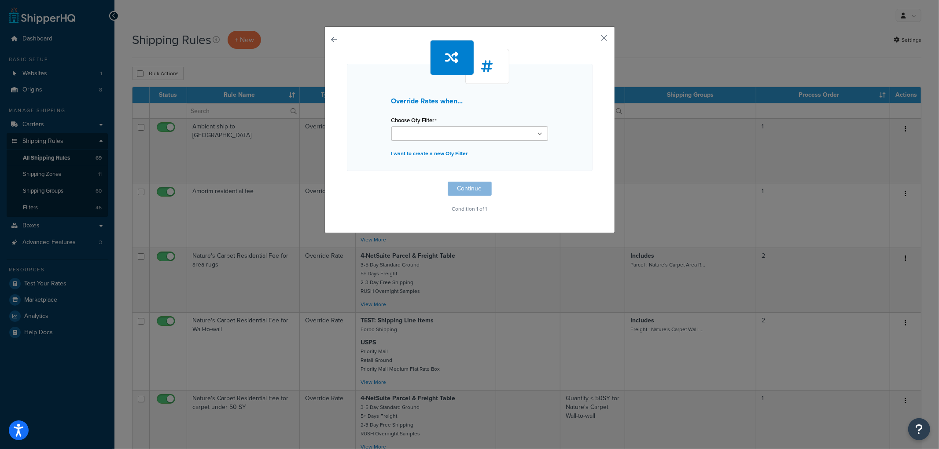
click at [434, 136] on input "Choose Qty Filter" at bounding box center [433, 134] width 78 height 10
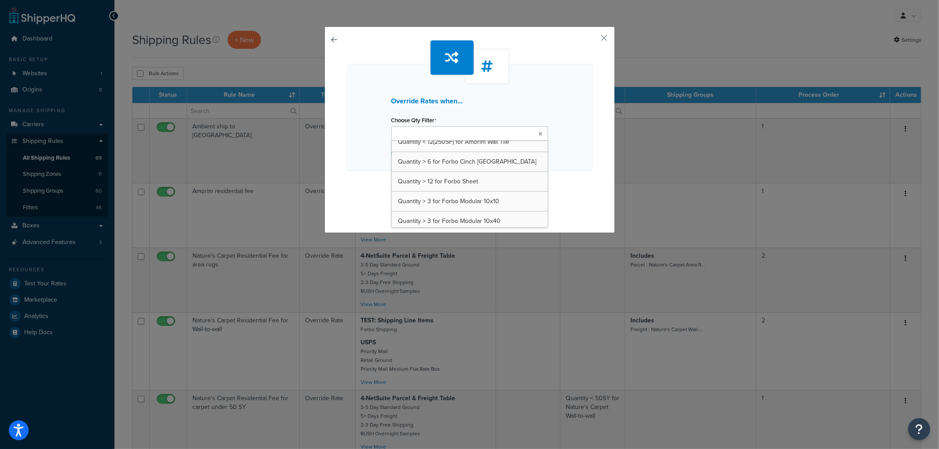
scroll to position [921, 0]
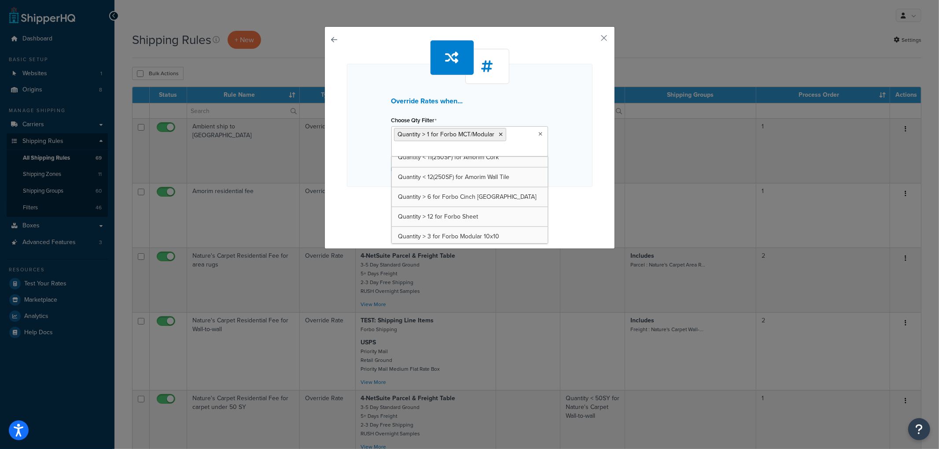
click at [557, 106] on div "Override Rates when... Choose Qty Filter Quantity > 1 for Forbo MCT/Modular Qua…" at bounding box center [470, 125] width 246 height 123
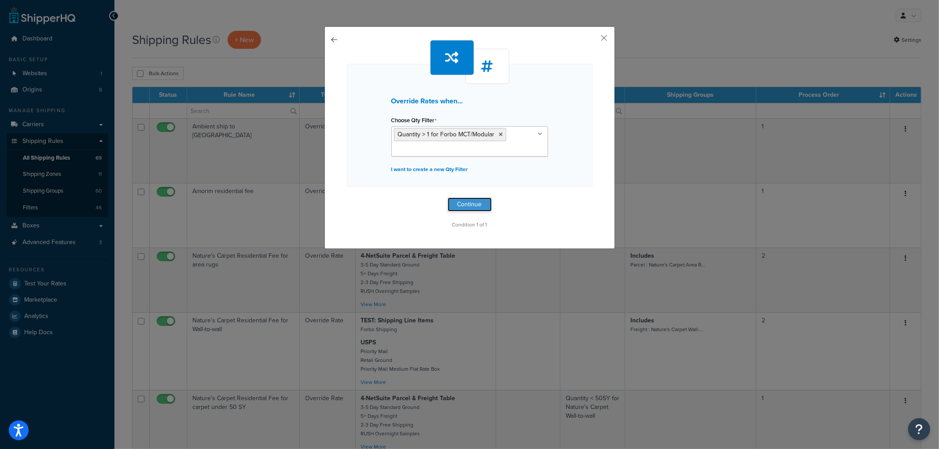
click at [474, 209] on button "Continue" at bounding box center [470, 205] width 44 height 14
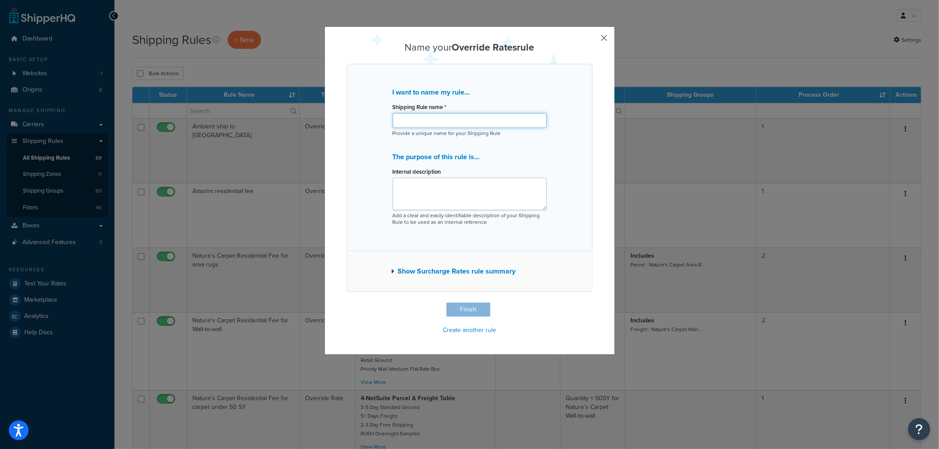
click at [455, 115] on input "Shipping Rule name *" at bounding box center [470, 120] width 154 height 15
type input "Forbo MCT/Modular rate for > 1 box"
click at [468, 310] on button "Finish" at bounding box center [468, 310] width 44 height 14
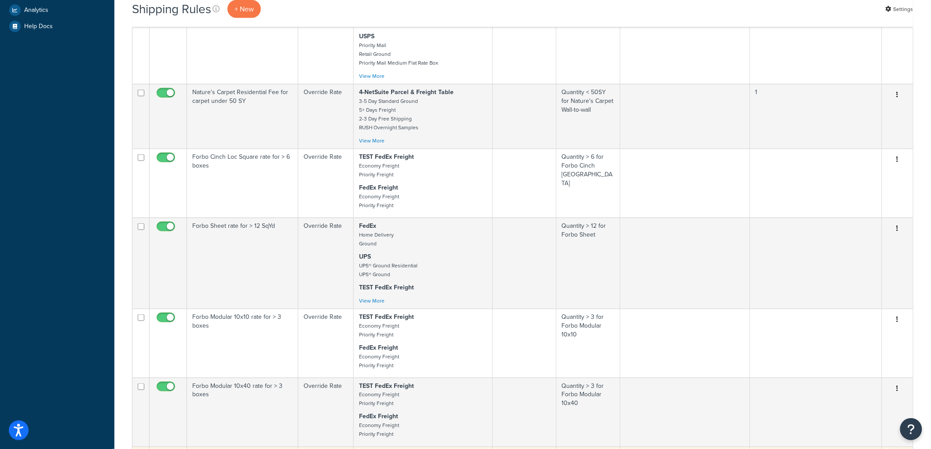
scroll to position [293, 0]
